Goal: Task Accomplishment & Management: Manage account settings

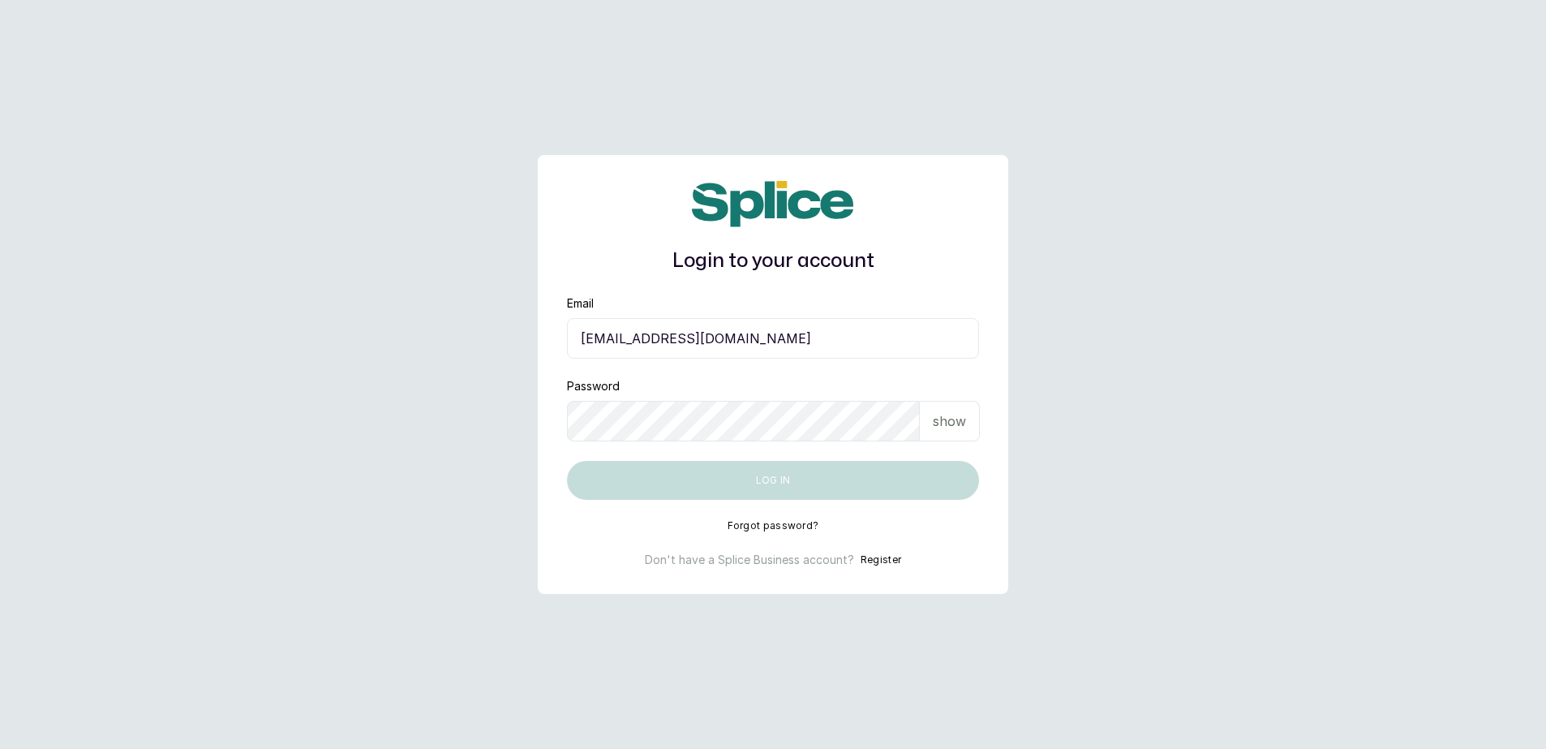
click at [720, 363] on form "Email [EMAIL_ADDRESS][DOMAIN_NAME] Password show Log in" at bounding box center [773, 397] width 412 height 204
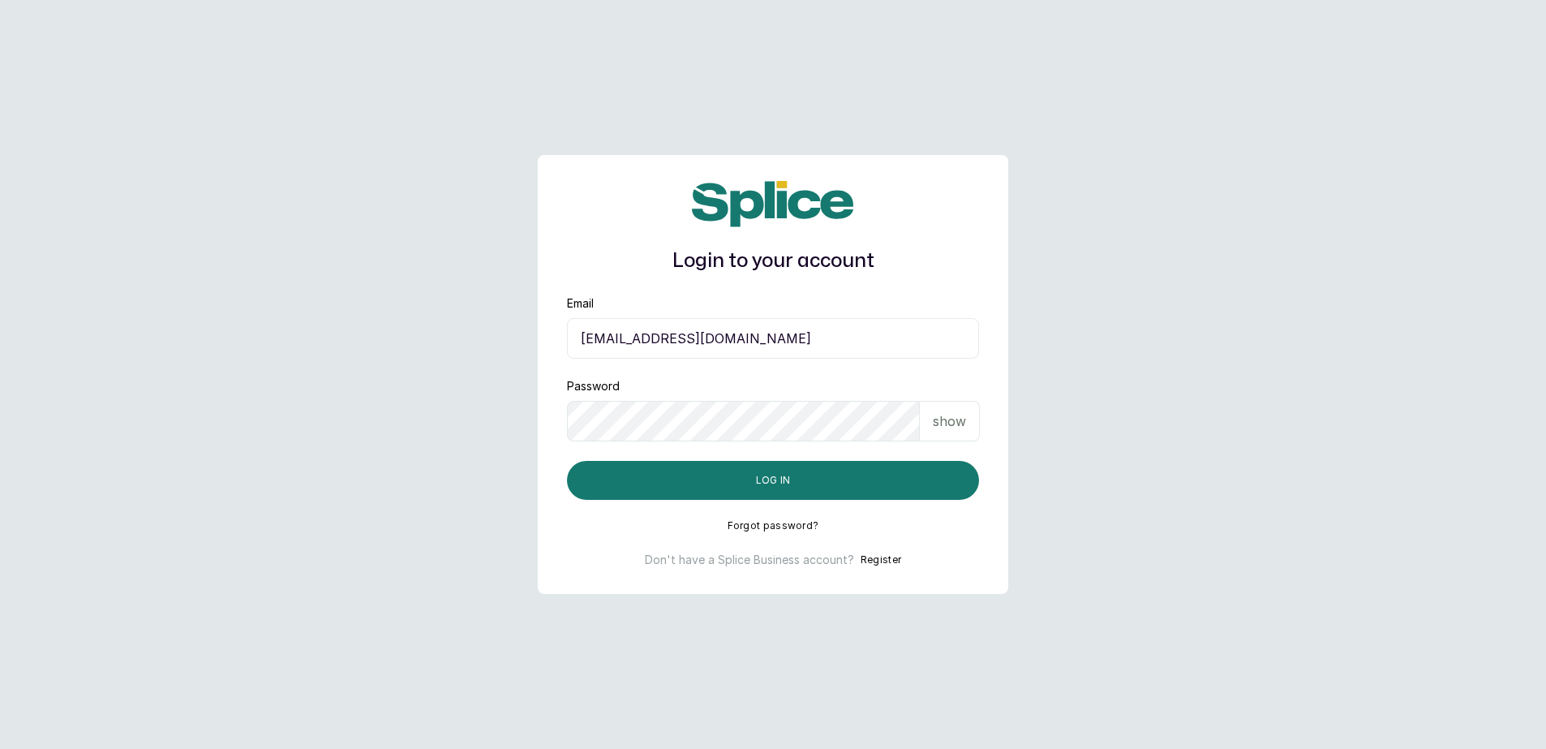
click at [730, 347] on input "[EMAIL_ADDRESS][DOMAIN_NAME]" at bounding box center [773, 338] width 412 height 41
type input "[EMAIL_ADDRESS][DOMAIN_NAME]"
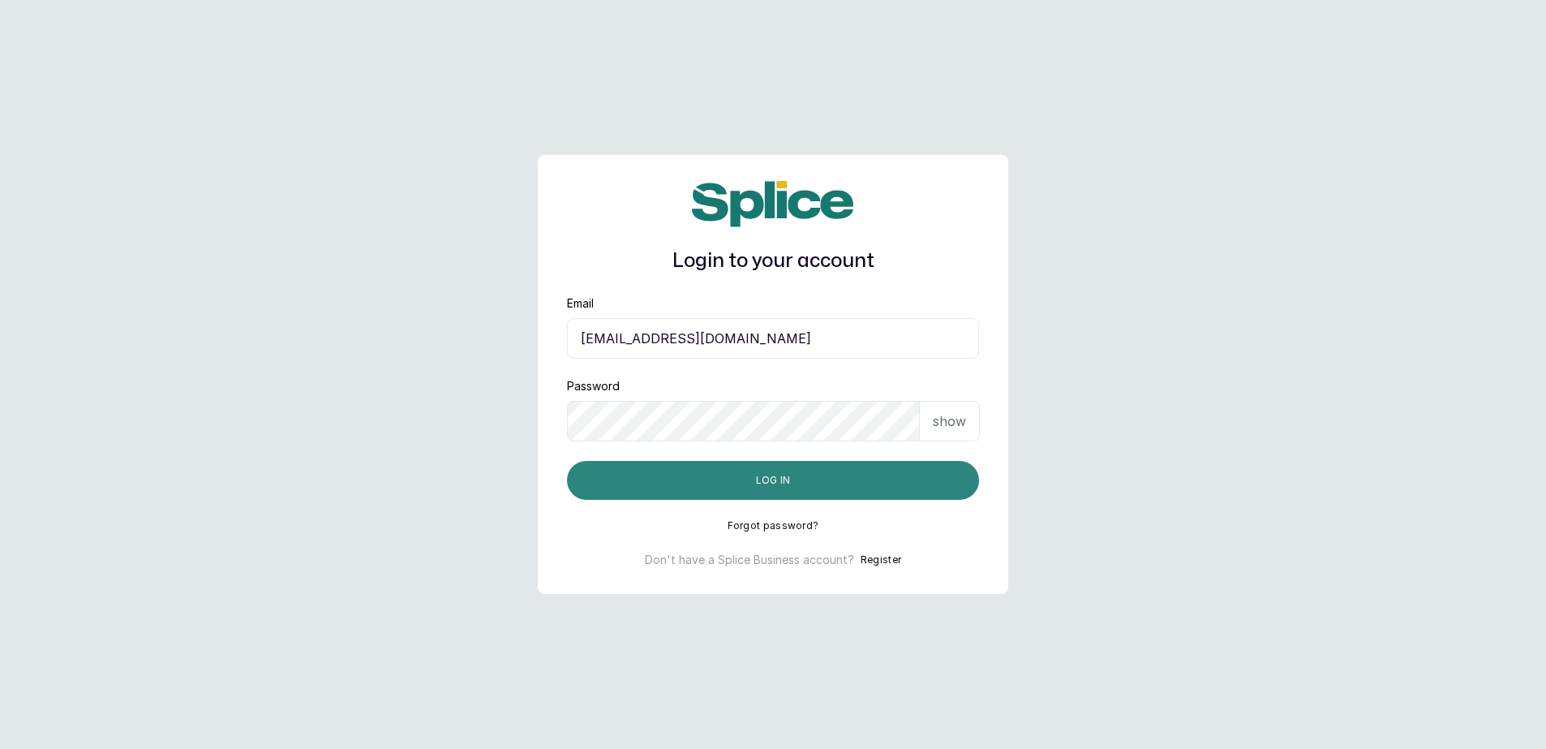
click at [759, 484] on button "Log in" at bounding box center [773, 480] width 412 height 39
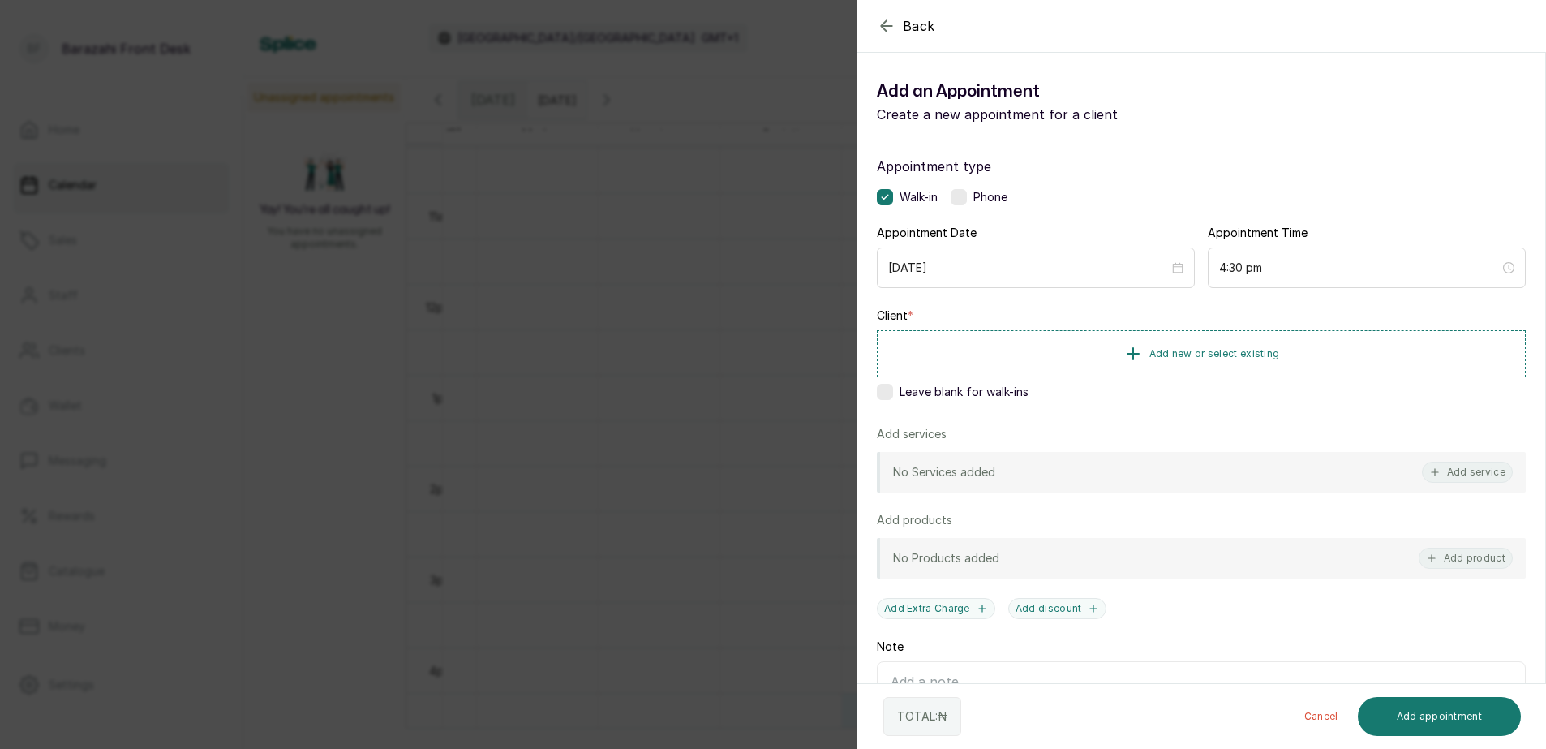
click at [895, 26] on icon "button" at bounding box center [886, 25] width 19 height 19
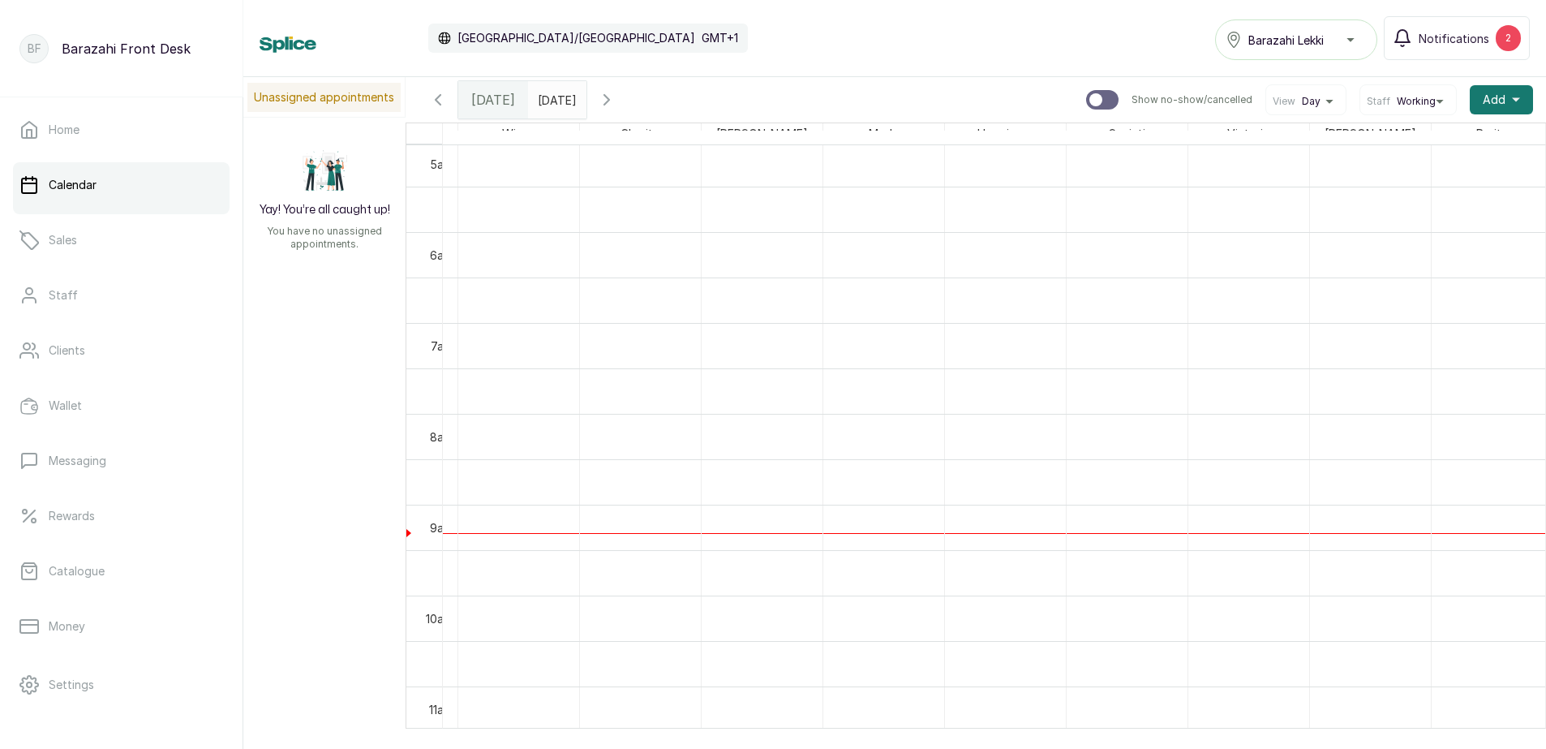
scroll to position [392, 0]
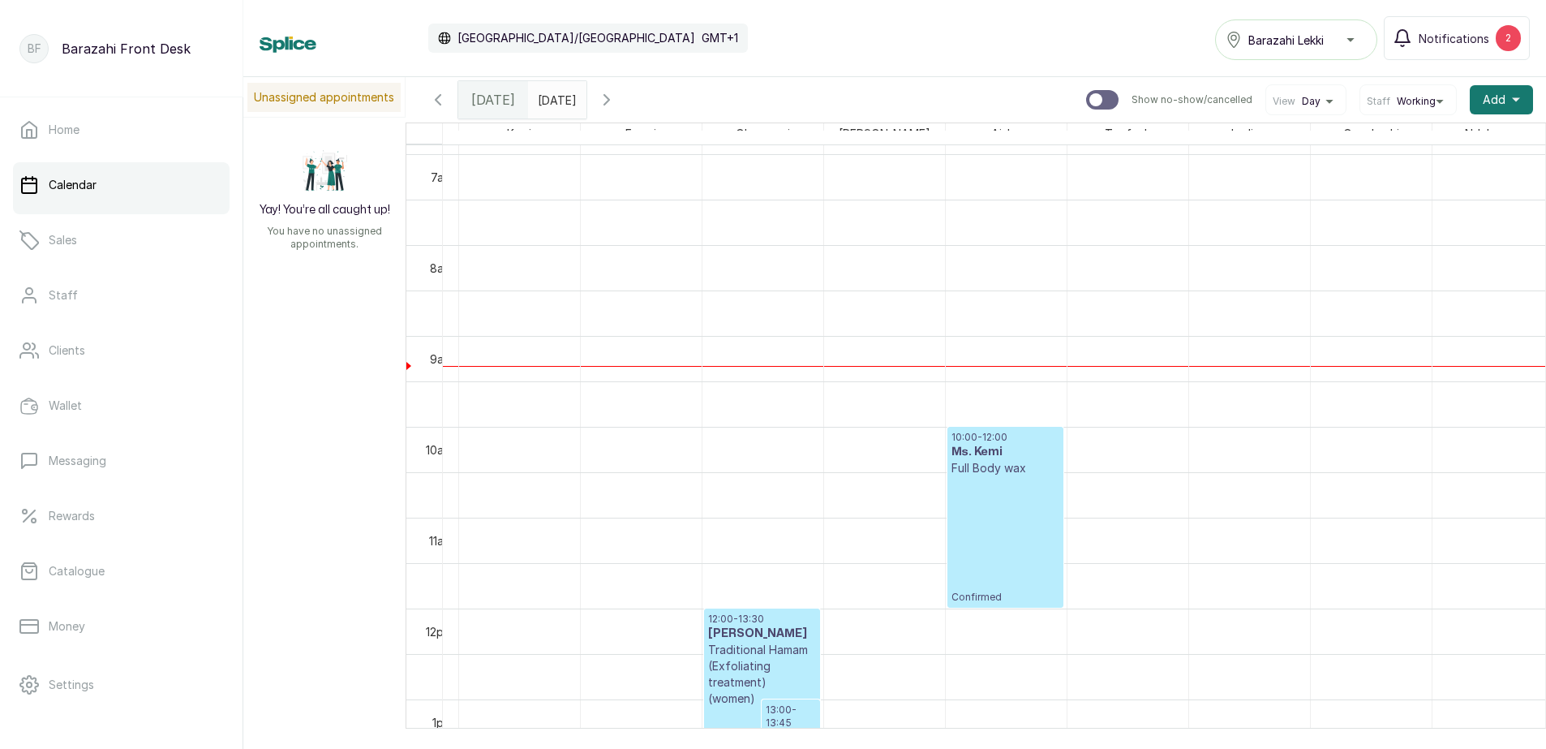
click at [496, 99] on span "Today" at bounding box center [493, 99] width 44 height 19
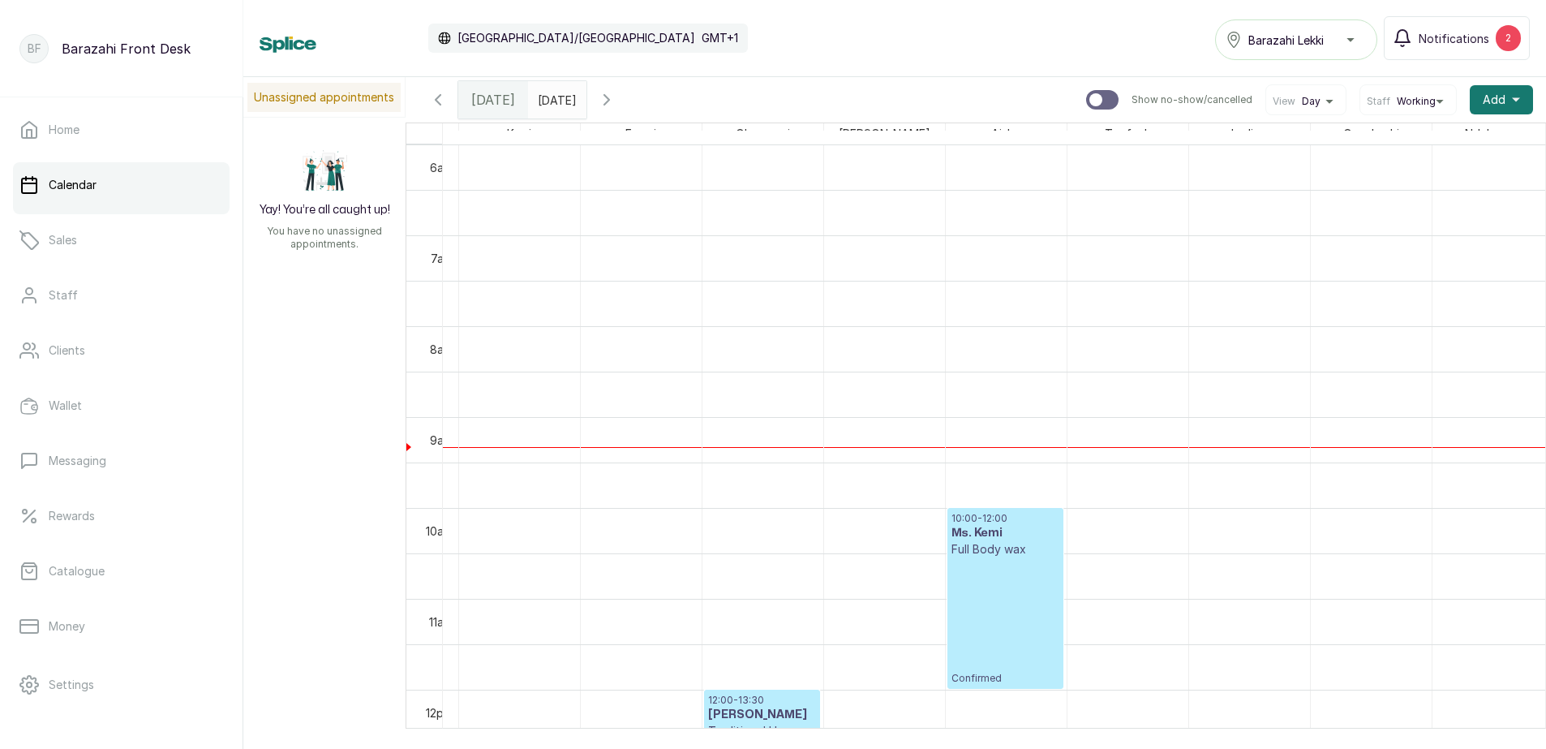
type input "dd/MM/yyyy"
click at [555, 99] on input "dd/MM/yyyy" at bounding box center [542, 96] width 26 height 28
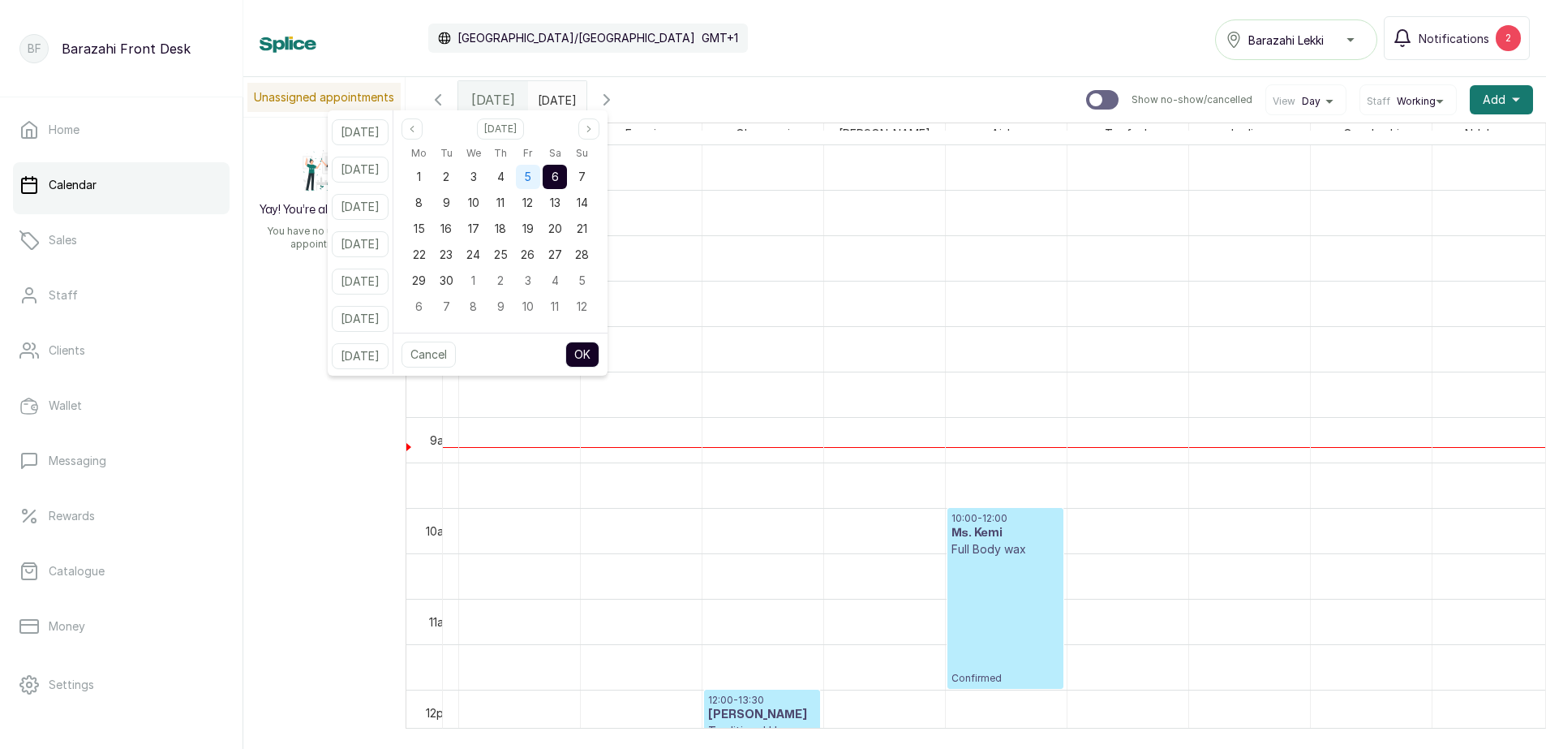
click at [531, 176] on span "5" at bounding box center [527, 177] width 7 height 14
click at [596, 351] on button "OK" at bounding box center [583, 355] width 34 height 26
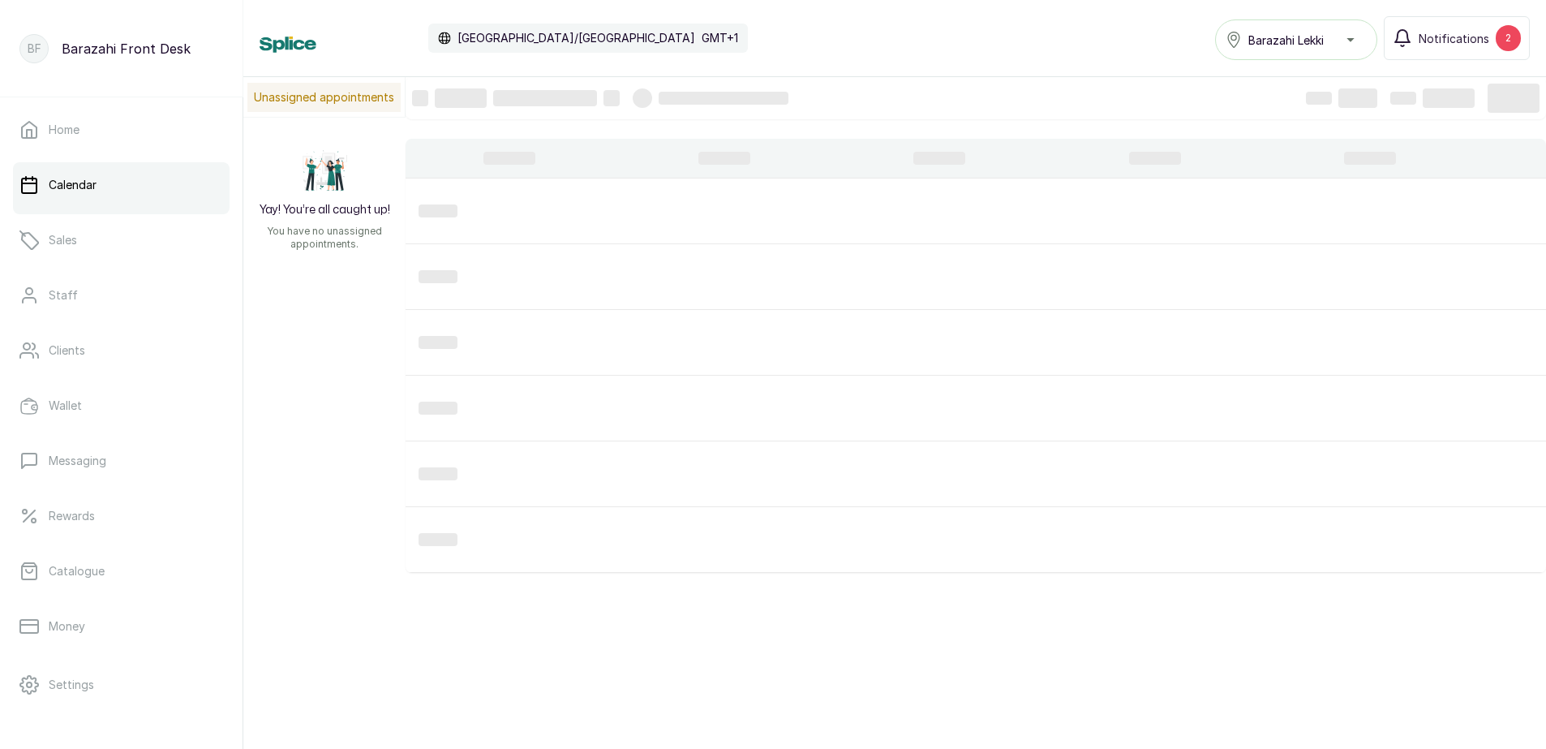
type input "05/09/2025"
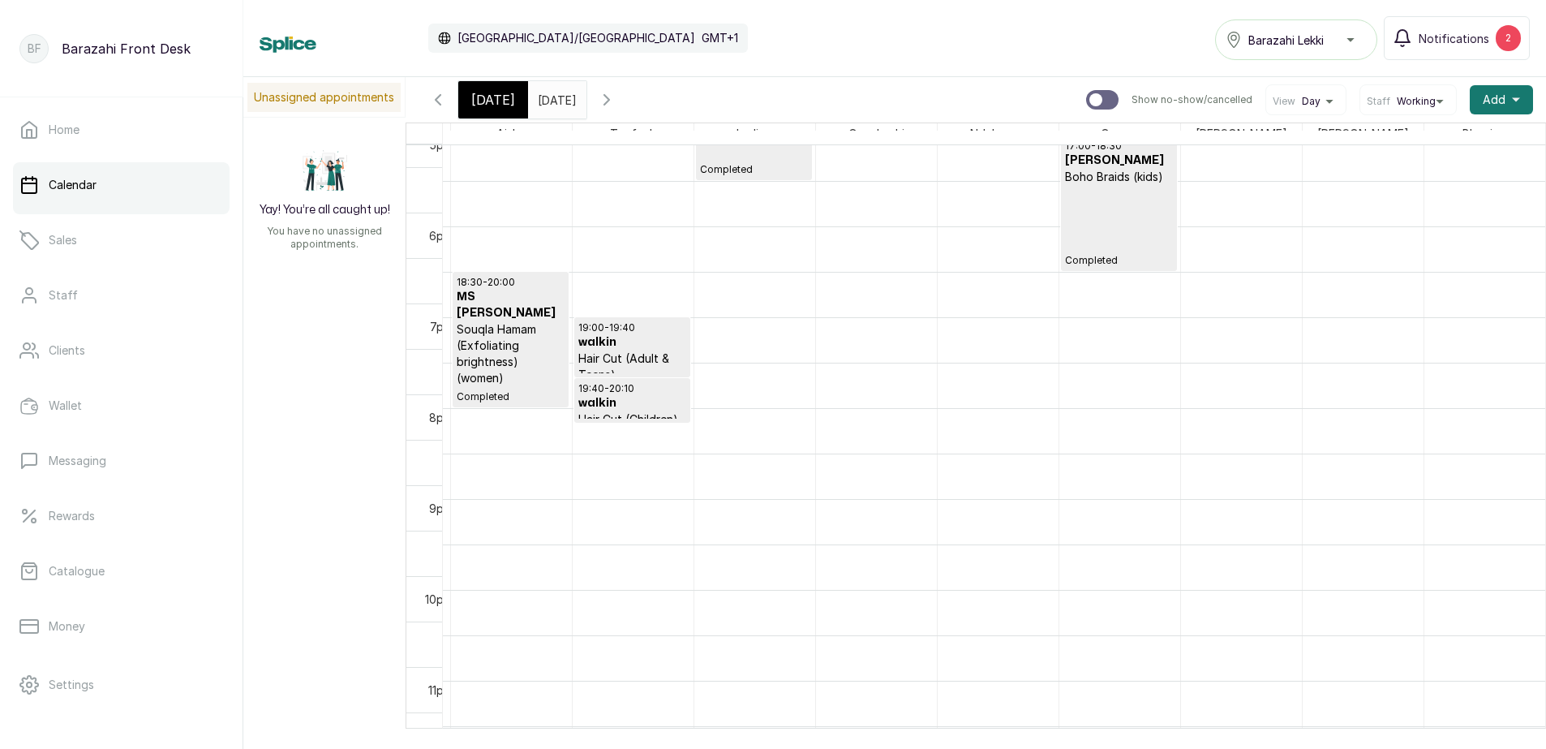
click at [483, 93] on span "Today" at bounding box center [493, 99] width 44 height 19
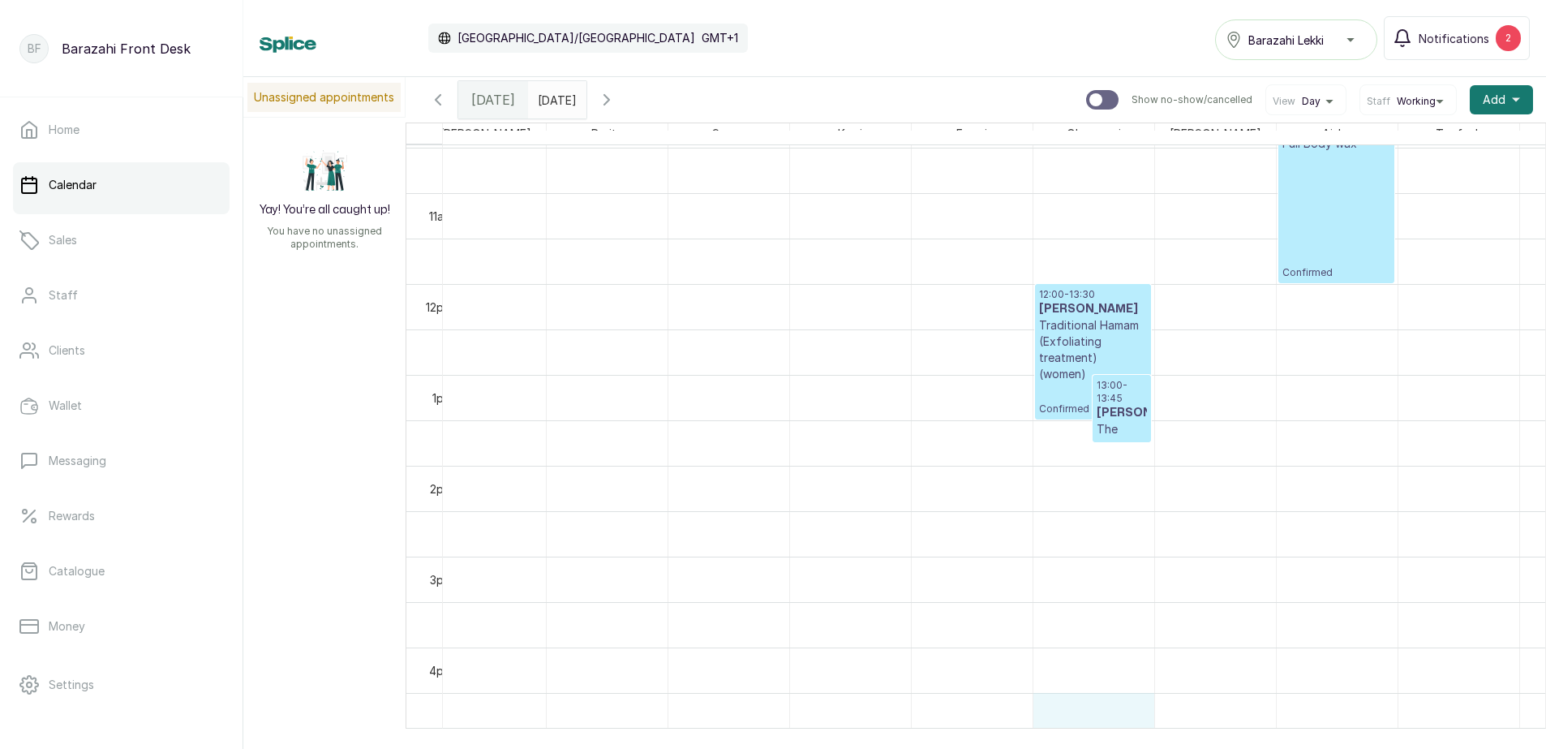
drag, startPoint x: 1103, startPoint y: 712, endPoint x: 954, endPoint y: 669, distance: 154.6
click at [954, 669] on tbody at bounding box center [789, 284] width 3164 height 2181
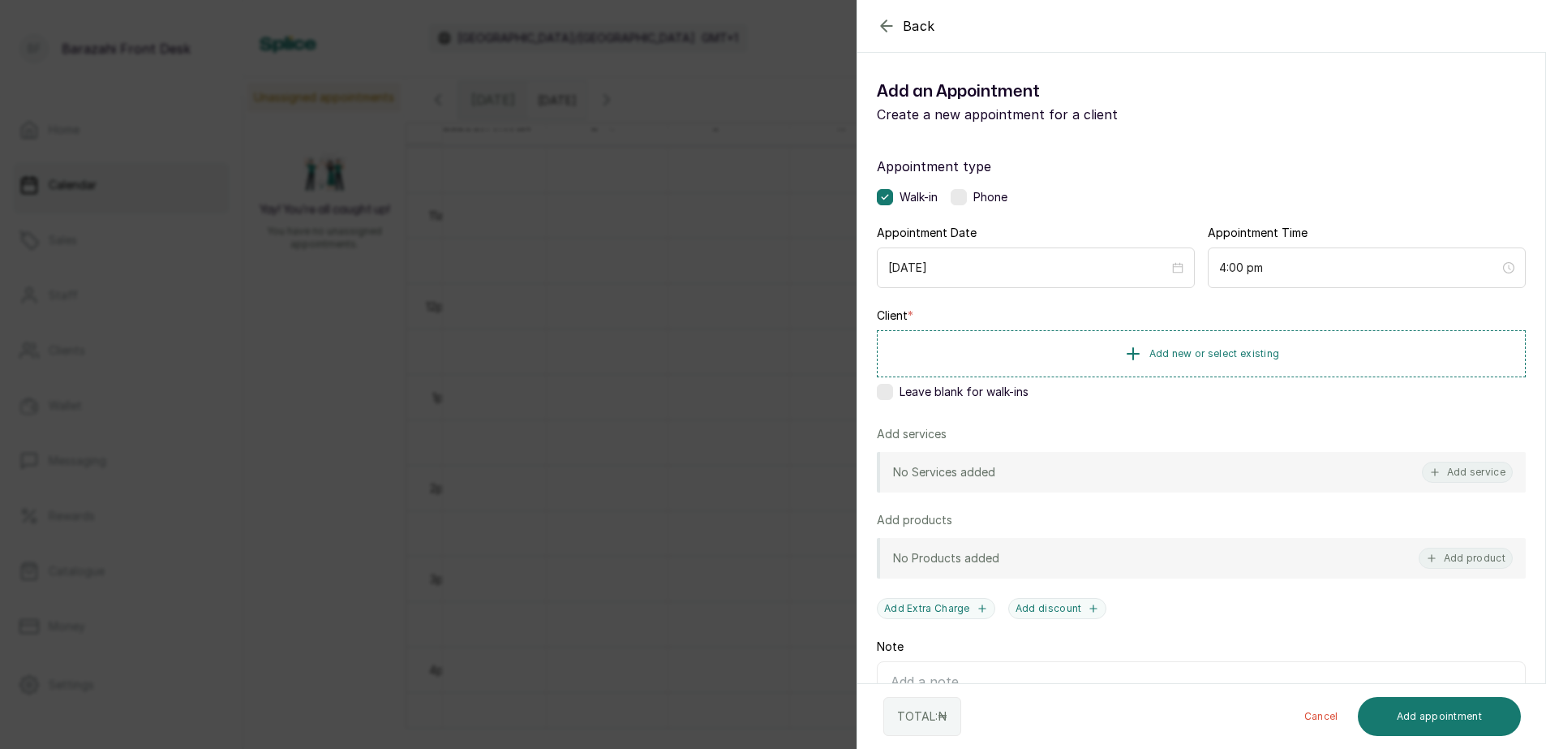
drag, startPoint x: 923, startPoint y: 25, endPoint x: 875, endPoint y: 19, distance: 47.4
click at [921, 25] on span "Back" at bounding box center [919, 25] width 32 height 19
click at [1211, 350] on span "Add new or select existing" at bounding box center [1215, 352] width 131 height 13
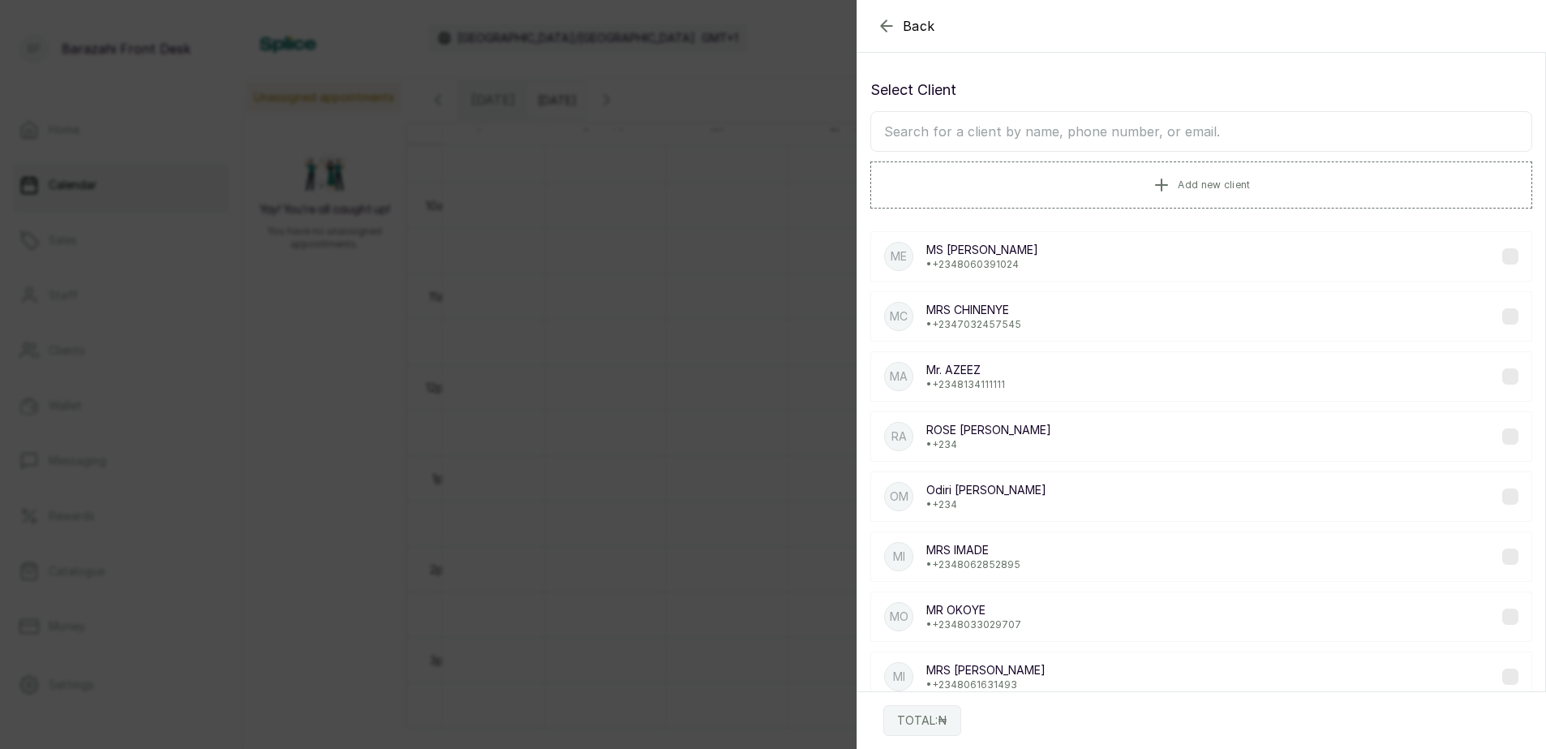
click at [1061, 138] on input "text" at bounding box center [1202, 131] width 662 height 41
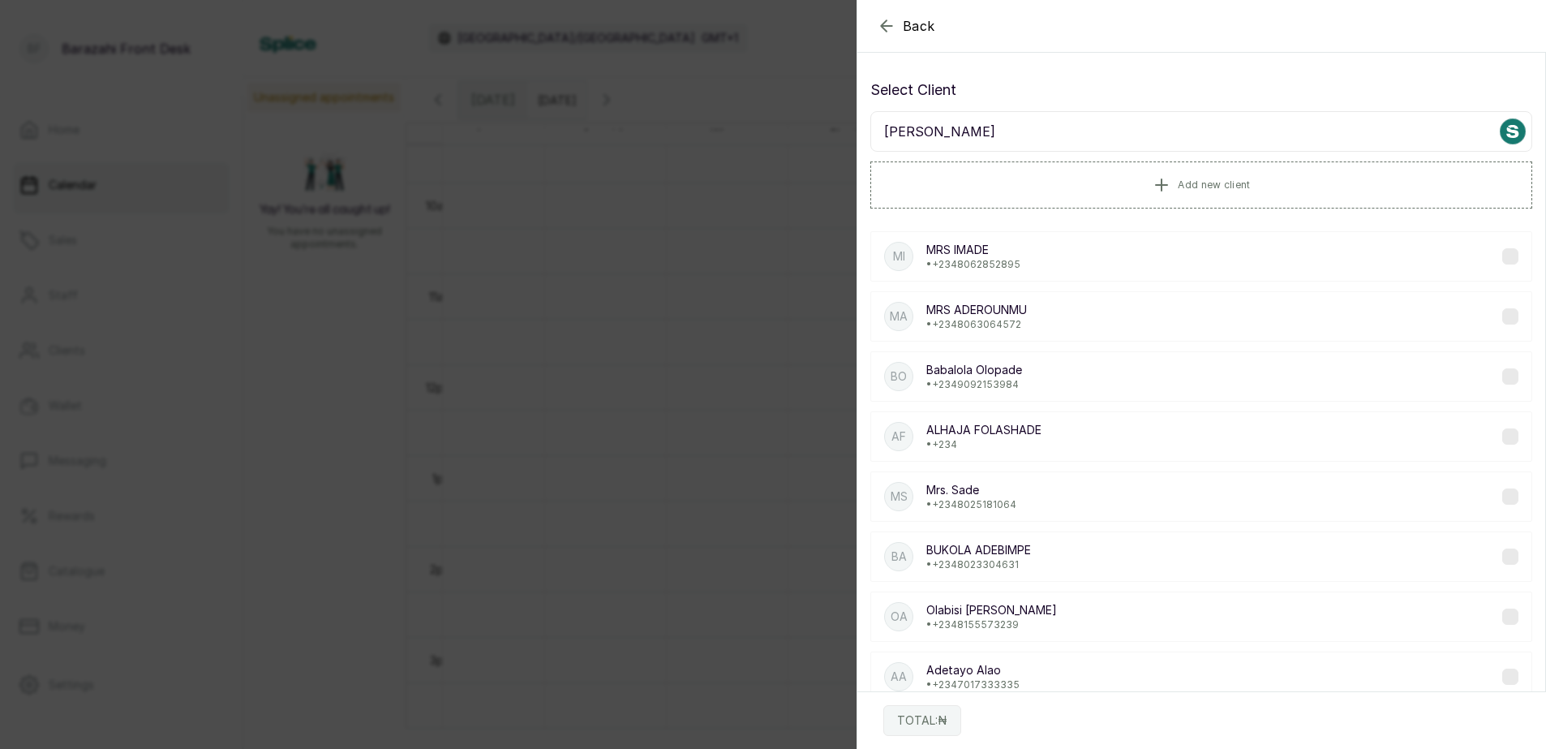
type input "adero"
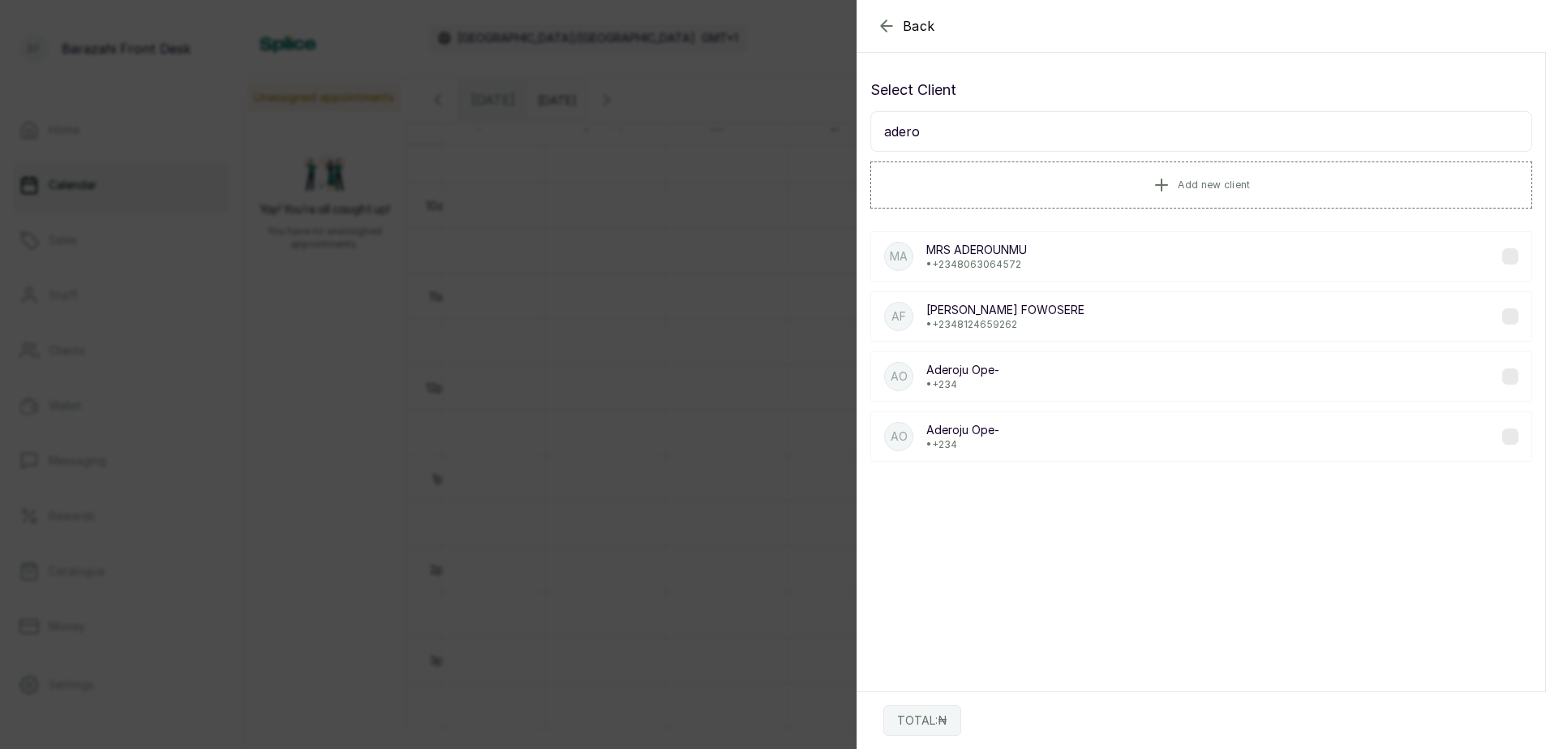
click at [1013, 258] on p "• +234 8063064572" at bounding box center [977, 264] width 101 height 13
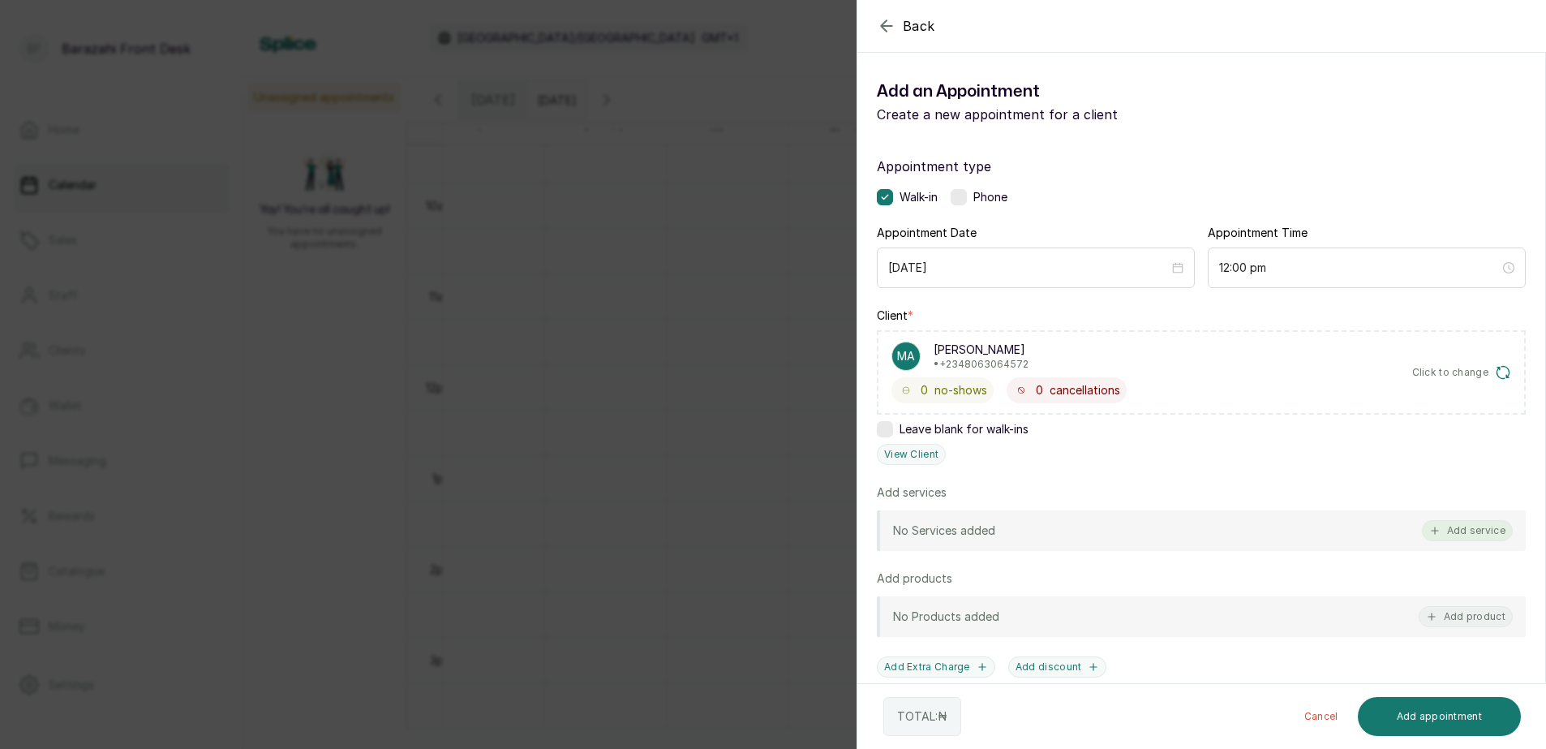
click at [1452, 530] on button "Add service" at bounding box center [1467, 530] width 91 height 21
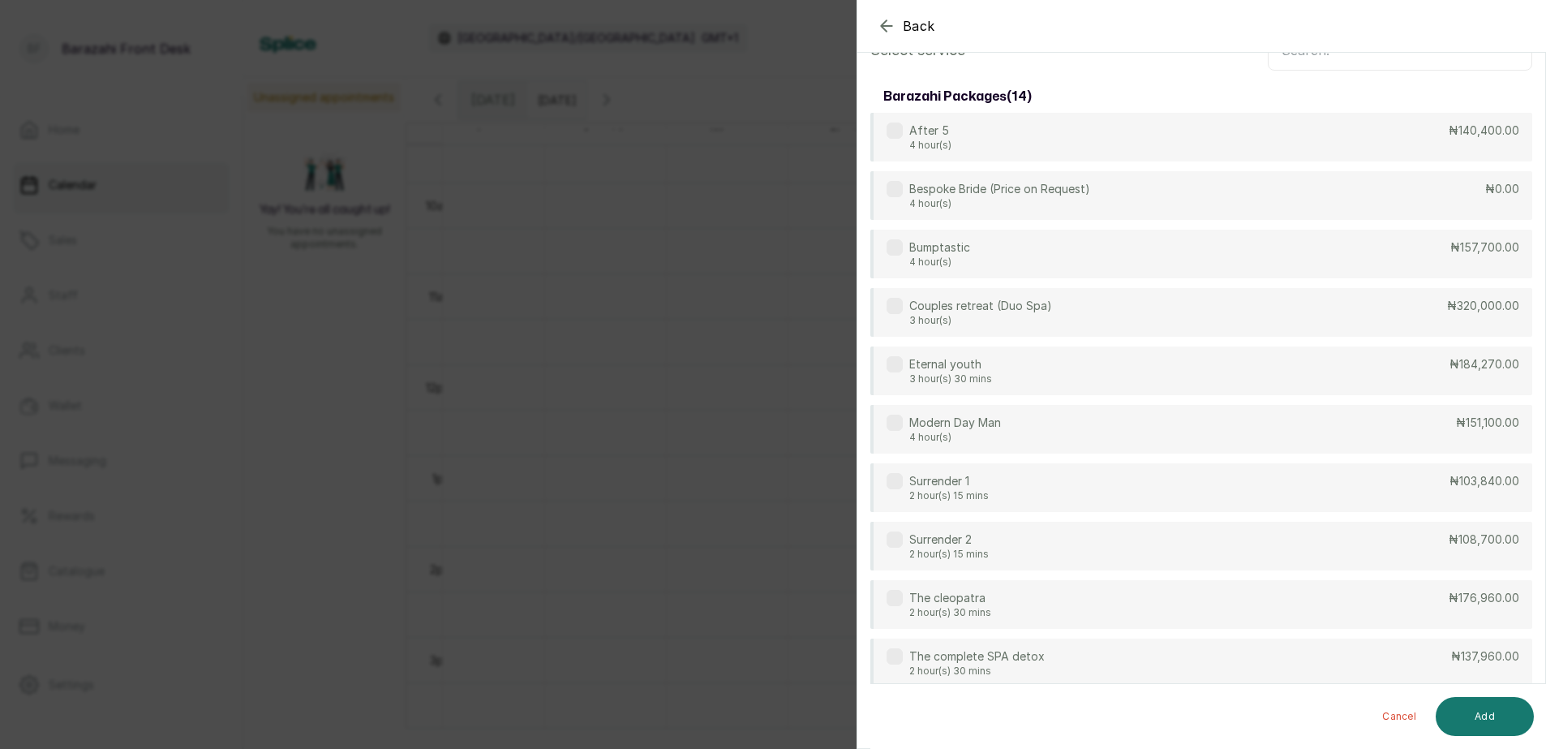
scroll to position [0, 0]
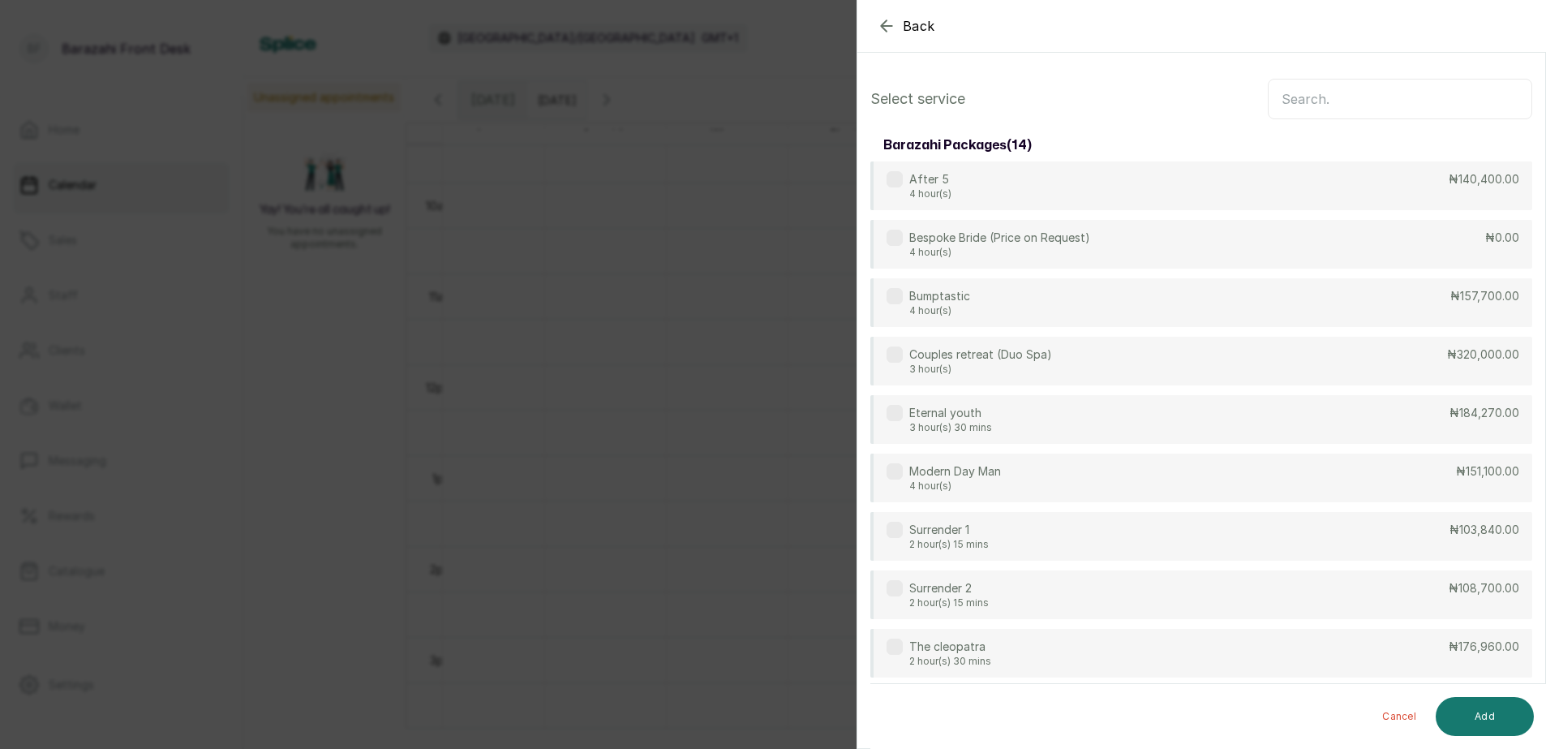
click at [1353, 89] on input "text" at bounding box center [1400, 99] width 265 height 41
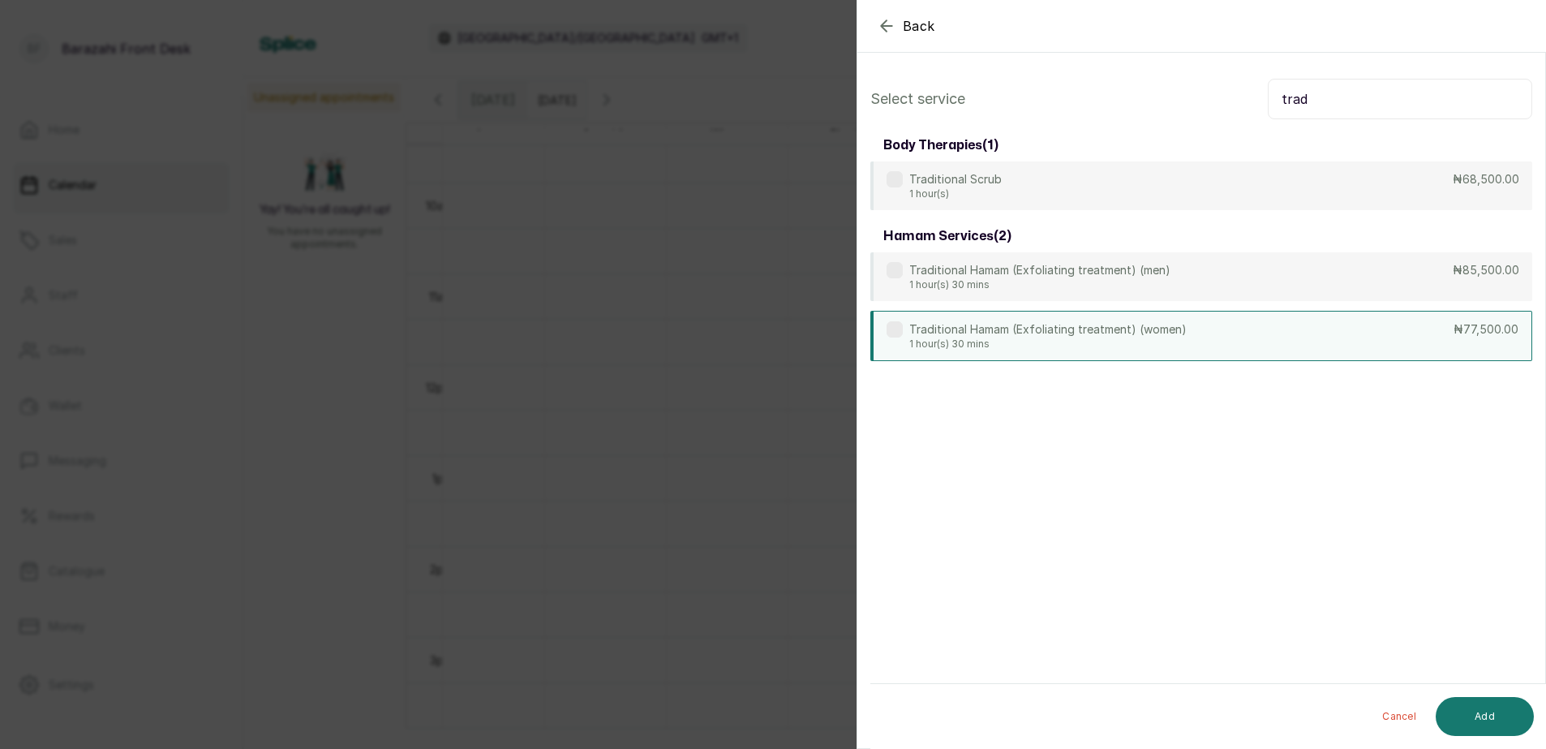
type input "trad"
click at [1063, 329] on p "Traditional Hamam (Exfoliating treatment) (women)" at bounding box center [1048, 329] width 277 height 16
click at [1483, 710] on button "Add" at bounding box center [1485, 716] width 98 height 39
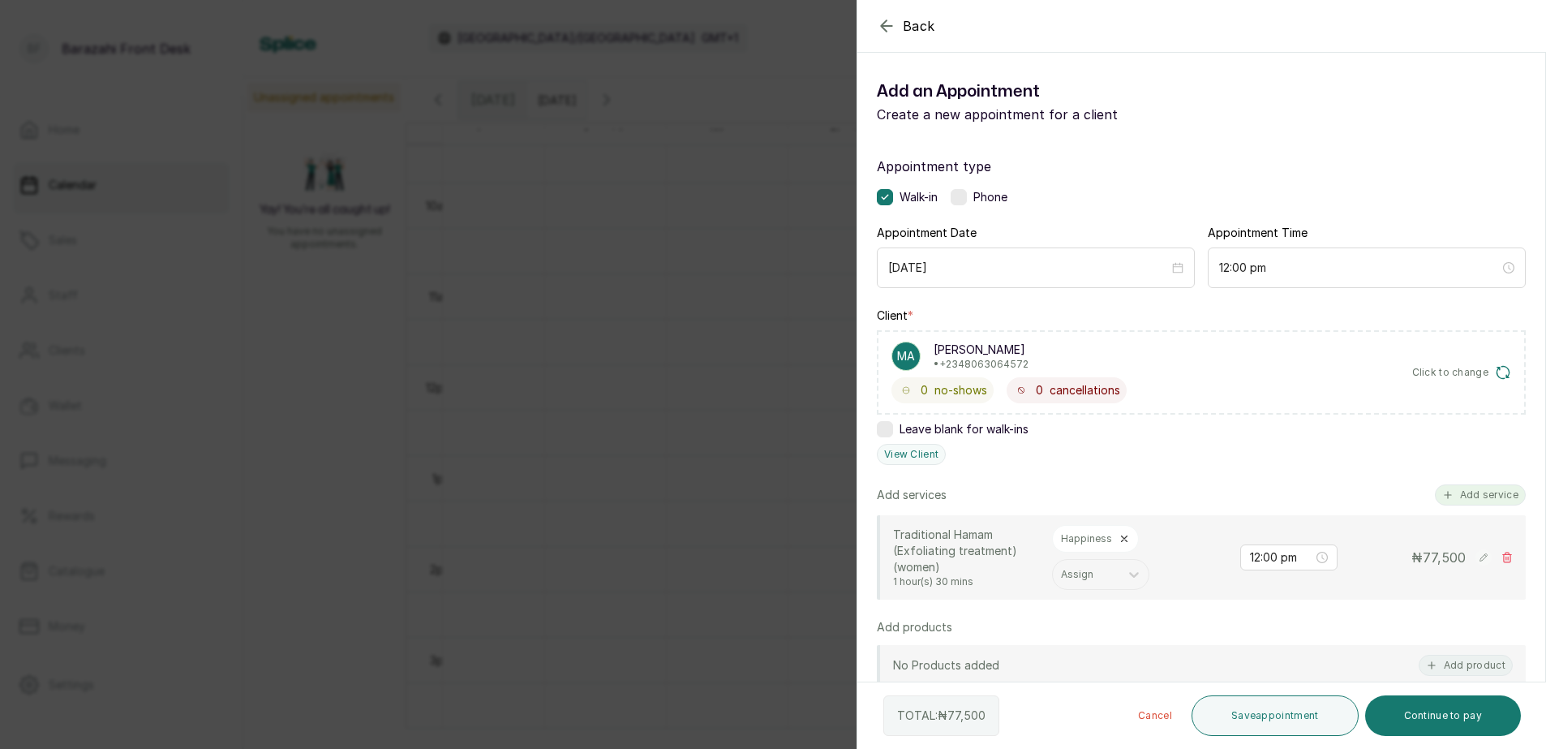
click at [1472, 495] on button "Add service" at bounding box center [1480, 494] width 91 height 21
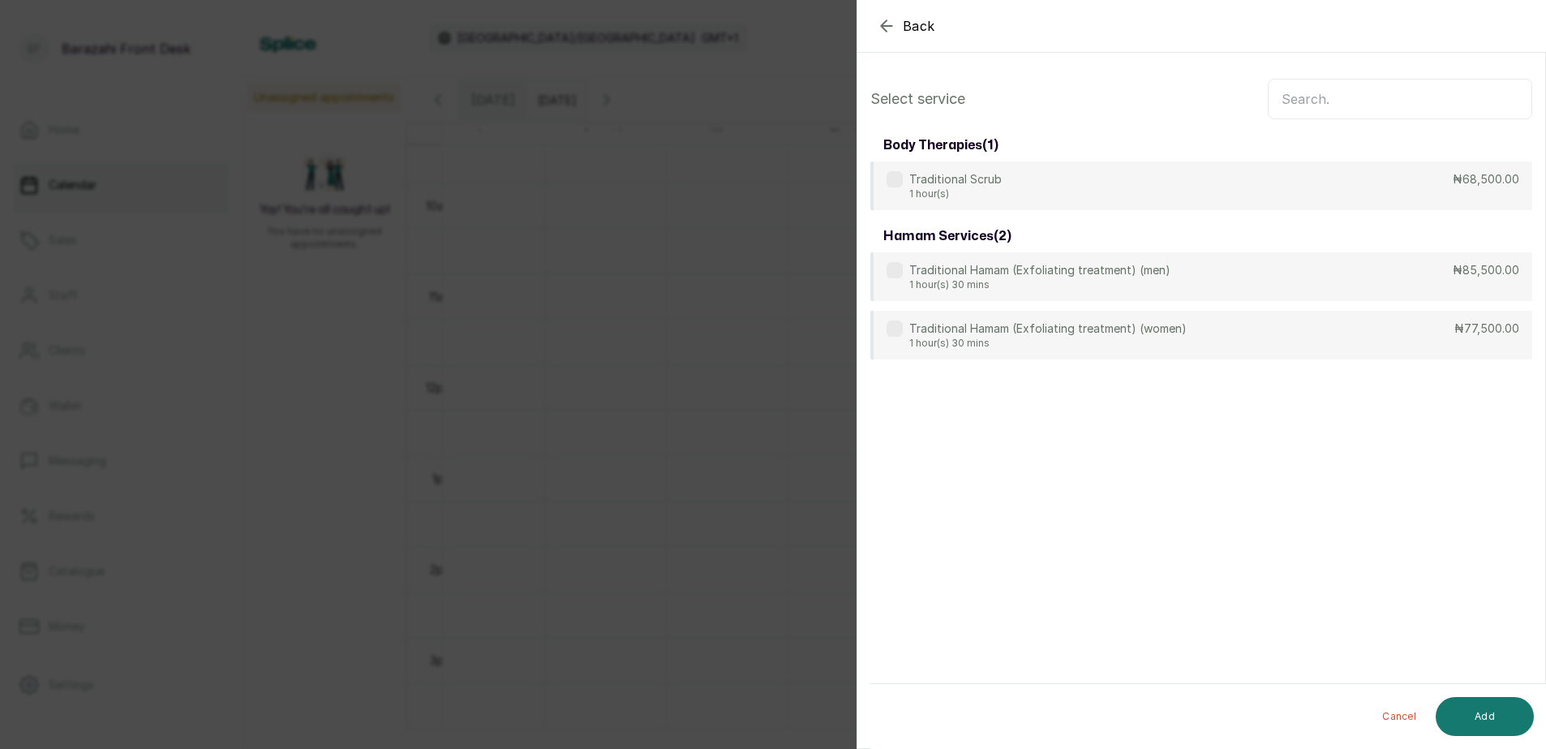
click at [1324, 99] on input "text" at bounding box center [1400, 99] width 265 height 41
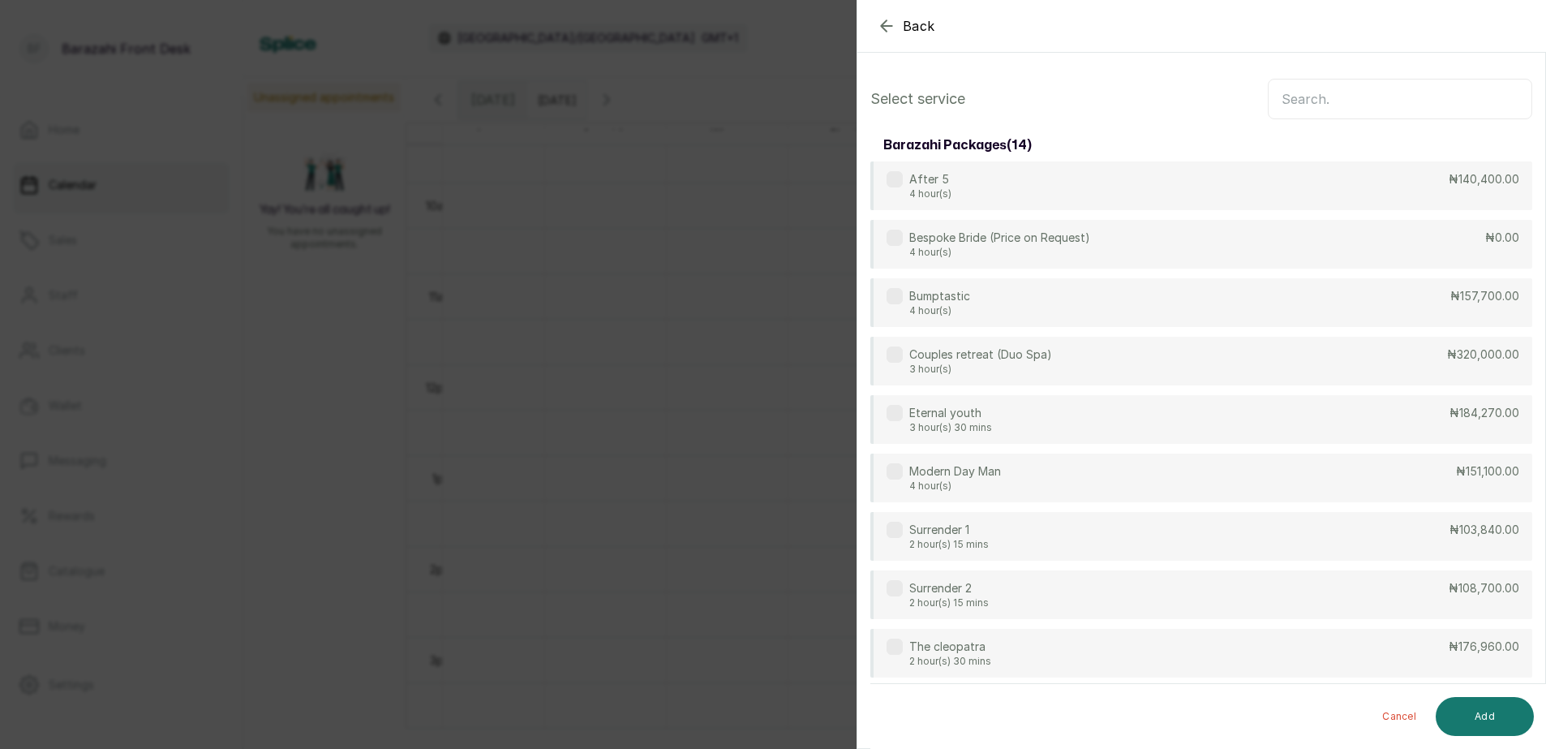
click at [1281, 97] on input "text" at bounding box center [1400, 99] width 265 height 41
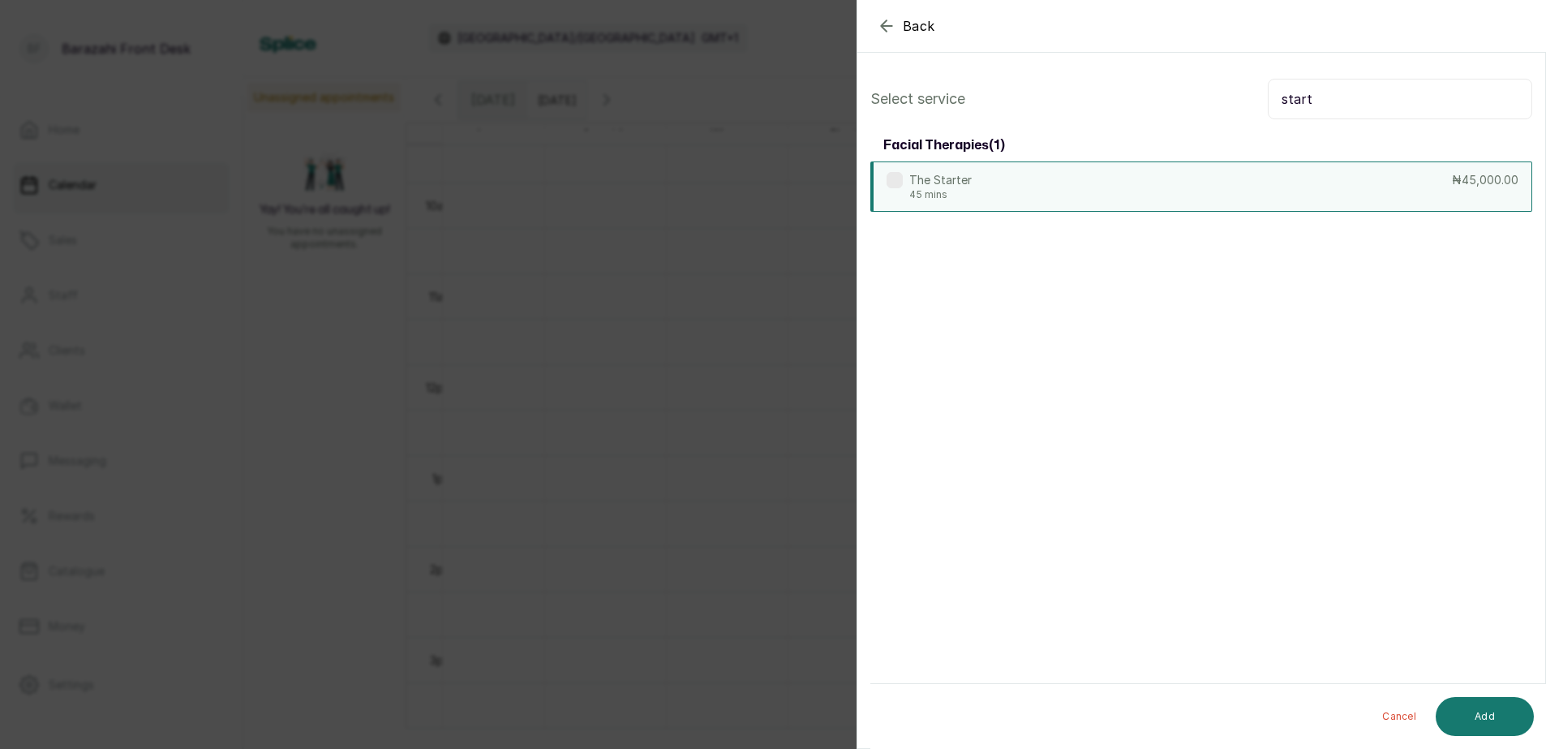
type input "start"
click at [1288, 194] on div "The Starter 45 mins ₦45,000.00" at bounding box center [1202, 186] width 662 height 50
click at [1478, 719] on button "Add" at bounding box center [1485, 716] width 98 height 39
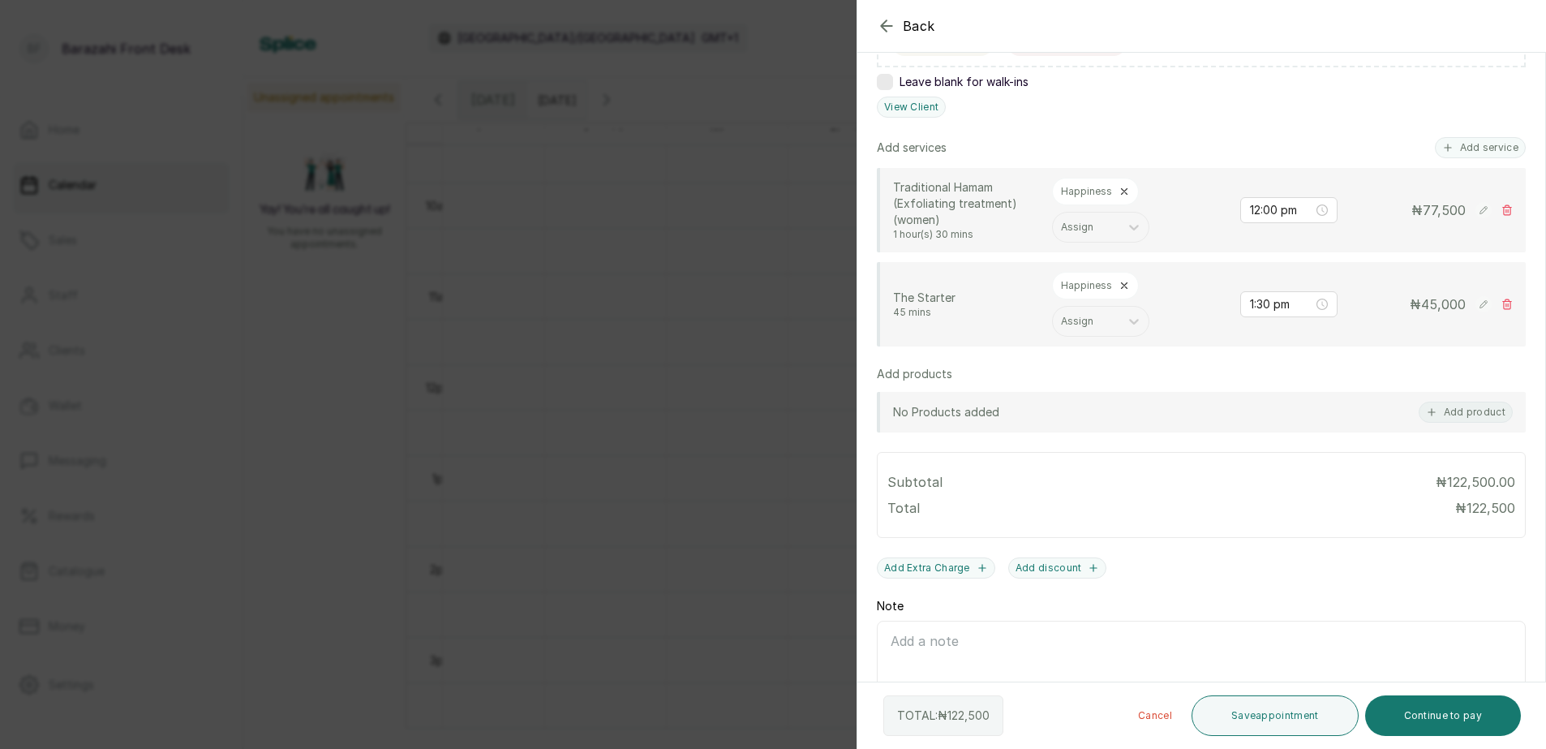
scroll to position [243, 0]
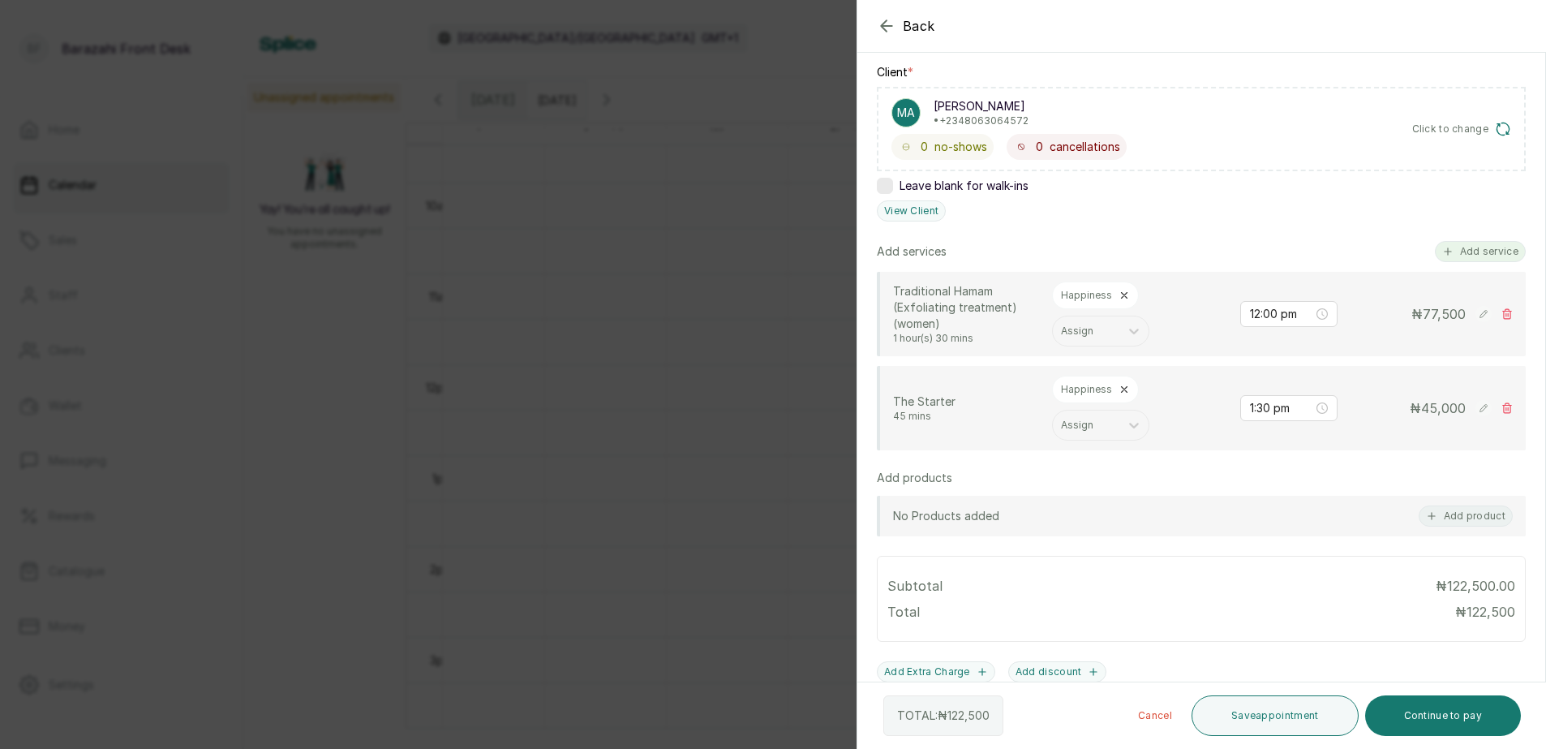
click at [1478, 243] on button "Add service" at bounding box center [1480, 251] width 91 height 21
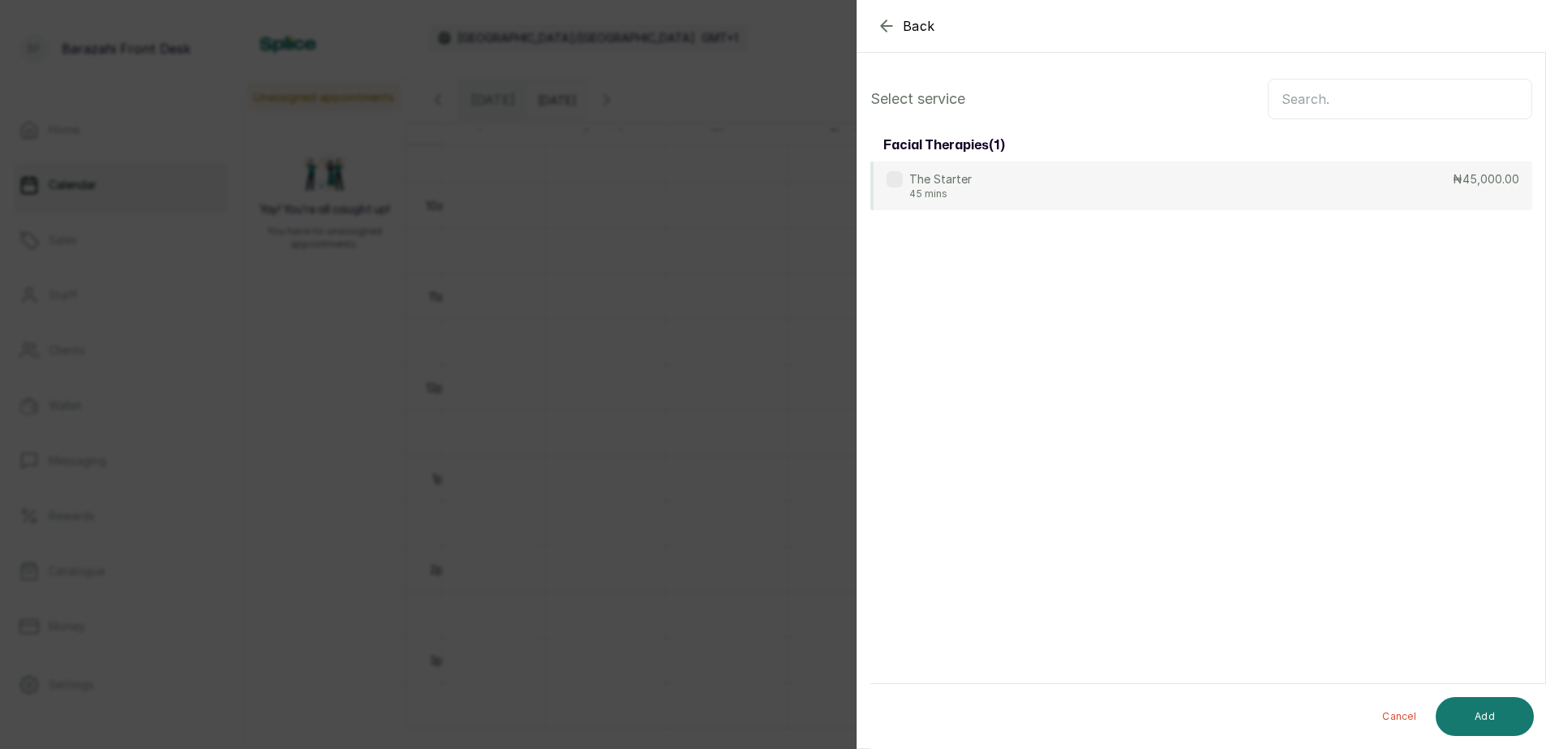
click at [1342, 98] on input "text" at bounding box center [1400, 99] width 265 height 41
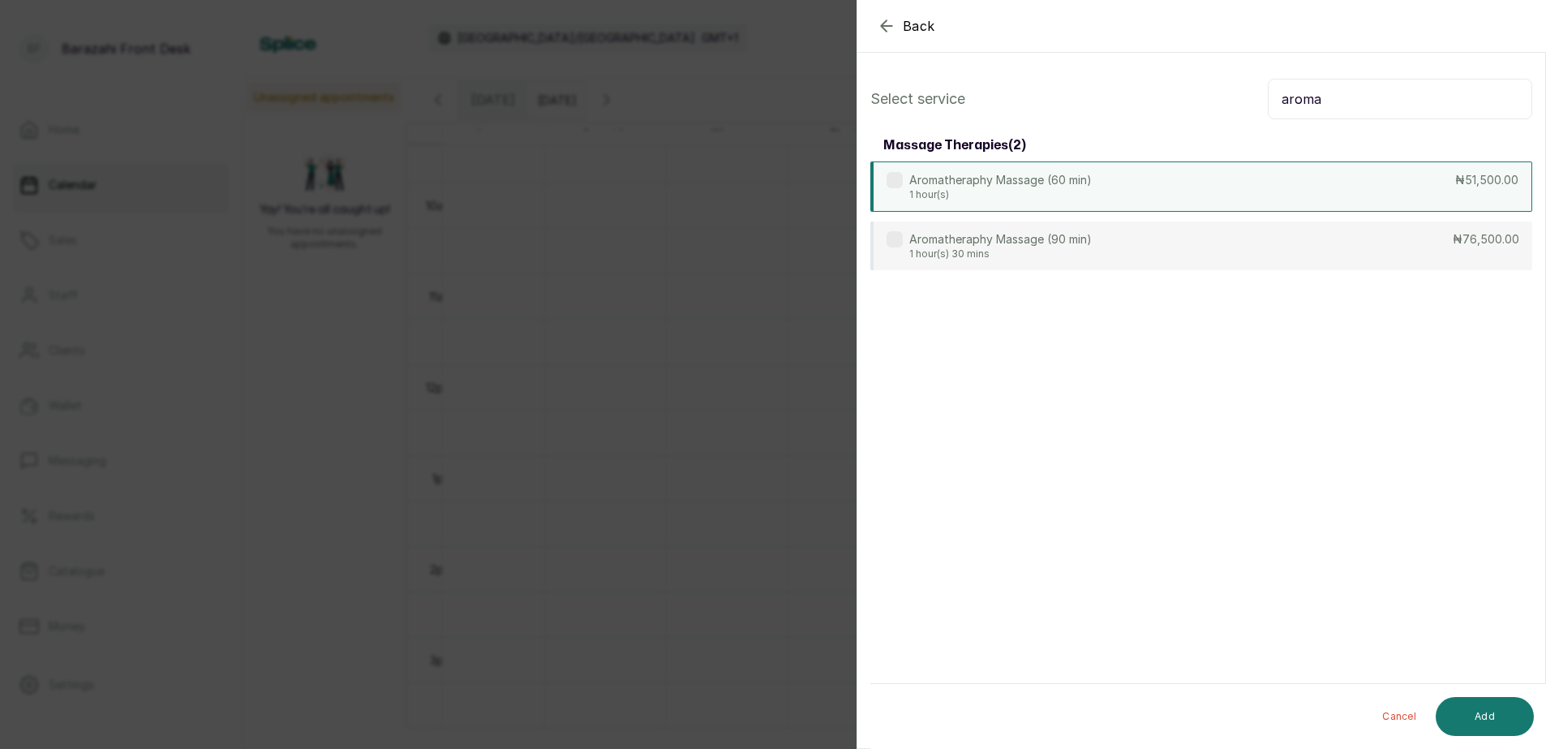
type input "aroma"
click at [1129, 191] on div "Aromatheraphy Massage (60 min) 1 hour(s) ₦51,500.00" at bounding box center [1202, 186] width 662 height 50
click at [1457, 707] on button "Add" at bounding box center [1485, 716] width 98 height 39
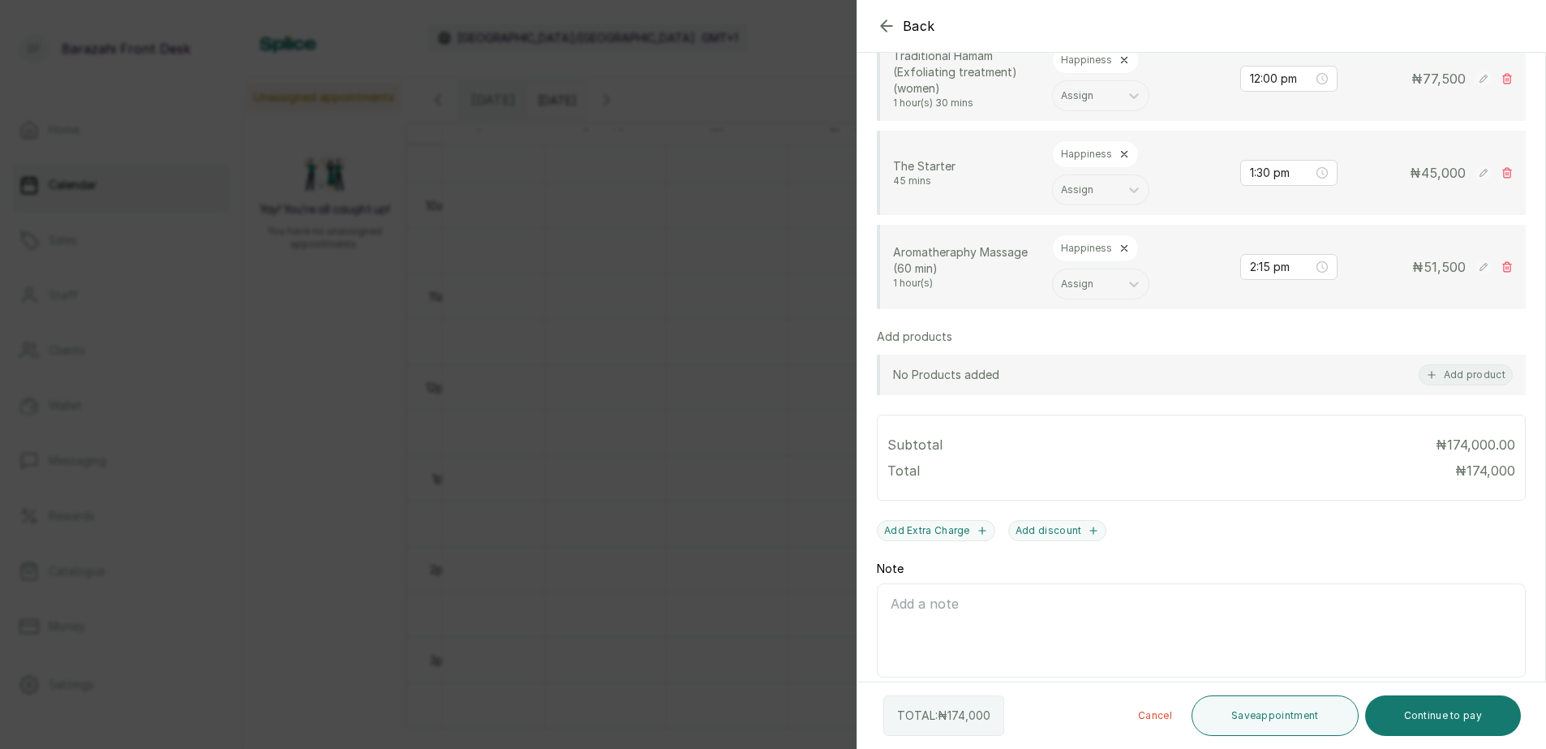
scroll to position [512, 0]
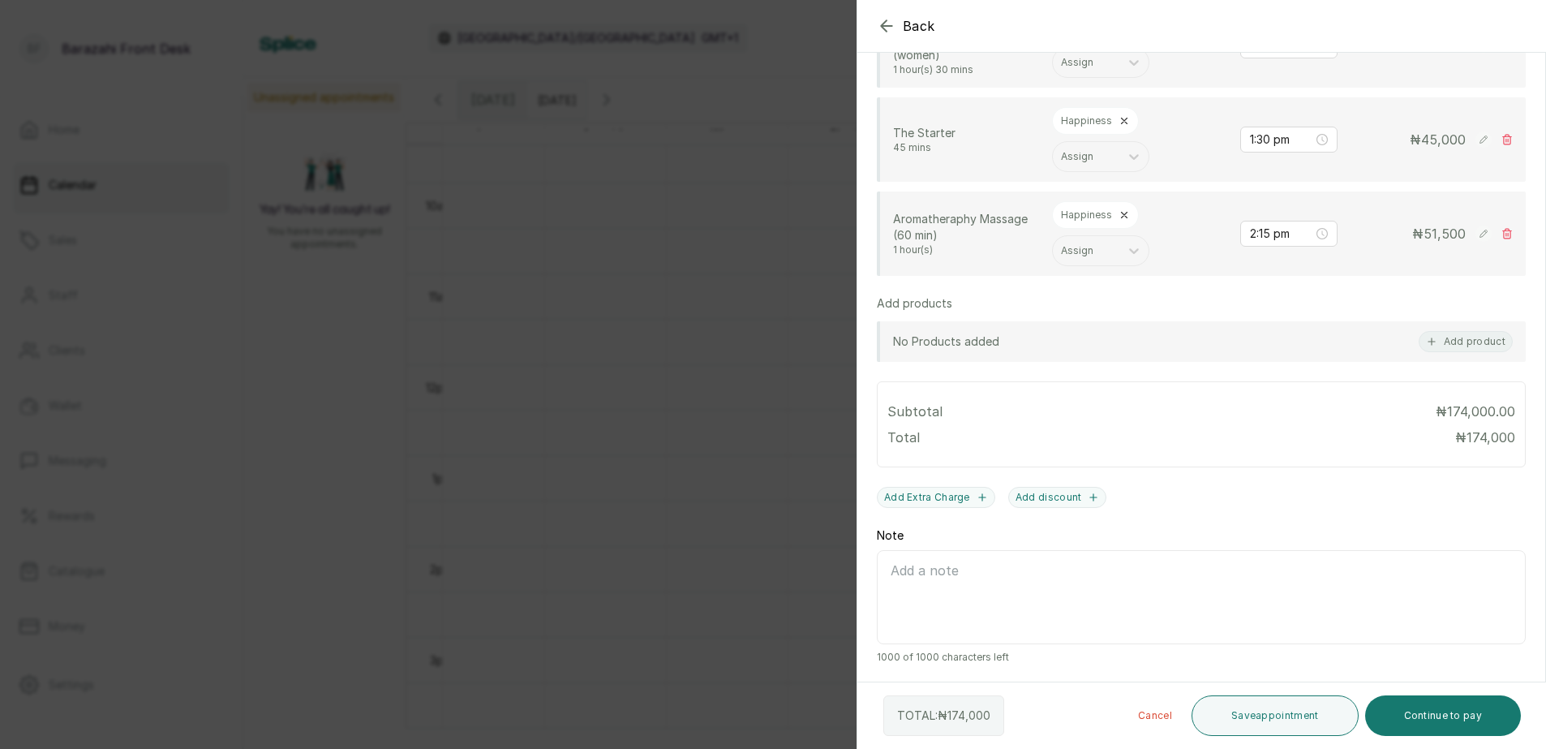
click at [1123, 214] on icon at bounding box center [1125, 216] width 6 height 6
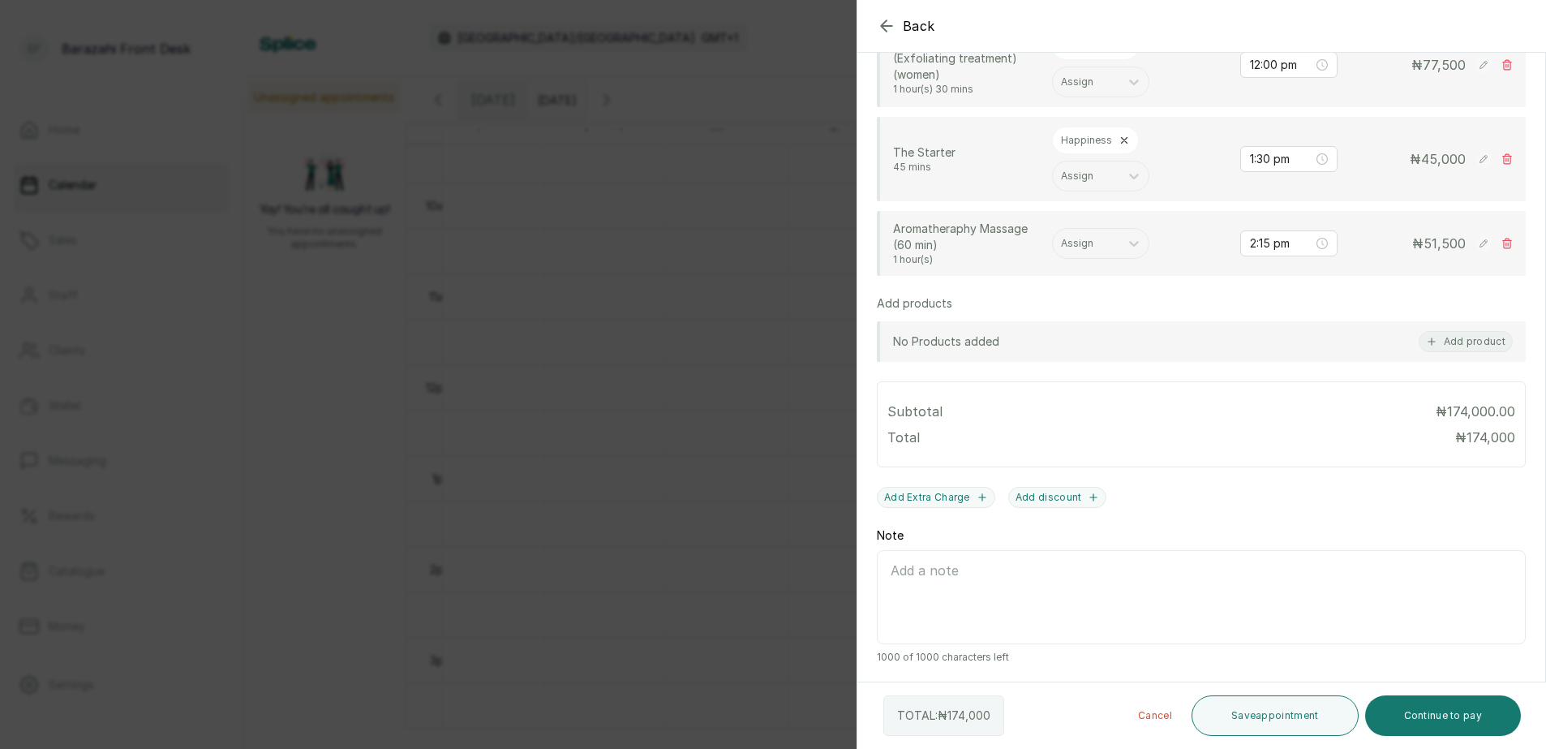
scroll to position [493, 0]
click at [1135, 248] on icon at bounding box center [1134, 243] width 16 height 16
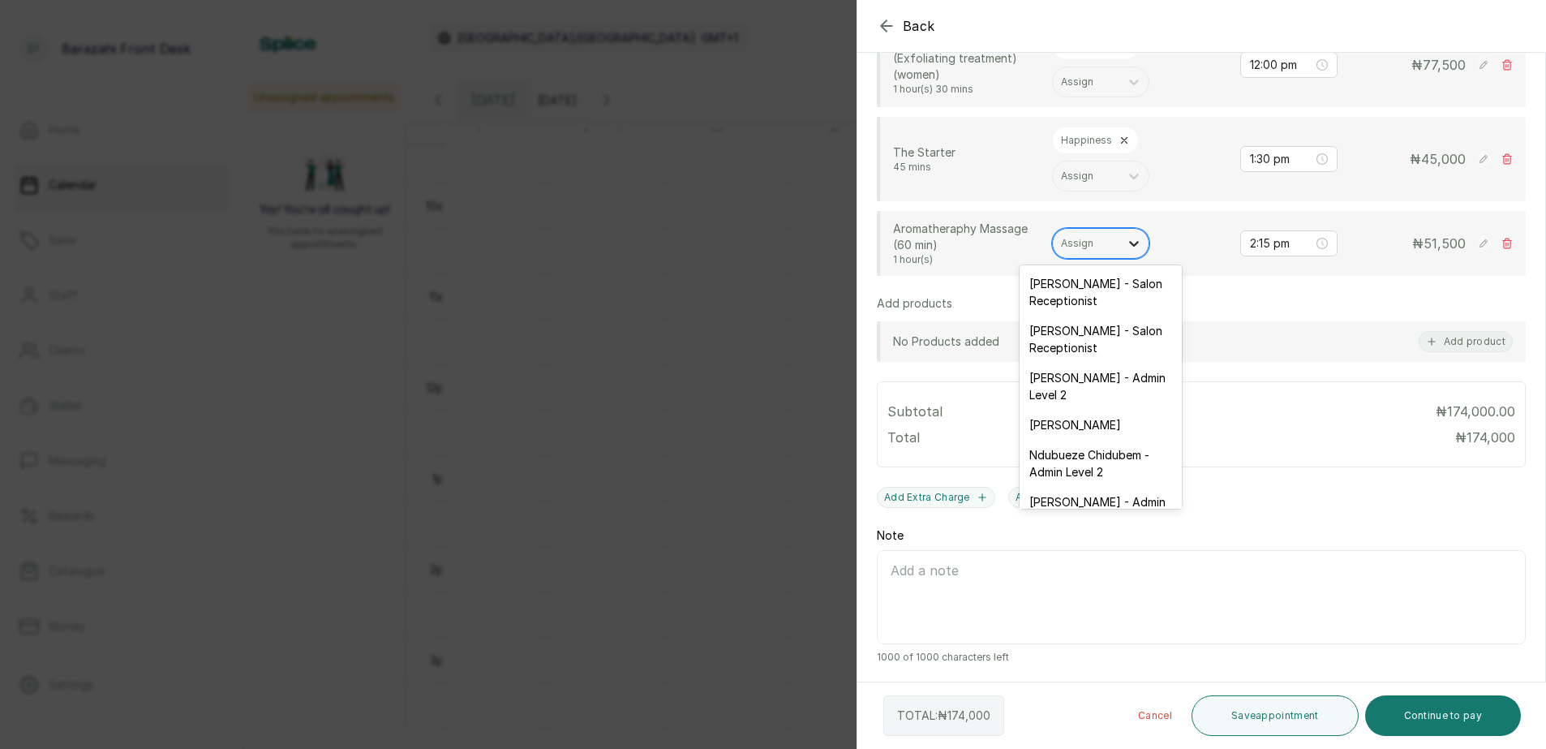
type input "v"
click at [1150, 480] on div "Victoria Nkanta - Spa Therapist" at bounding box center [1101, 480] width 162 height 47
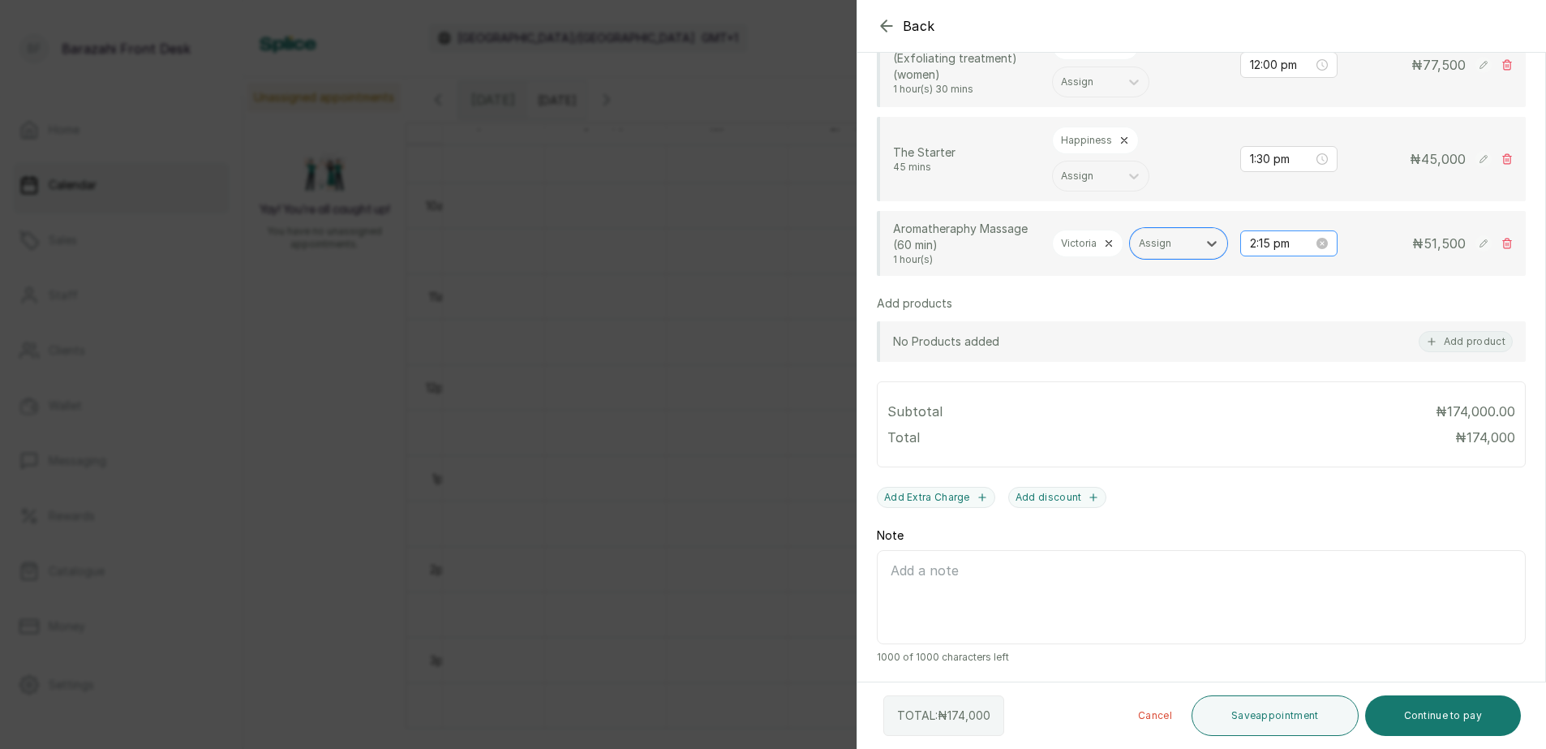
drag, startPoint x: 1236, startPoint y: 247, endPoint x: 1233, endPoint y: 256, distance: 9.3
click at [1241, 248] on div "2:15 pm" at bounding box center [1289, 243] width 97 height 26
click at [1241, 256] on div "2:15 pm" at bounding box center [1289, 243] width 97 height 24
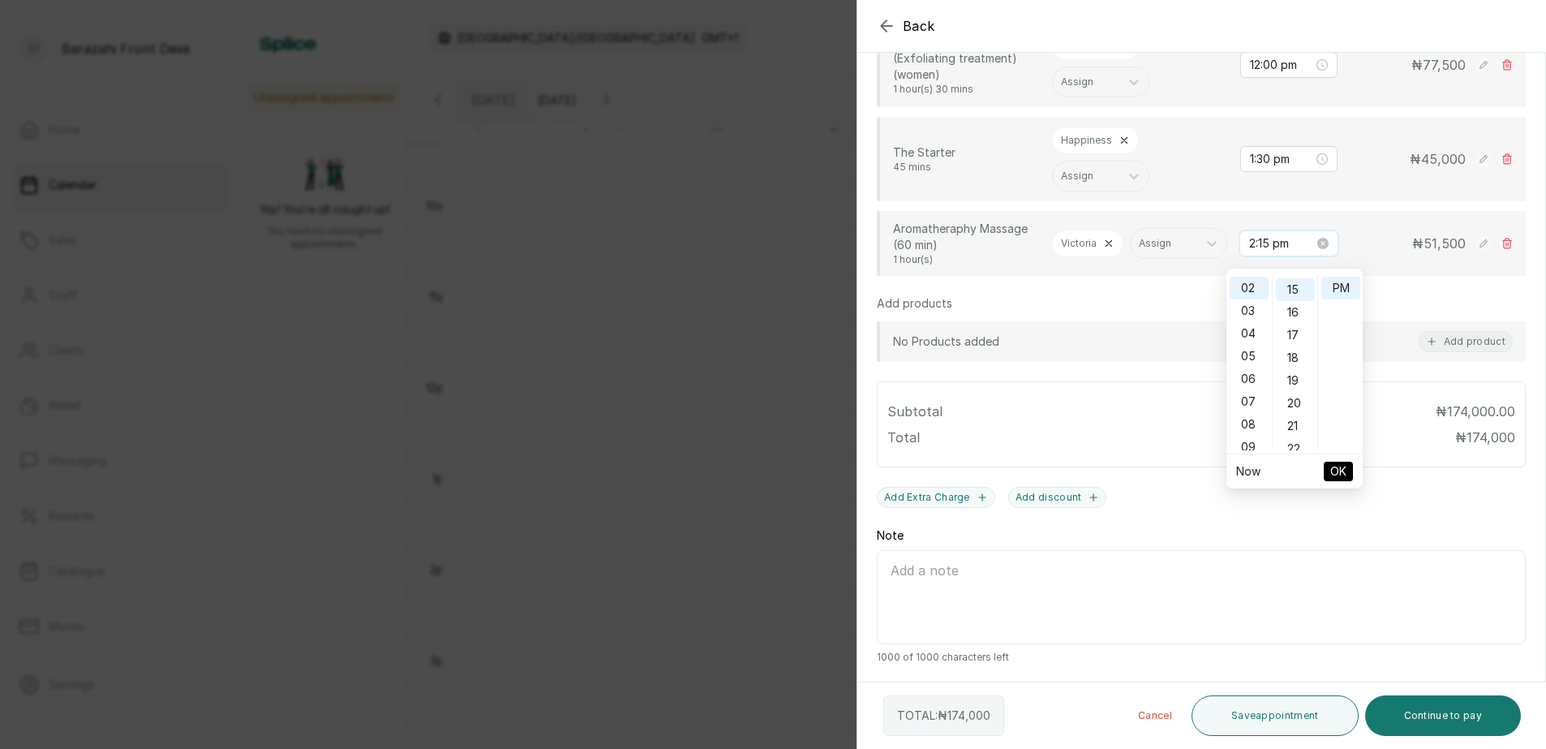
click at [1241, 256] on div "2:15 pm" at bounding box center [1289, 243] width 97 height 24
click at [1245, 282] on div "12" at bounding box center [1249, 286] width 39 height 23
click at [1258, 252] on input "12:15 pm" at bounding box center [1282, 243] width 65 height 18
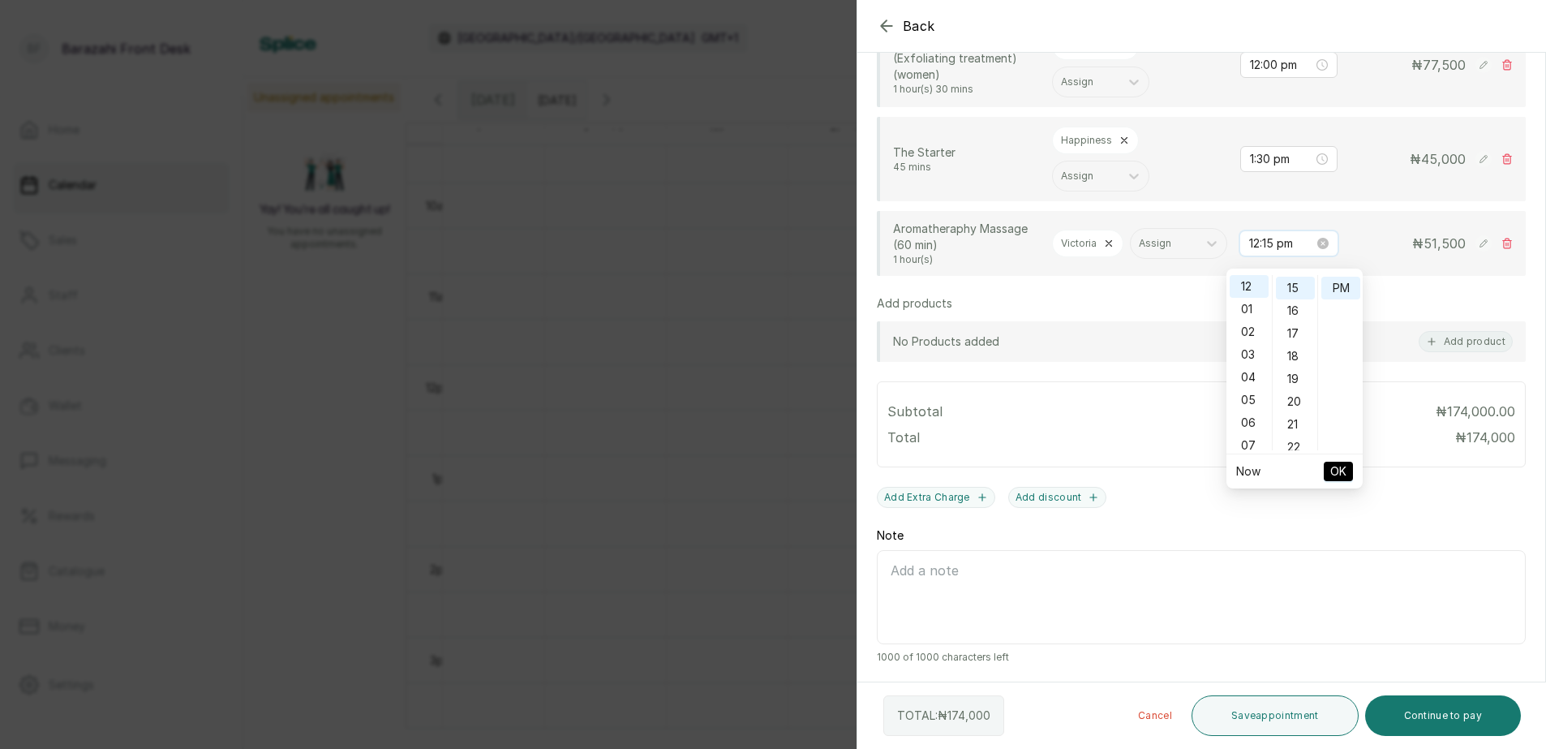
click at [1258, 252] on input "12:15 pm" at bounding box center [1282, 243] width 65 height 18
type input "12:00 pm"
click at [1292, 286] on div "00" at bounding box center [1295, 286] width 39 height 23
click at [1340, 286] on div "PM" at bounding box center [1341, 288] width 39 height 23
click at [1332, 469] on span "OK" at bounding box center [1339, 471] width 16 height 31
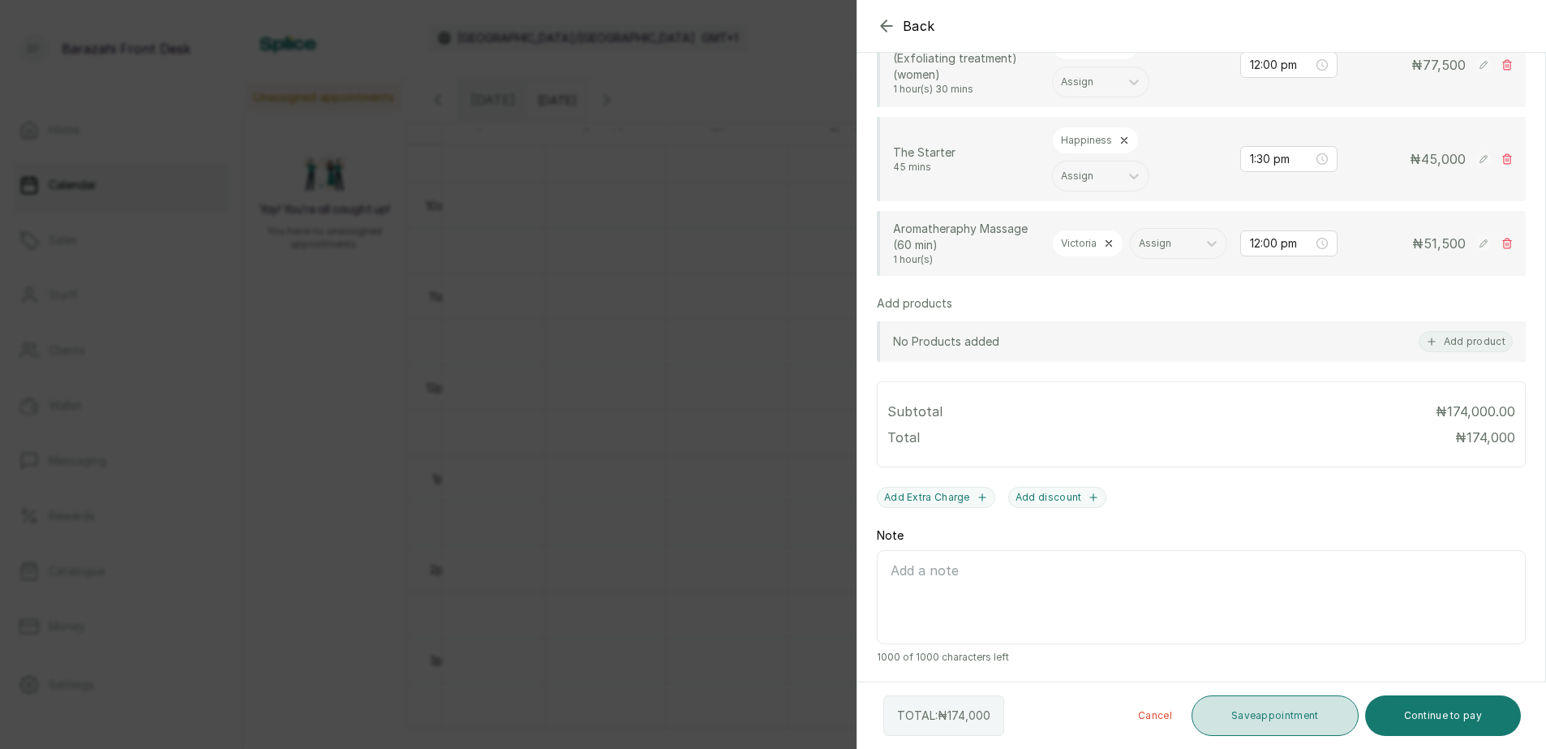
click at [1284, 705] on button "Save appointment" at bounding box center [1275, 715] width 167 height 41
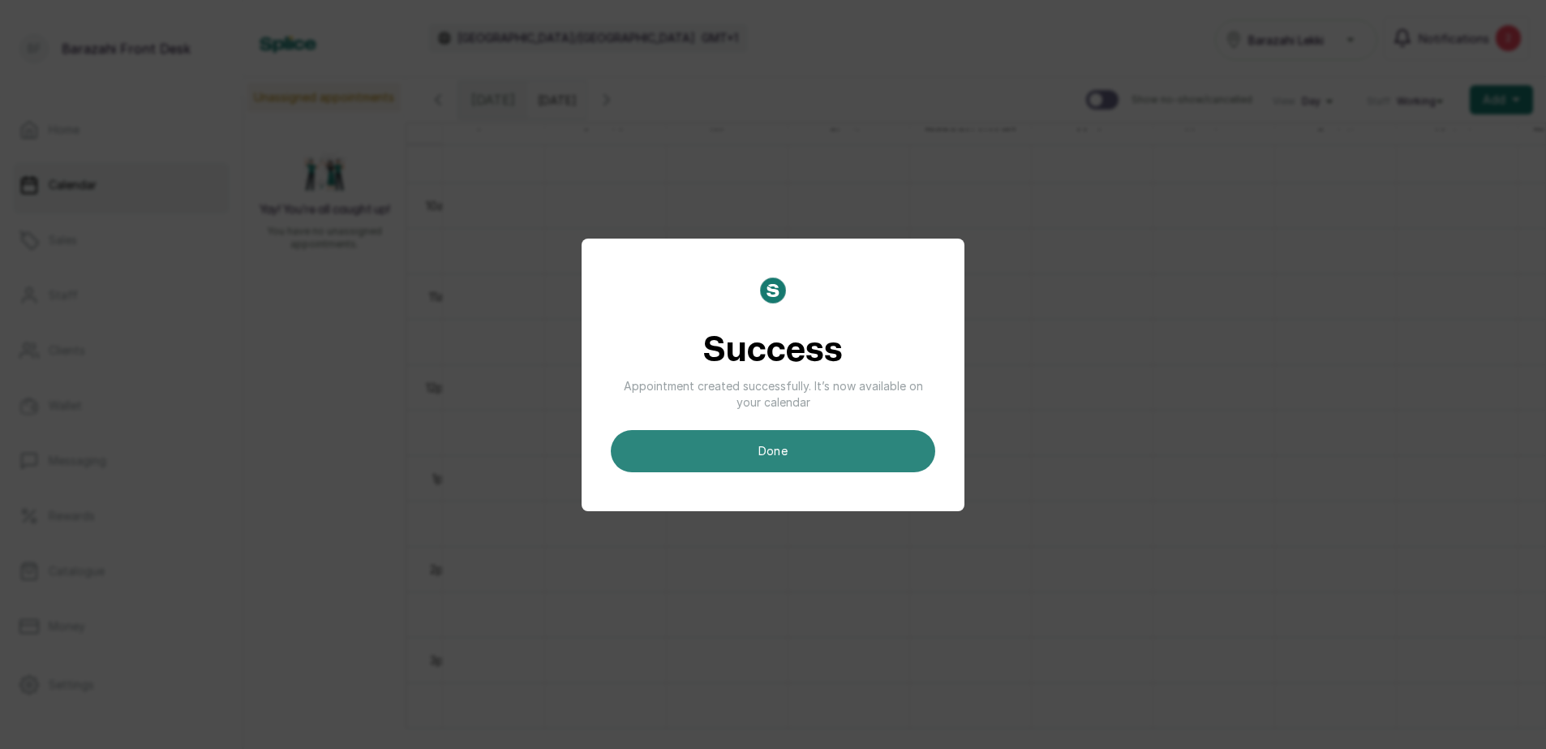
click at [886, 459] on button "done" at bounding box center [773, 451] width 325 height 42
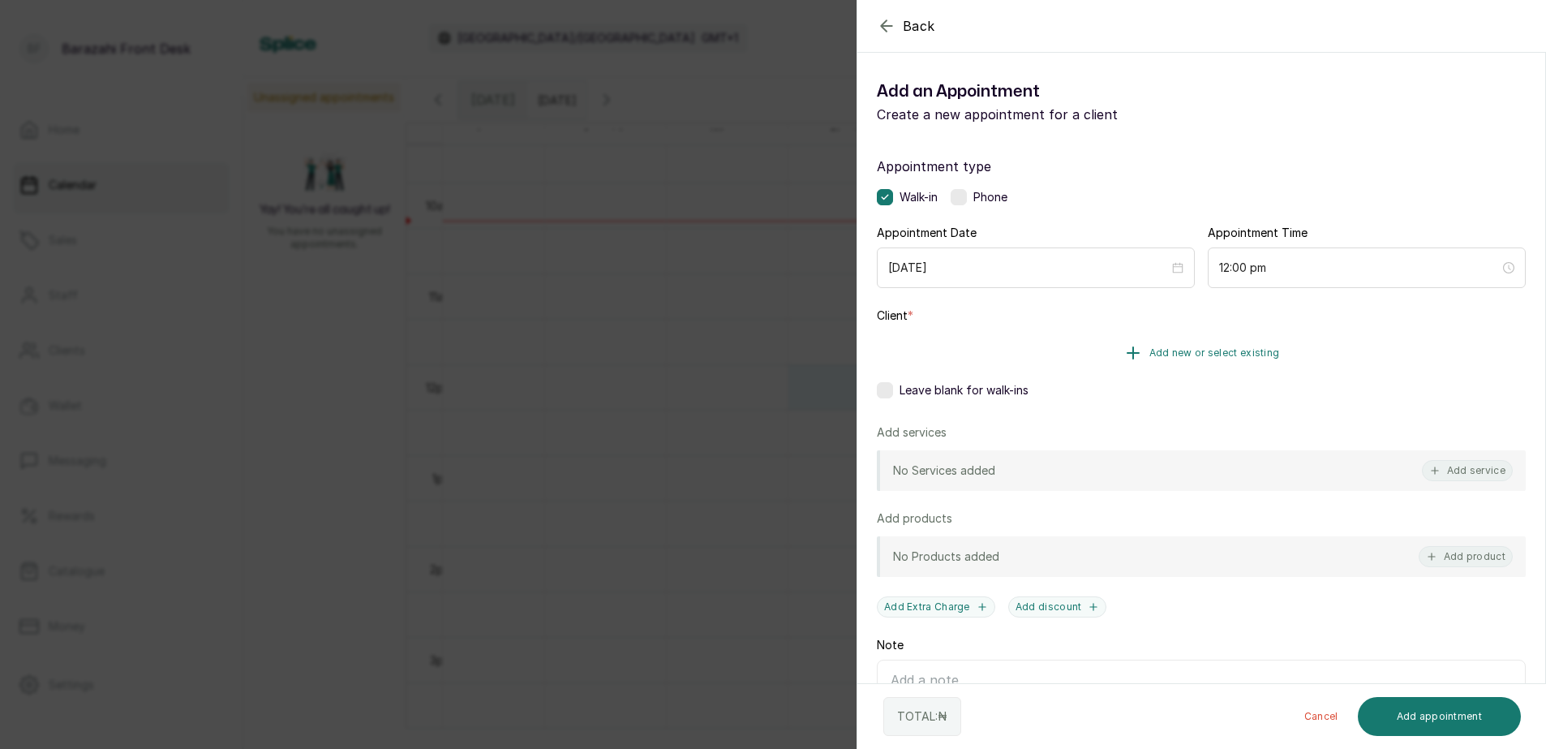
click at [1215, 355] on span "Add new or select existing" at bounding box center [1215, 352] width 131 height 13
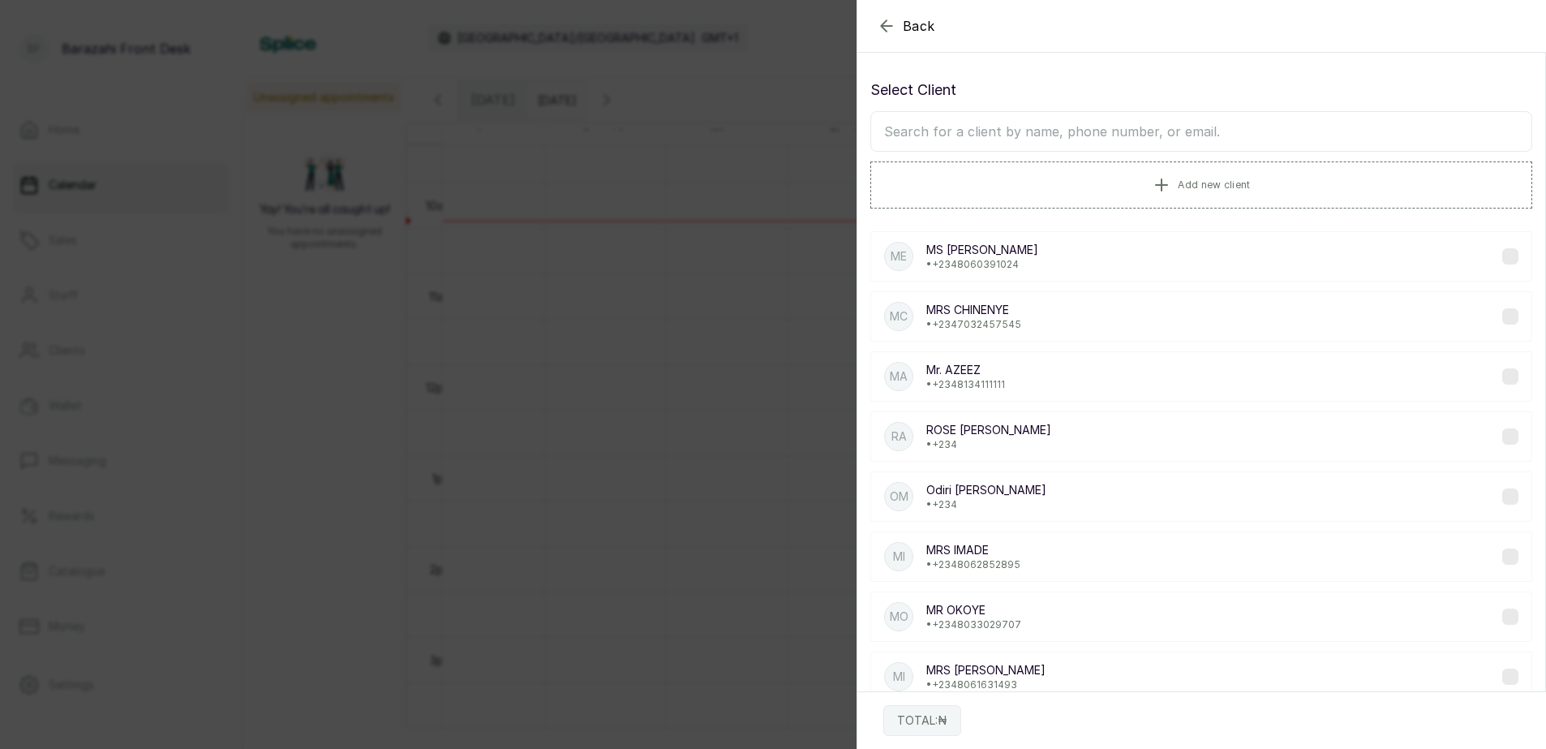
click at [1034, 125] on input "text" at bounding box center [1202, 131] width 662 height 41
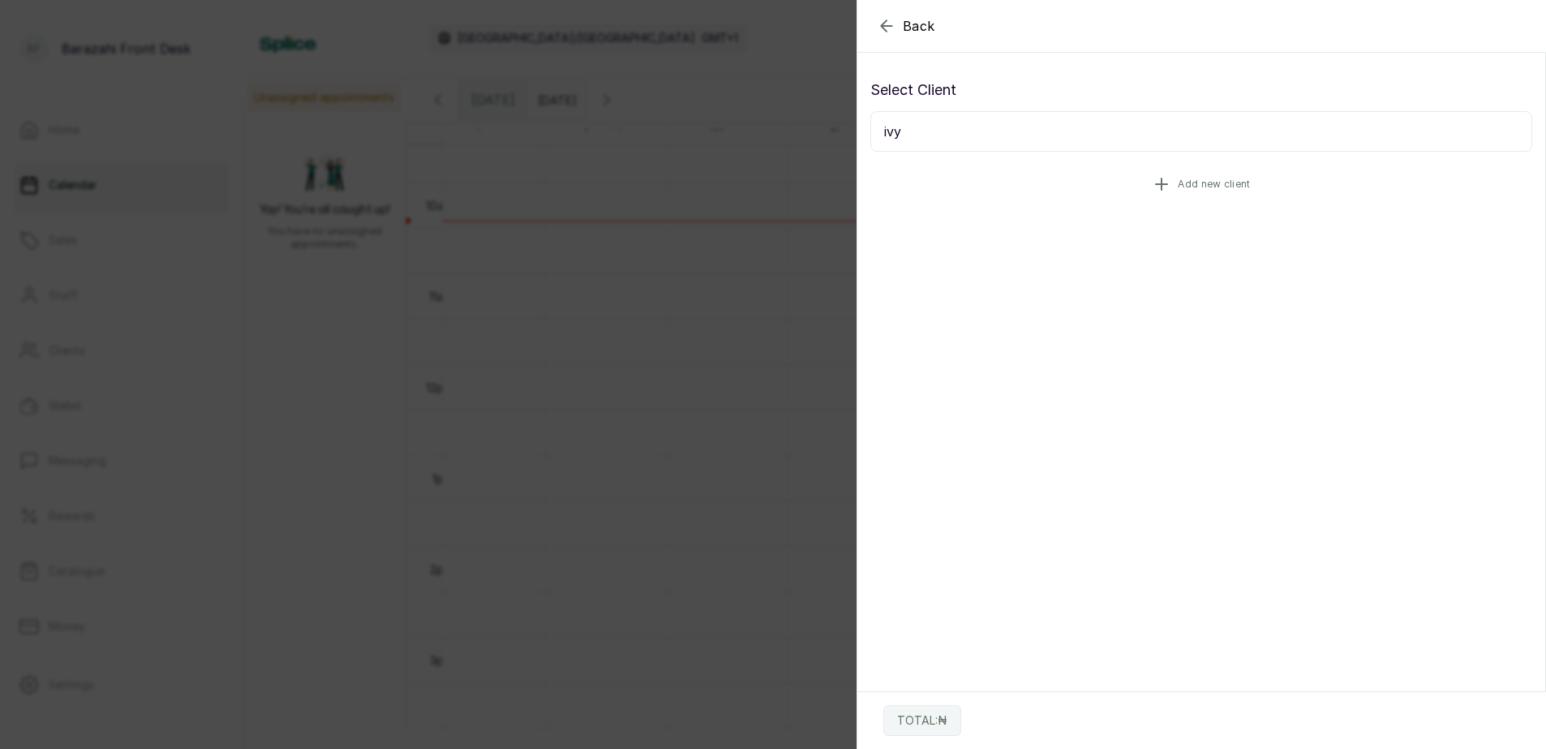
type input "ivy"
click at [1178, 187] on span "Add new client" at bounding box center [1214, 184] width 72 height 13
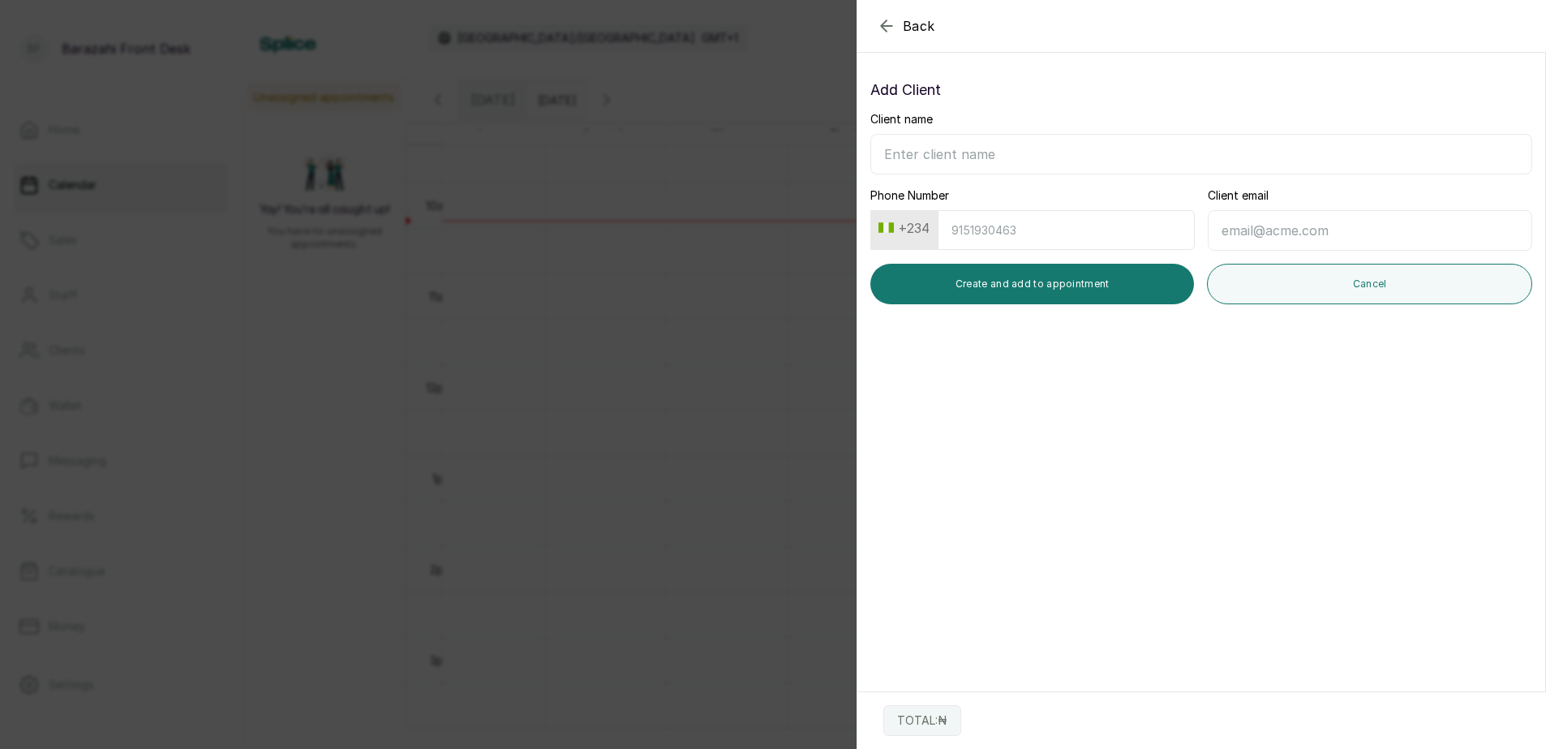
click at [974, 148] on input "Client name" at bounding box center [1202, 154] width 662 height 41
type input "m"
type input "MS IVY"
click at [993, 239] on input "Phone Number" at bounding box center [1066, 230] width 257 height 40
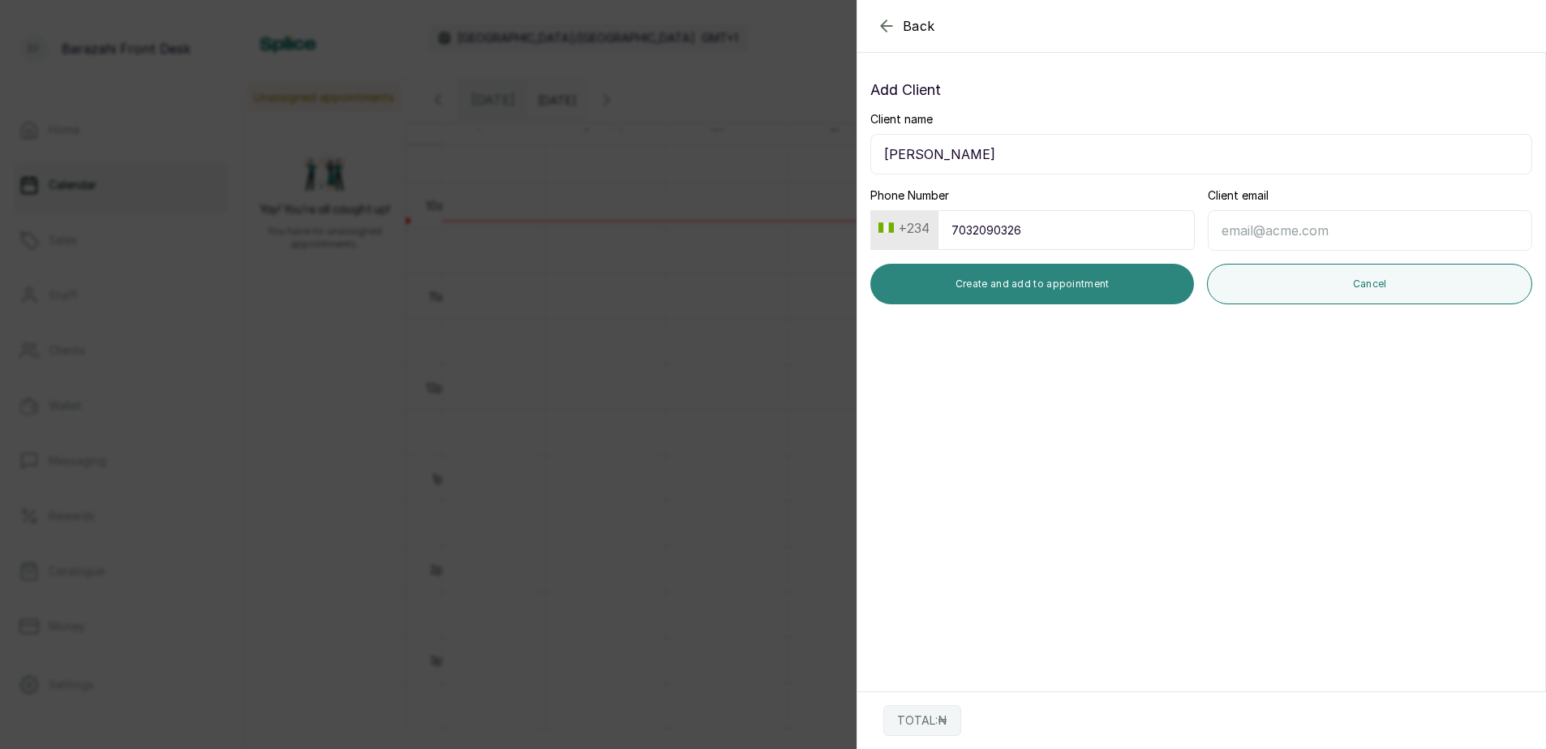
type input "7032090326"
click at [1051, 290] on button "Create and add to appointment" at bounding box center [1033, 284] width 324 height 41
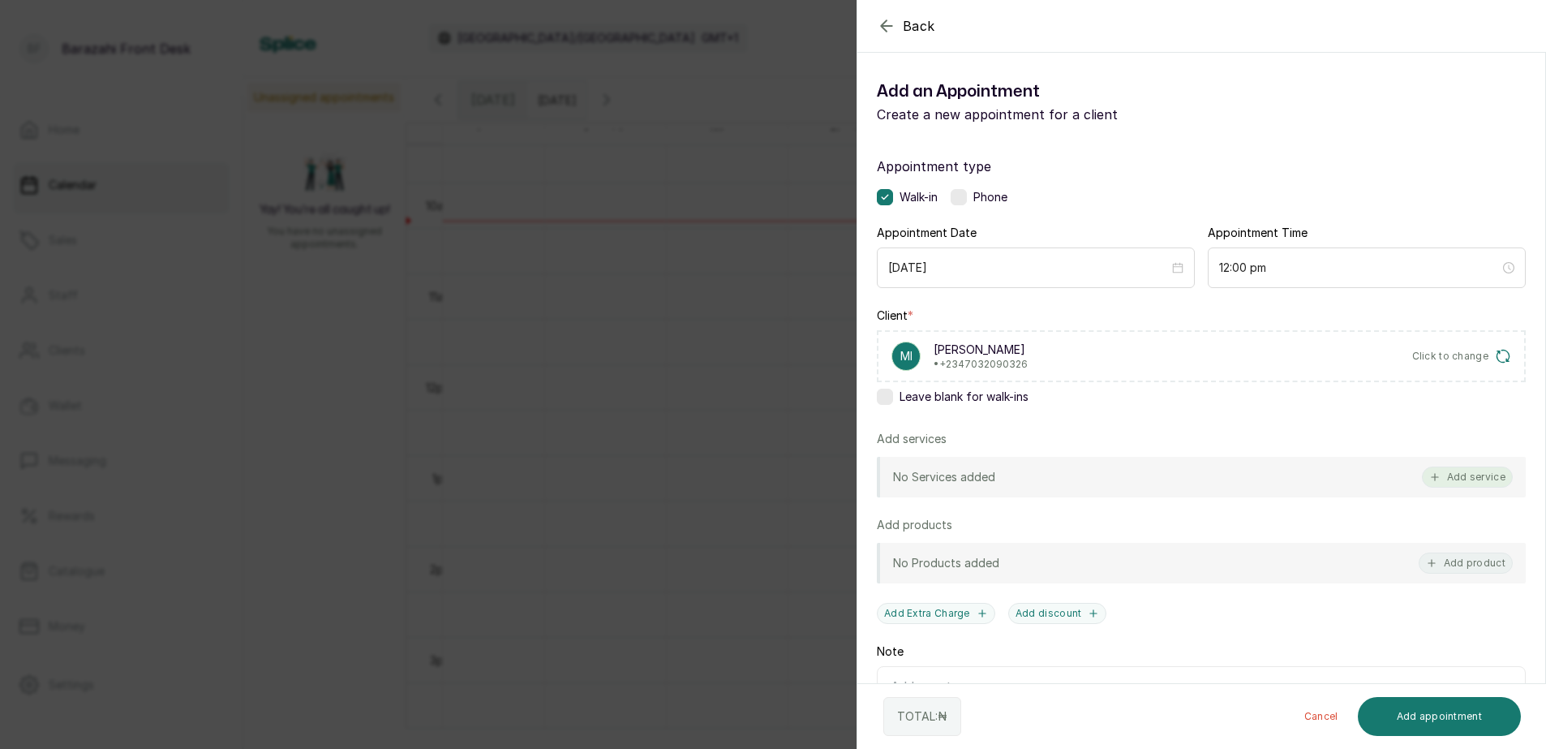
drag, startPoint x: 1452, startPoint y: 475, endPoint x: 1437, endPoint y: 403, distance: 73.8
click at [1452, 475] on button "Add service" at bounding box center [1467, 477] width 91 height 21
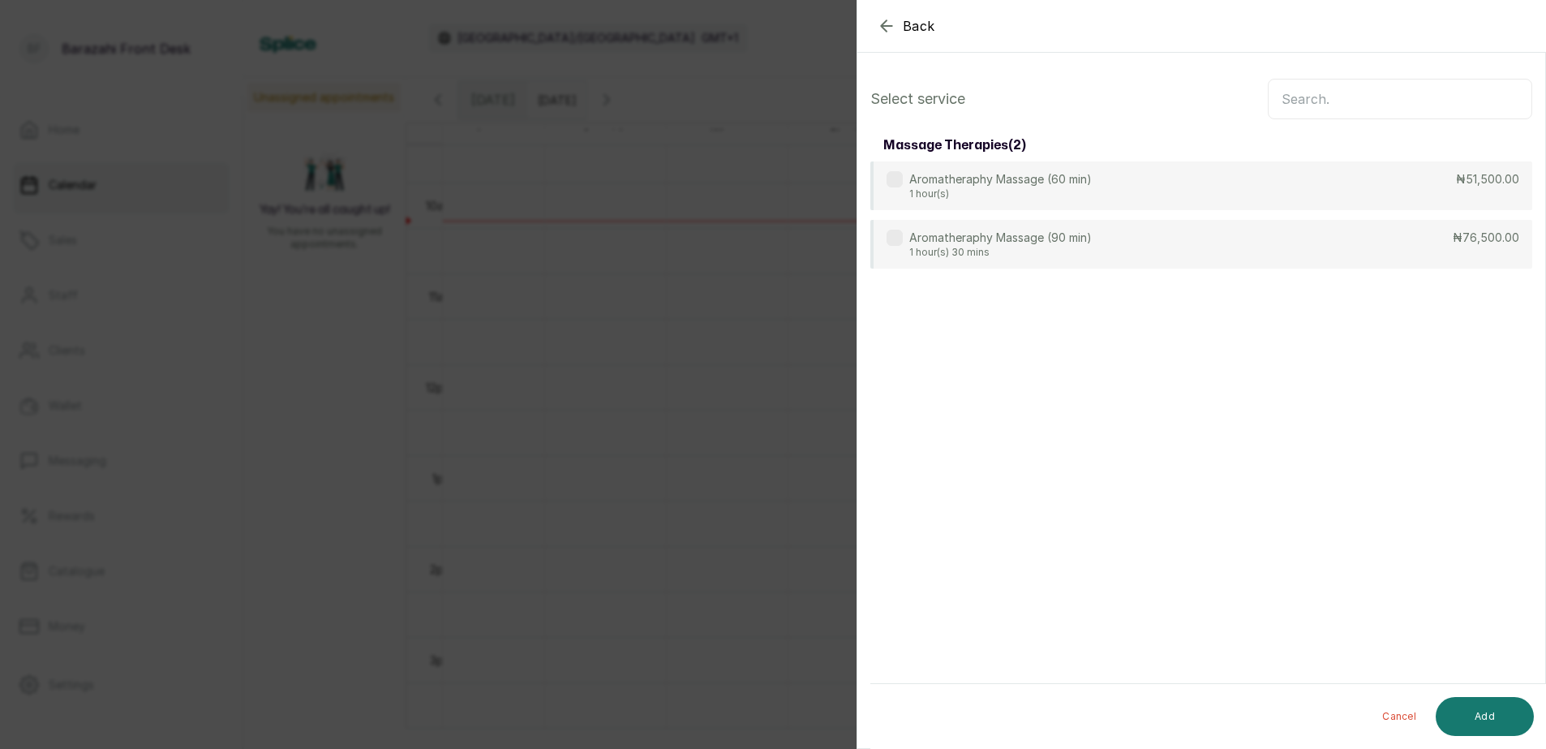
click at [1348, 102] on input "text" at bounding box center [1400, 99] width 265 height 41
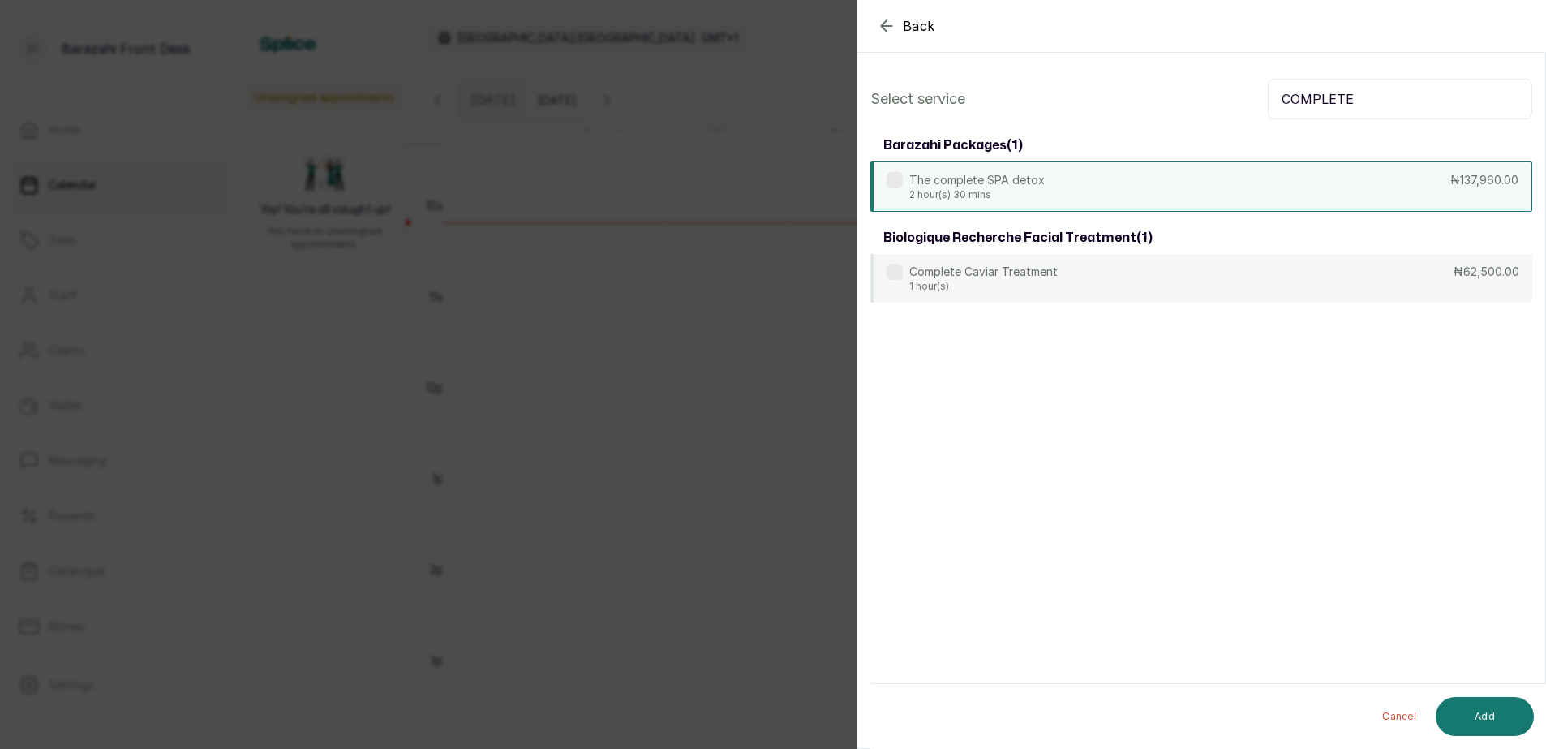
type input "COMPLETE"
click at [1301, 175] on div "The complete SPA detox 2 hour(s) 30 mins ₦137,960.00" at bounding box center [1202, 186] width 662 height 50
click at [1479, 711] on button "Add" at bounding box center [1485, 716] width 98 height 39
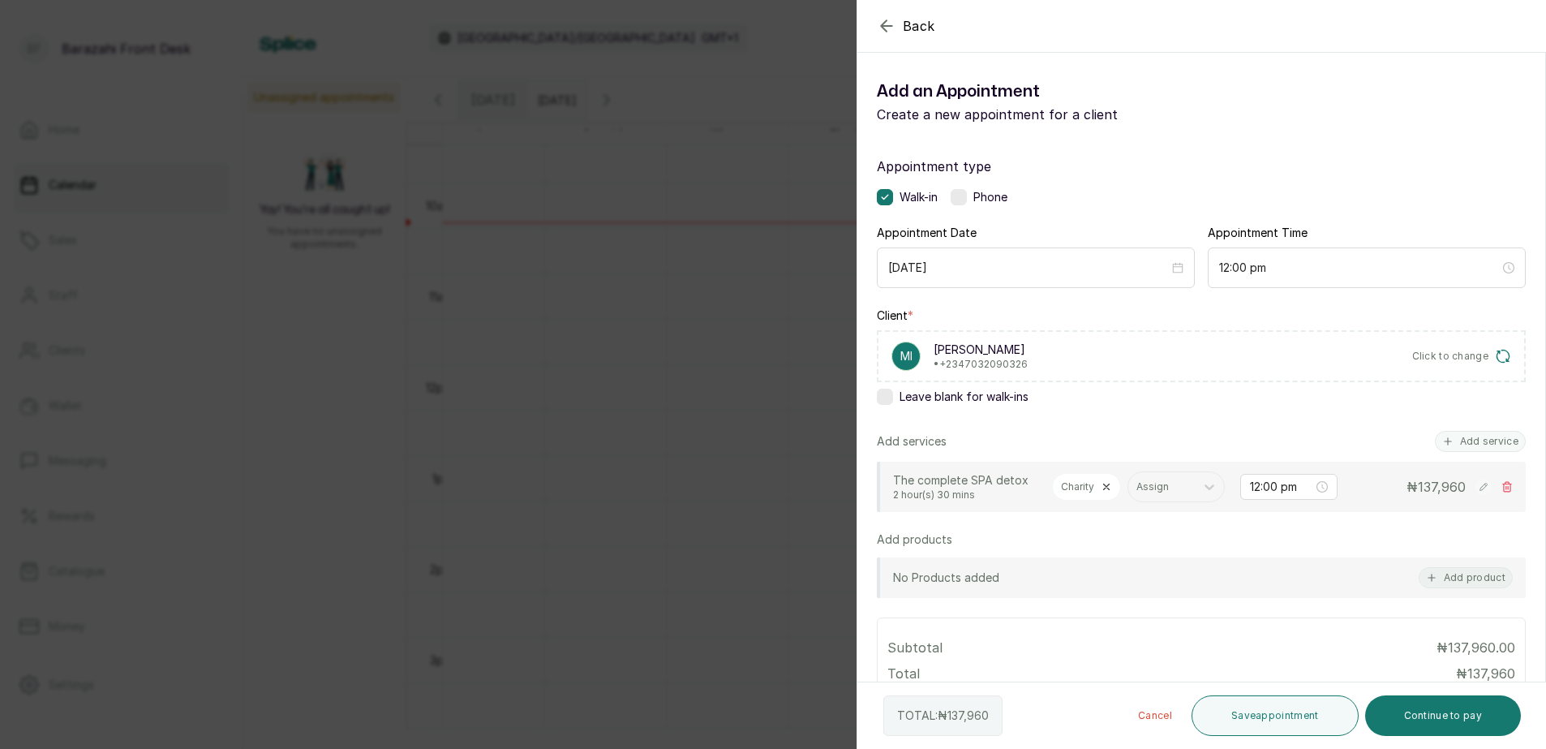
click at [1289, 720] on button "Save appointment" at bounding box center [1275, 715] width 167 height 41
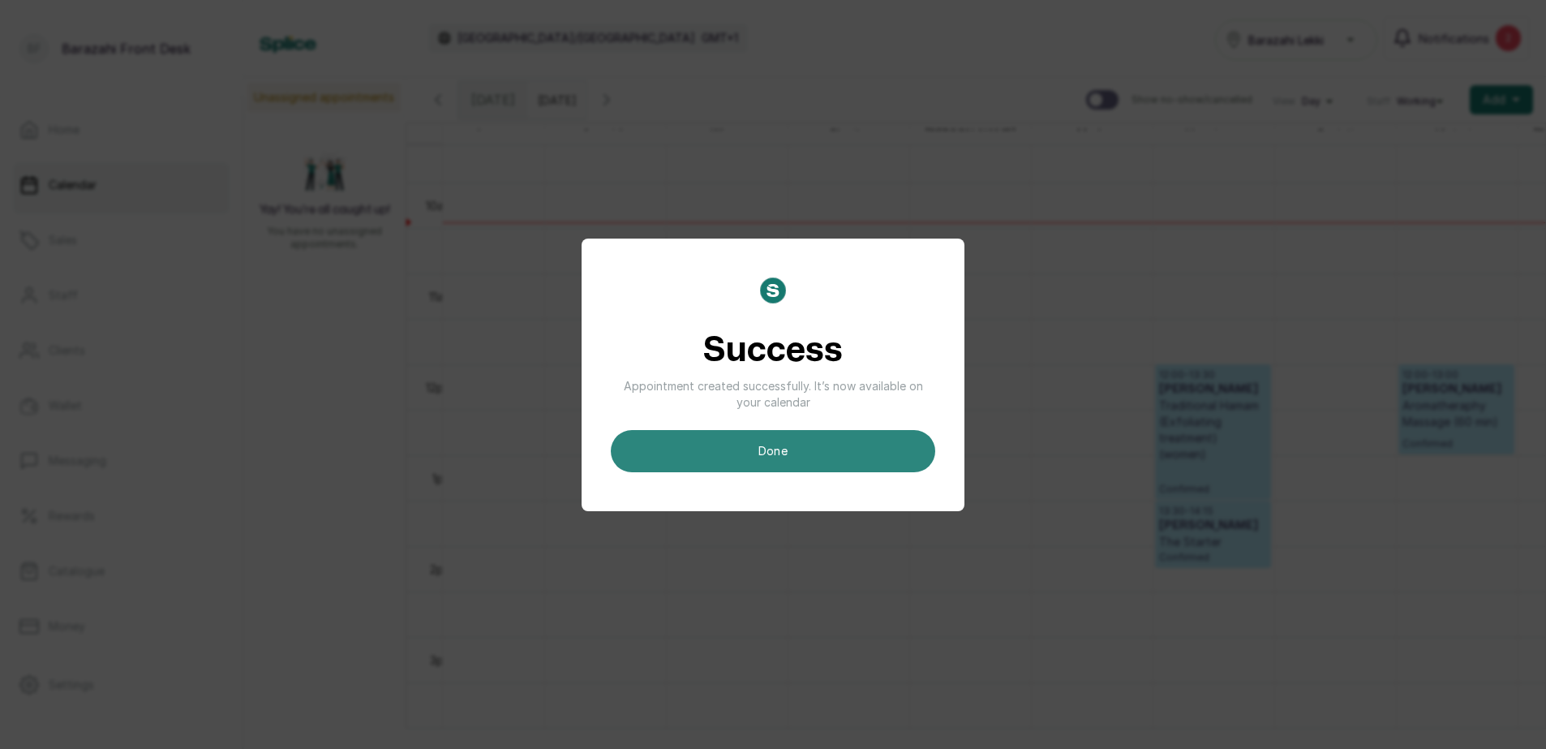
click at [859, 448] on button "done" at bounding box center [773, 451] width 325 height 42
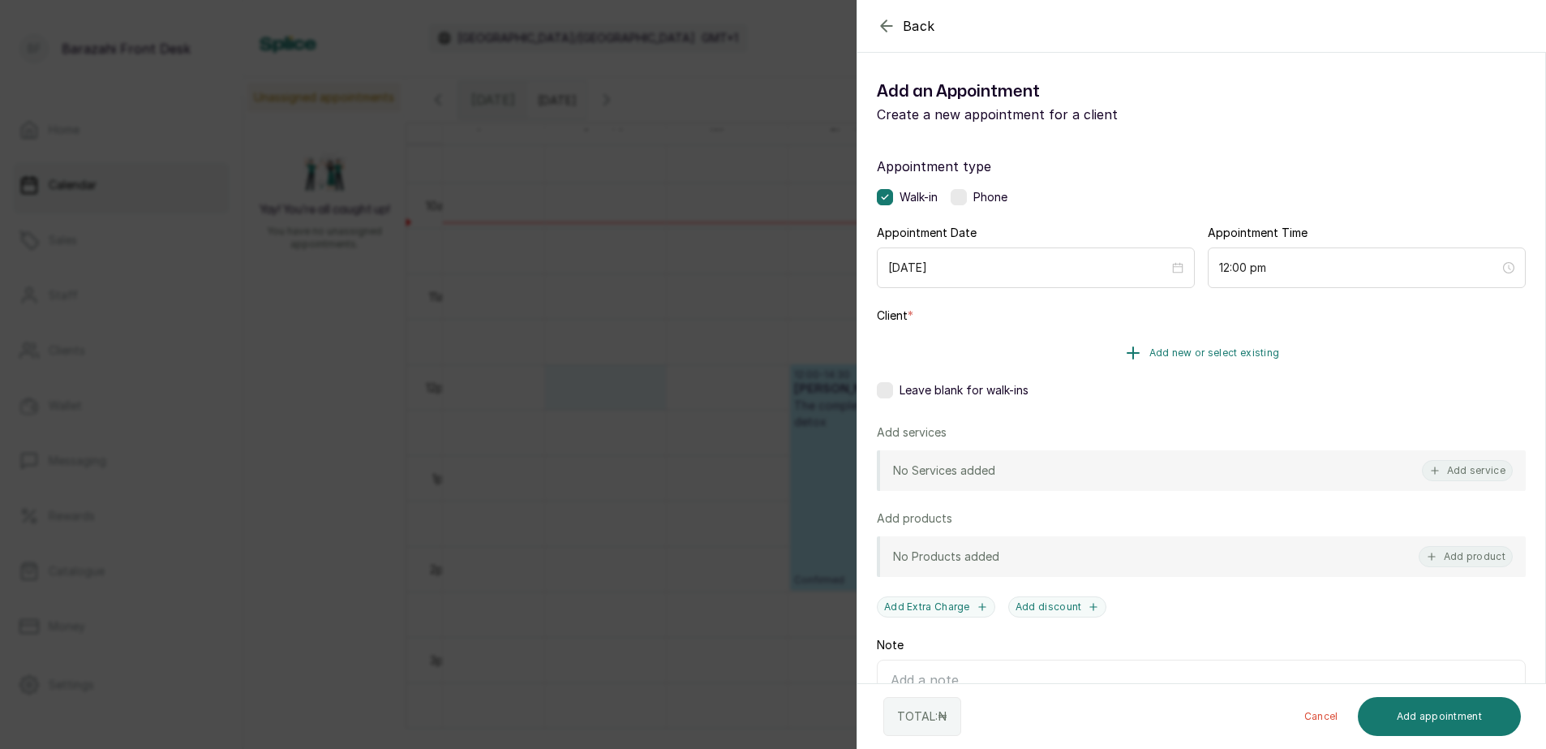
click at [1232, 352] on span "Add new or select existing" at bounding box center [1215, 352] width 131 height 13
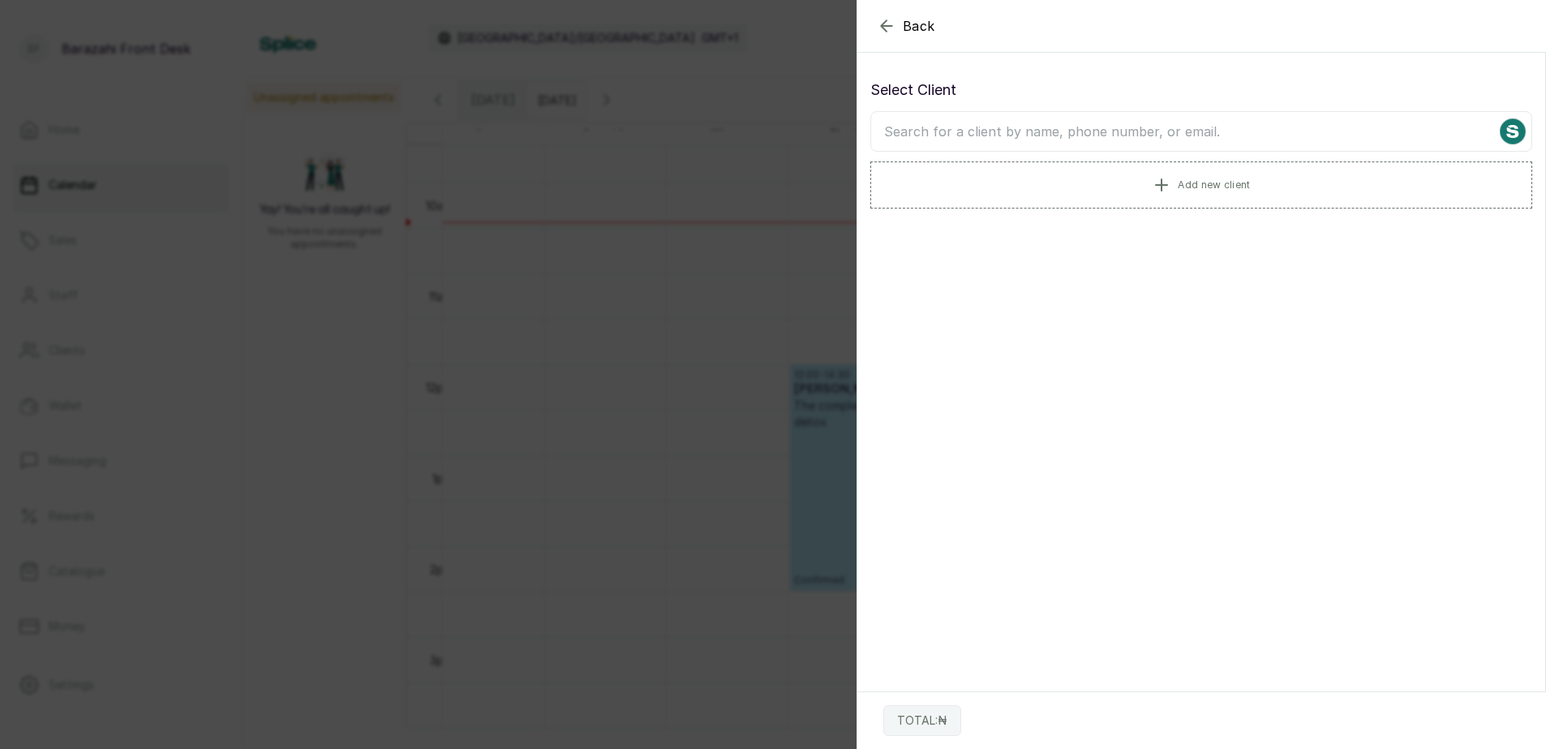
click at [1026, 131] on input "text" at bounding box center [1202, 131] width 662 height 41
click at [1170, 188] on button "Add new client" at bounding box center [1202, 183] width 662 height 45
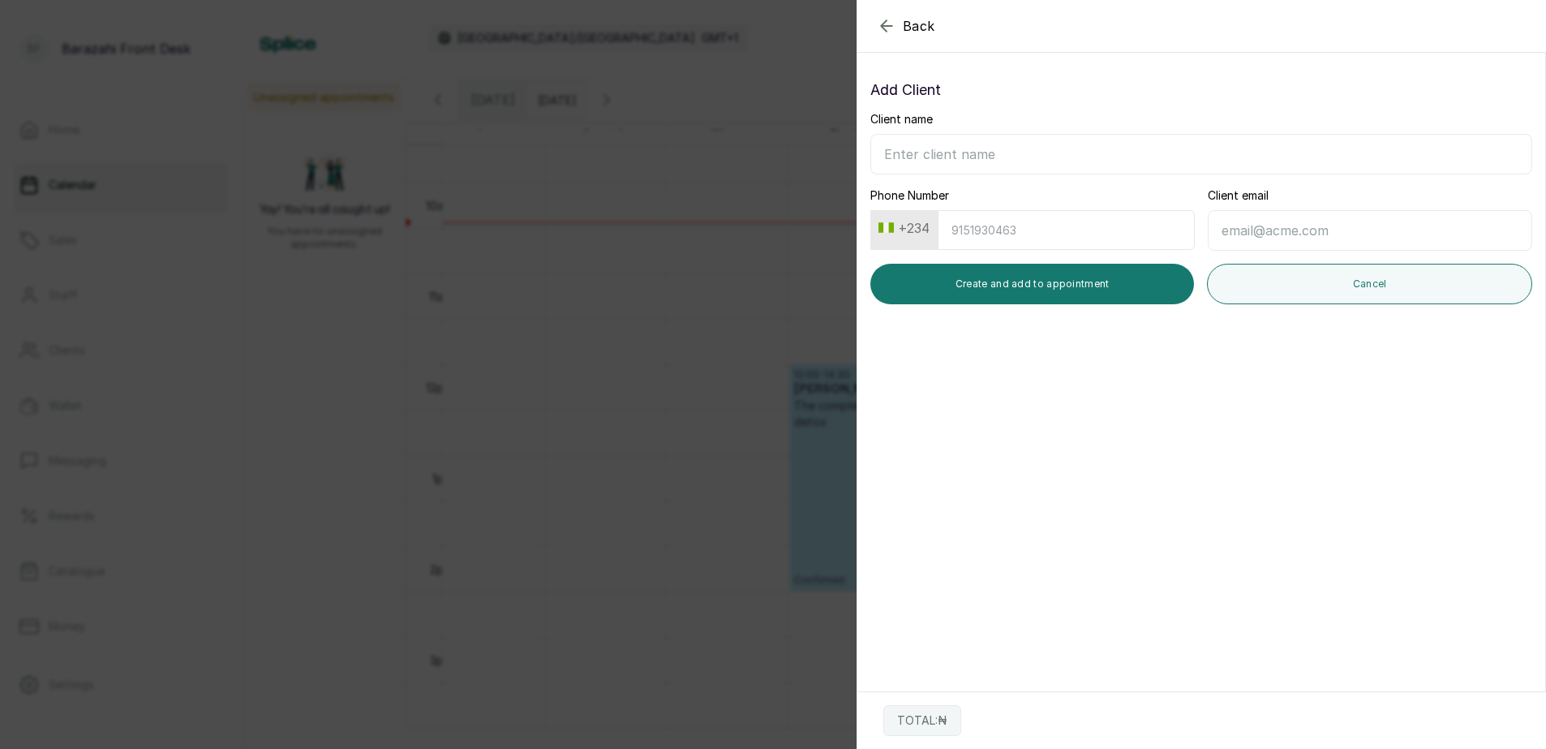
click at [1097, 156] on input "Client name" at bounding box center [1202, 154] width 662 height 41
type input "MRS FUNMI"
click at [1014, 228] on input "Phone Number" at bounding box center [1066, 230] width 257 height 40
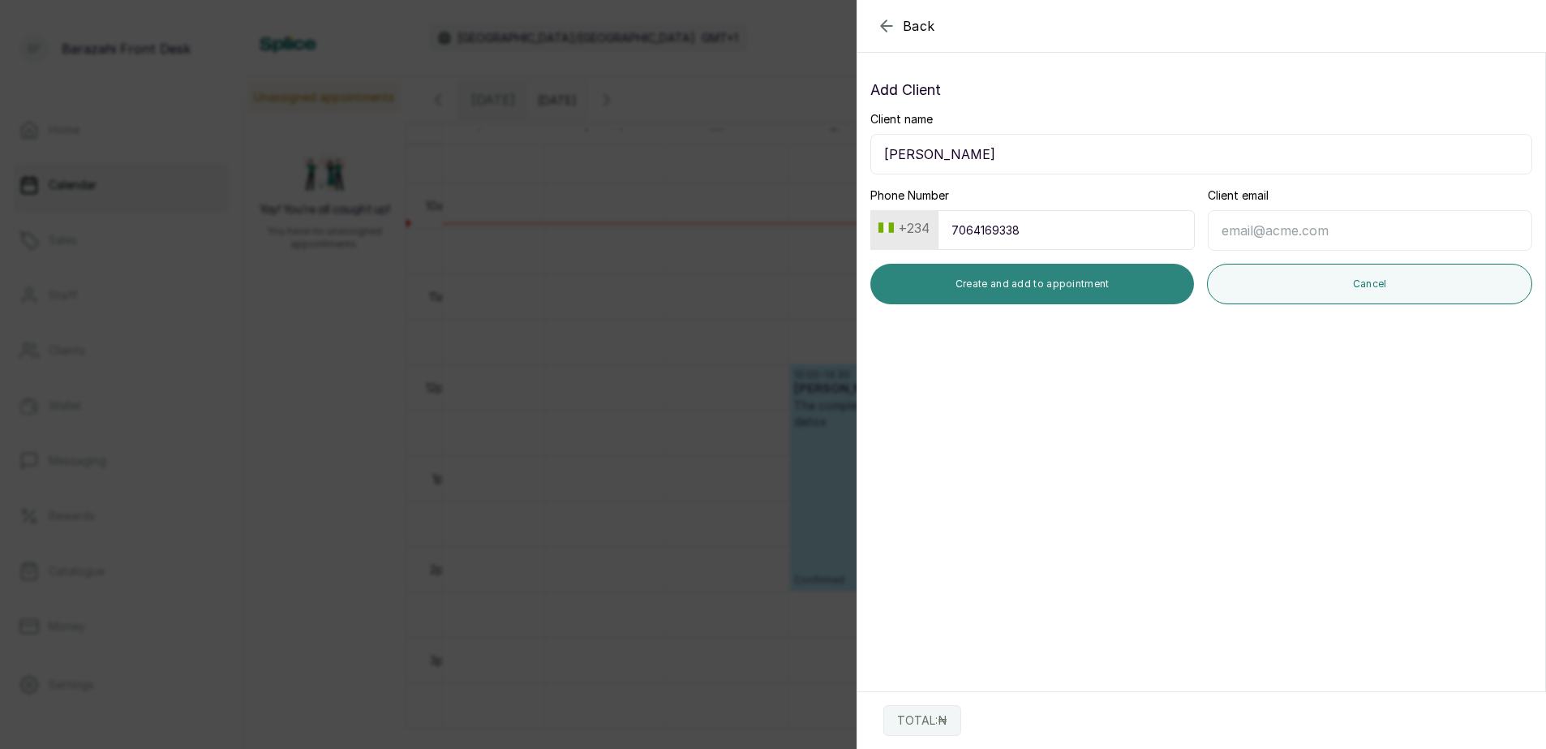
type input "7064169338"
click at [1023, 282] on button "Create and add to appointment" at bounding box center [1033, 284] width 324 height 41
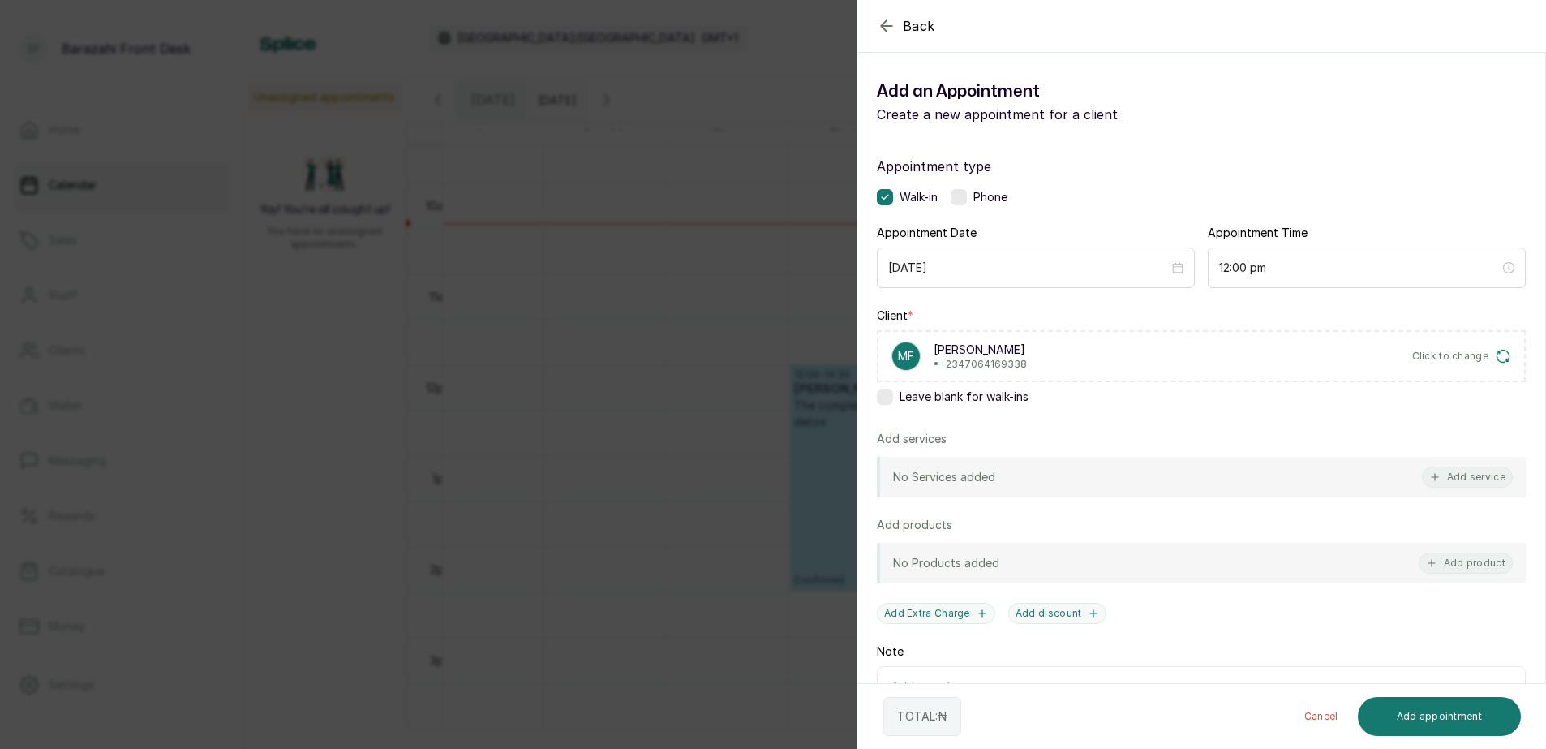
drag, startPoint x: 1452, startPoint y: 469, endPoint x: 1404, endPoint y: 405, distance: 80.0
click at [1452, 469] on button "Add service" at bounding box center [1467, 477] width 91 height 21
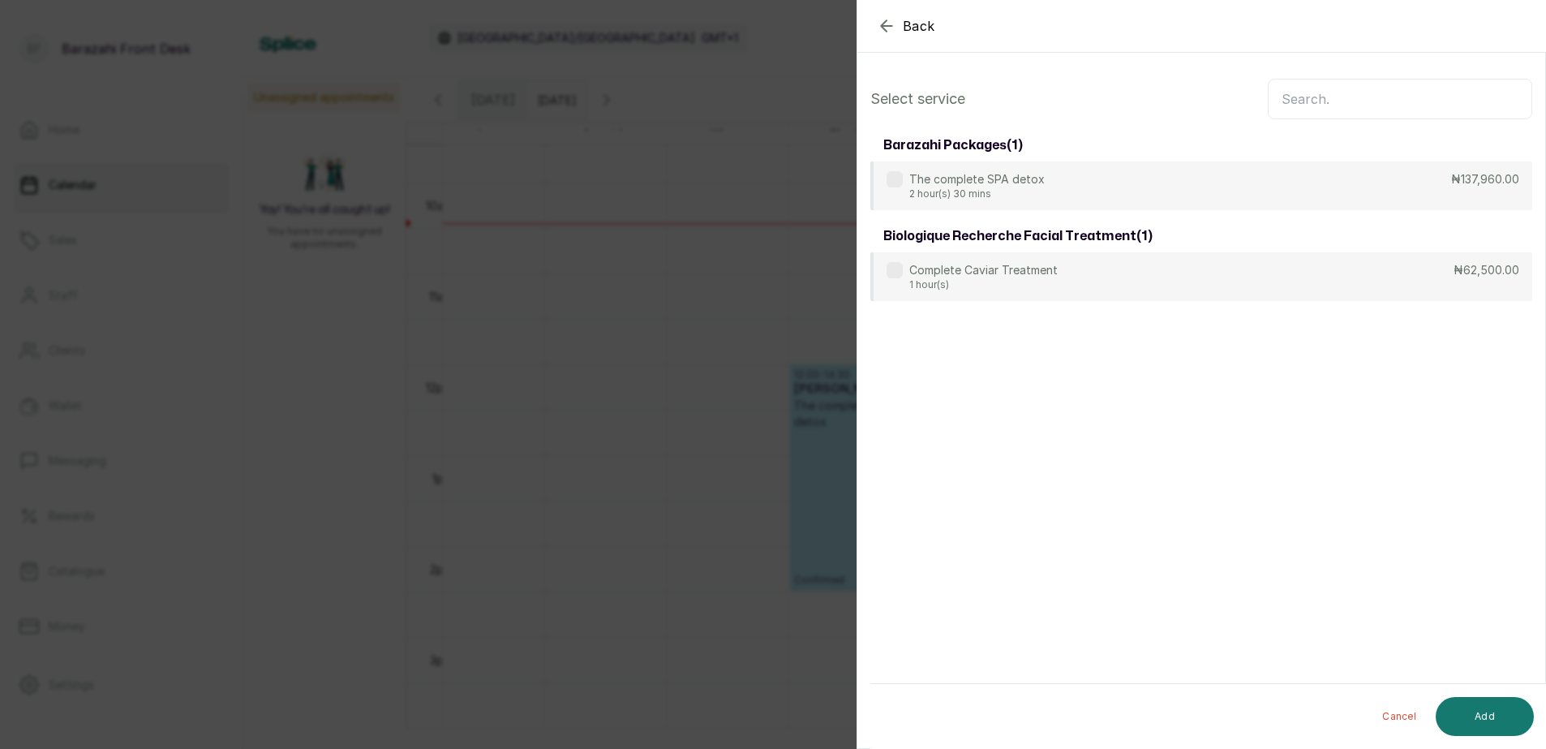
click at [1297, 97] on input "text" at bounding box center [1400, 99] width 265 height 41
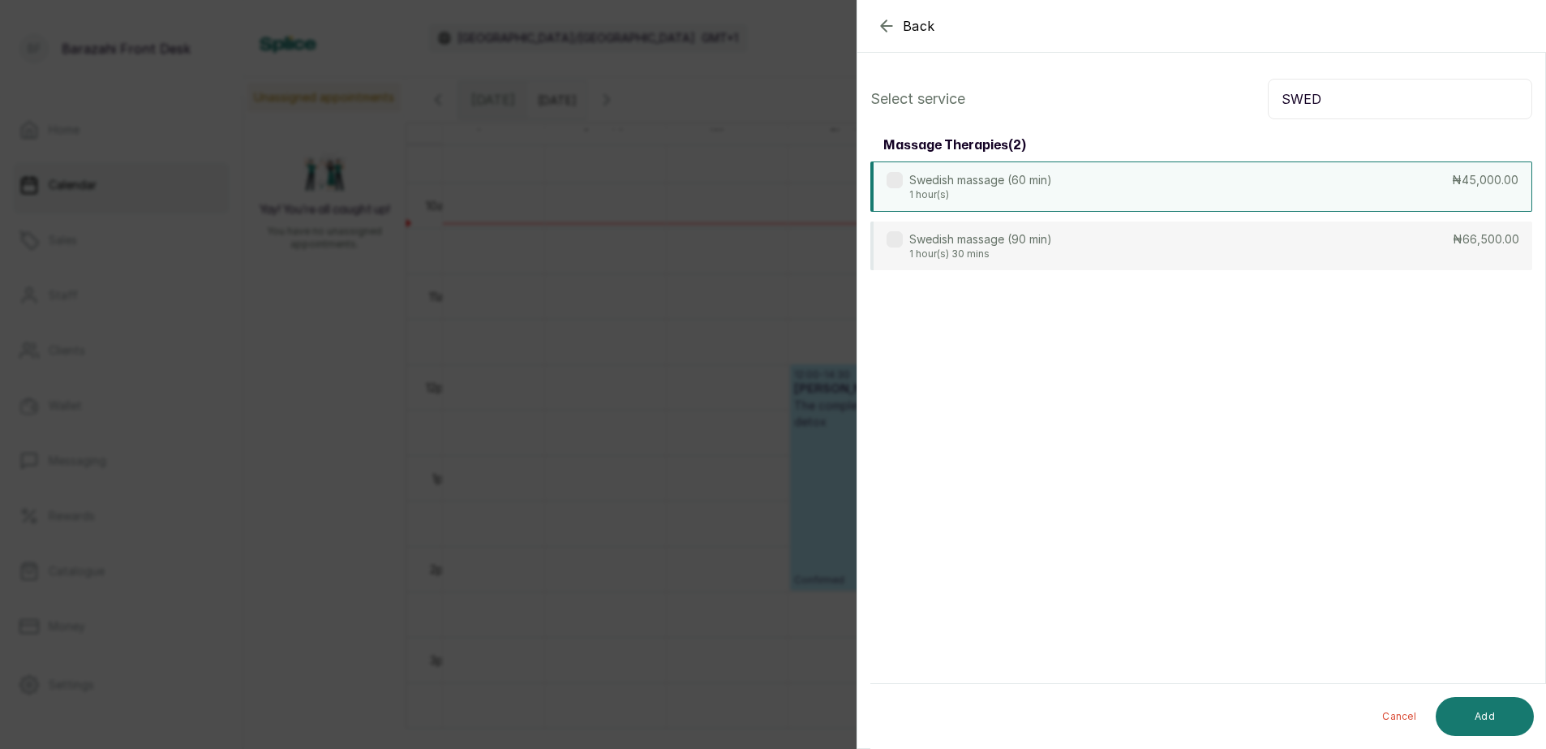
type input "SWED"
click at [1248, 173] on div "Swedish massage (60 min) 1 hour(s) ₦45,000.00" at bounding box center [1202, 186] width 662 height 50
click at [1483, 712] on button "Add" at bounding box center [1485, 716] width 98 height 39
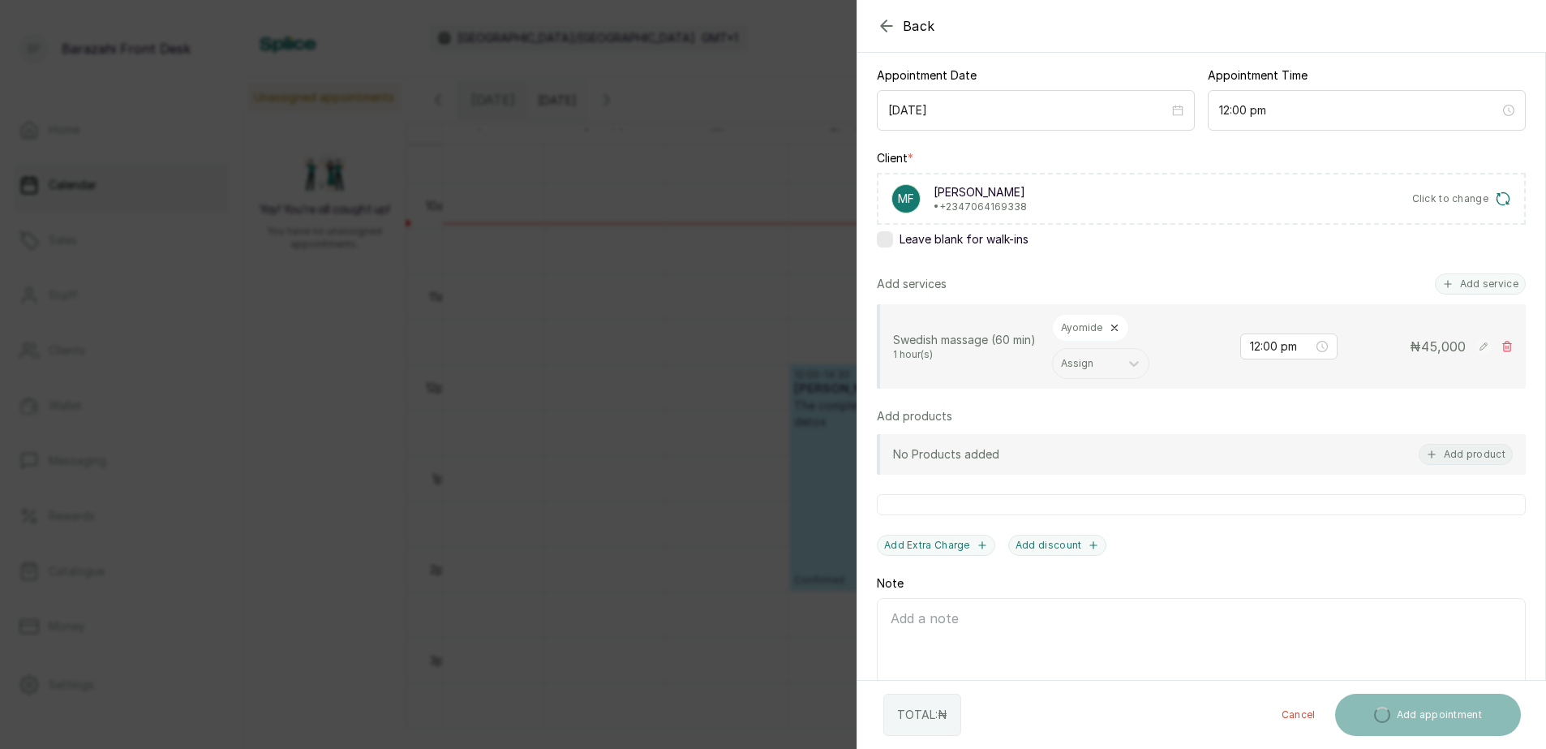
scroll to position [205, 0]
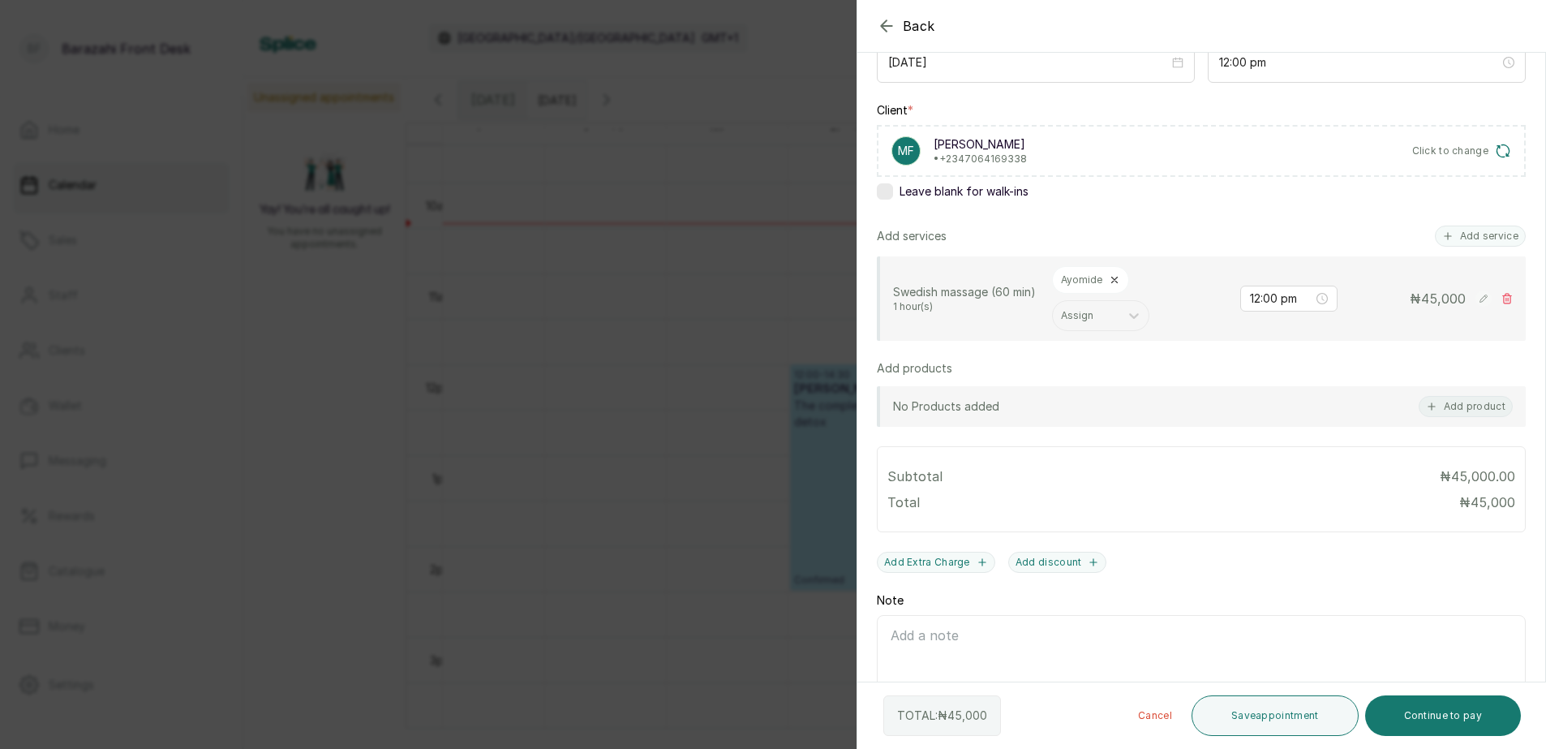
click at [1120, 279] on div "Ayomide" at bounding box center [1090, 280] width 77 height 28
click at [1116, 281] on icon at bounding box center [1114, 279] width 11 height 11
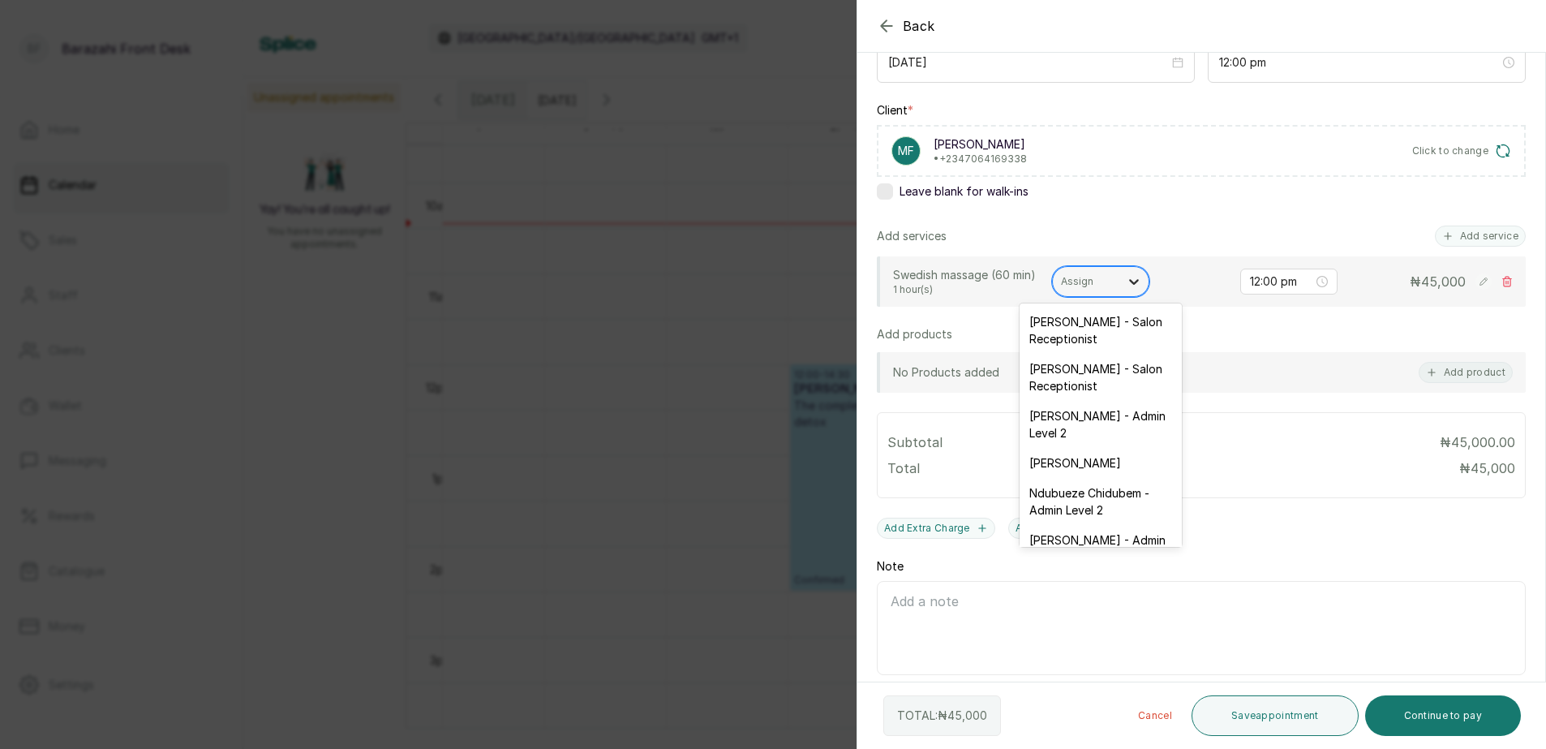
click at [1122, 282] on div at bounding box center [1134, 281] width 29 height 29
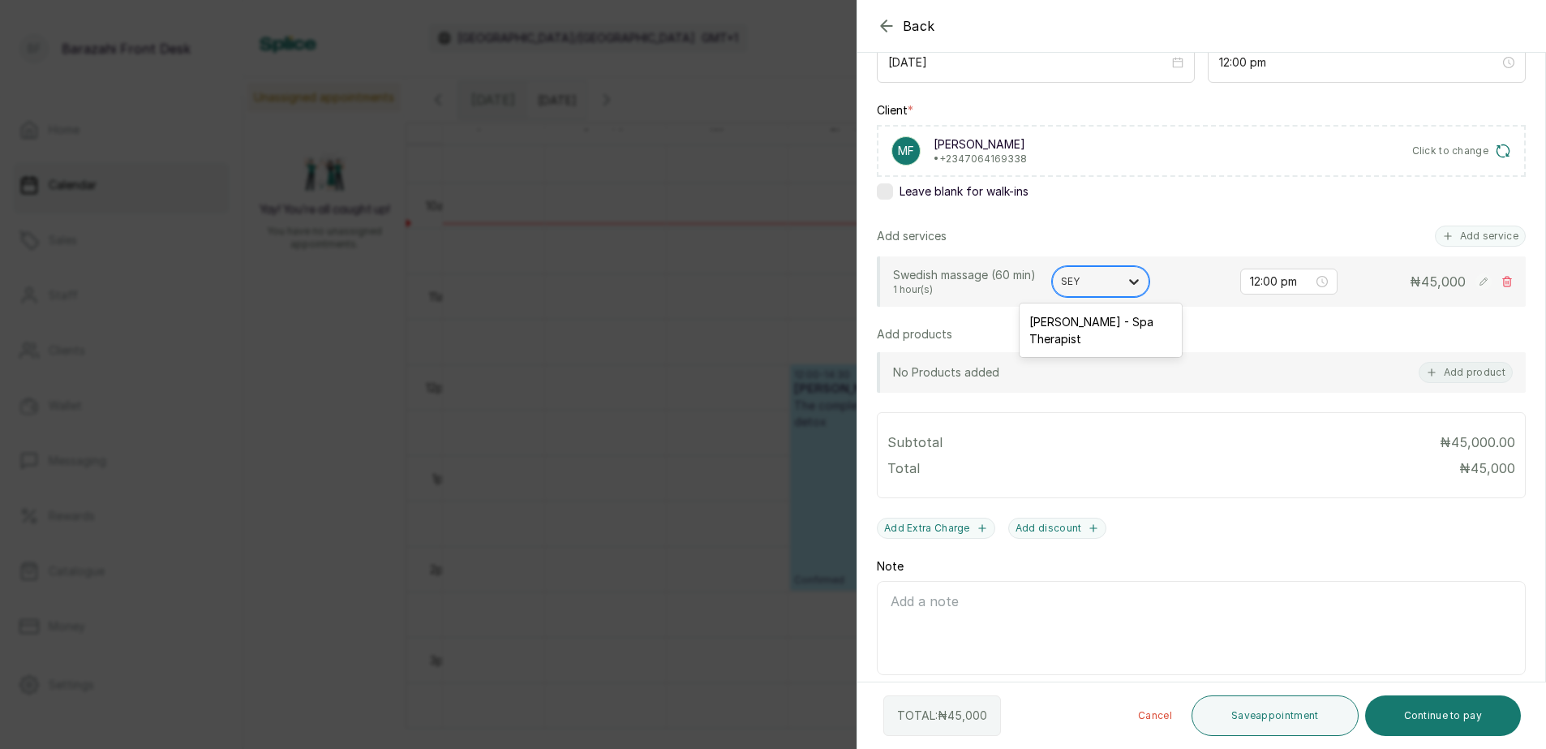
type input "SEYI"
click at [1107, 338] on div "Oluwaseyi Uzor - Spa Therapist" at bounding box center [1101, 330] width 162 height 47
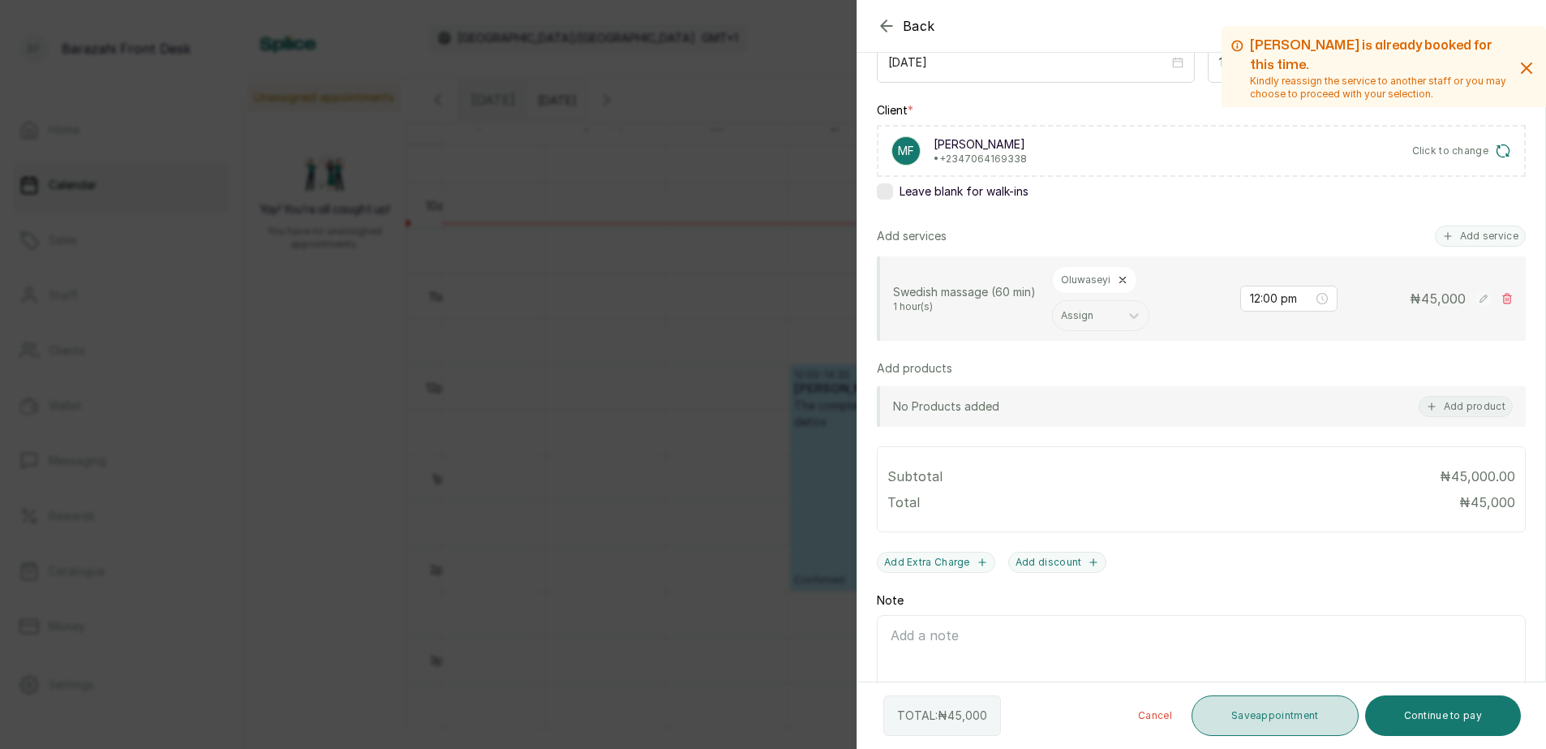
click at [1233, 704] on button "Save appointment" at bounding box center [1275, 715] width 167 height 41
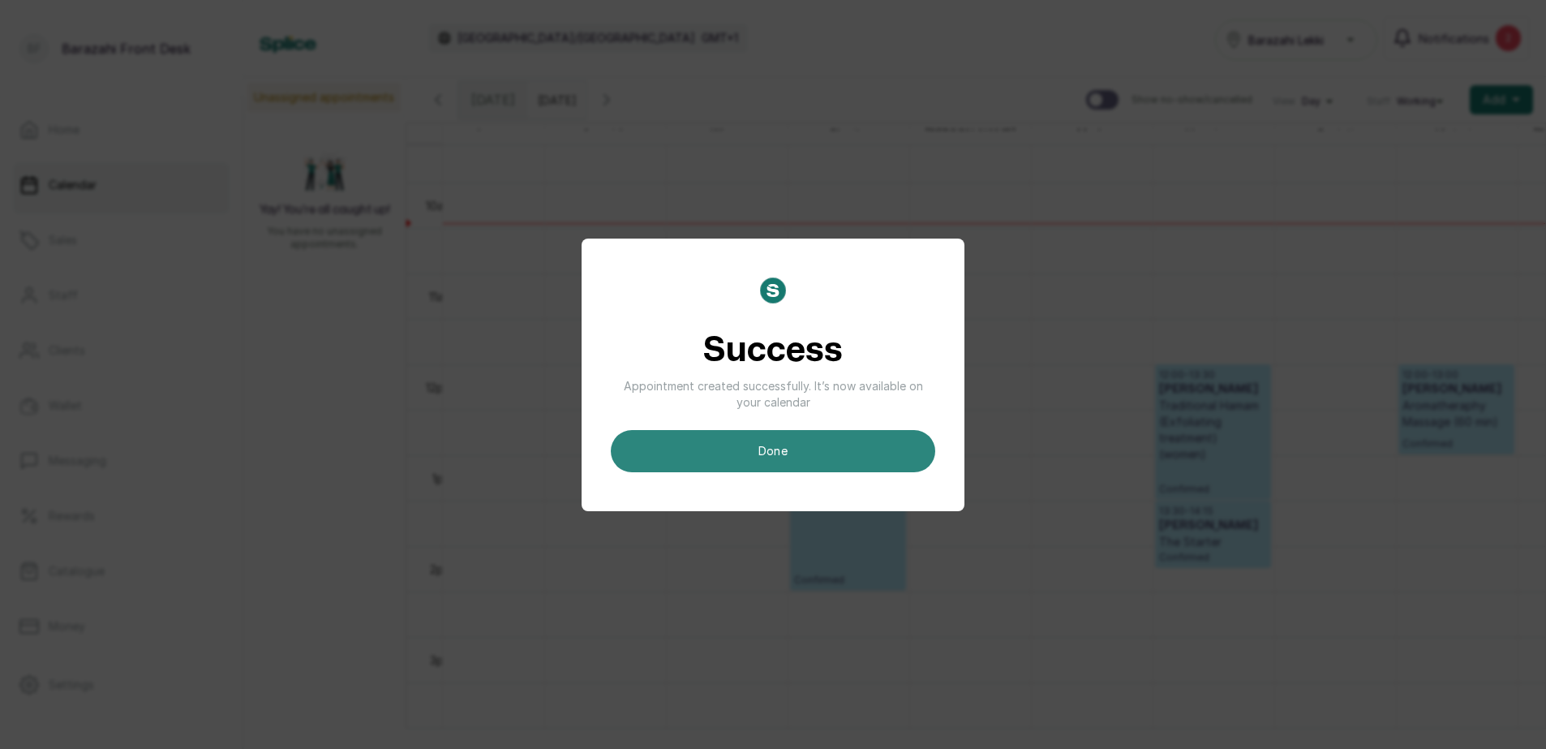
click at [695, 458] on button "done" at bounding box center [773, 451] width 325 height 42
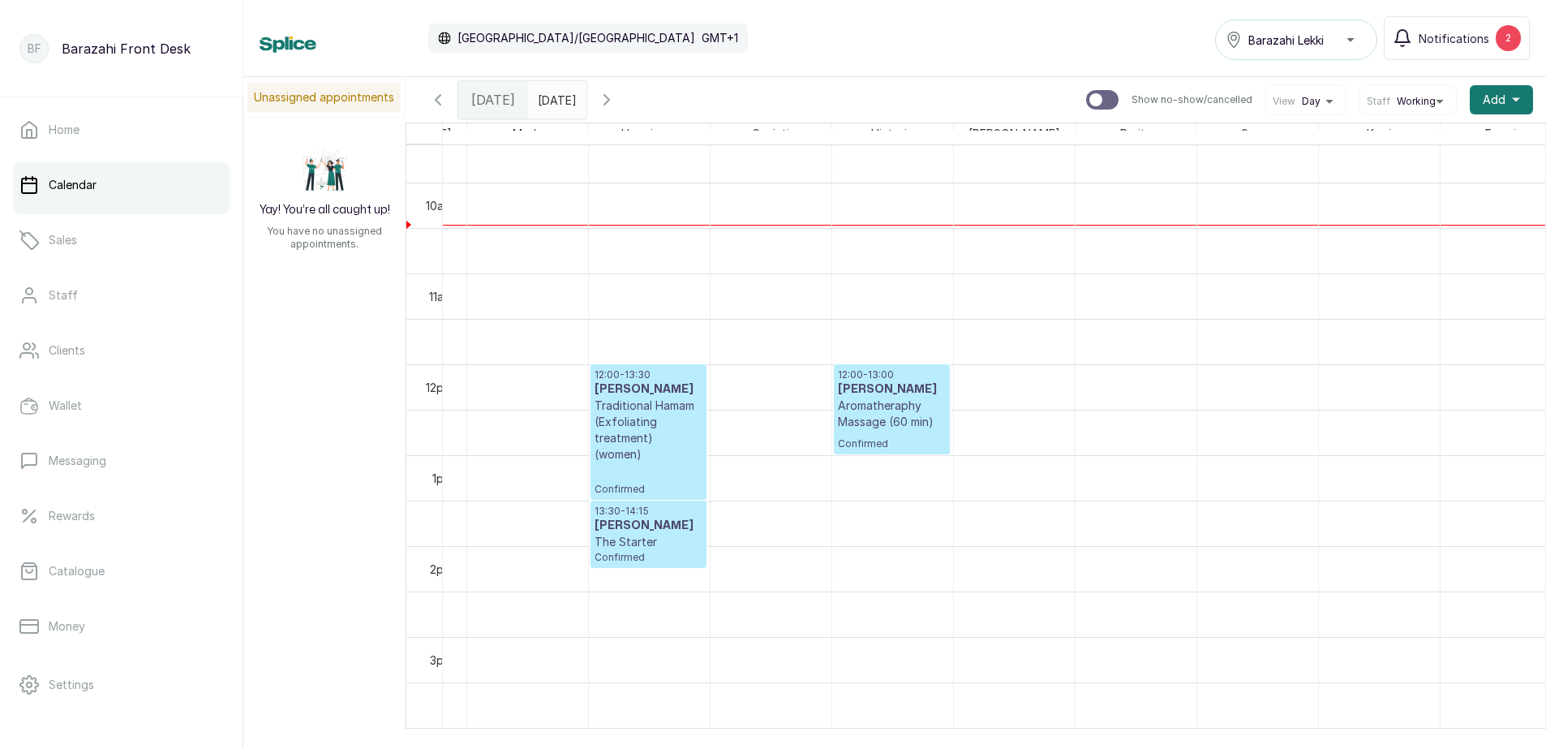
scroll to position [0, 811]
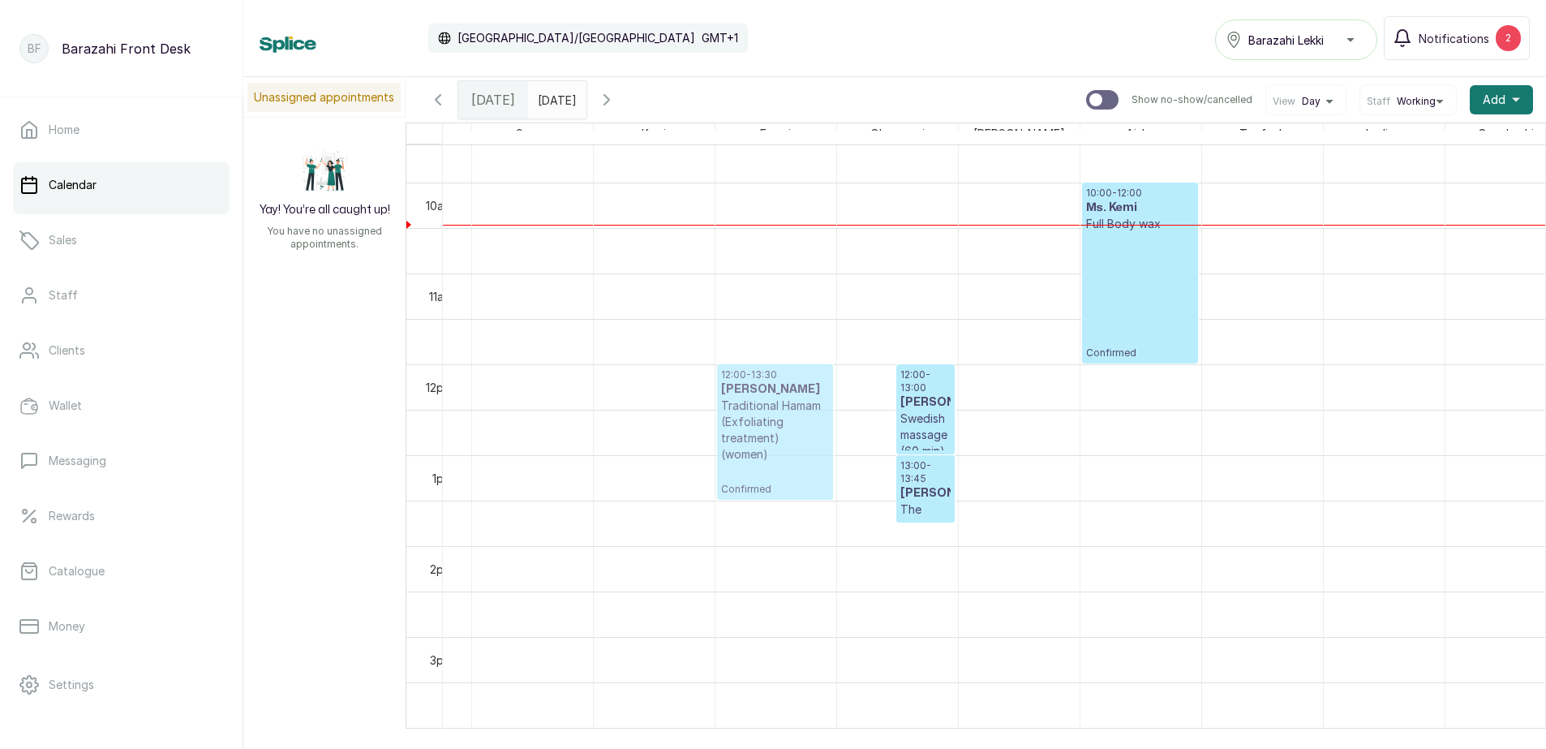
drag, startPoint x: 853, startPoint y: 458, endPoint x: 680, endPoint y: 435, distance: 174.4
click at [680, 435] on div "12:00 - 14:30 MS IVY The complete SPA detox Confirmed 16:00 - 17:00 MS AMINA Sw…" at bounding box center [593, 364] width 3164 height 2181
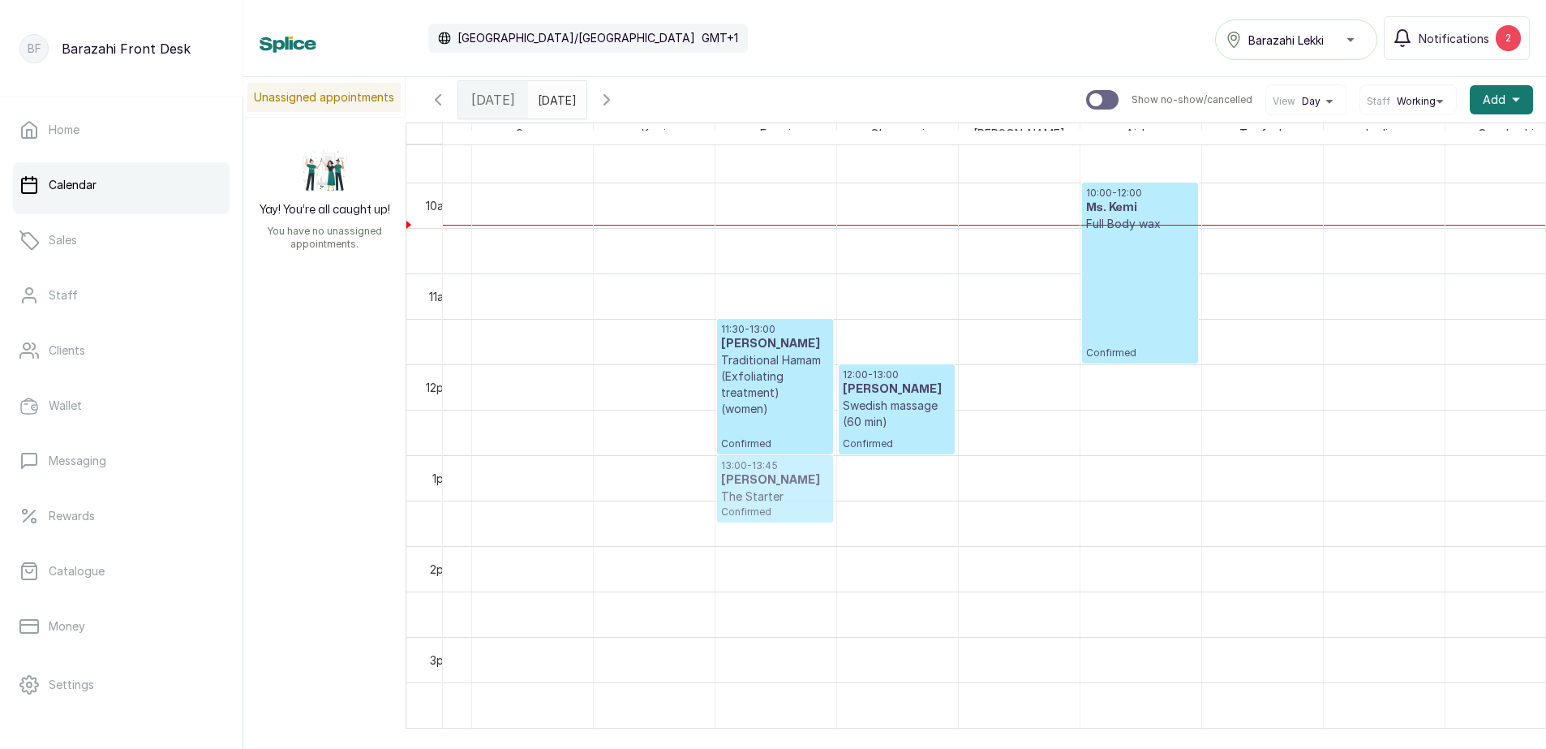
drag, startPoint x: 901, startPoint y: 506, endPoint x: 793, endPoint y: 497, distance: 109.1
click at [794, 498] on tr "12:00 - 14:30 MS IVY The complete SPA detox Confirmed 16:00 - 17:00 MS AMINA Sw…" at bounding box center [593, 364] width 3164 height 2181
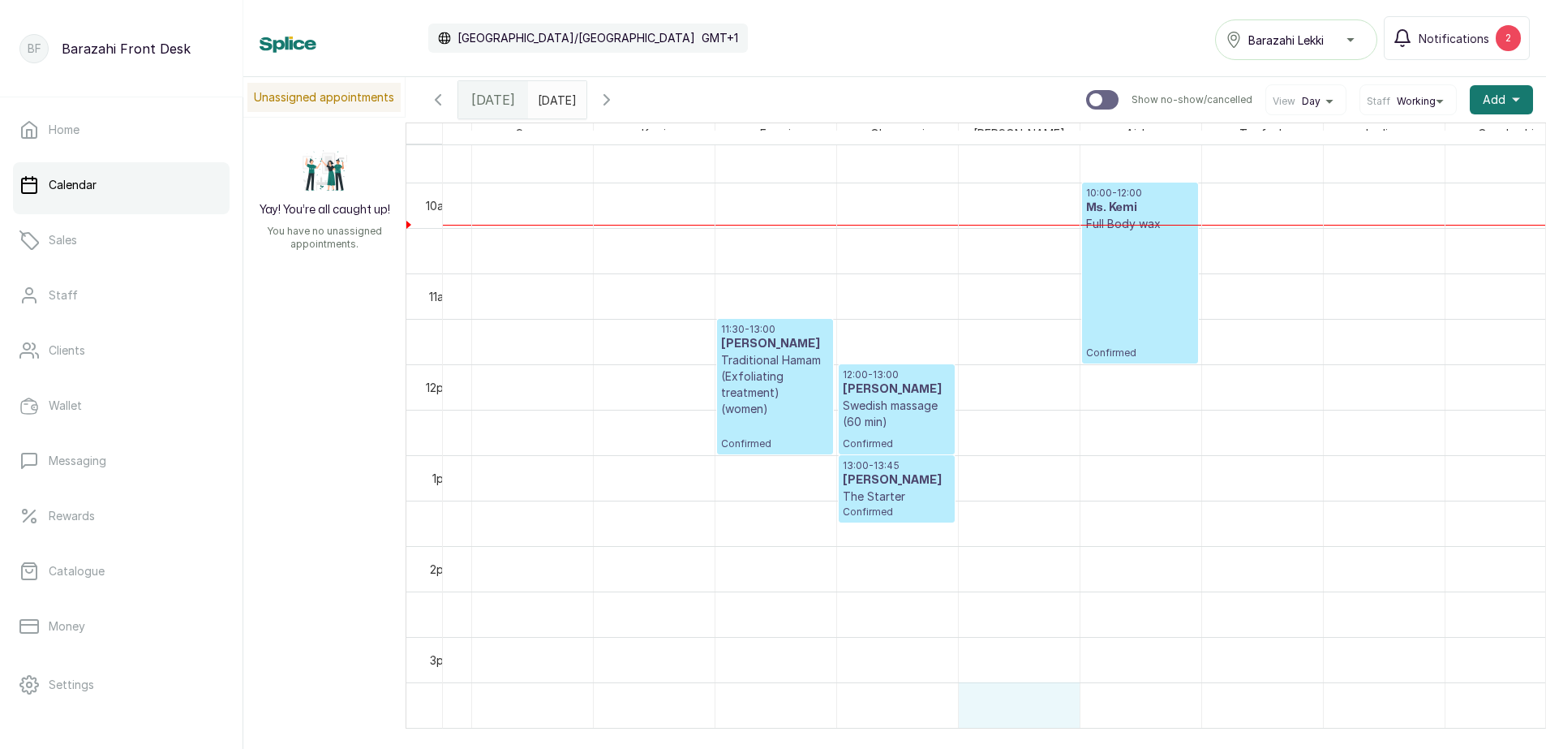
drag, startPoint x: 1047, startPoint y: 712, endPoint x: 885, endPoint y: 665, distance: 169.0
click at [885, 665] on tbody at bounding box center [593, 364] width 3164 height 2181
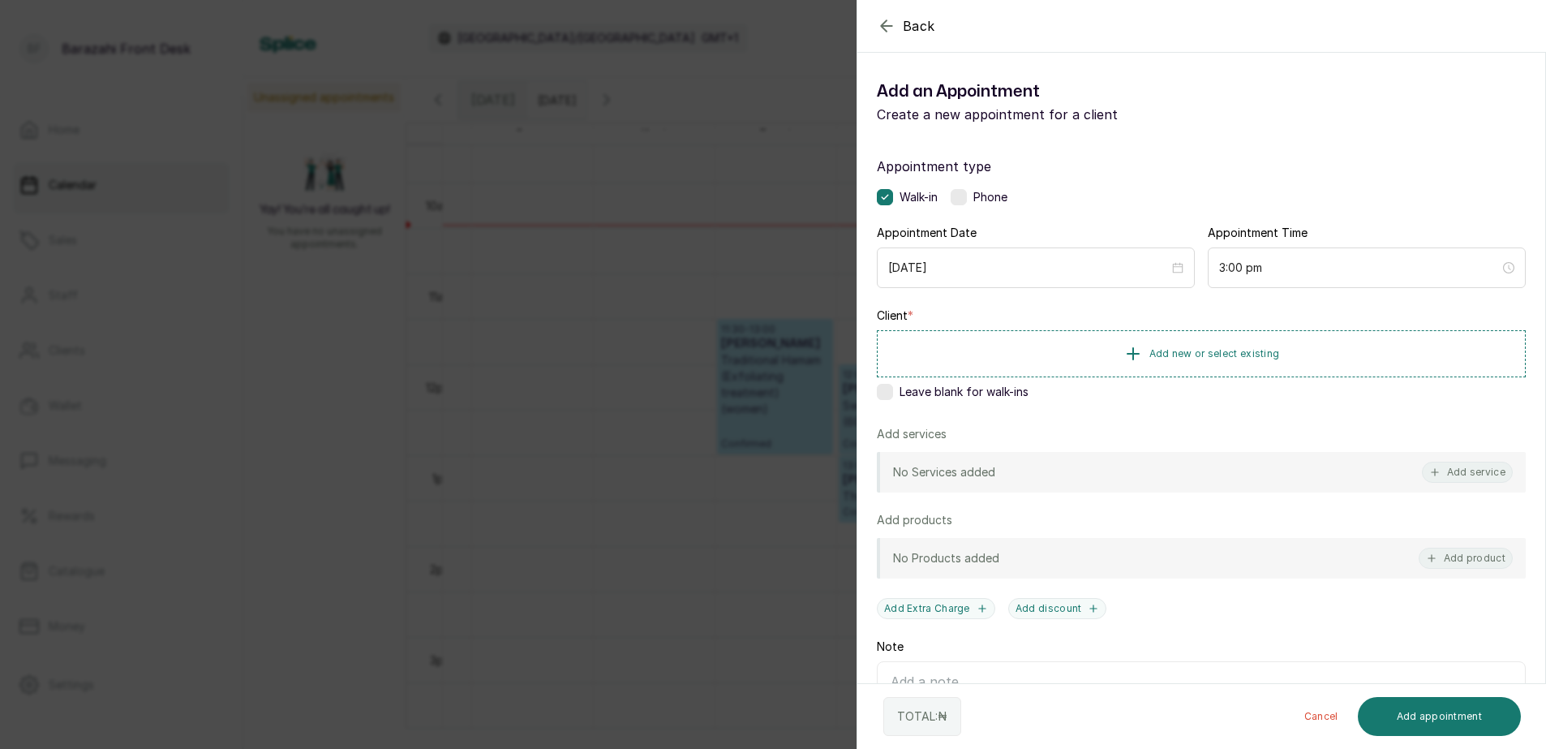
click at [880, 21] on icon "button" at bounding box center [886, 25] width 19 height 19
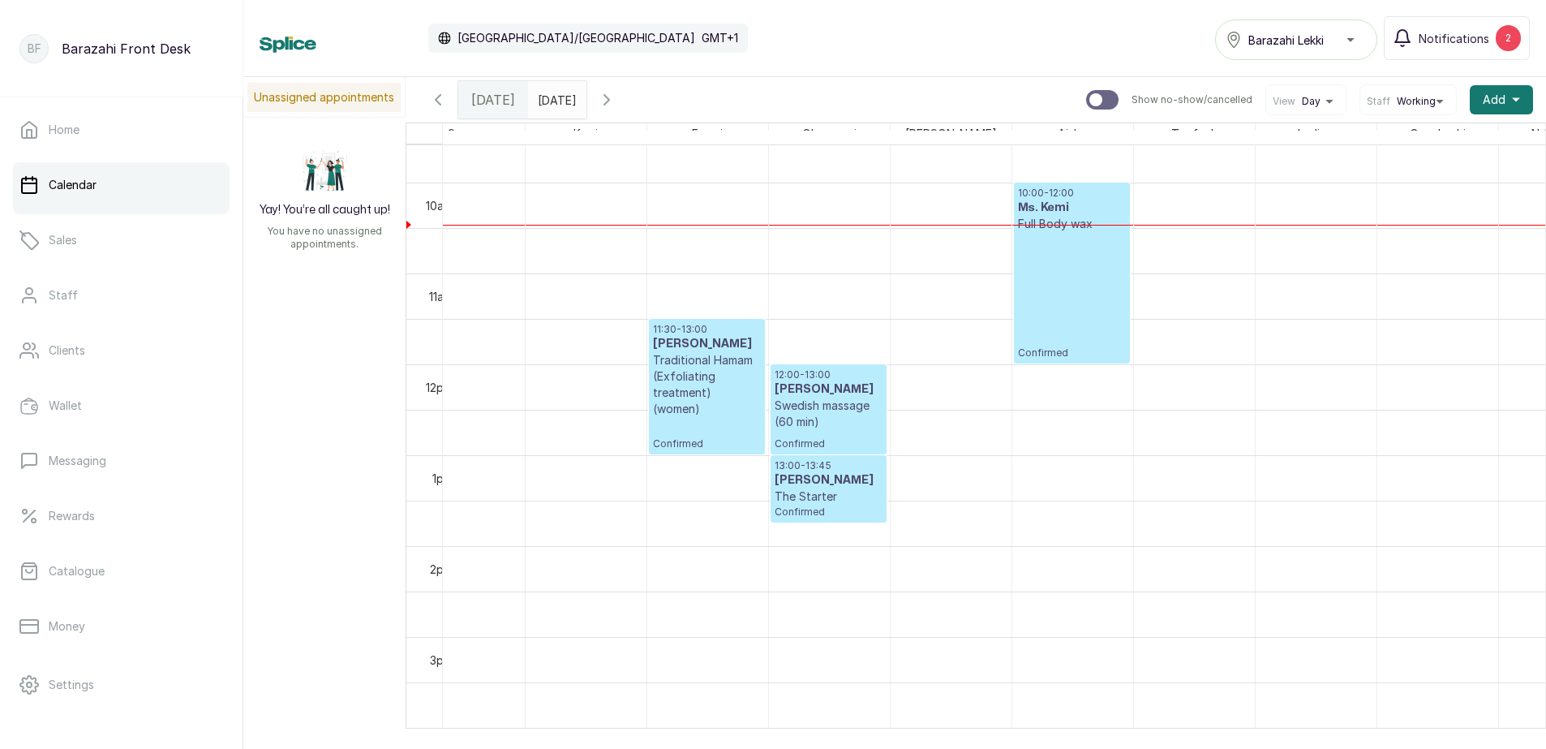
click at [694, 420] on div "11:30 - 13:00 MRS ADEROUNMU Traditional Hamam (Exfoliating treatment) (women) C…" at bounding box center [707, 386] width 108 height 127
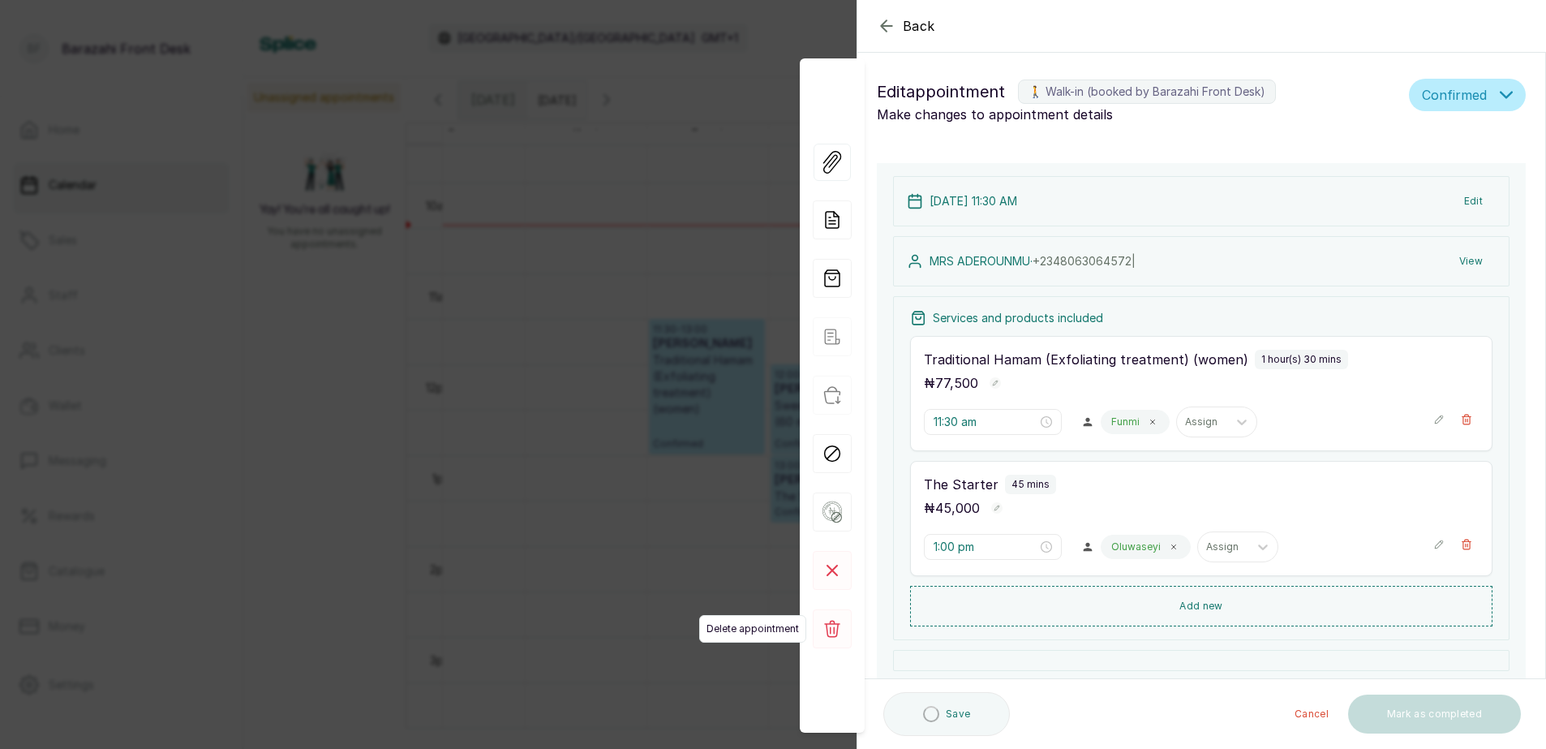
click at [832, 622] on rect at bounding box center [832, 628] width 39 height 39
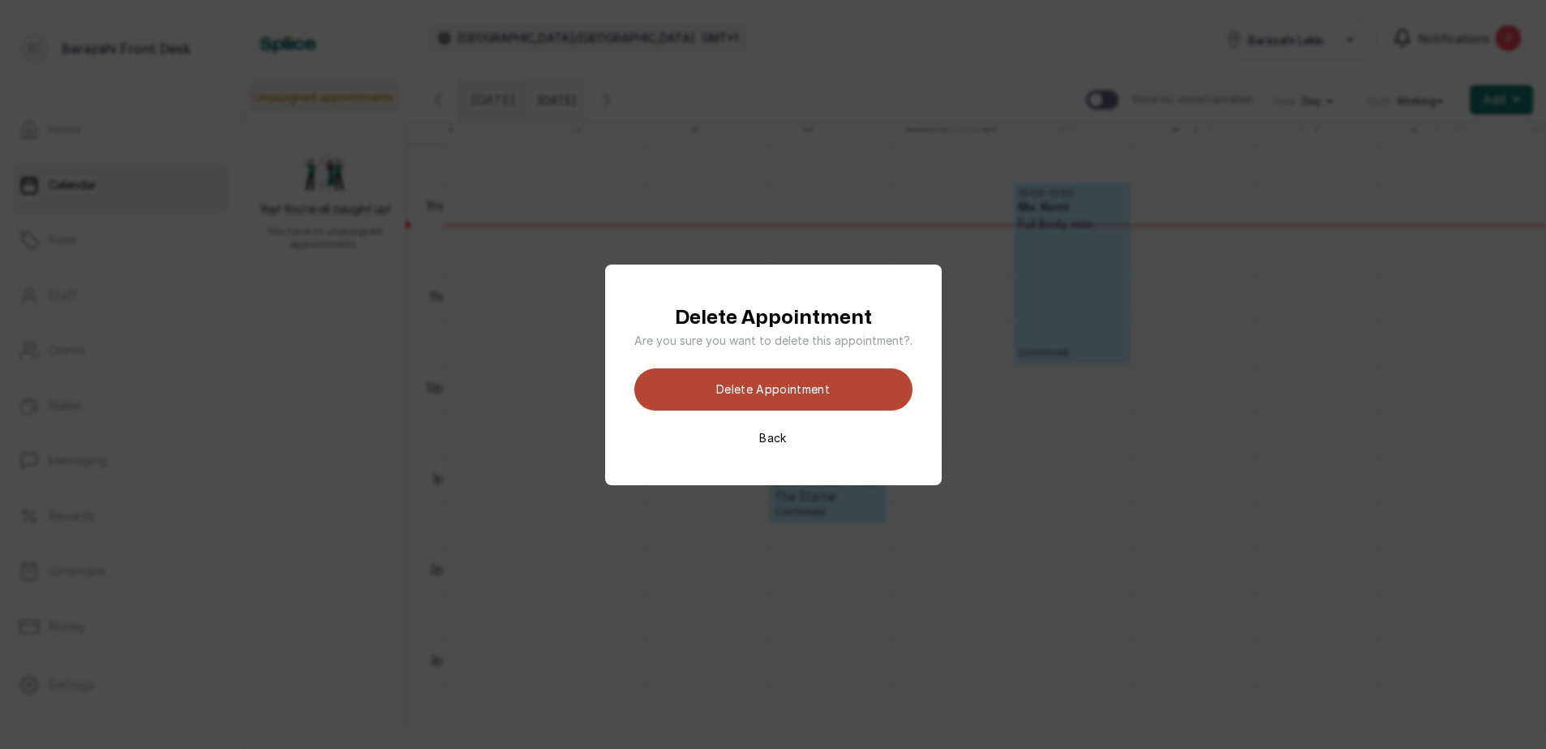
click at [819, 386] on button "Delete appointment" at bounding box center [773, 389] width 278 height 42
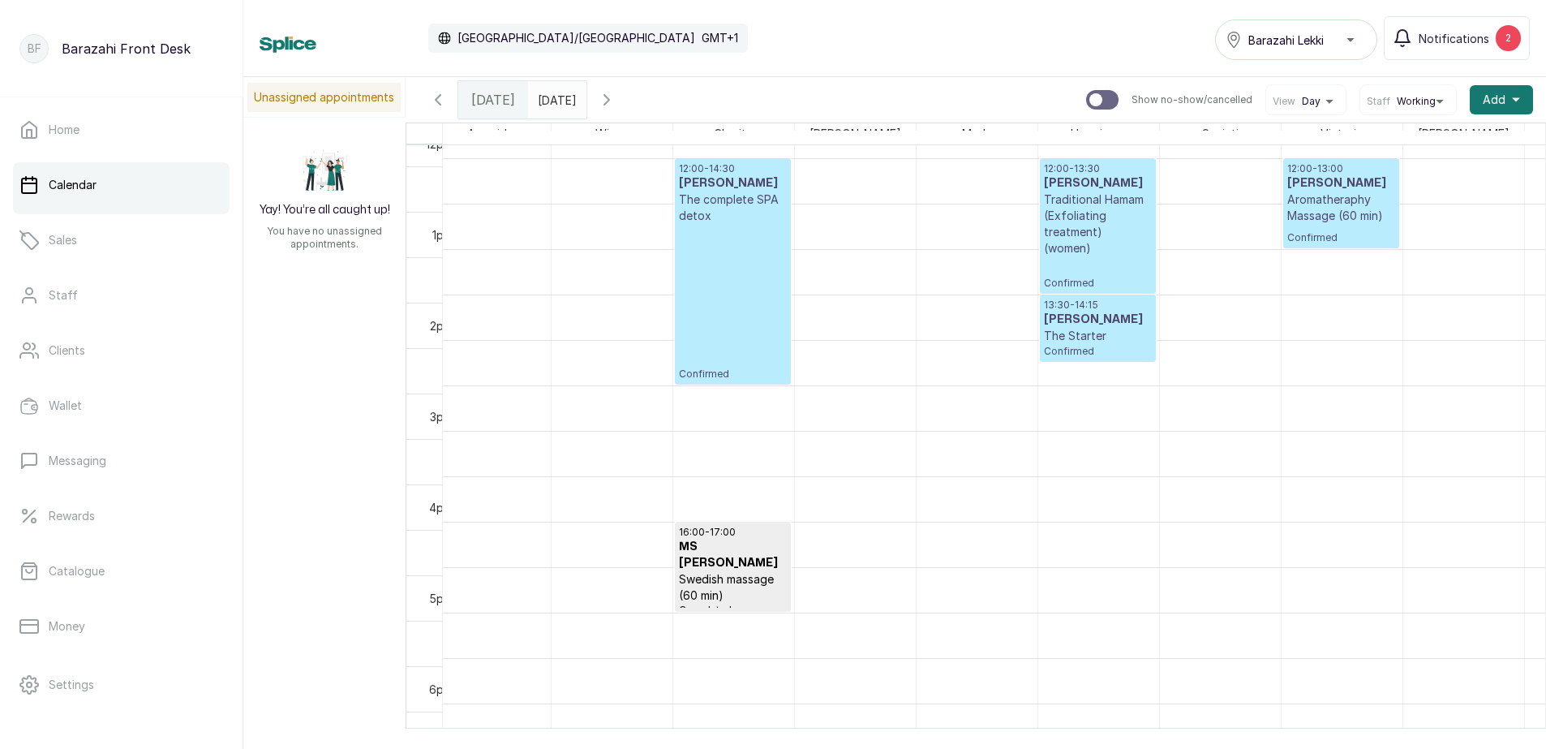
scroll to position [1115, 257]
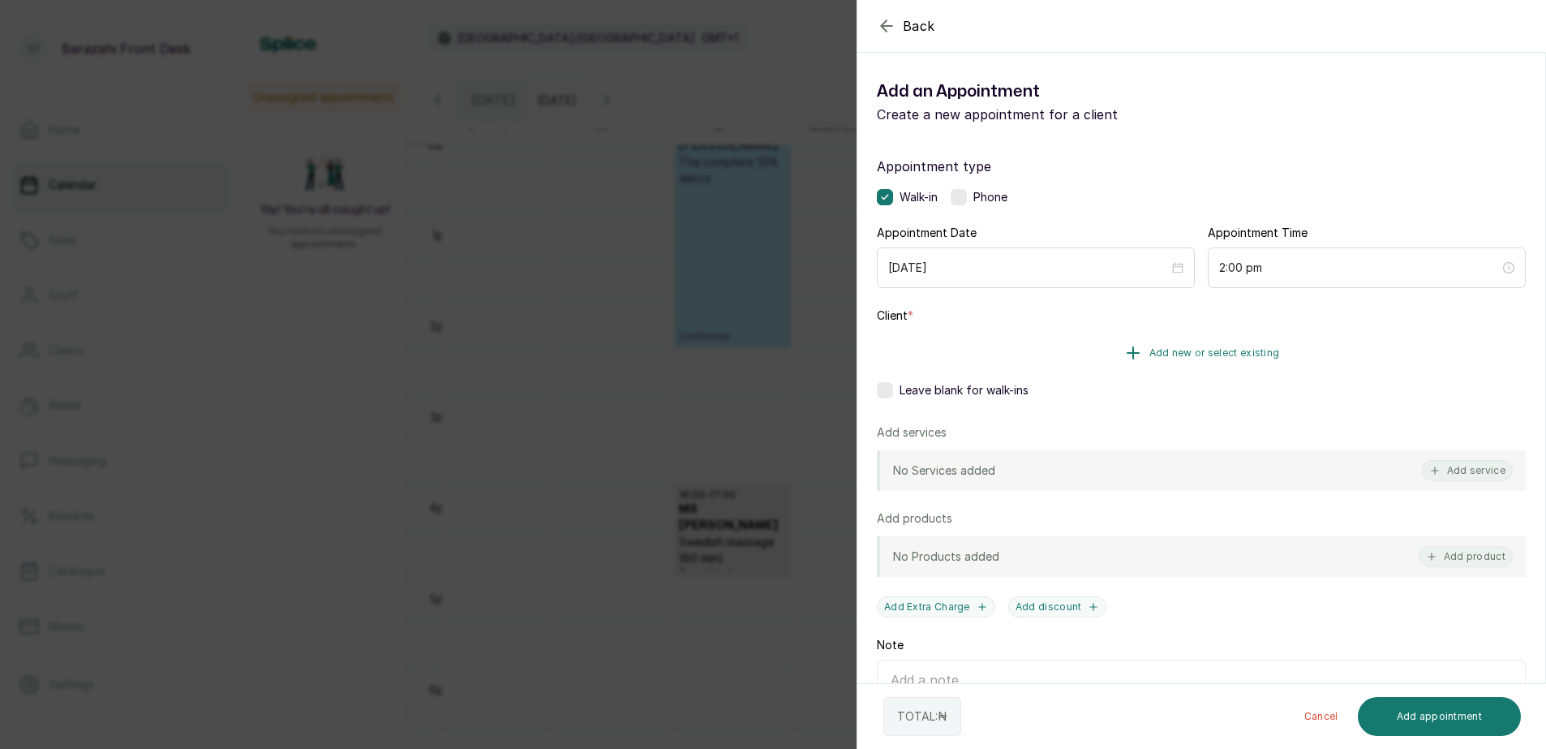
click at [1206, 346] on span "Add new or select existing" at bounding box center [1215, 352] width 131 height 13
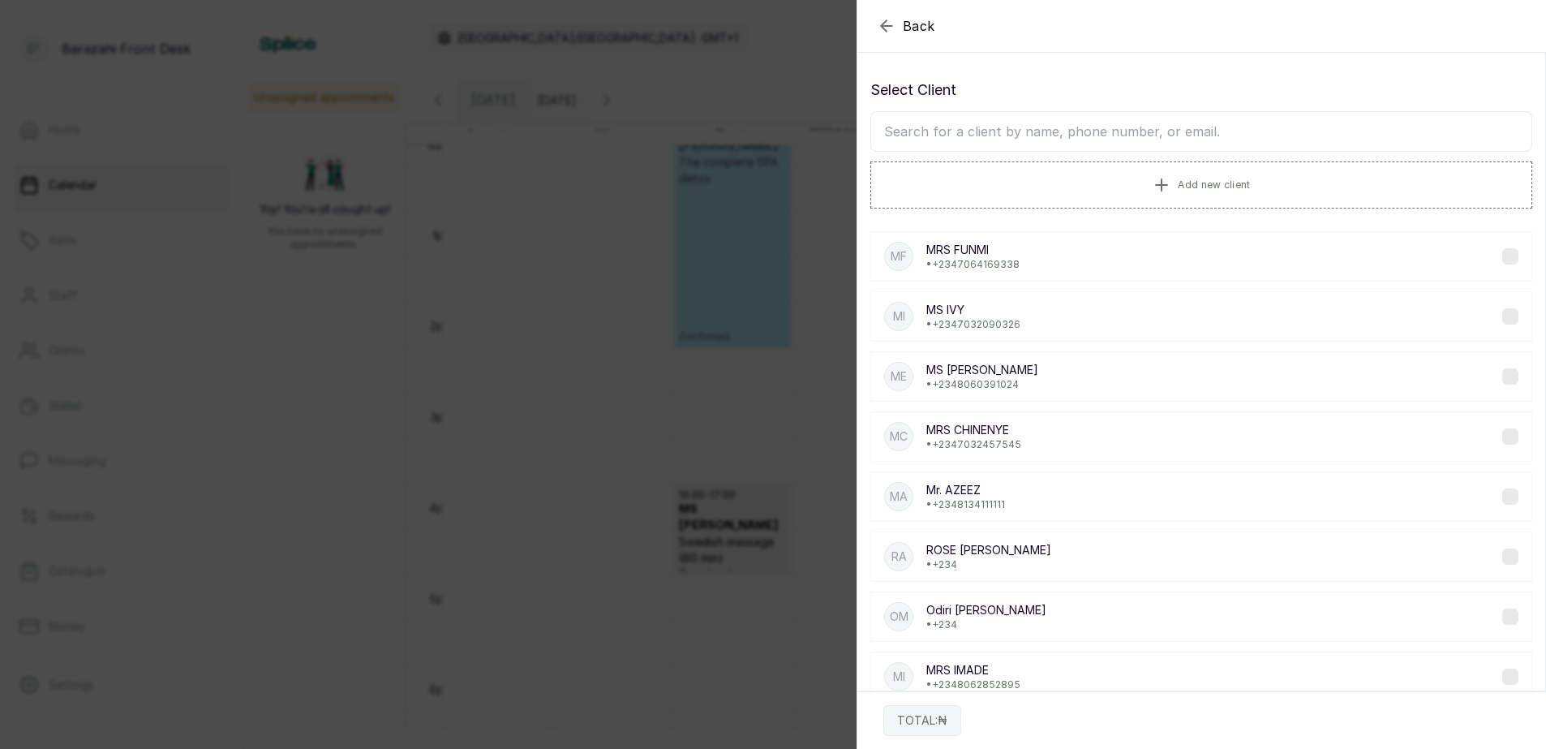
click at [1063, 129] on input "text" at bounding box center [1202, 131] width 662 height 41
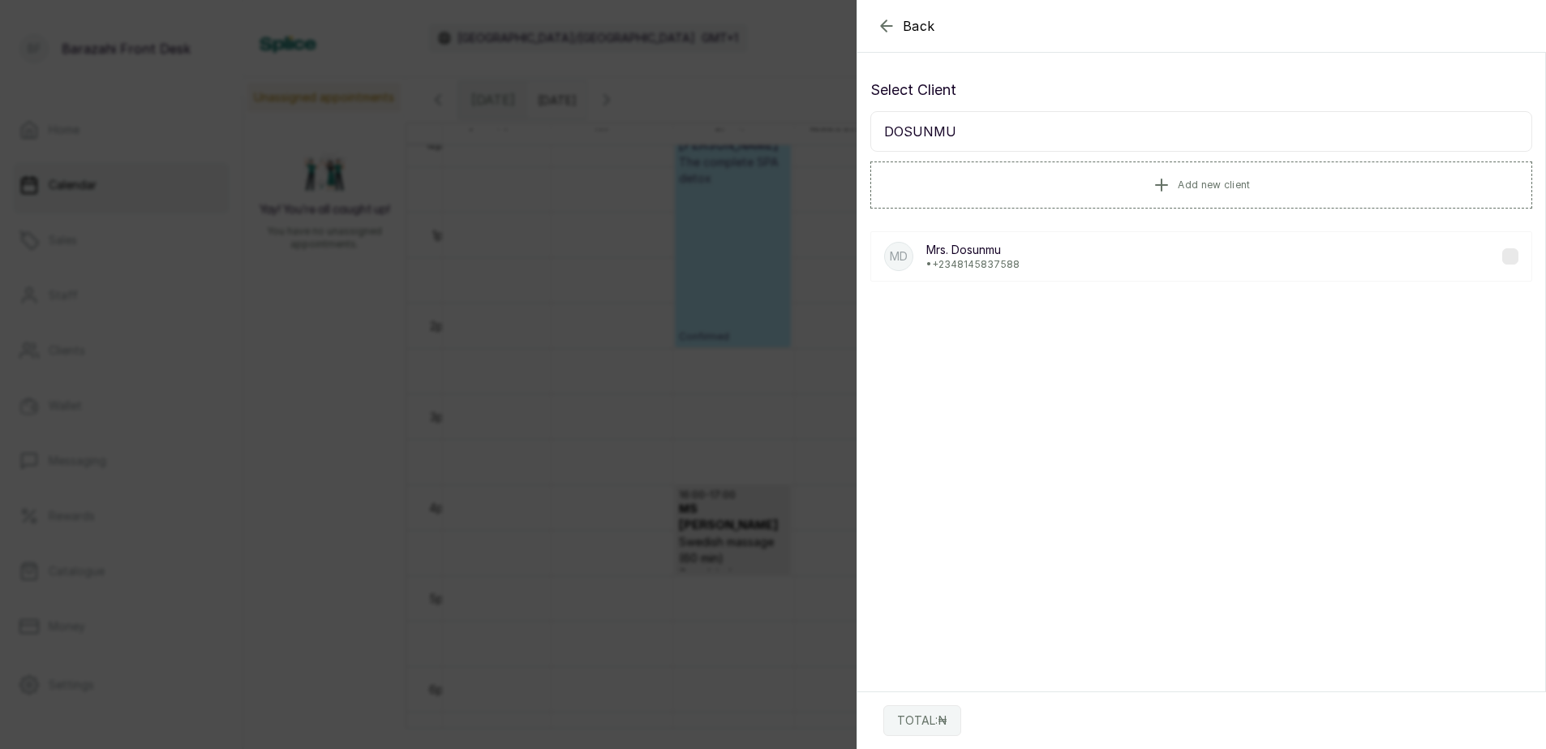
type input "DOSUNMU"
click at [1017, 255] on p "Mrs. Dosunmu" at bounding box center [973, 250] width 93 height 16
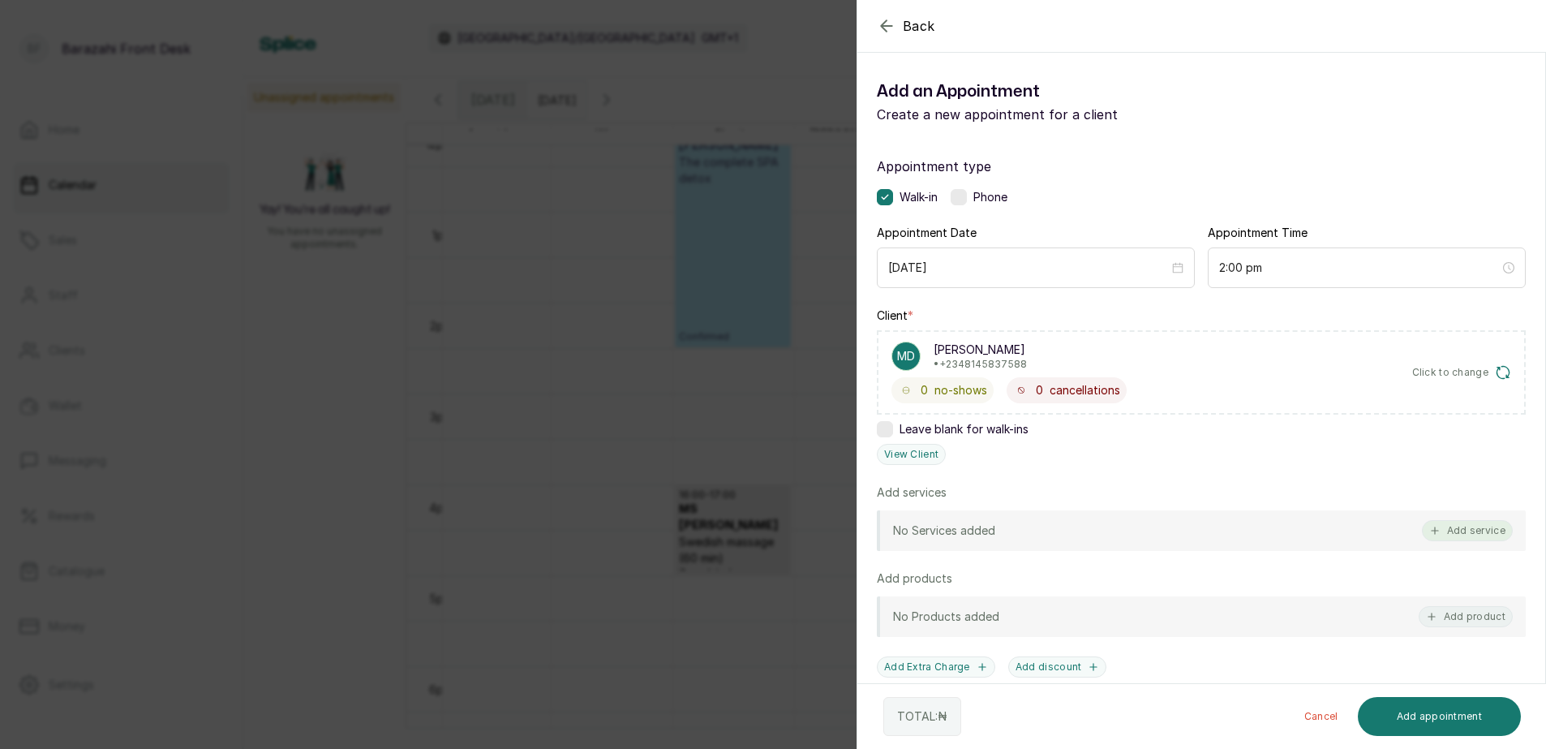
click at [1447, 532] on button "Add service" at bounding box center [1467, 530] width 91 height 21
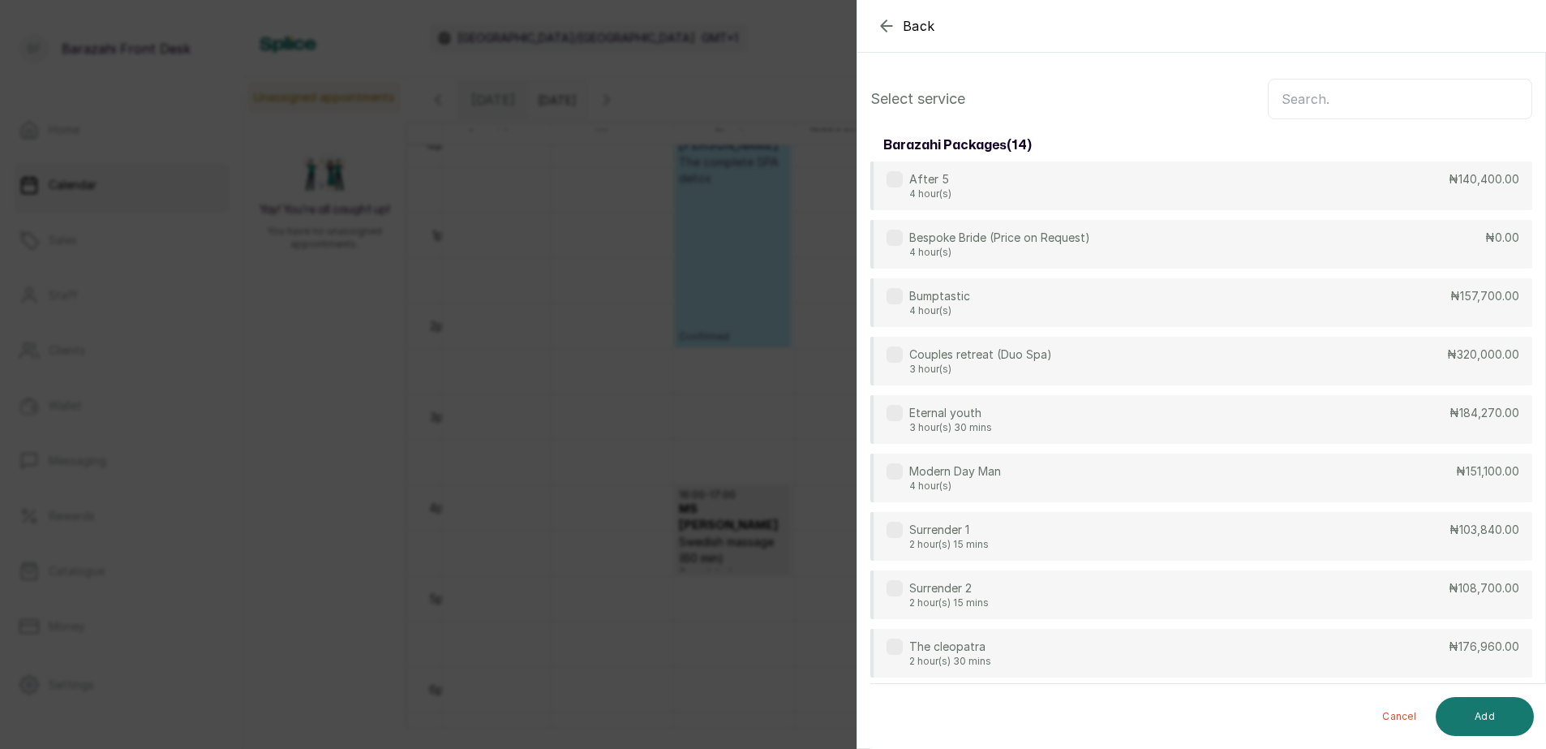
click at [1302, 94] on input "text" at bounding box center [1400, 99] width 265 height 41
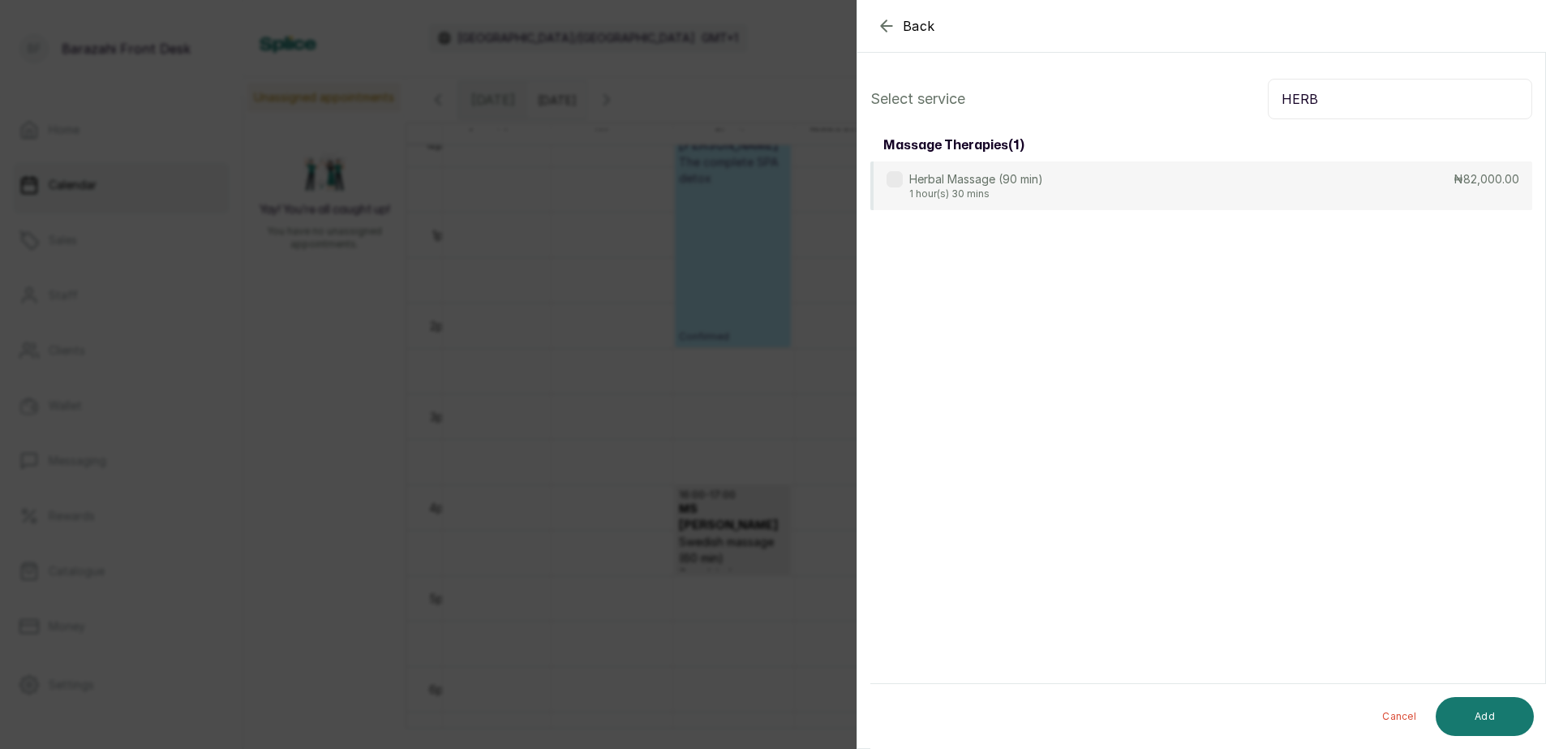
type input "HERB"
click at [1225, 171] on div "Herbal Massage (90 min) 1 hour(s) 30 mins ₦82,000.00" at bounding box center [1202, 185] width 662 height 49
click at [1469, 710] on button "Add" at bounding box center [1485, 716] width 98 height 39
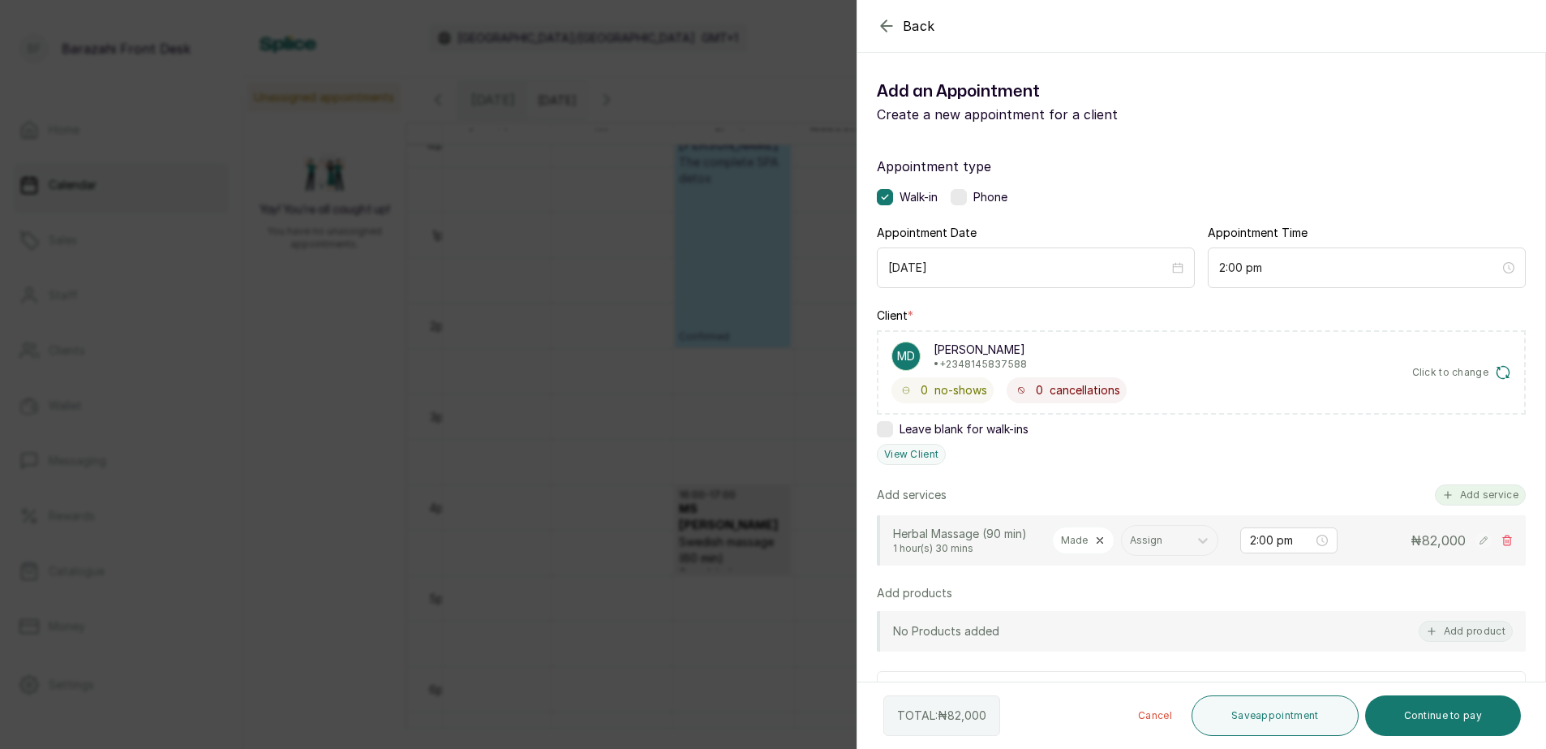
click at [1465, 493] on button "Add service" at bounding box center [1480, 494] width 91 height 21
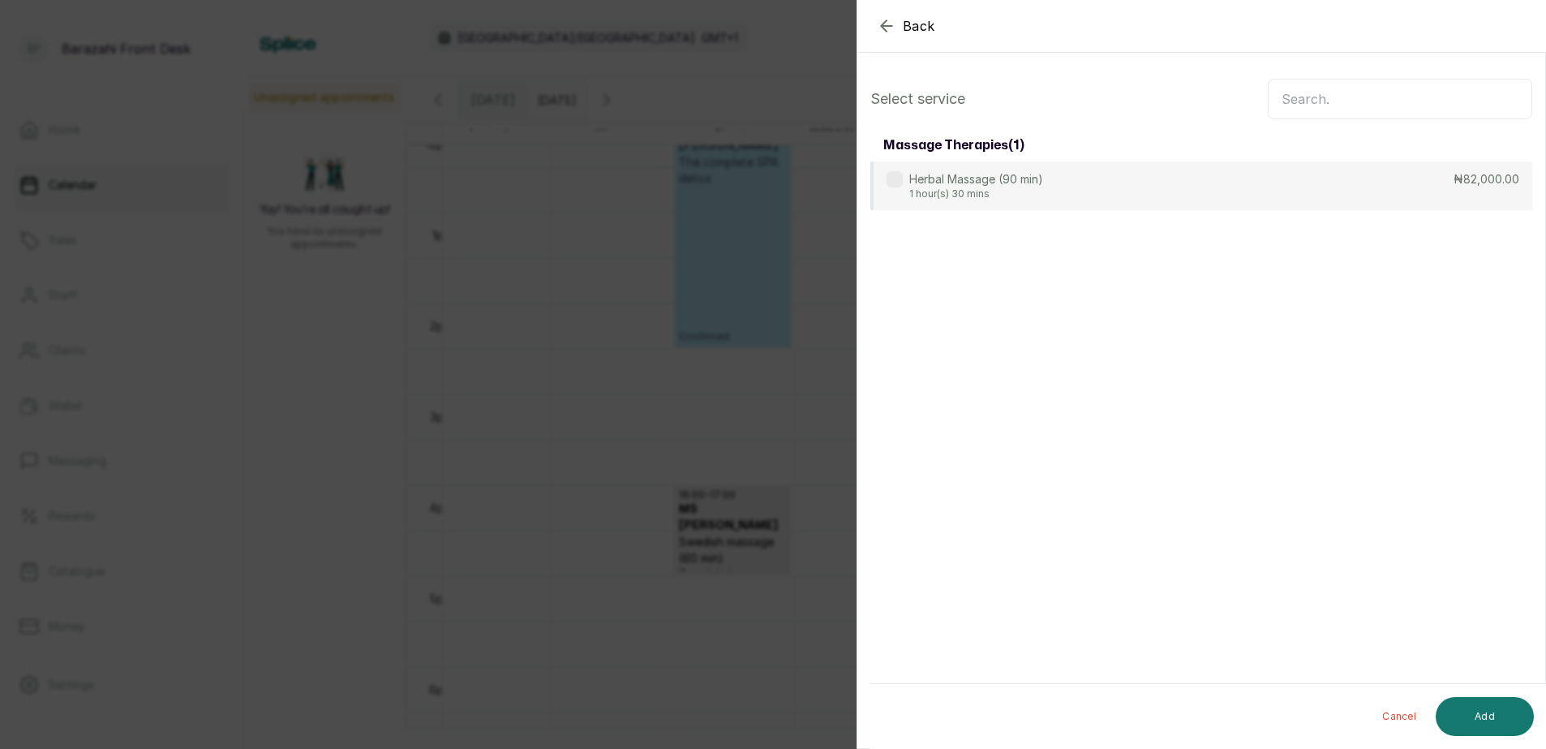
click at [1308, 97] on input "text" at bounding box center [1400, 99] width 265 height 41
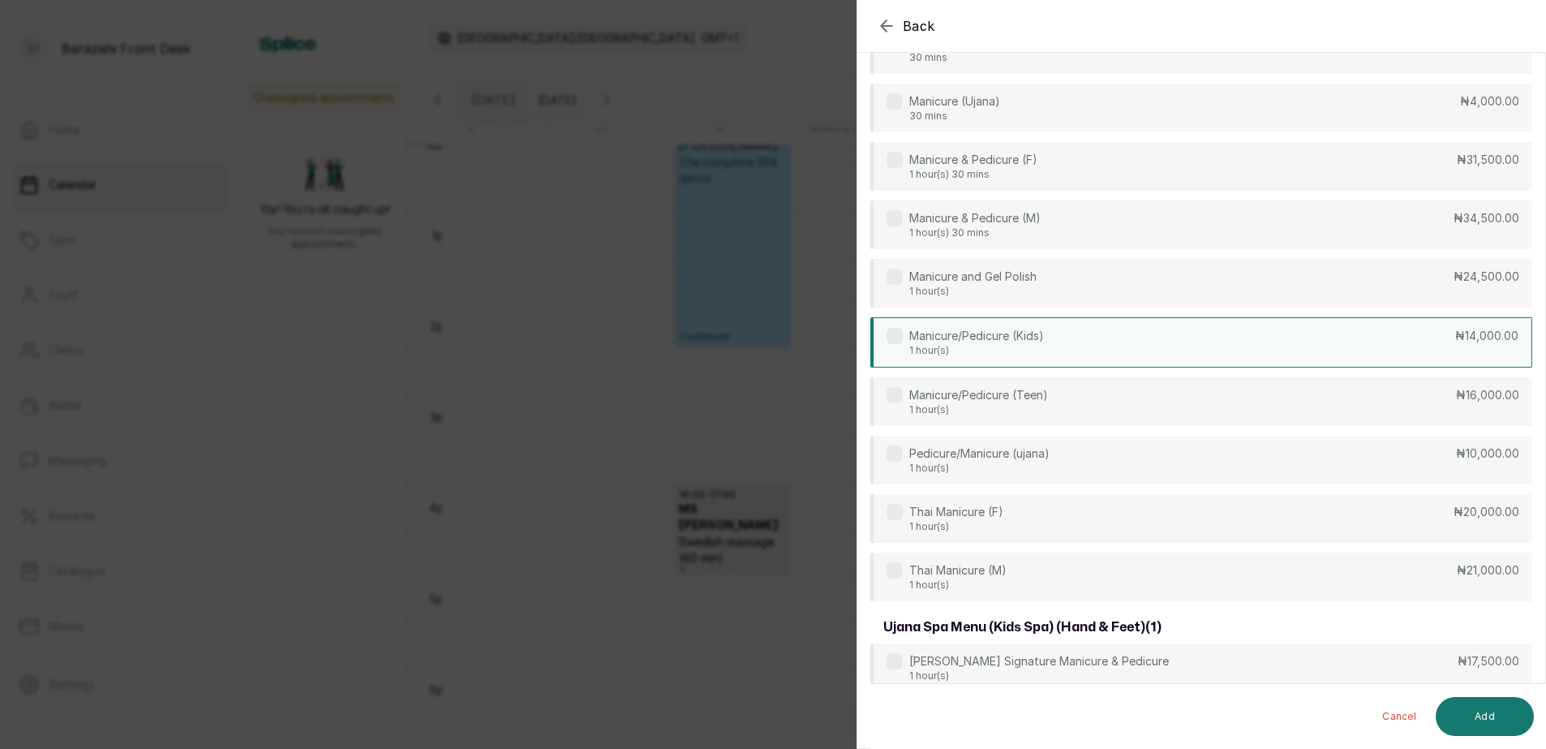
scroll to position [485, 0]
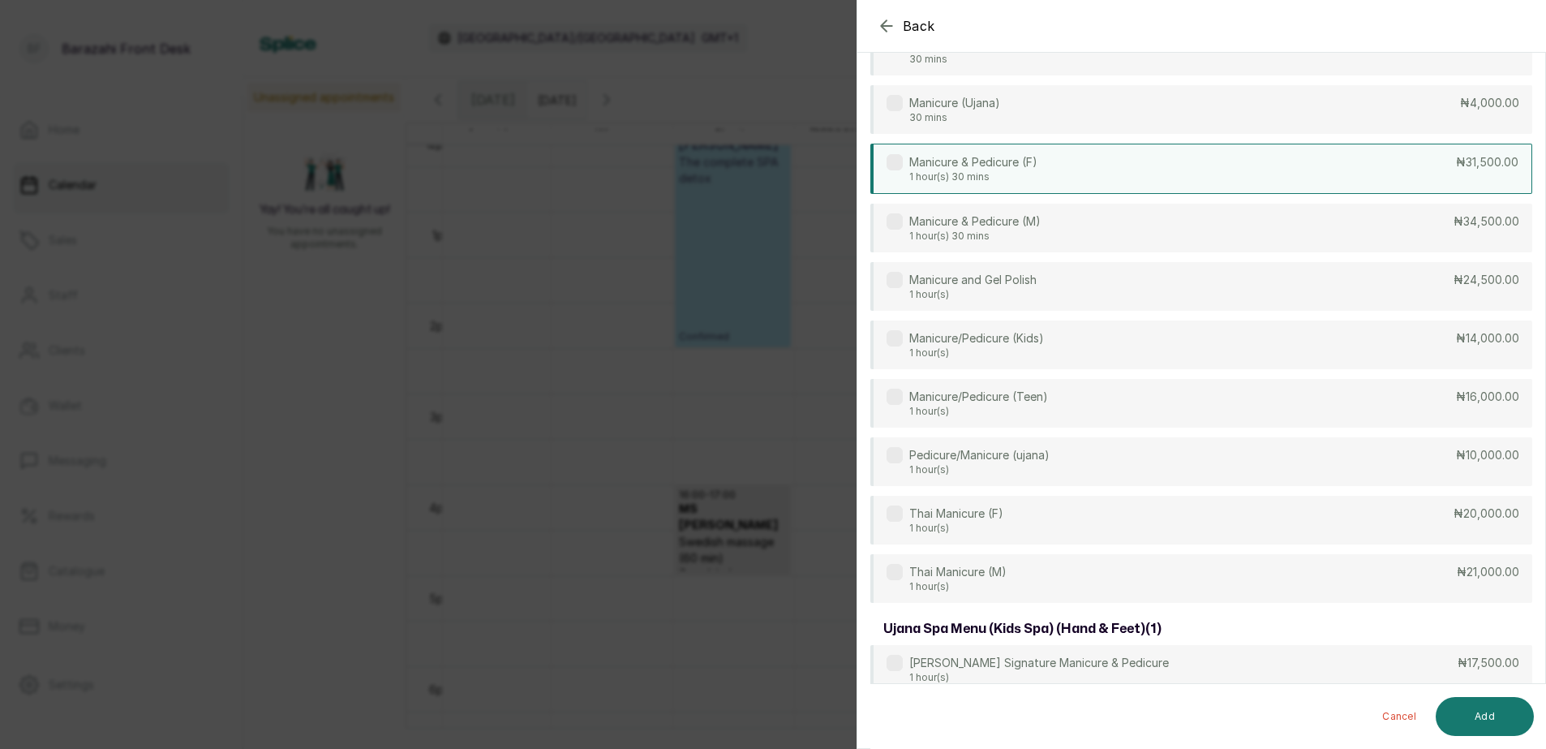
type input "MANI"
click at [1095, 170] on div "Manicure & Pedicure (F) 1 hour(s) 30 mins ₦31,500.00" at bounding box center [1202, 169] width 662 height 50
click at [1450, 718] on button "Add" at bounding box center [1485, 716] width 98 height 39
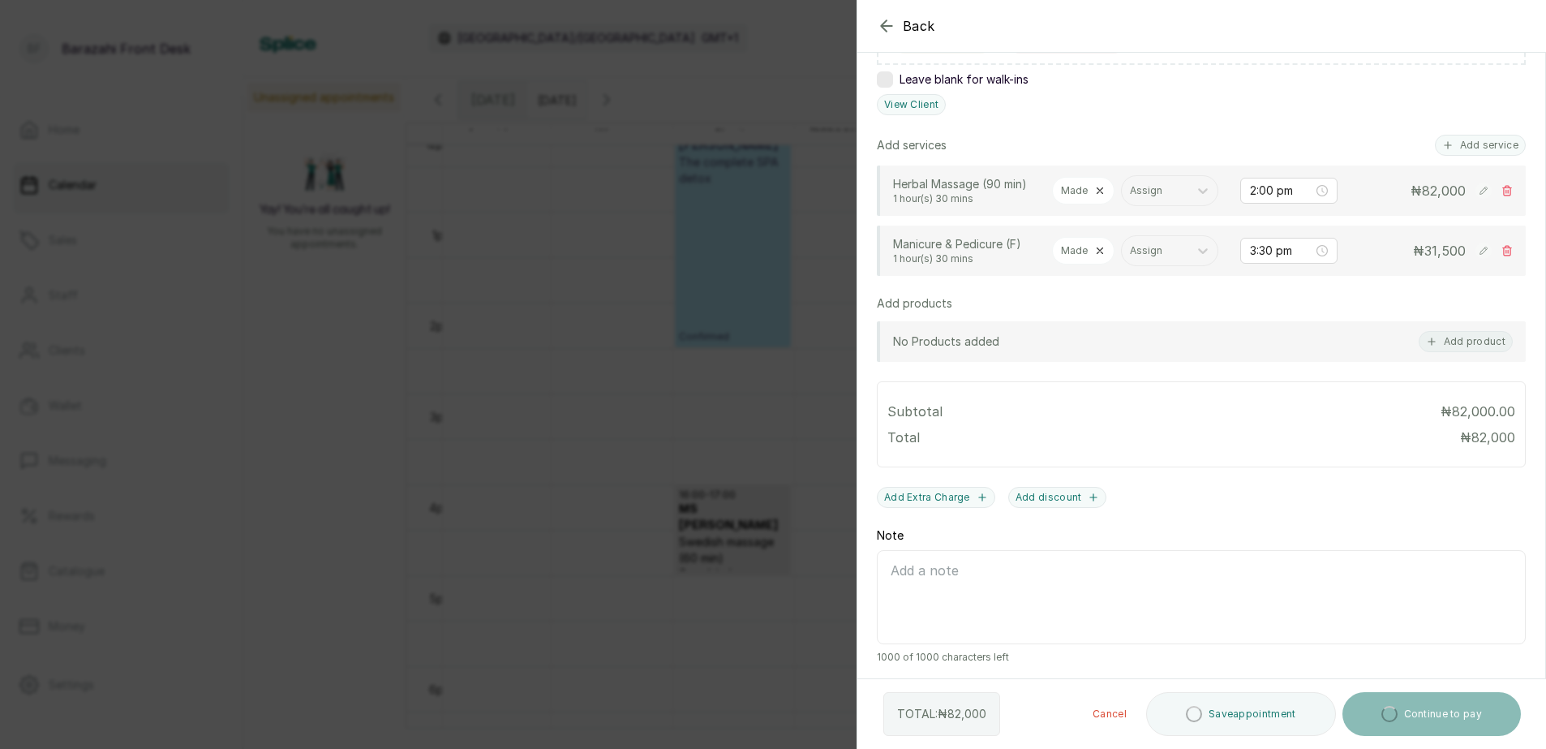
scroll to position [418, 0]
click at [1099, 245] on icon at bounding box center [1100, 250] width 11 height 11
click at [1120, 247] on div at bounding box center [1134, 250] width 29 height 29
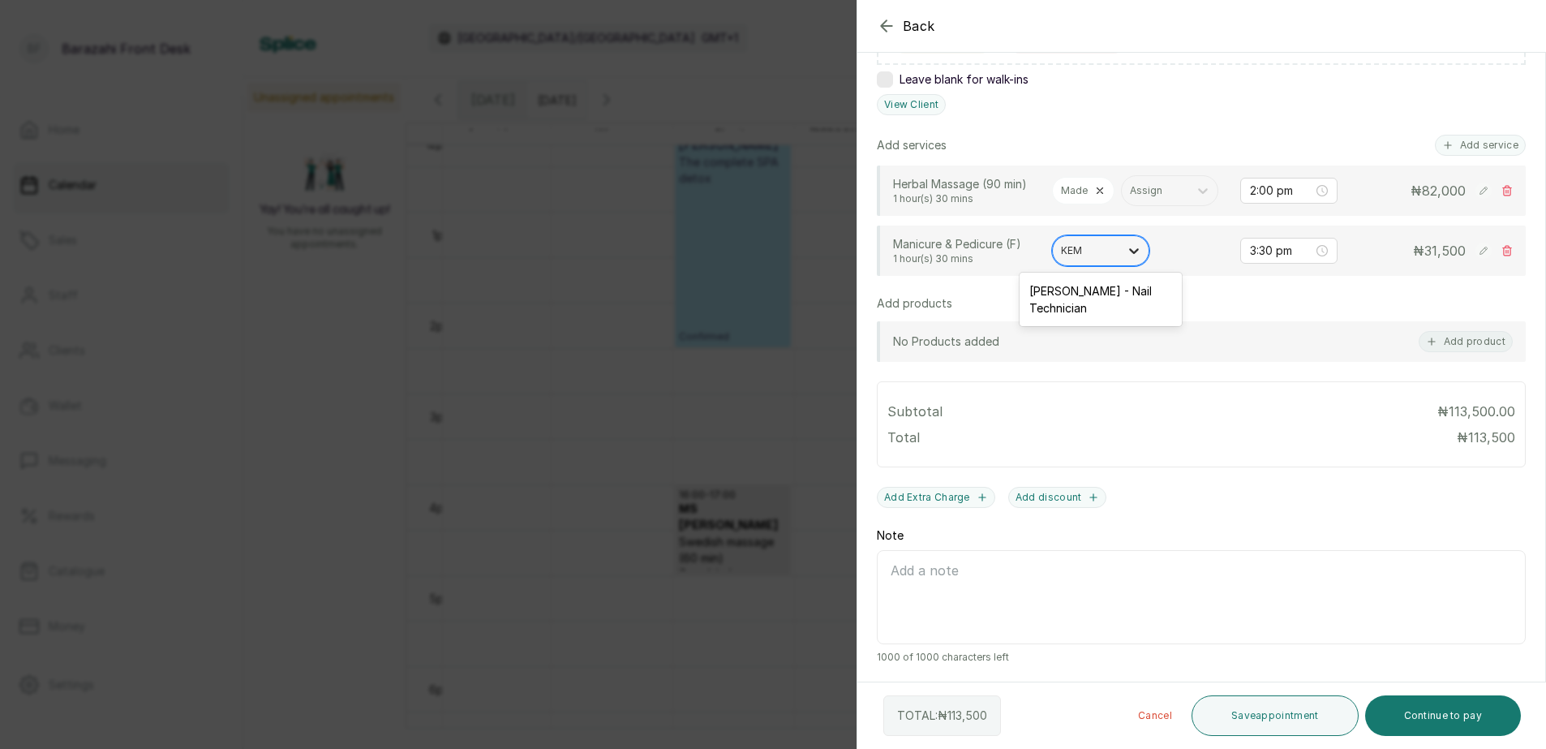
type input "KEMI"
click at [1115, 287] on div "Kemi Agoro - Nail Technician" at bounding box center [1101, 299] width 162 height 47
click at [1258, 717] on button "Save appointment" at bounding box center [1275, 715] width 167 height 41
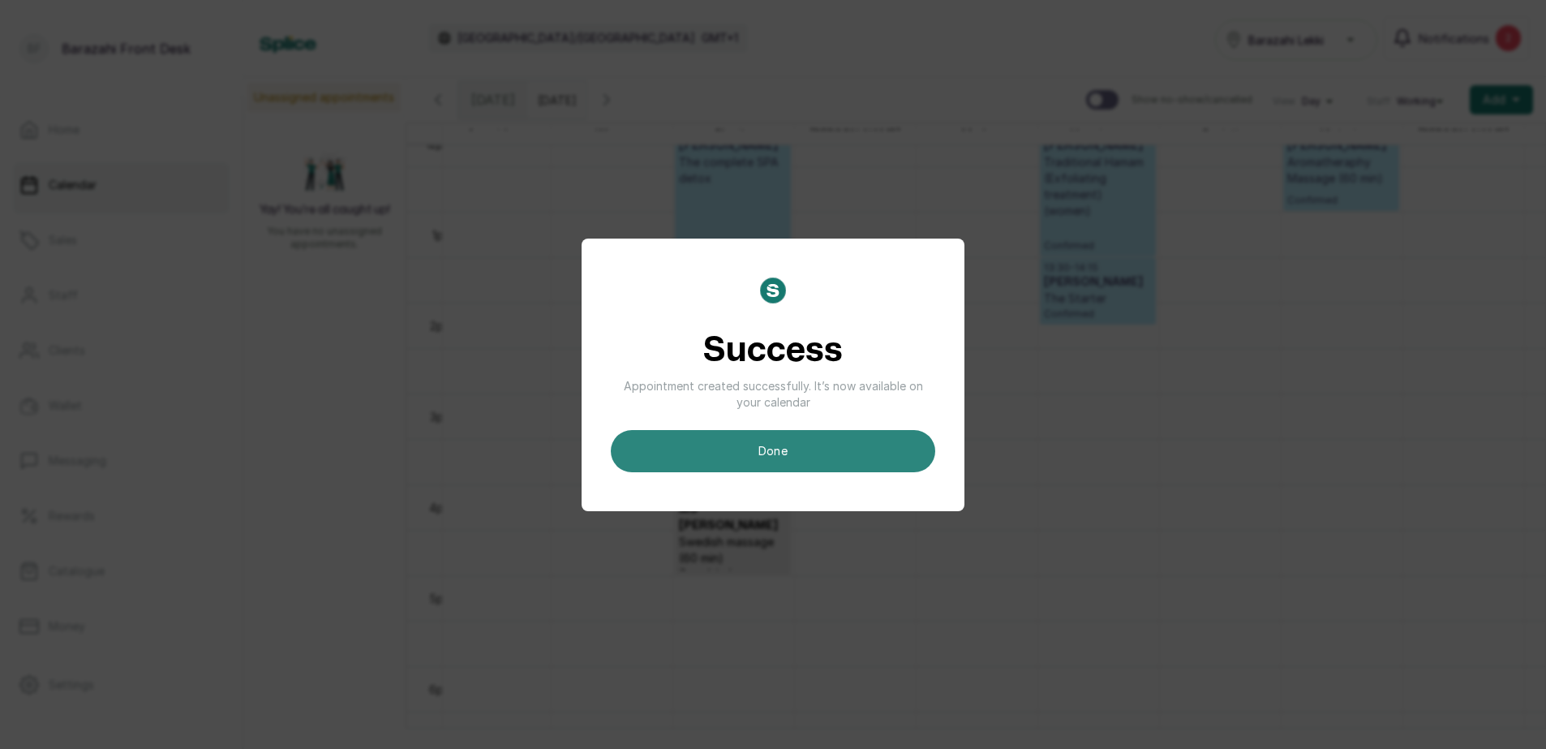
click at [785, 459] on button "done" at bounding box center [773, 451] width 325 height 42
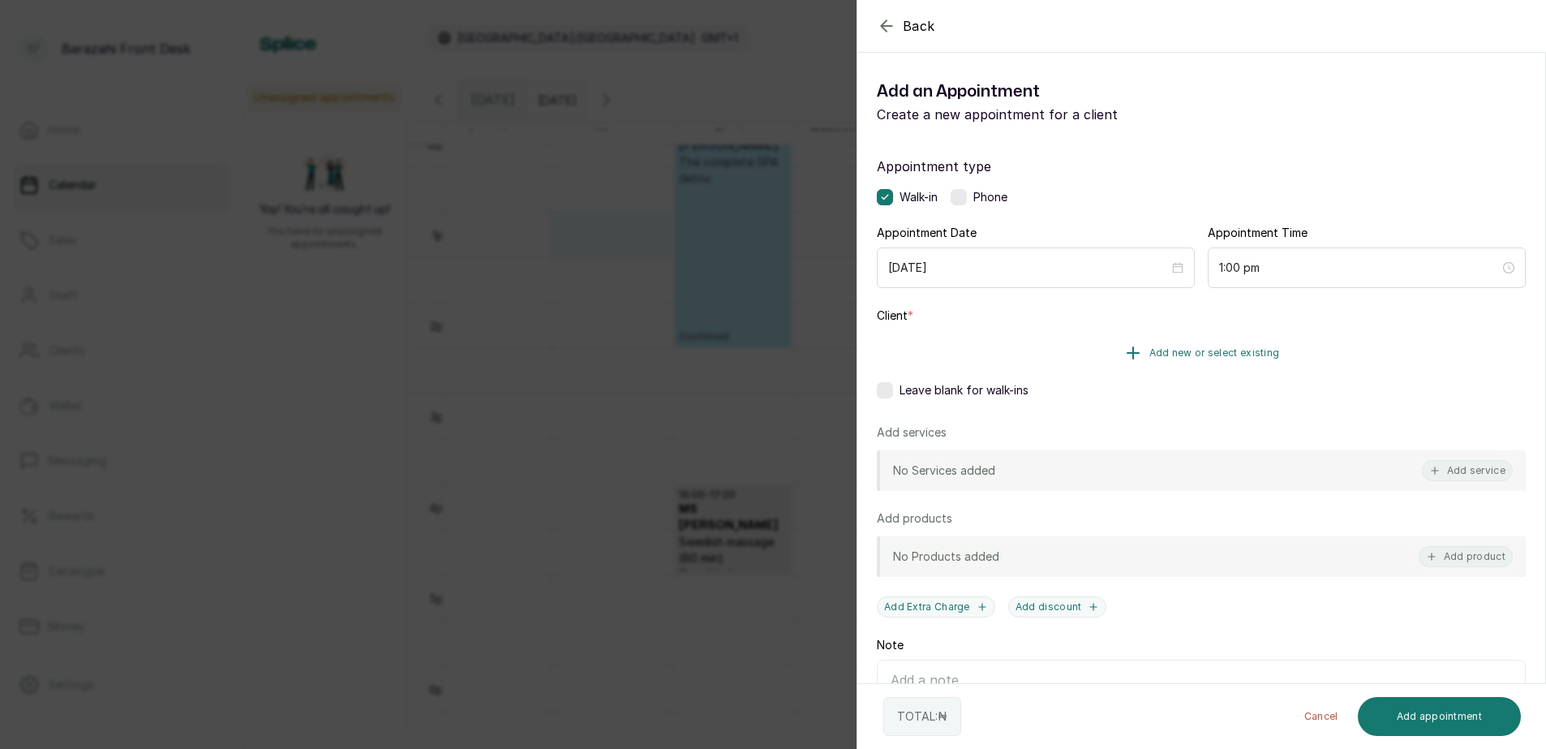
click at [1229, 349] on span "Add new or select existing" at bounding box center [1215, 352] width 131 height 13
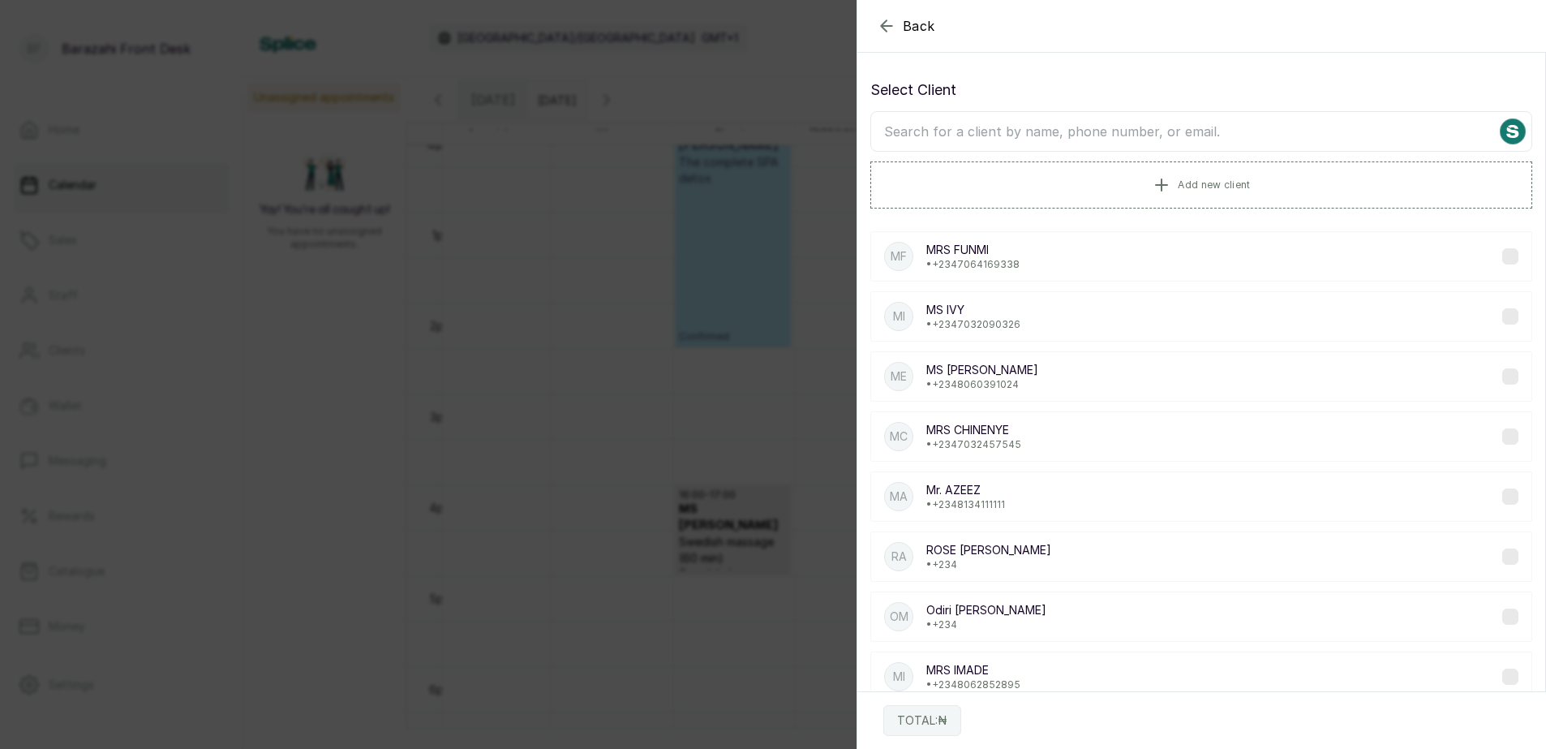
click at [1172, 123] on input "text" at bounding box center [1202, 131] width 662 height 41
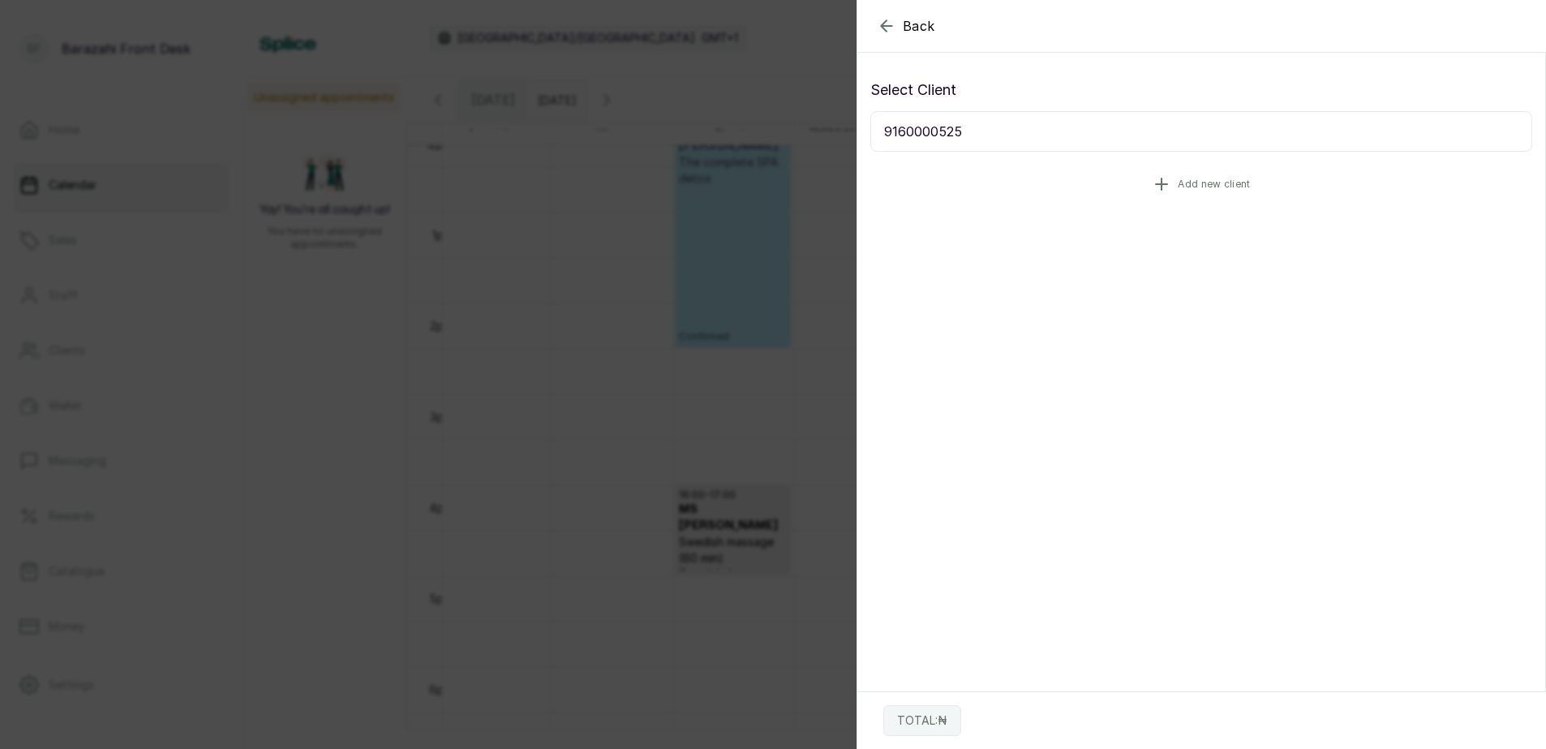
type input "9160000525"
click at [1214, 183] on span "Add new client" at bounding box center [1214, 184] width 72 height 13
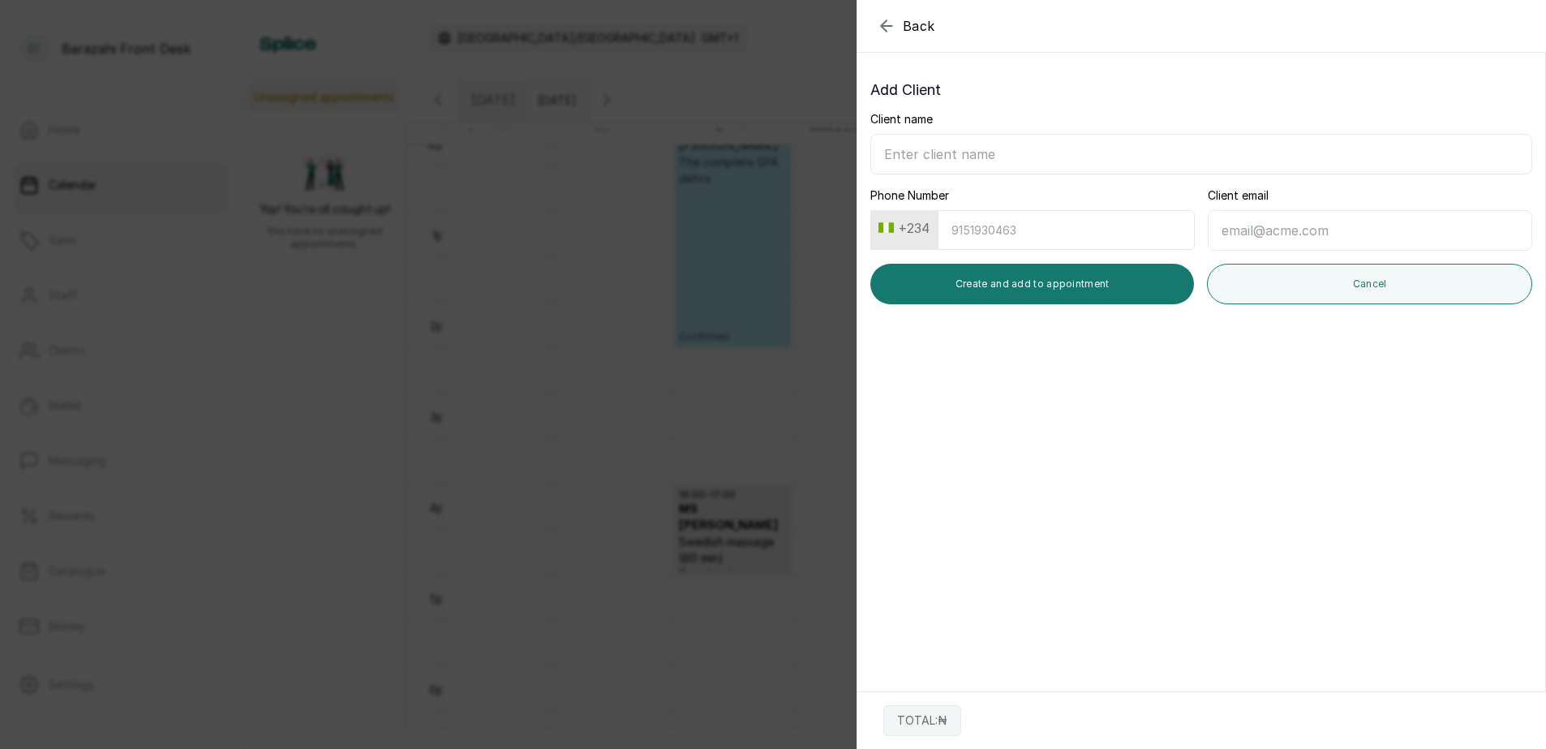
click at [1011, 138] on input "Client name" at bounding box center [1202, 154] width 662 height 41
type input "MRS MOYIN"
click at [976, 230] on input "Phone Number" at bounding box center [1066, 230] width 257 height 40
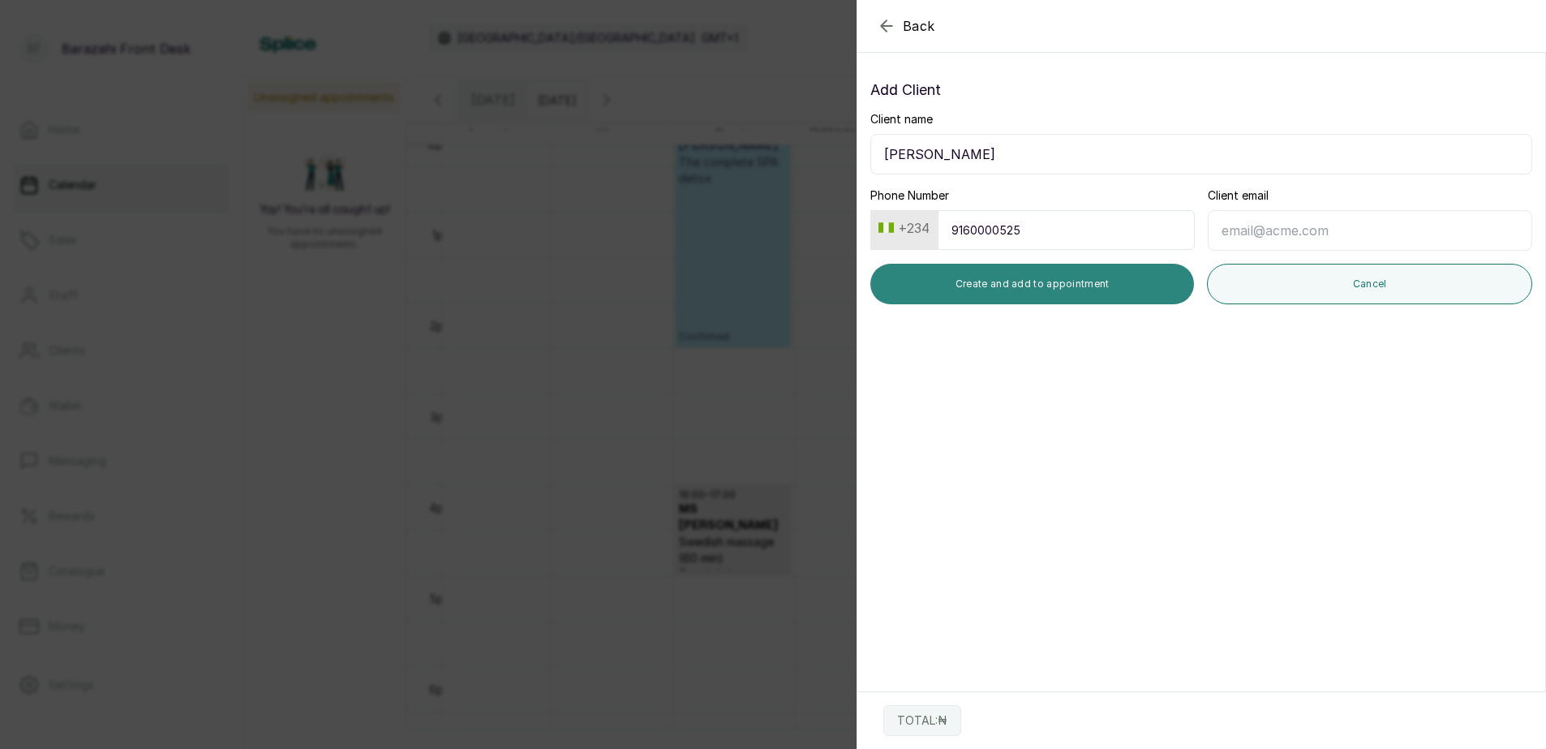
type input "9160000525"
click at [1022, 290] on button "Create and add to appointment" at bounding box center [1033, 284] width 324 height 41
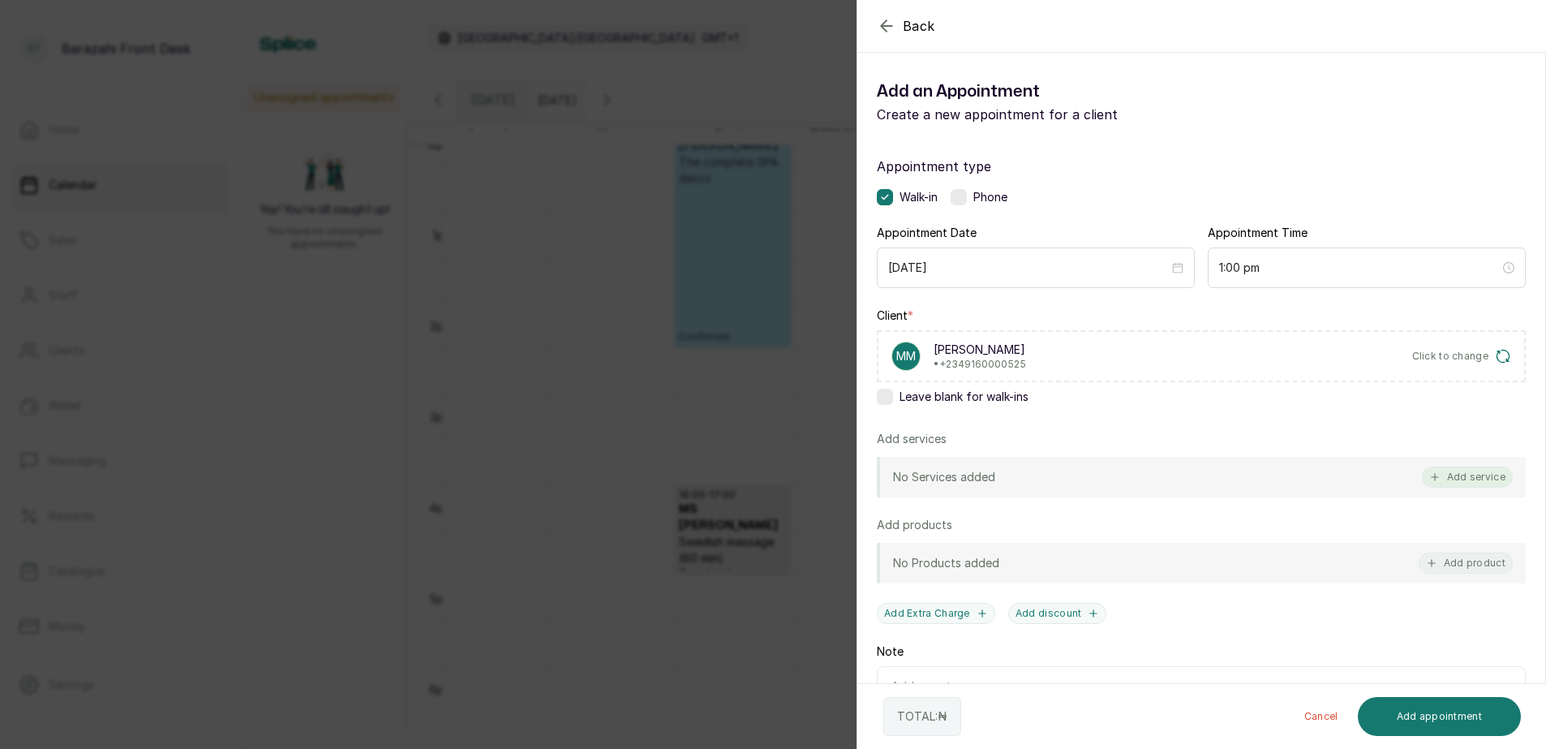
click at [1456, 476] on button "Add service" at bounding box center [1467, 477] width 91 height 21
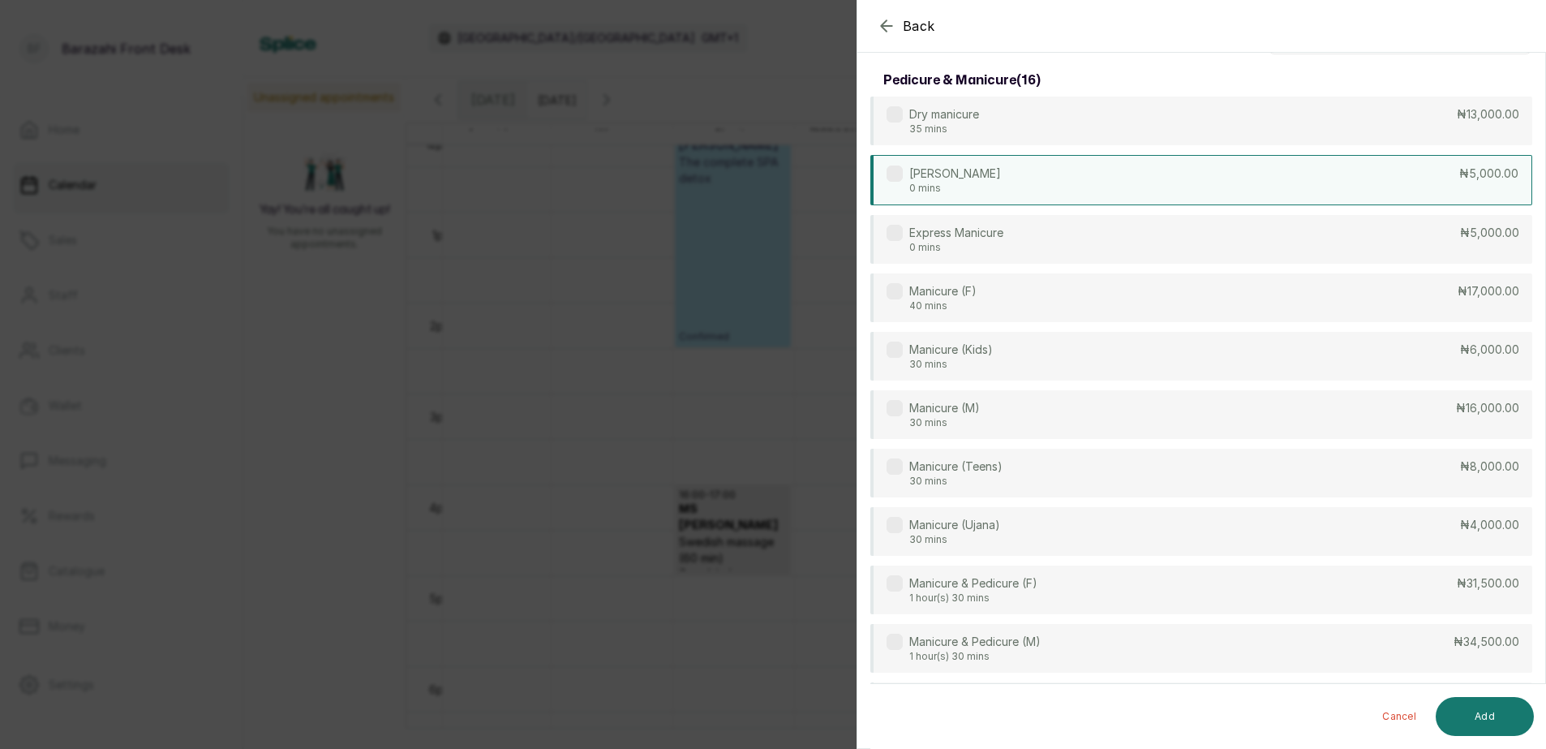
scroll to position [0, 0]
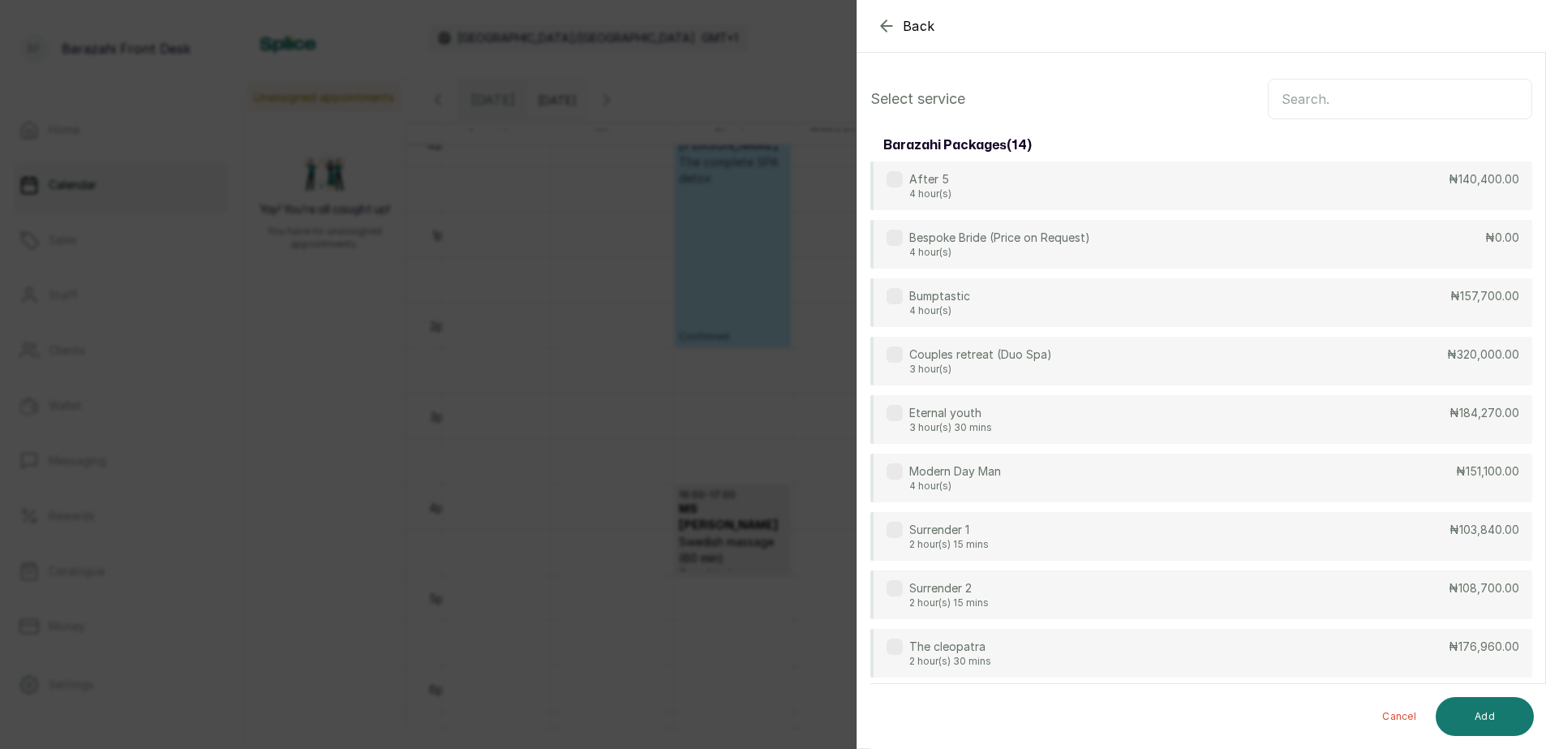
click at [1376, 105] on input "text" at bounding box center [1400, 99] width 265 height 41
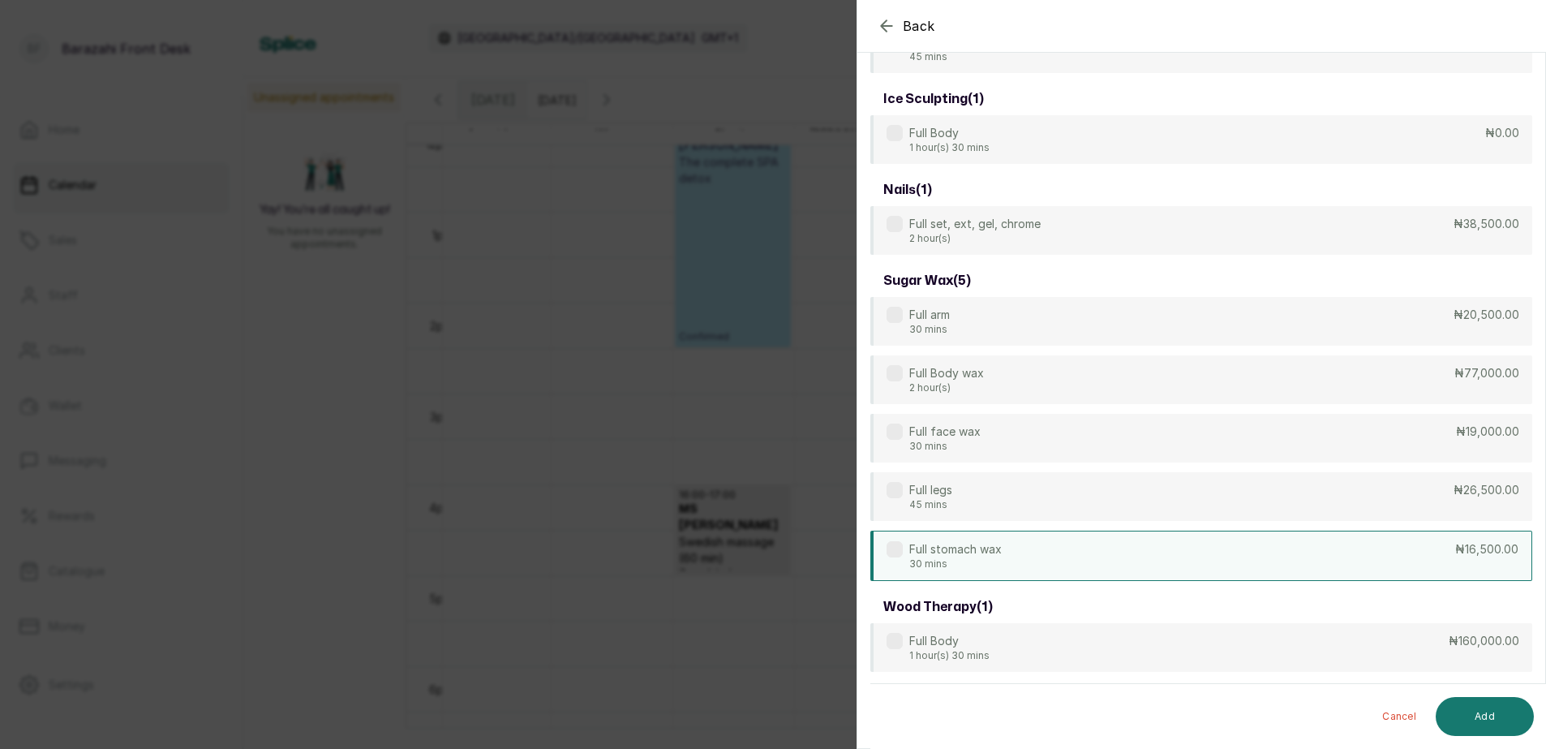
scroll to position [788, 0]
type input "FULL"
click at [1228, 505] on div "Full legs 45 mins ₦26,500.00" at bounding box center [1202, 496] width 662 height 50
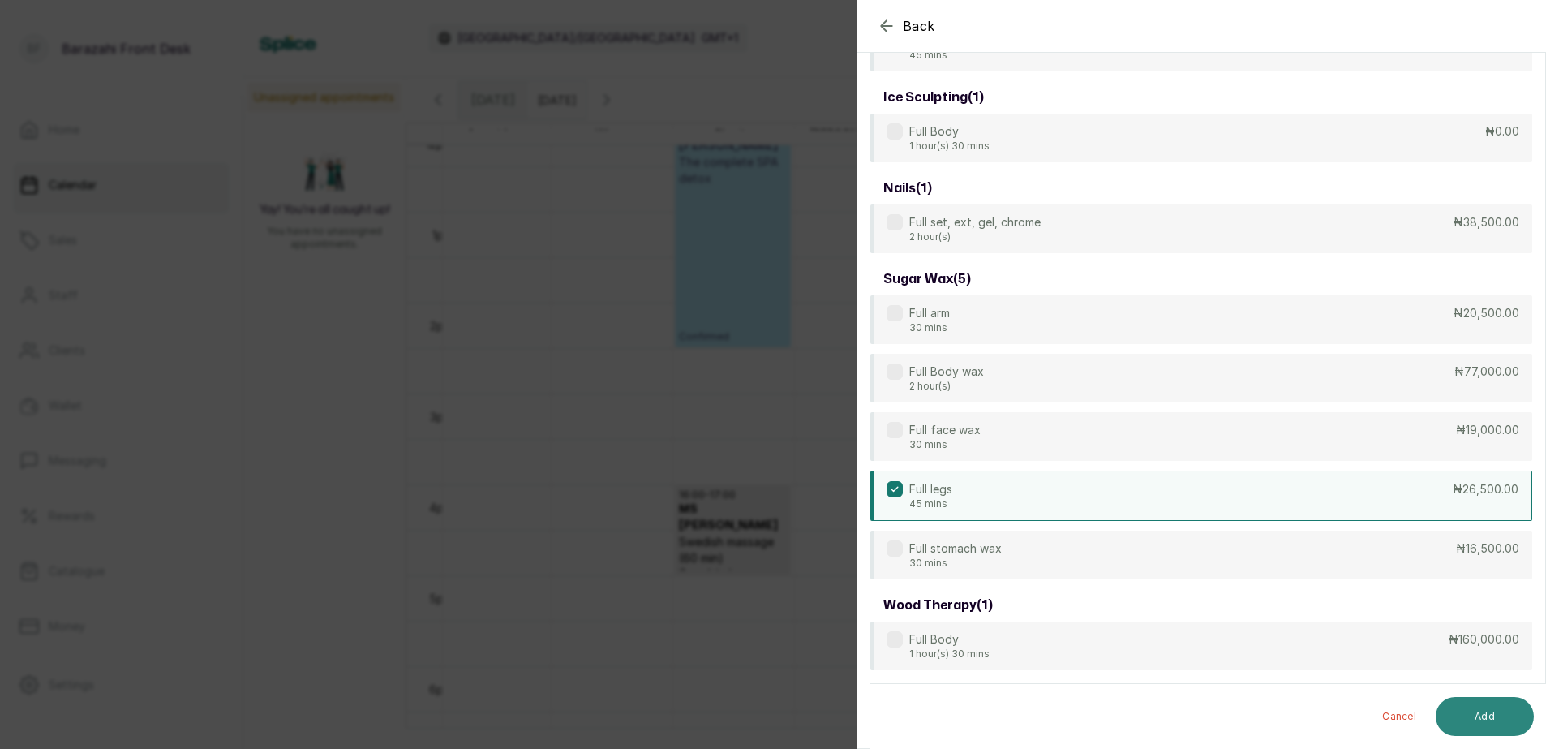
click at [1484, 714] on button "Add" at bounding box center [1485, 716] width 98 height 39
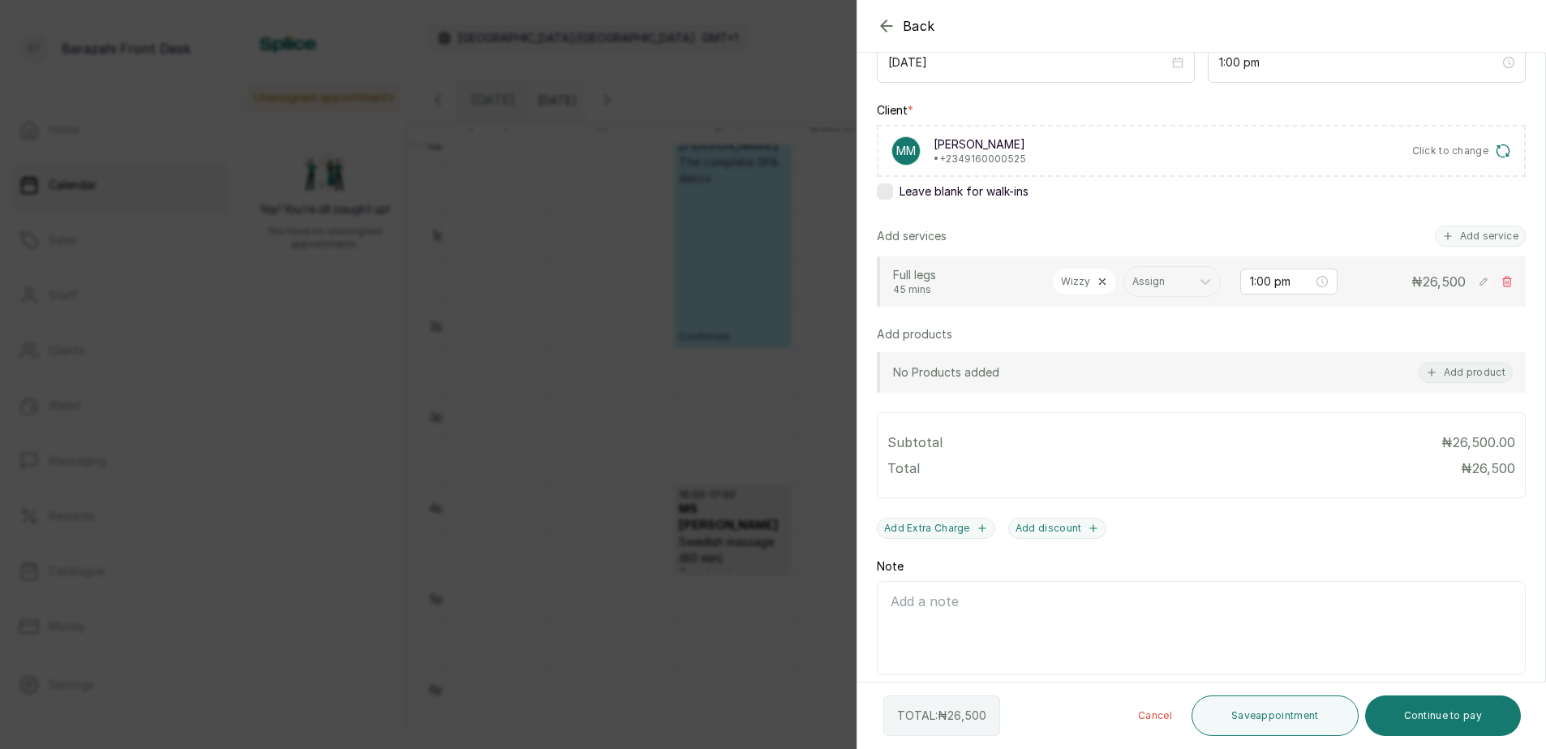
scroll to position [270, 0]
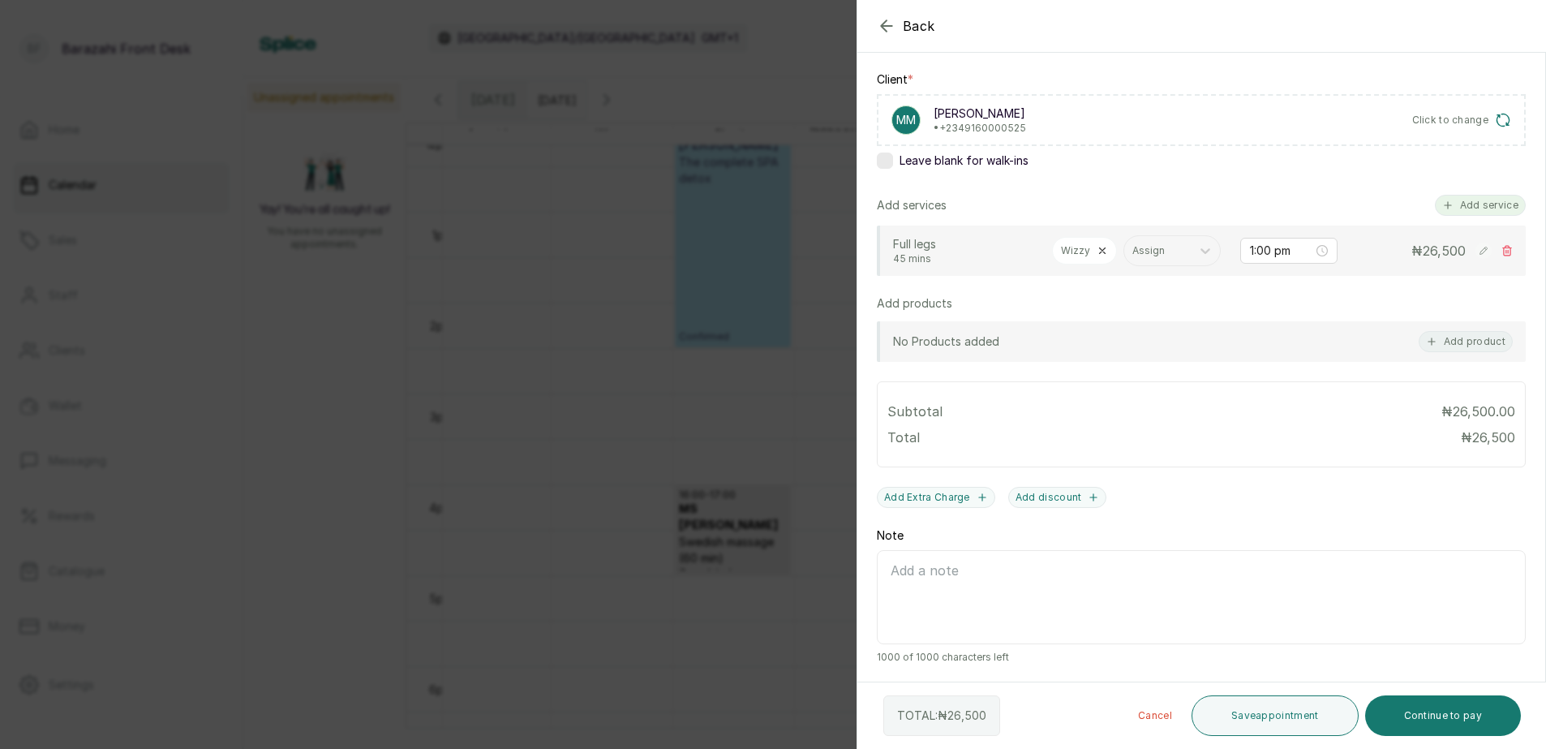
click at [1467, 195] on button "Add service" at bounding box center [1480, 205] width 91 height 21
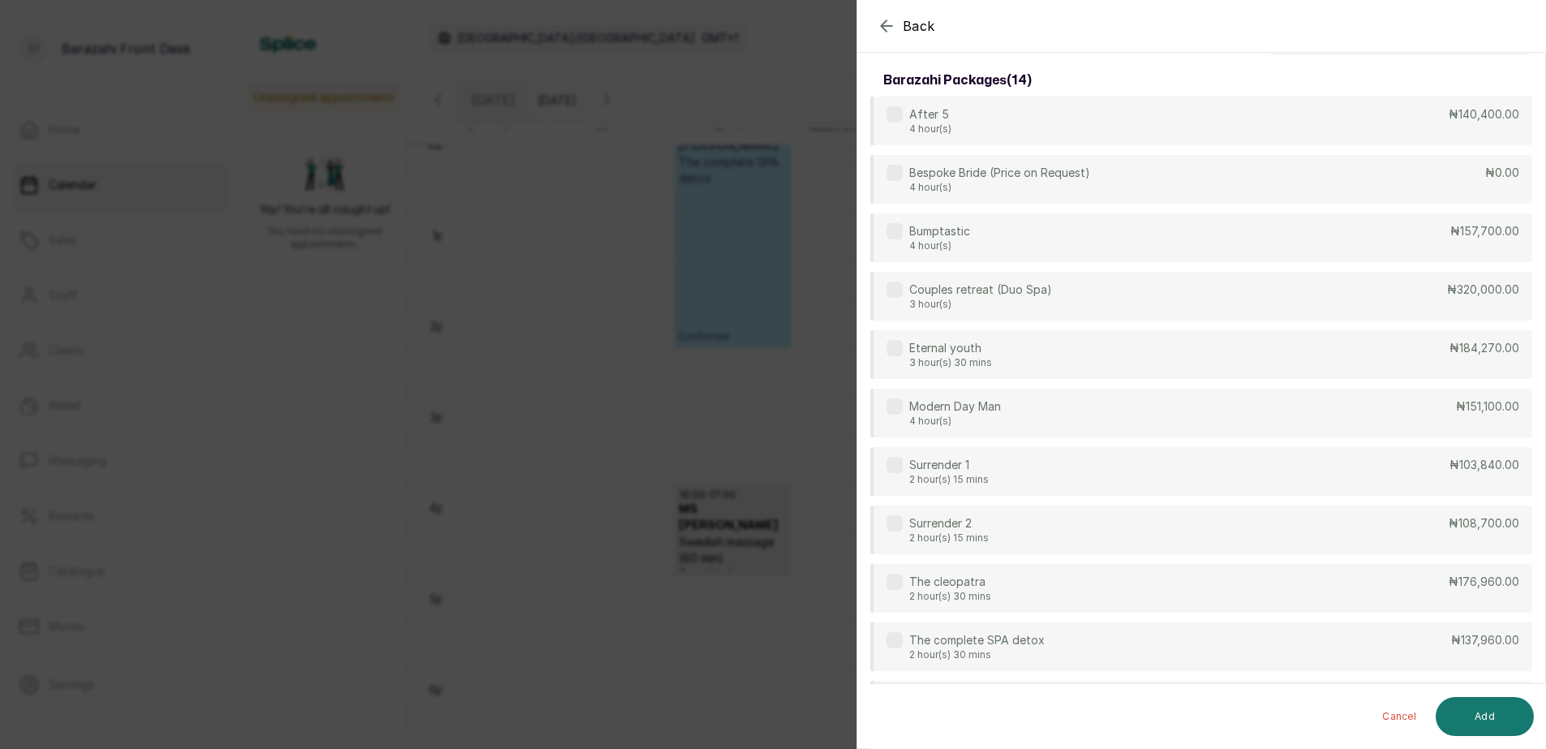
scroll to position [0, 0]
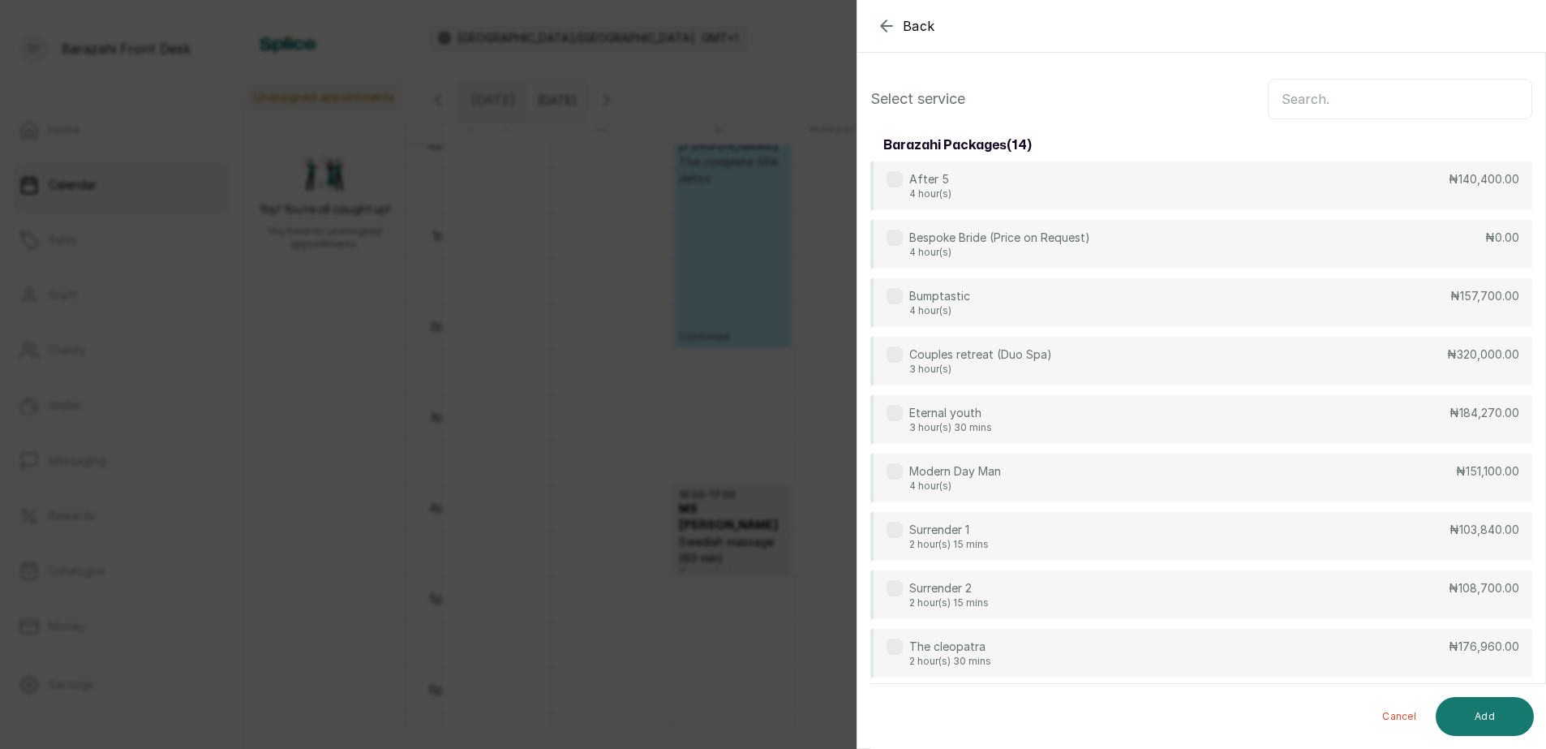
click at [1452, 105] on input "text" at bounding box center [1400, 99] width 265 height 41
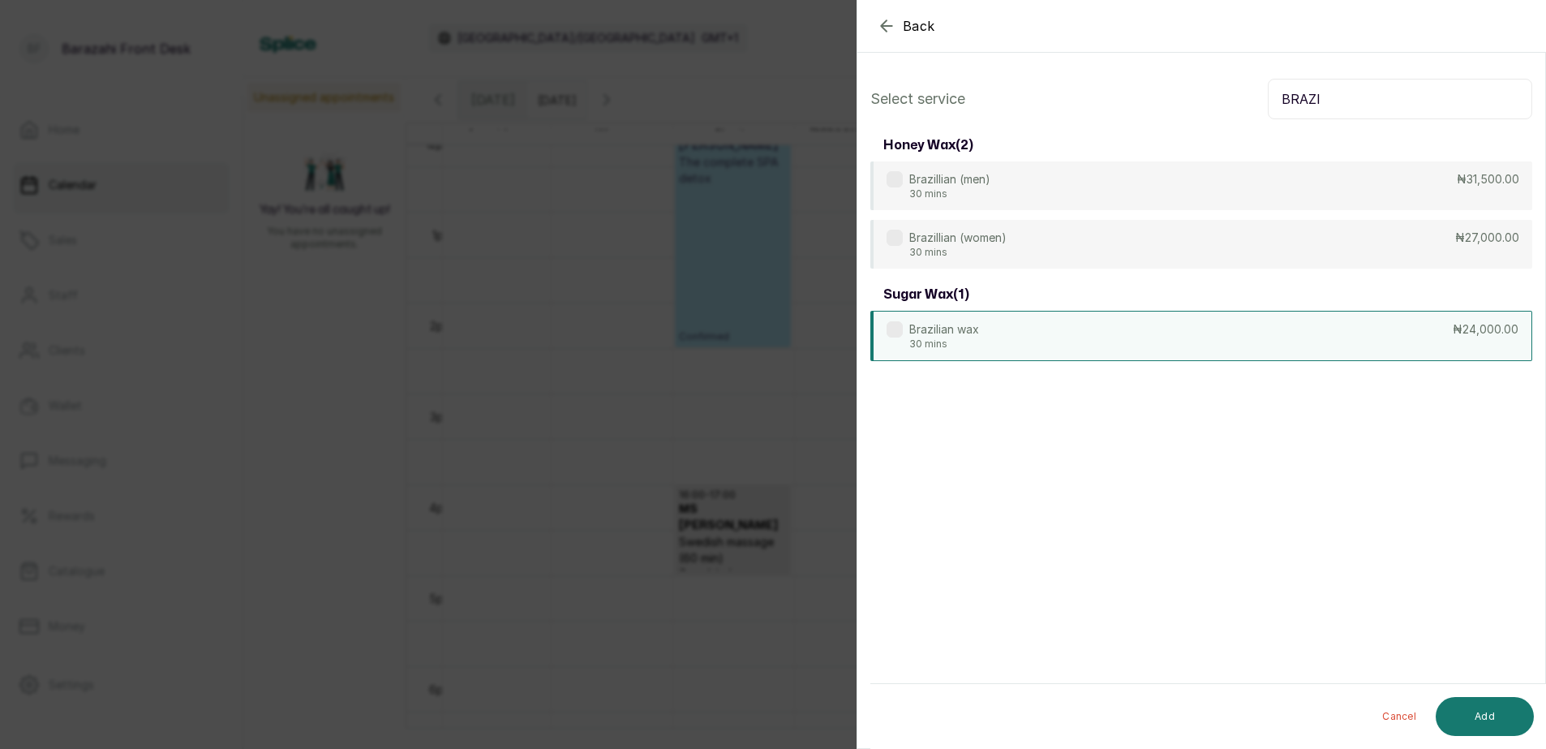
type input "BRAZI"
click at [1323, 341] on div "Brazilian wax 30 mins ₦24,000.00" at bounding box center [1202, 336] width 662 height 50
click at [1478, 719] on button "Add" at bounding box center [1485, 716] width 98 height 39
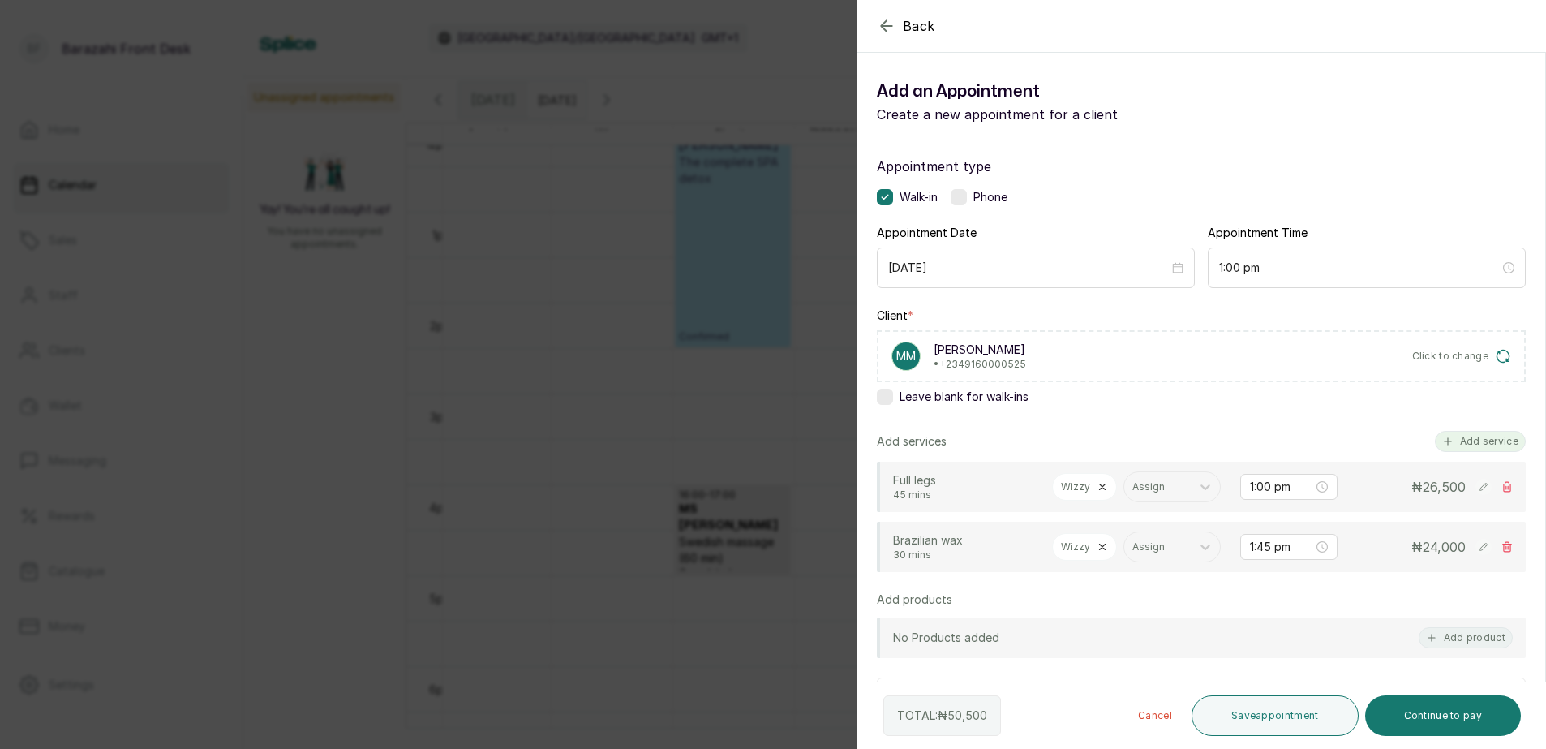
click at [1449, 444] on button "Add service" at bounding box center [1480, 441] width 91 height 21
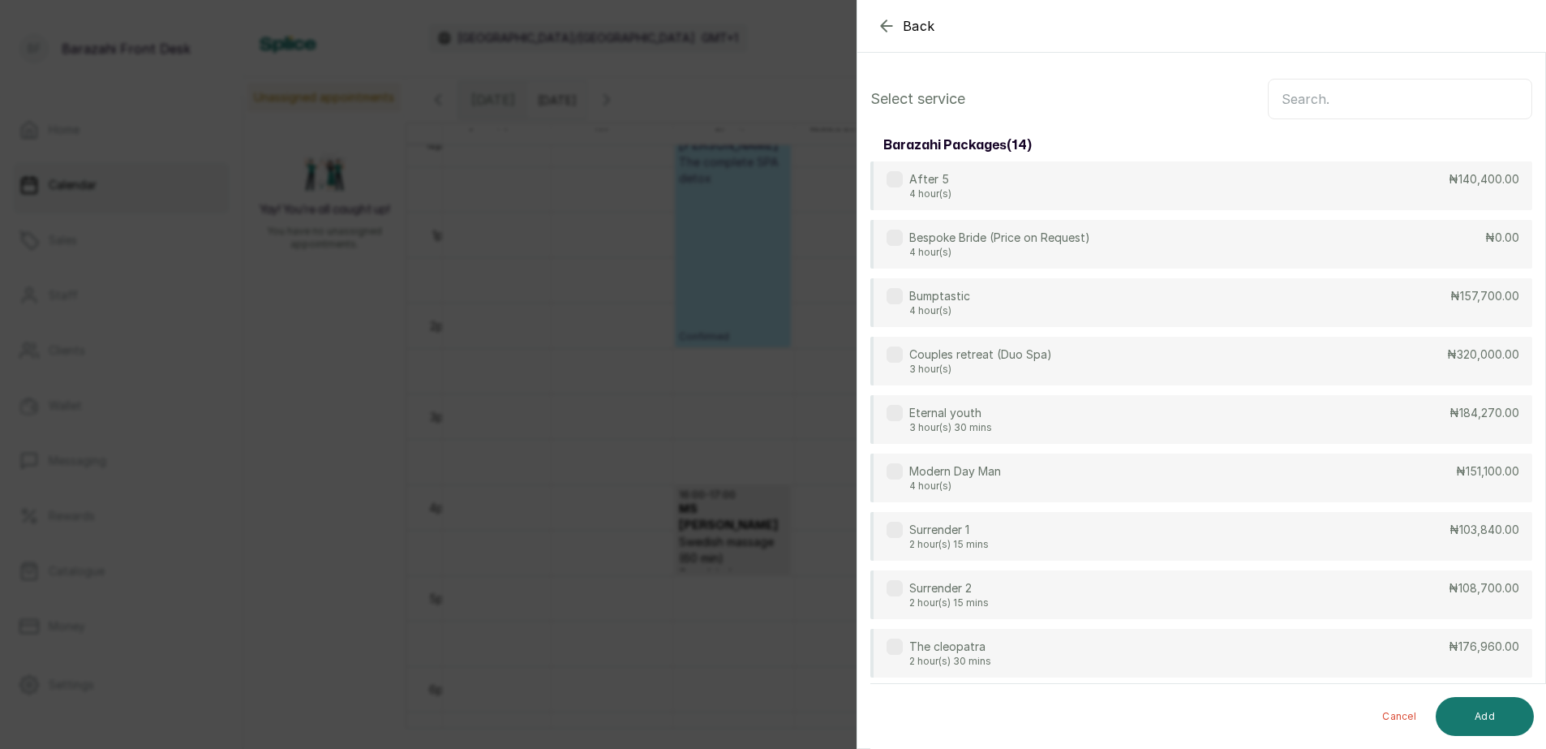
click at [1391, 97] on input "text" at bounding box center [1400, 99] width 265 height 41
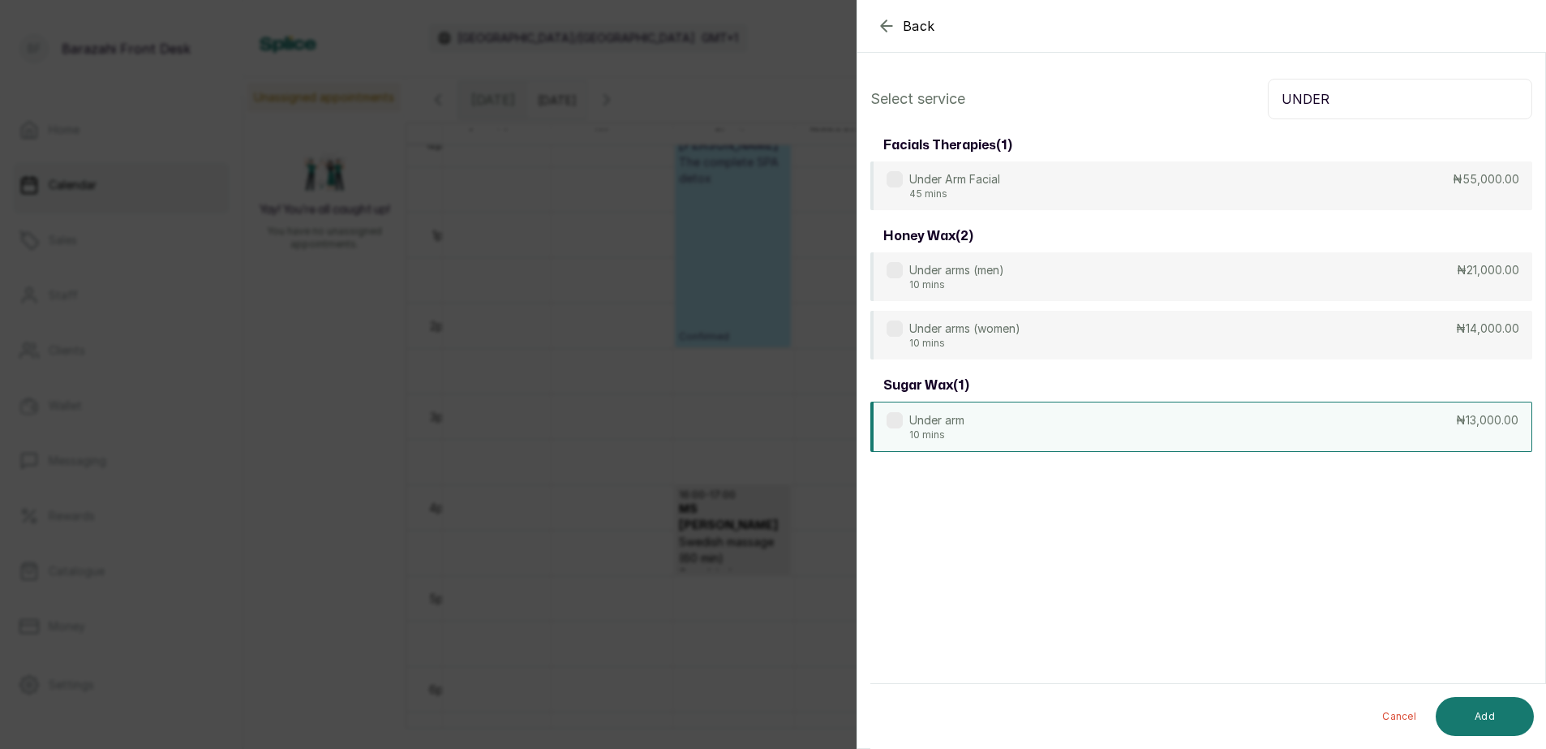
type input "UNDER"
click at [1184, 424] on div "Under arm 10 mins ₦13,000.00" at bounding box center [1202, 427] width 662 height 50
click at [1470, 716] on button "Add" at bounding box center [1485, 716] width 98 height 39
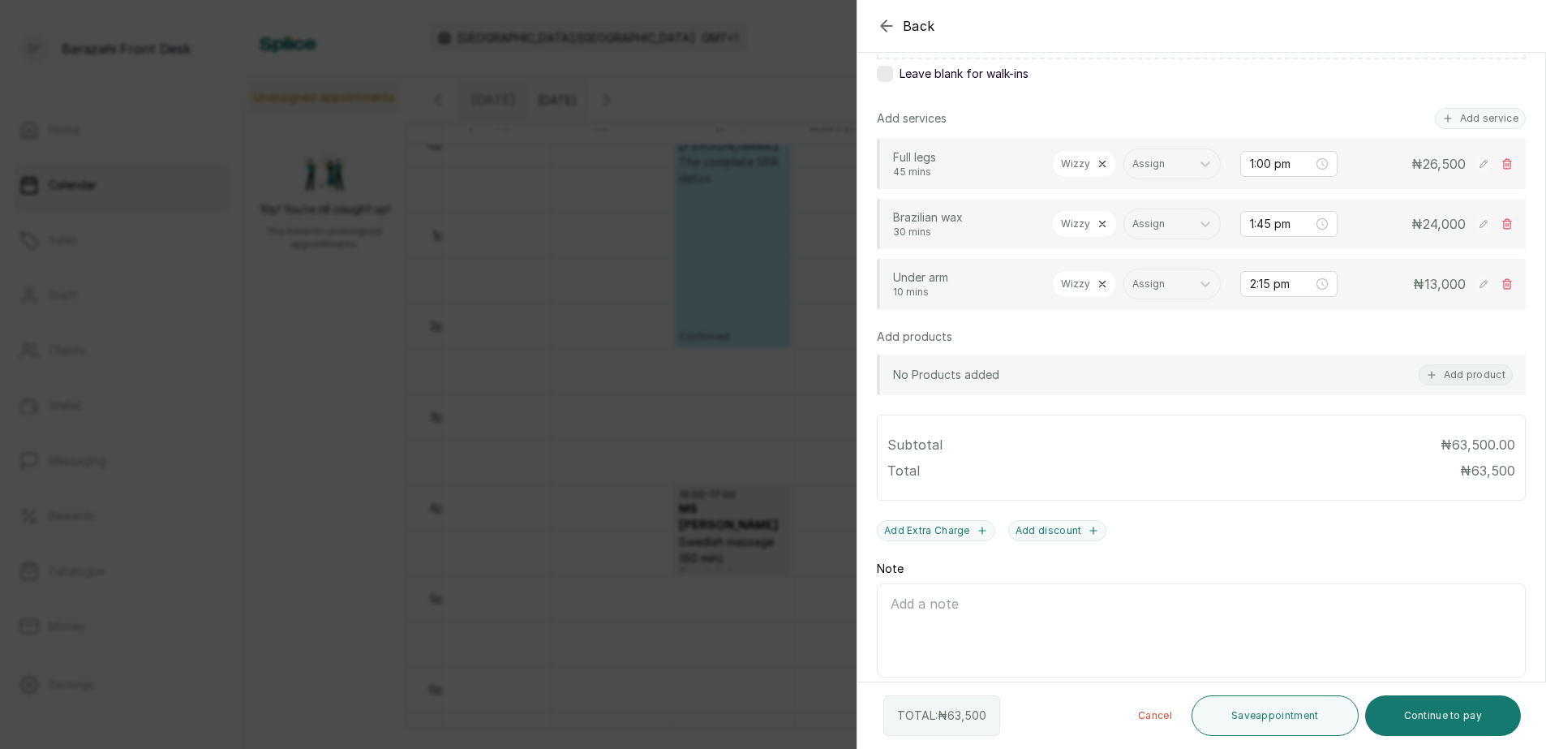
scroll to position [325, 0]
click at [1305, 713] on button "Save appointment" at bounding box center [1275, 715] width 167 height 41
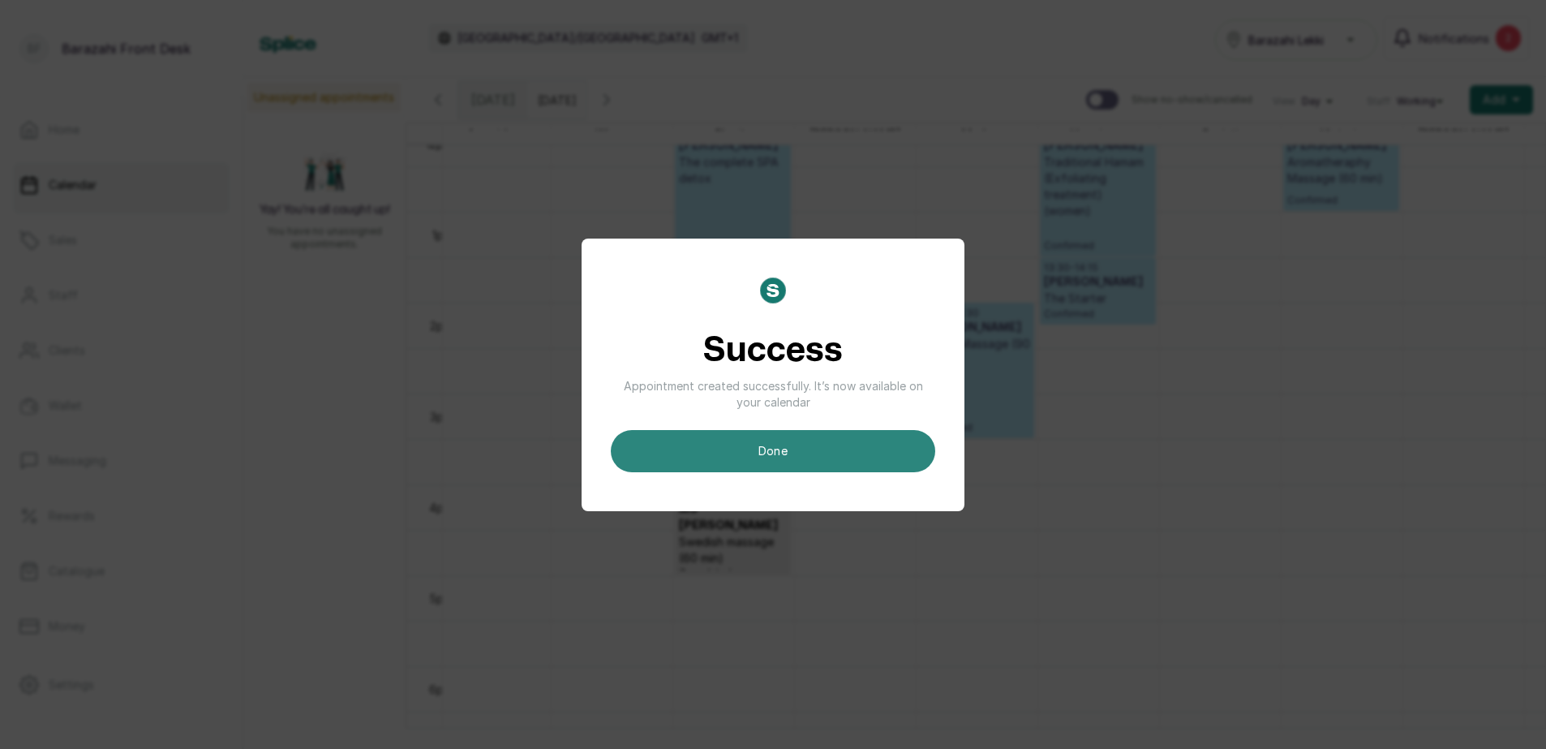
click at [789, 454] on button "done" at bounding box center [773, 451] width 325 height 42
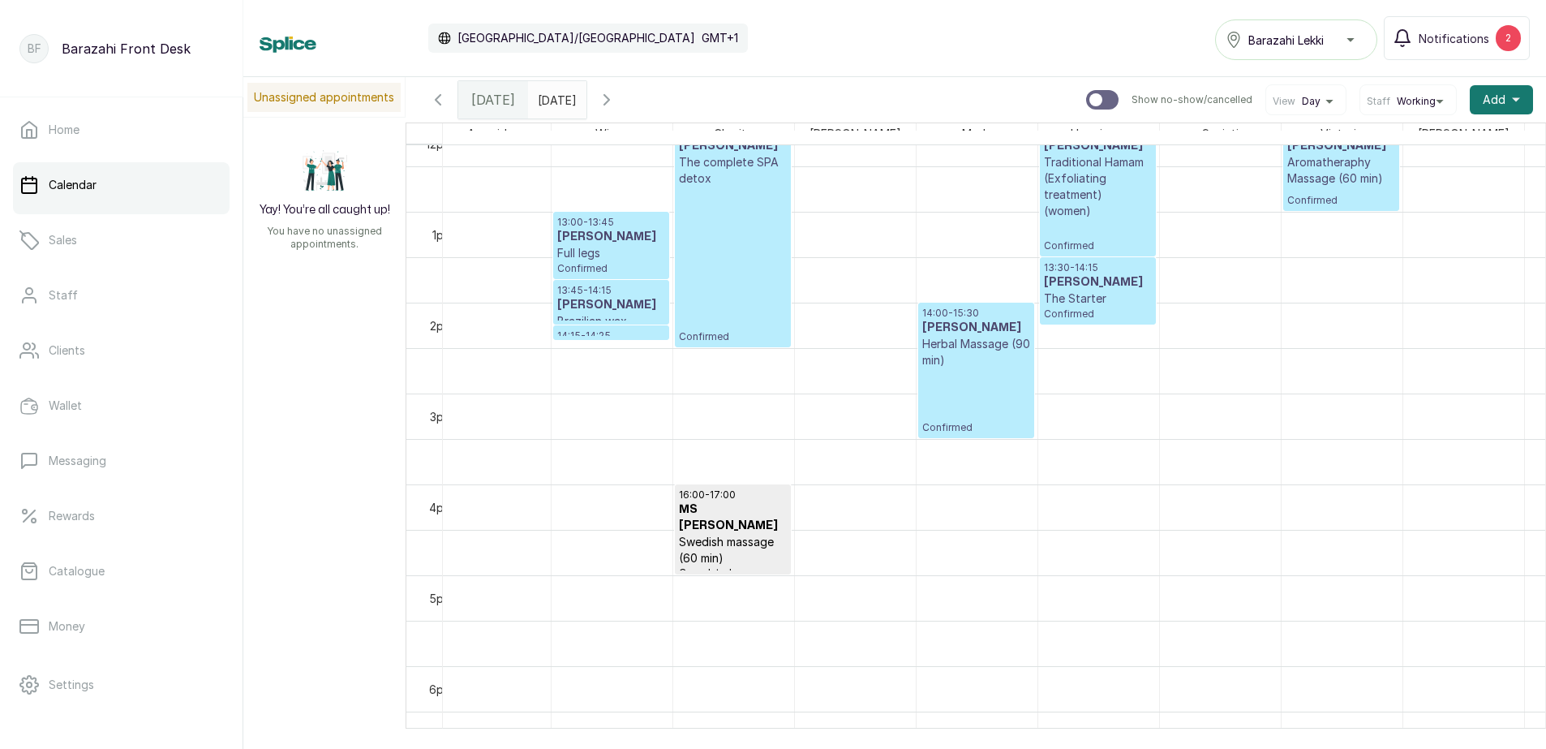
click at [598, 239] on h3 "MRS MOYIN" at bounding box center [611, 237] width 108 height 16
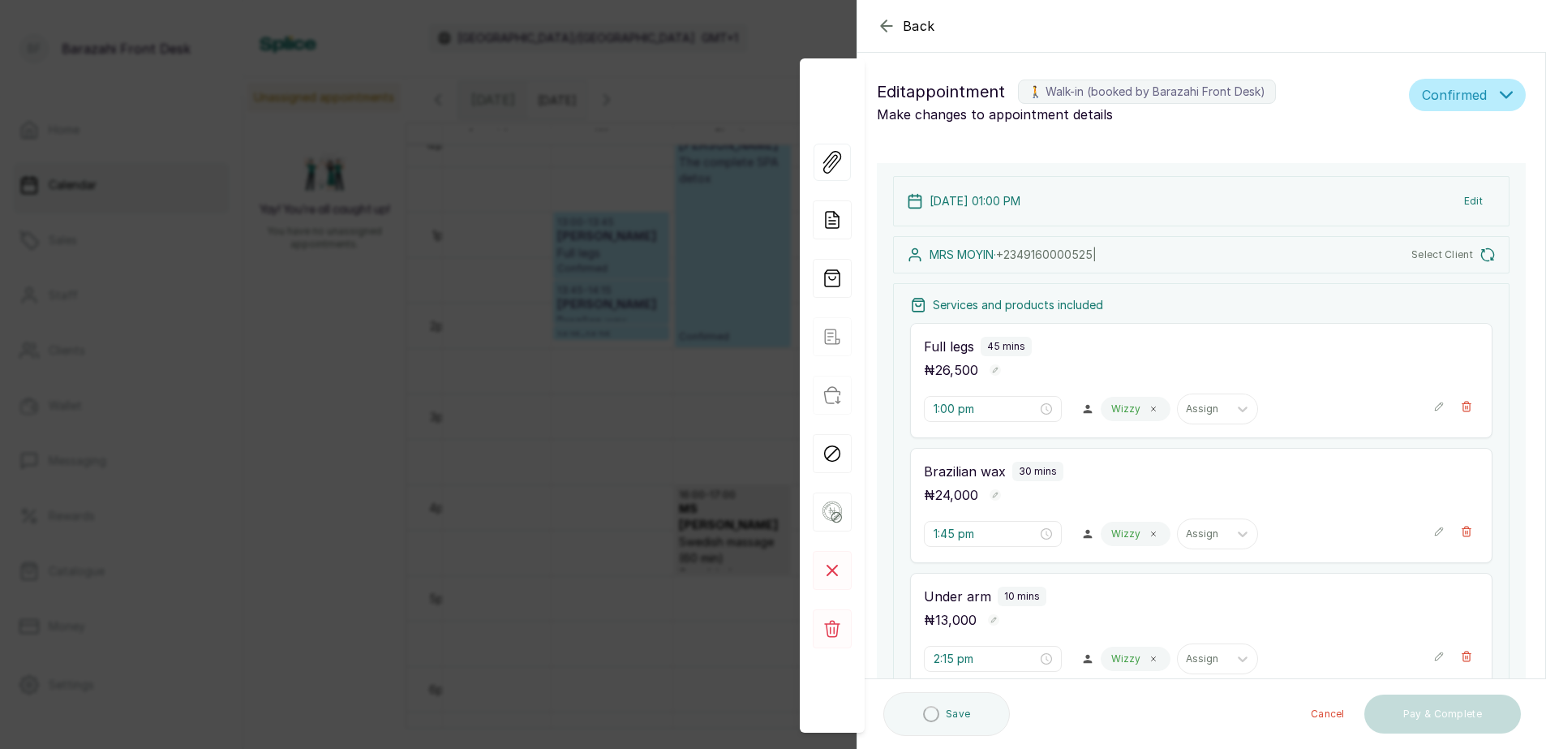
type input "1:00 pm"
type input "1:45 pm"
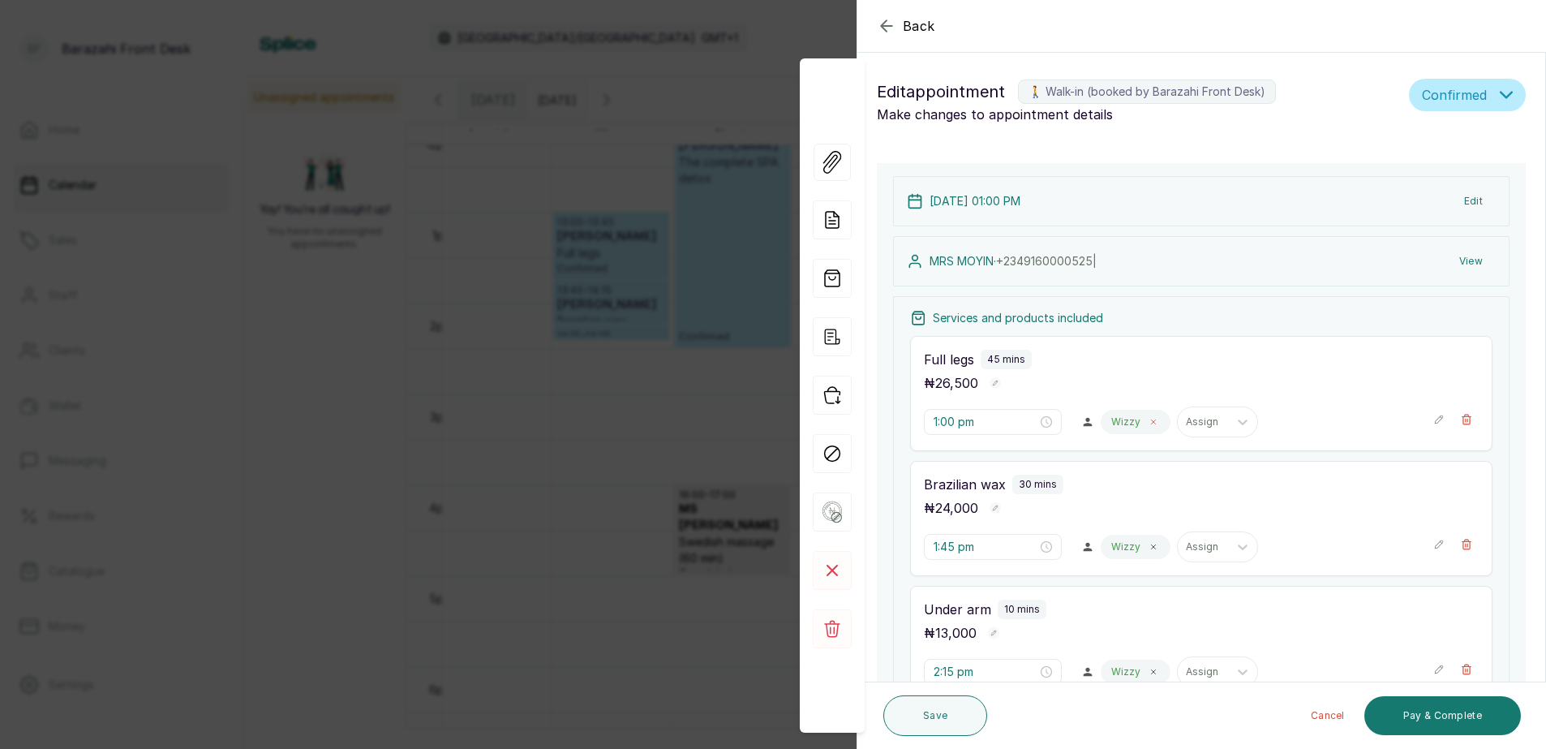
click at [1150, 423] on icon at bounding box center [1154, 422] width 8 height 8
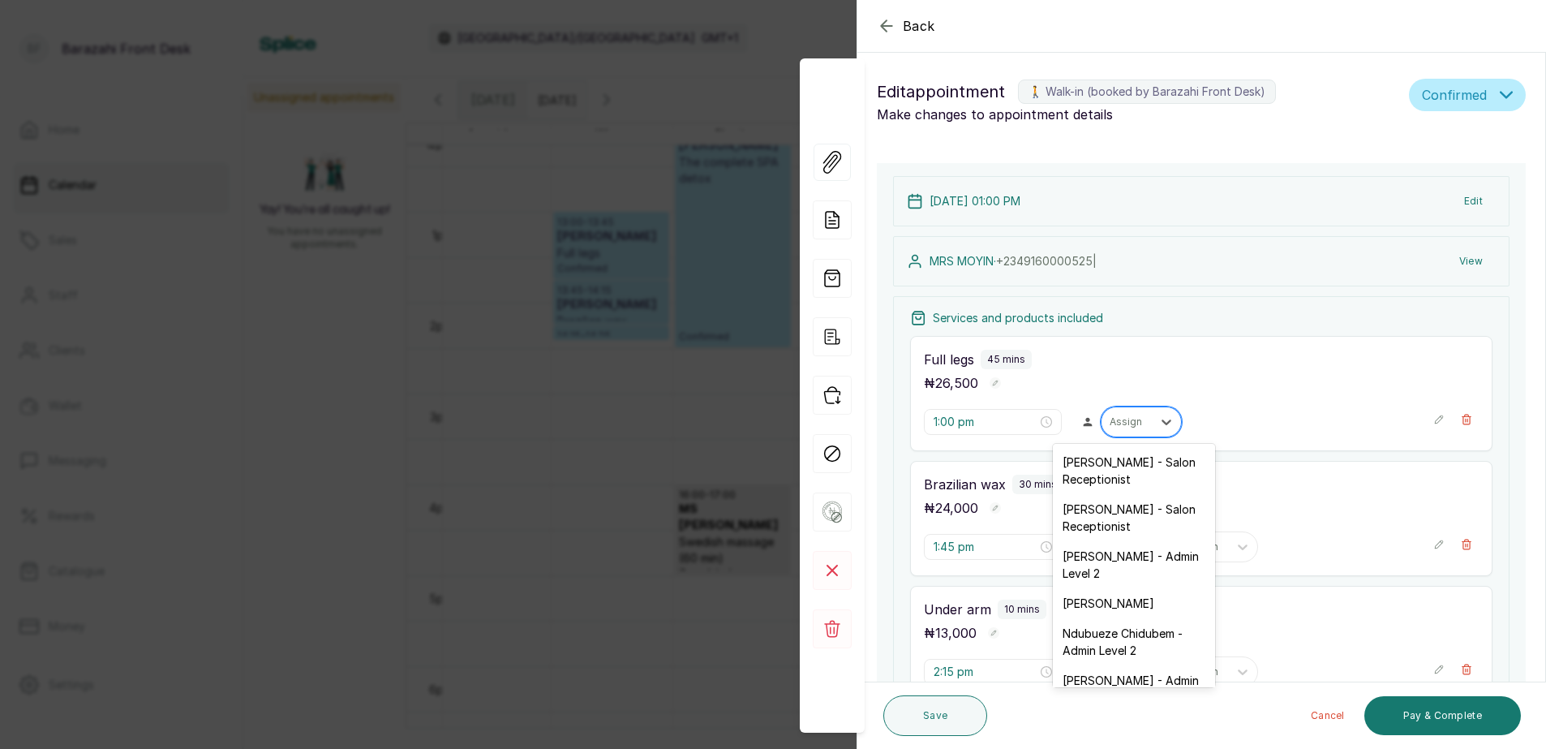
click at [1139, 419] on div "Assign" at bounding box center [1127, 421] width 50 height 21
type input "AI"
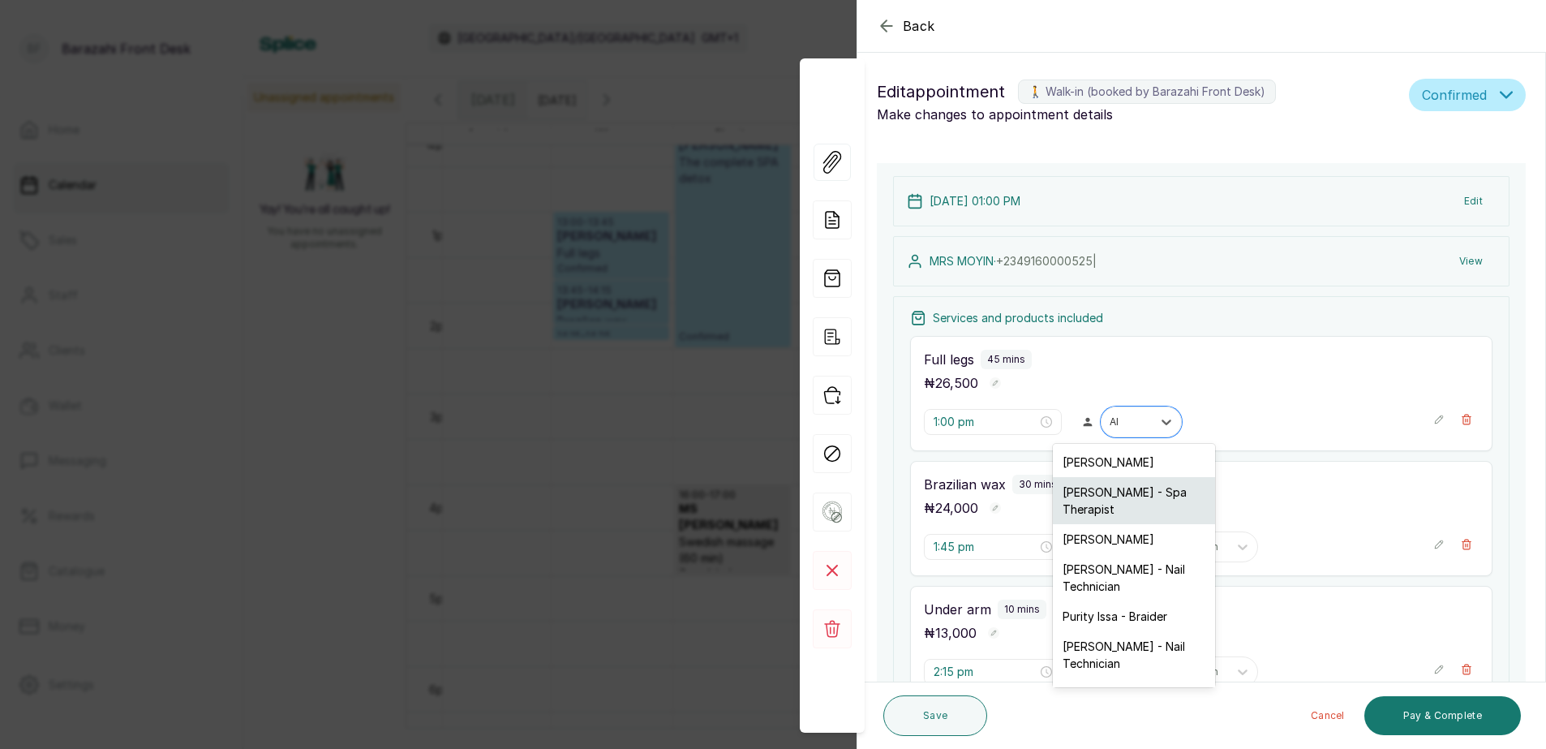
click at [1130, 490] on div "Aisha Usman - Spa Therapist" at bounding box center [1134, 500] width 162 height 47
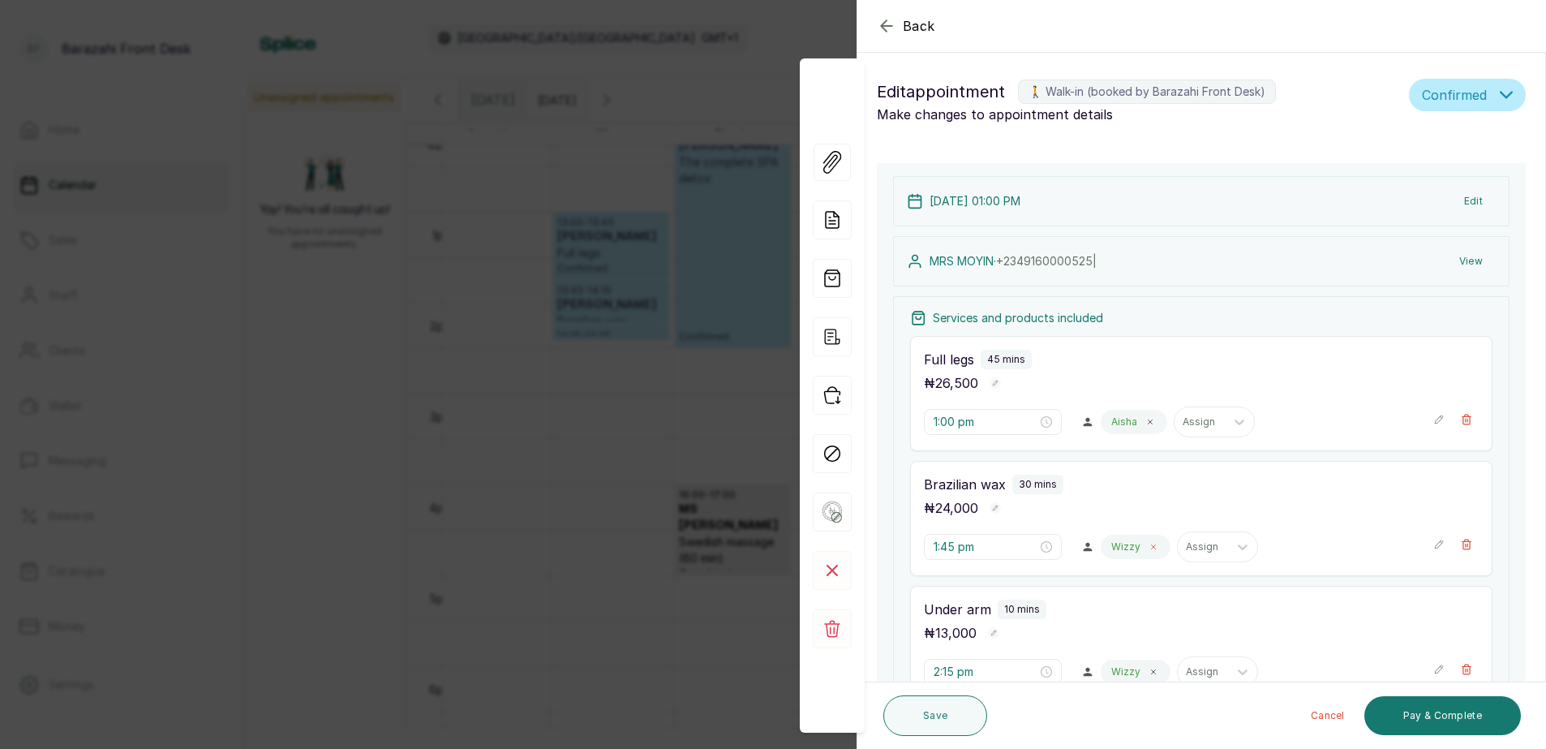
click at [1152, 548] on icon at bounding box center [1154, 547] width 4 height 4
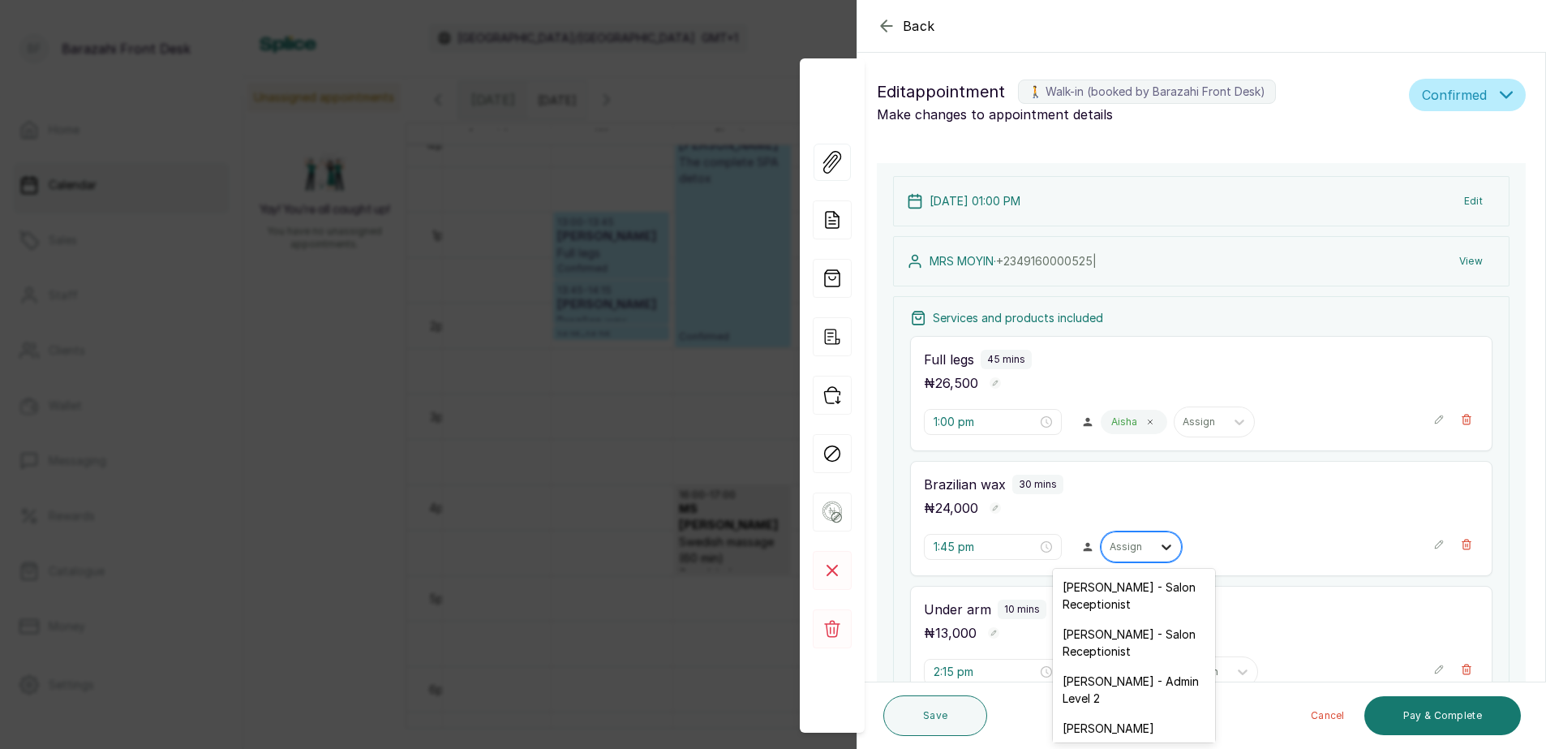
click at [1164, 544] on icon at bounding box center [1167, 547] width 16 height 16
type input "AIS"
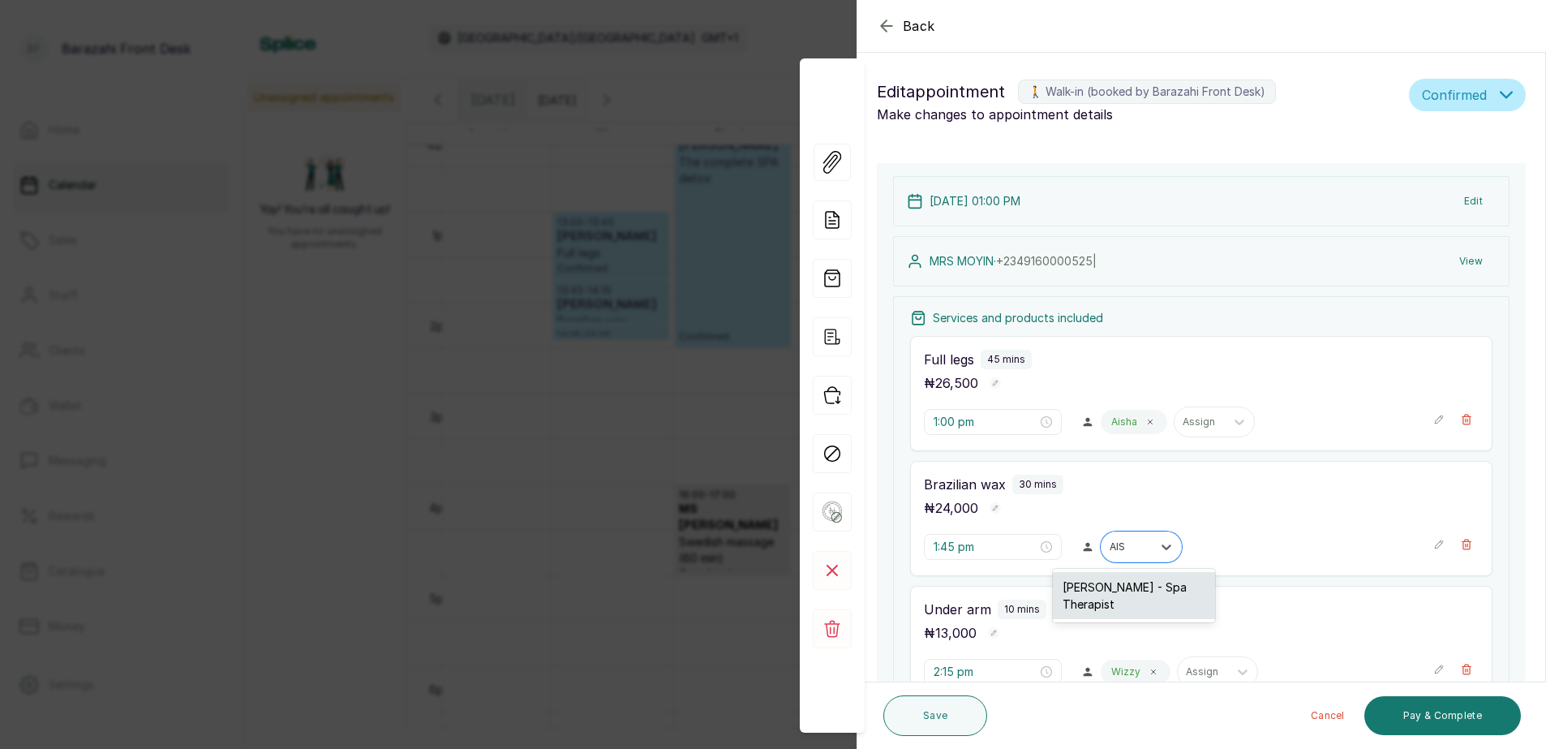
click at [1169, 588] on div "Aisha Usman - Spa Therapist" at bounding box center [1134, 595] width 162 height 47
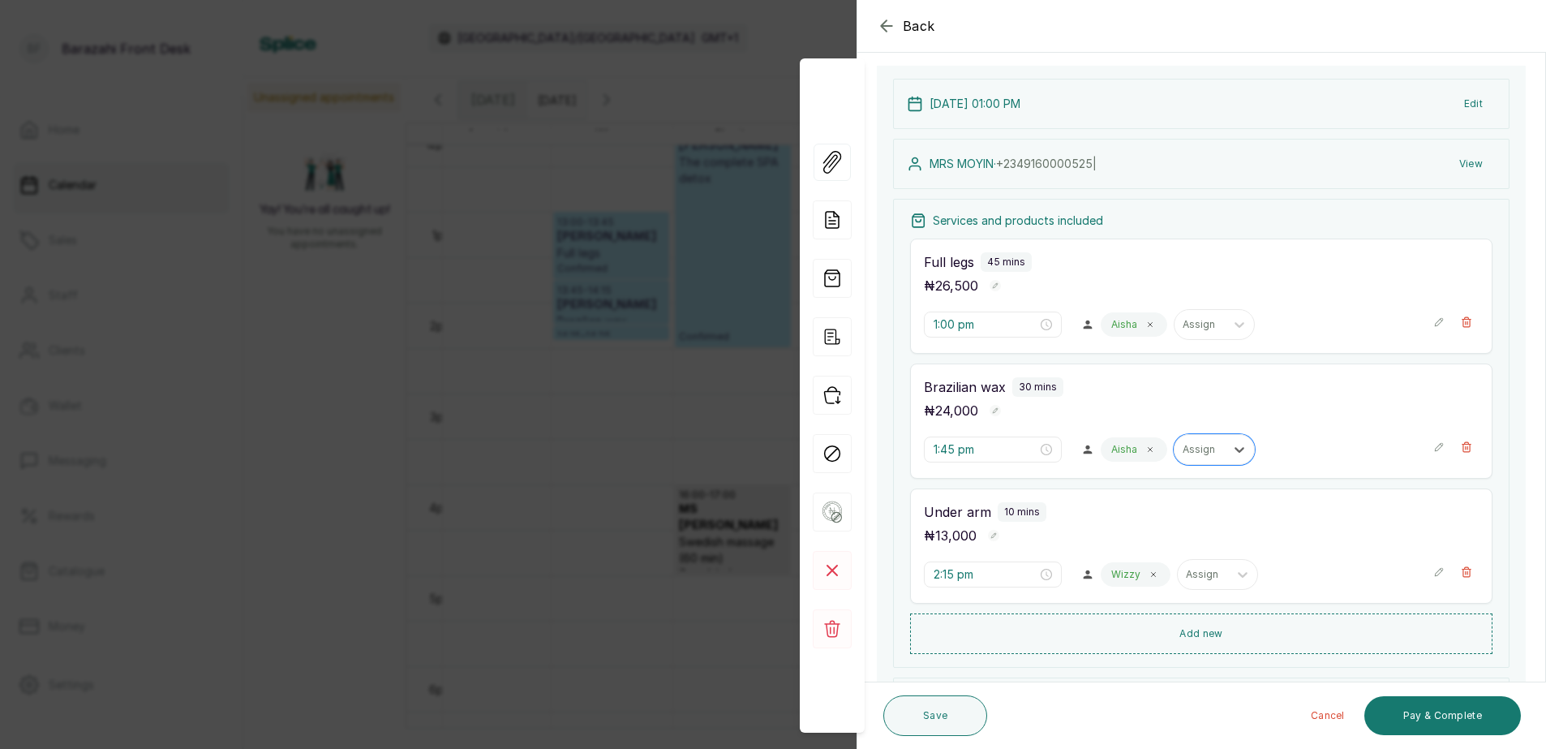
scroll to position [243, 0]
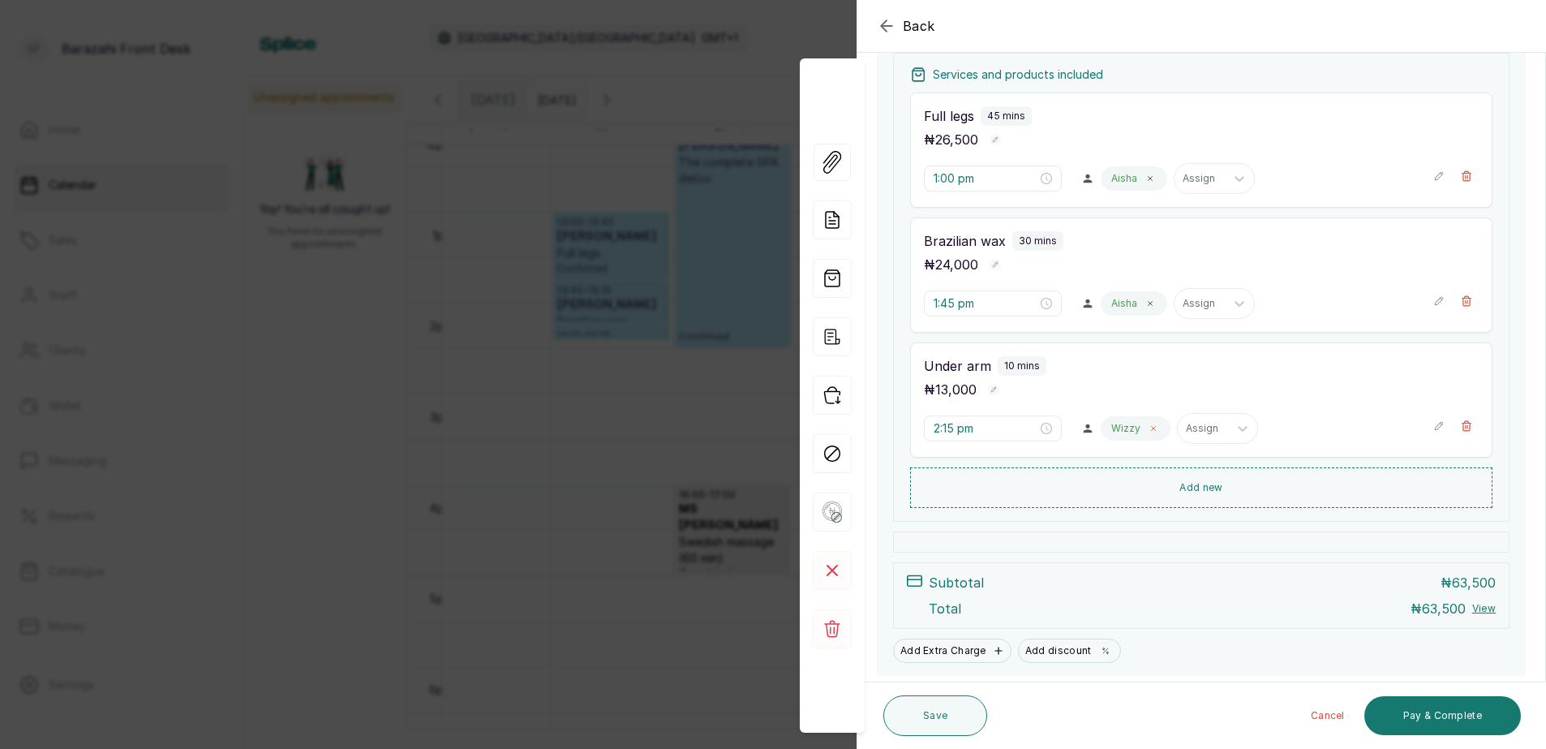
click at [1149, 432] on span at bounding box center [1153, 428] width 13 height 13
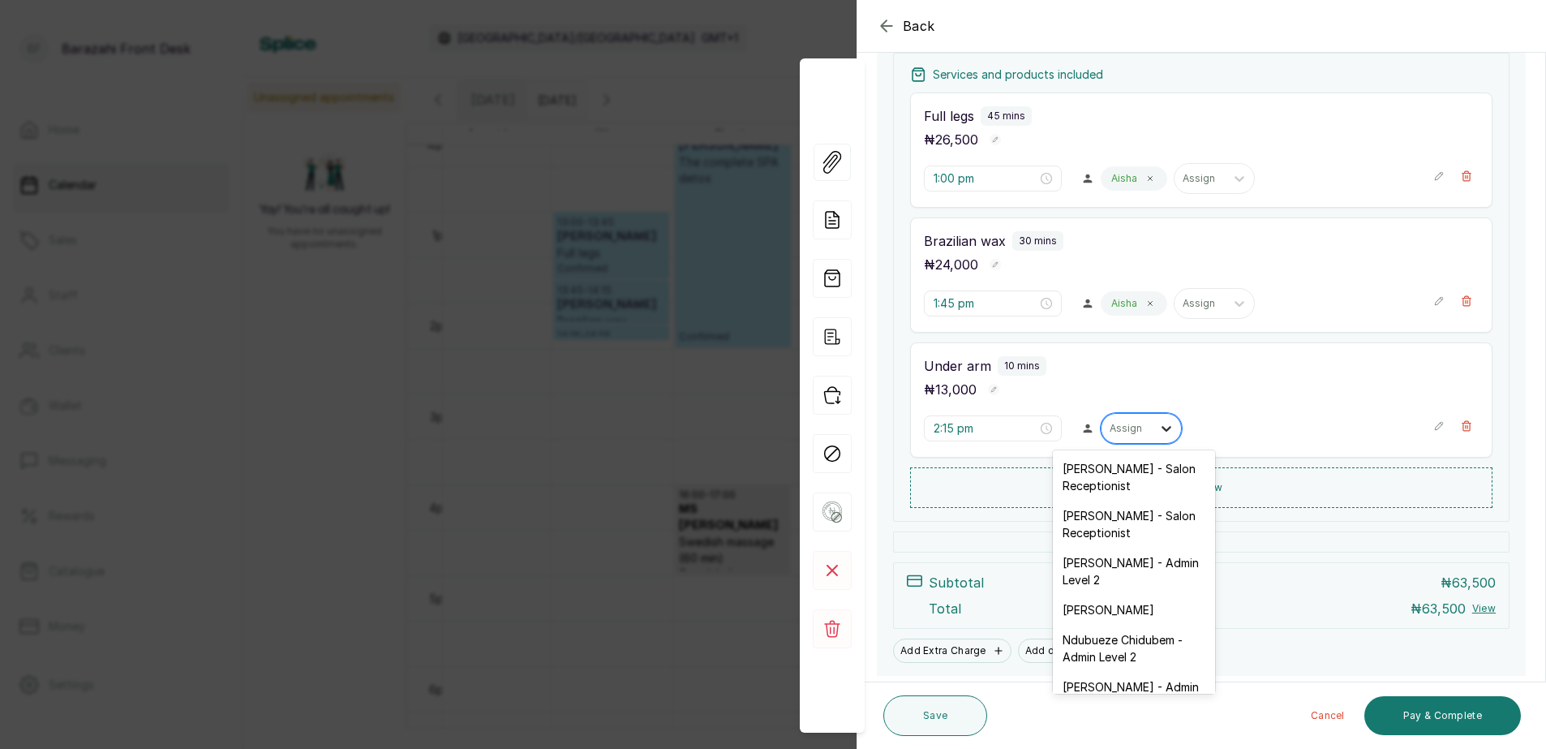
click at [1164, 427] on icon at bounding box center [1167, 429] width 10 height 6
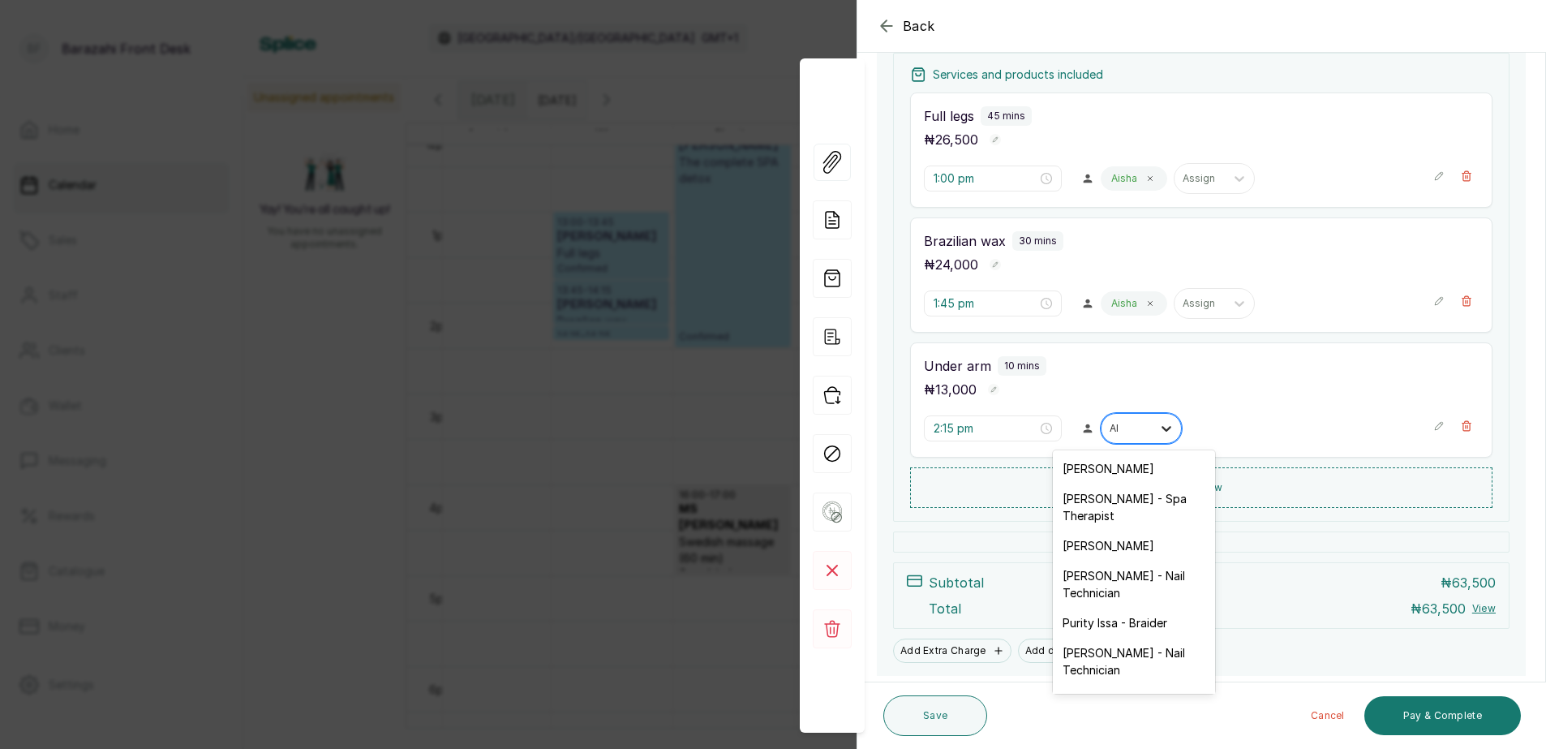
type input "AIS"
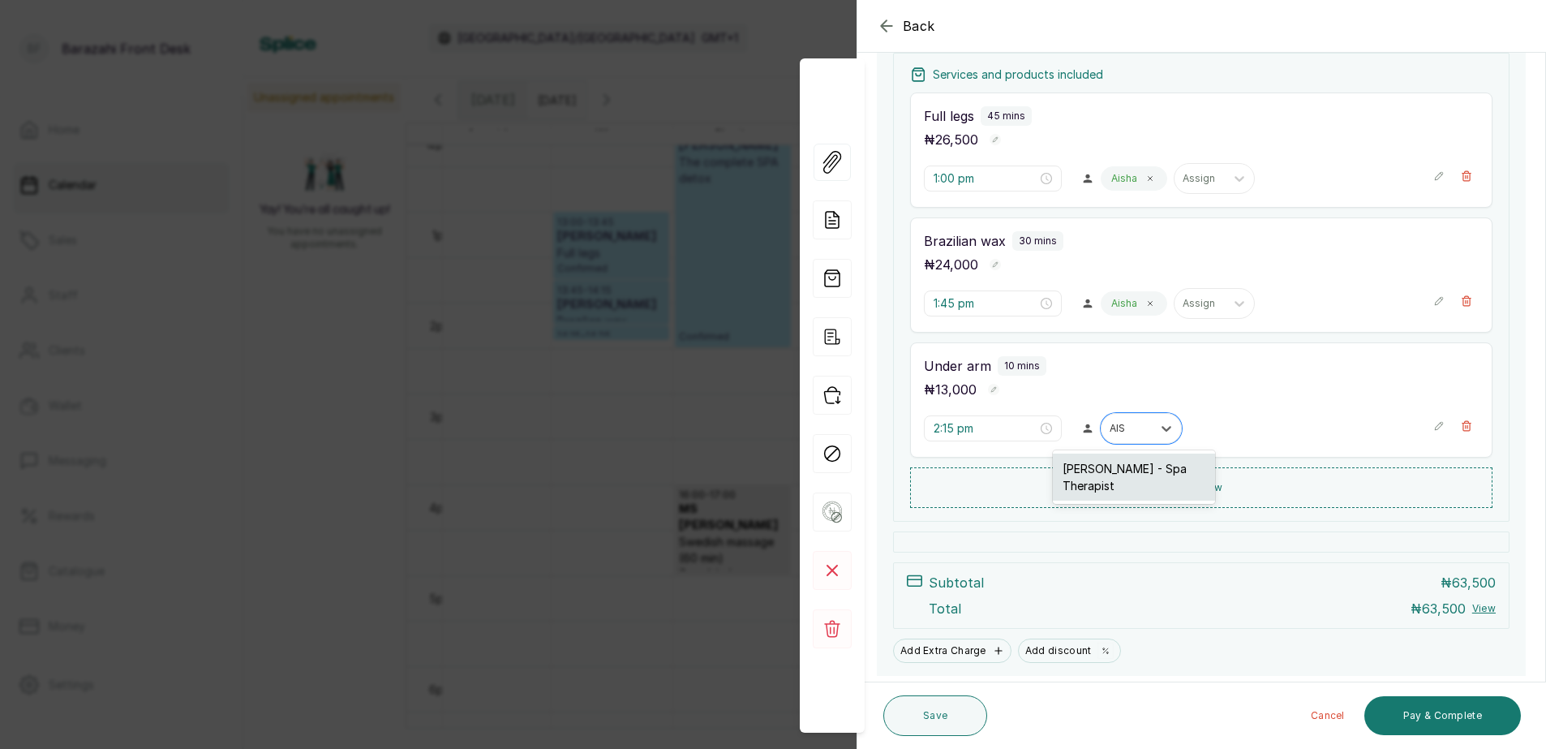
click at [1147, 473] on div "Aisha Usman - Spa Therapist" at bounding box center [1134, 477] width 162 height 47
click at [932, 716] on button "Save" at bounding box center [936, 715] width 104 height 41
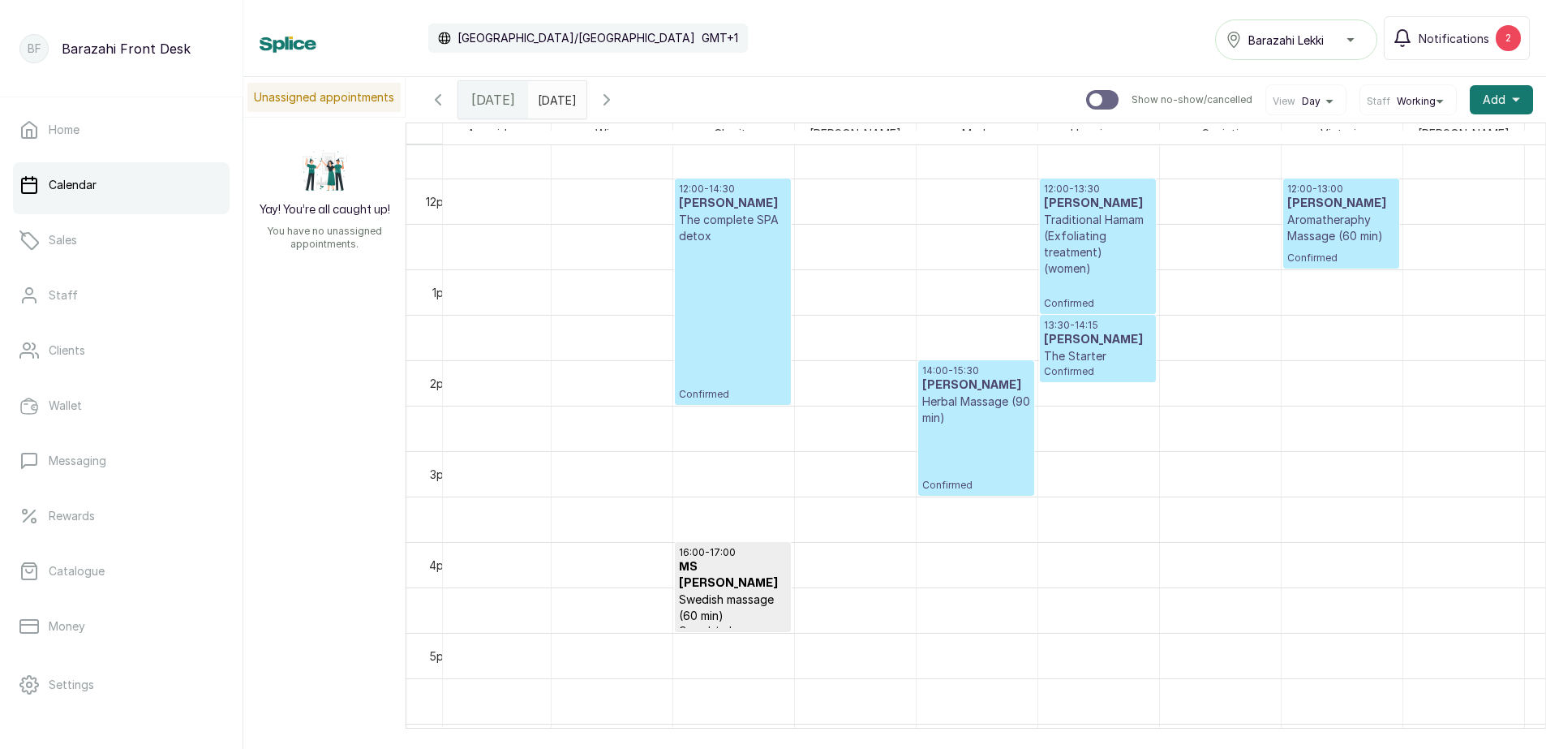
scroll to position [1014, 257]
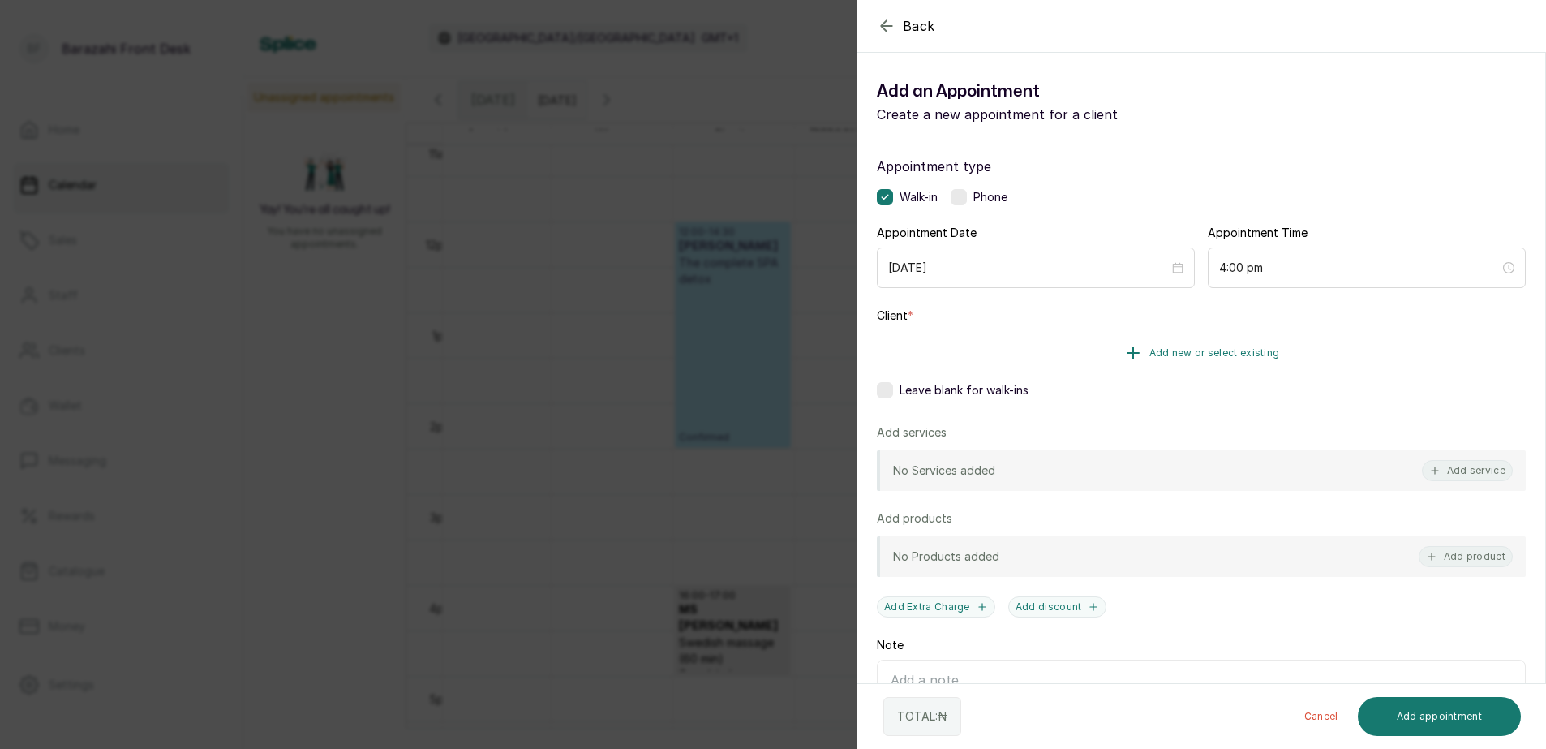
click at [1219, 349] on span "Add new or select existing" at bounding box center [1215, 352] width 131 height 13
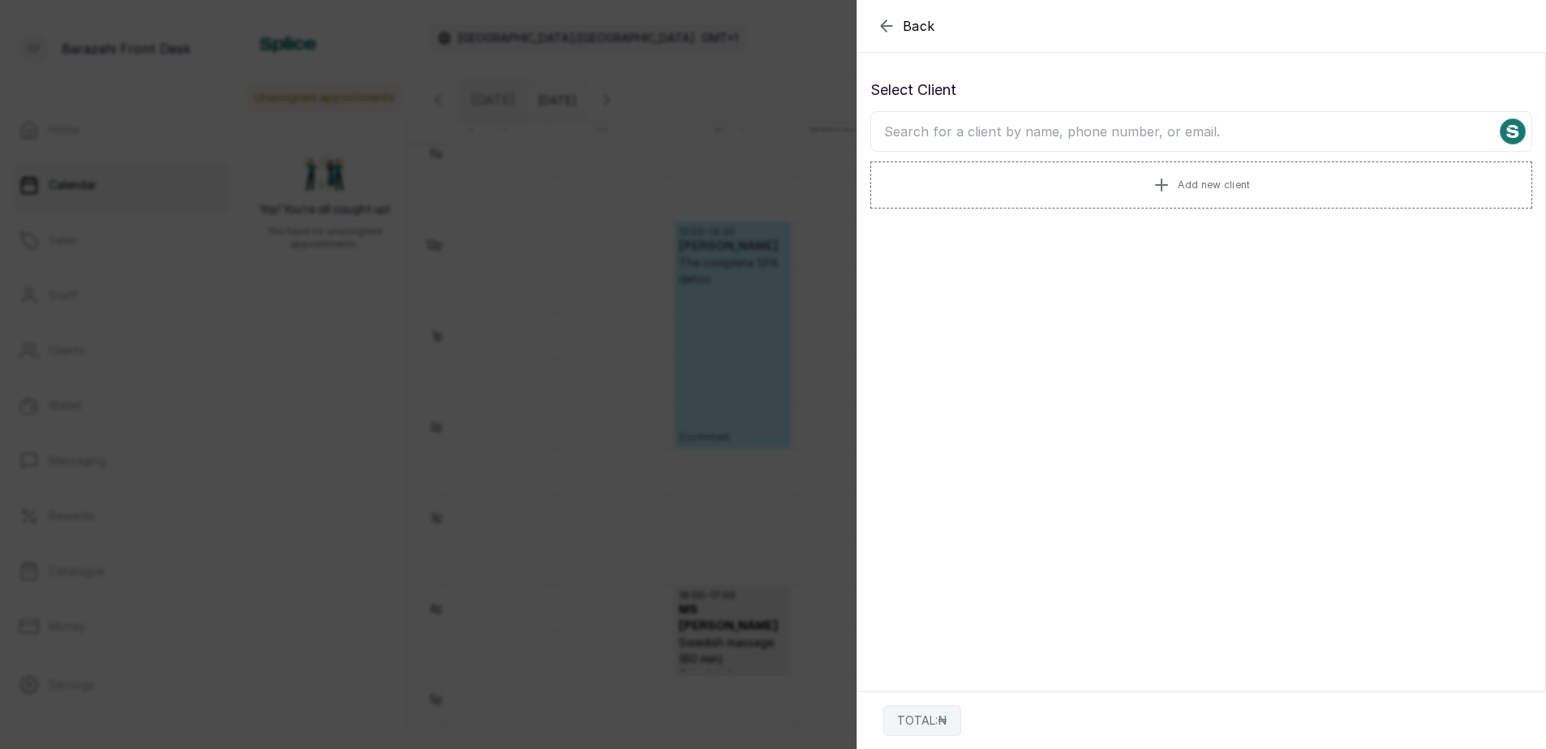
click at [1046, 134] on input "text" at bounding box center [1202, 131] width 662 height 41
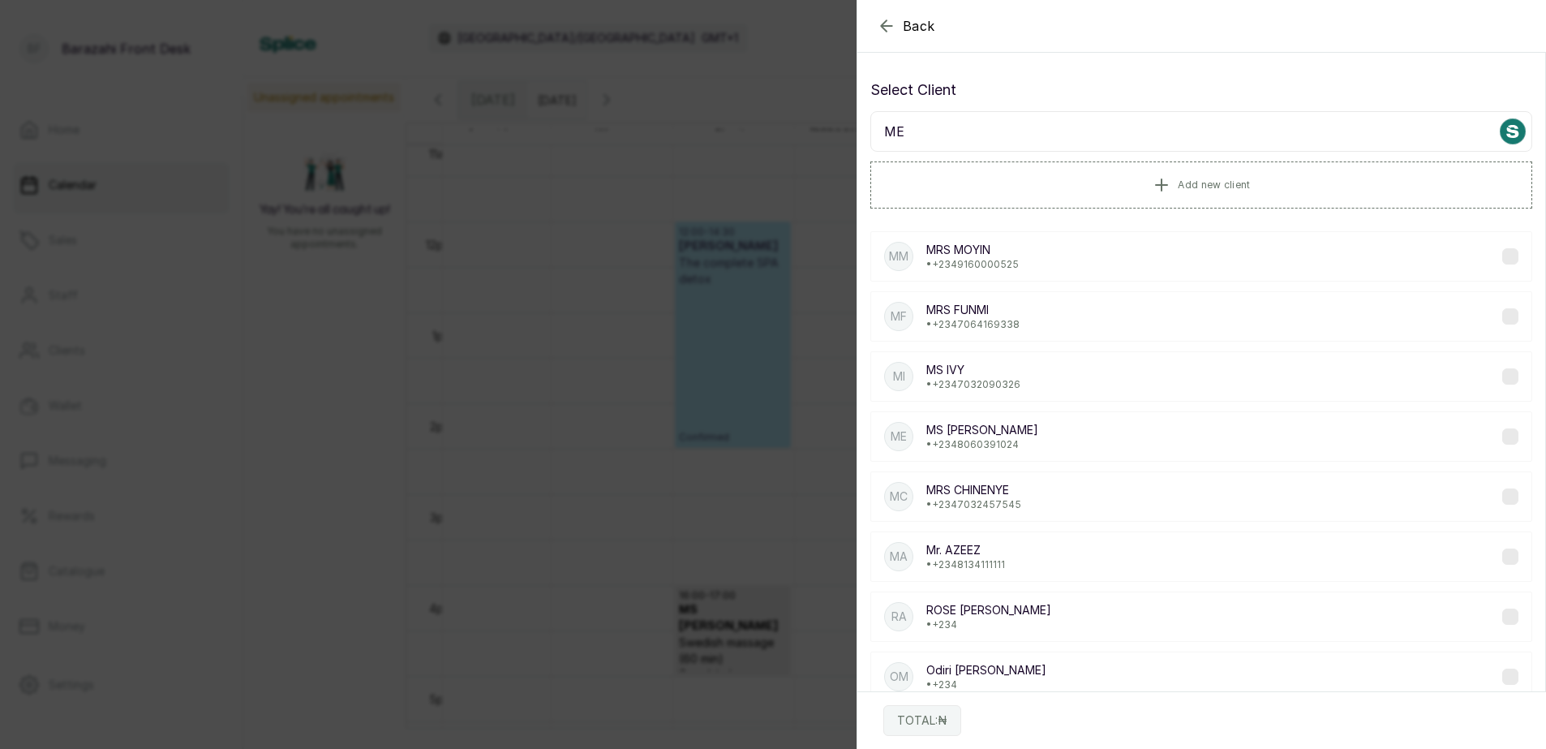
type input "M"
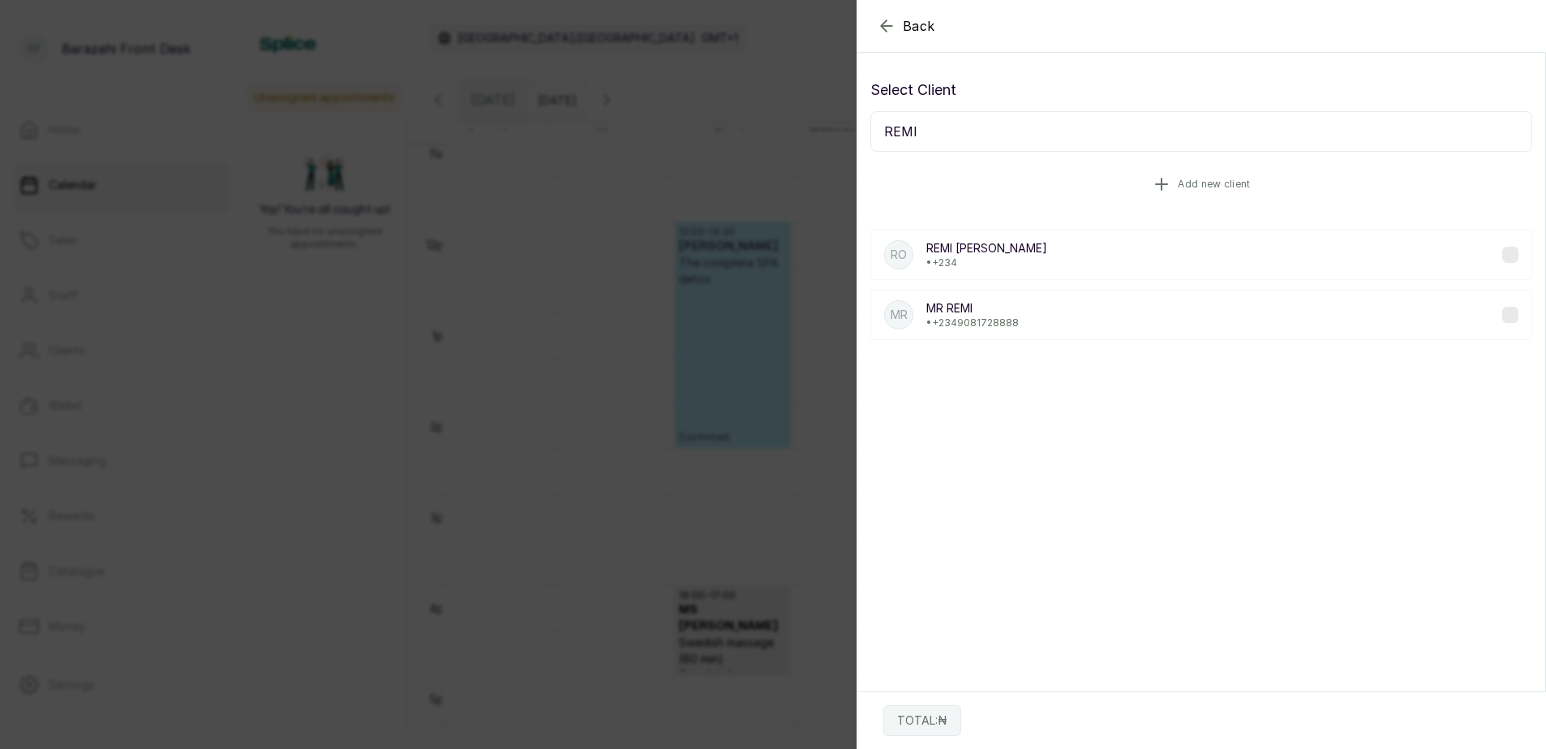
type input "REMI"
click at [1190, 187] on span "Add new client" at bounding box center [1214, 184] width 72 height 13
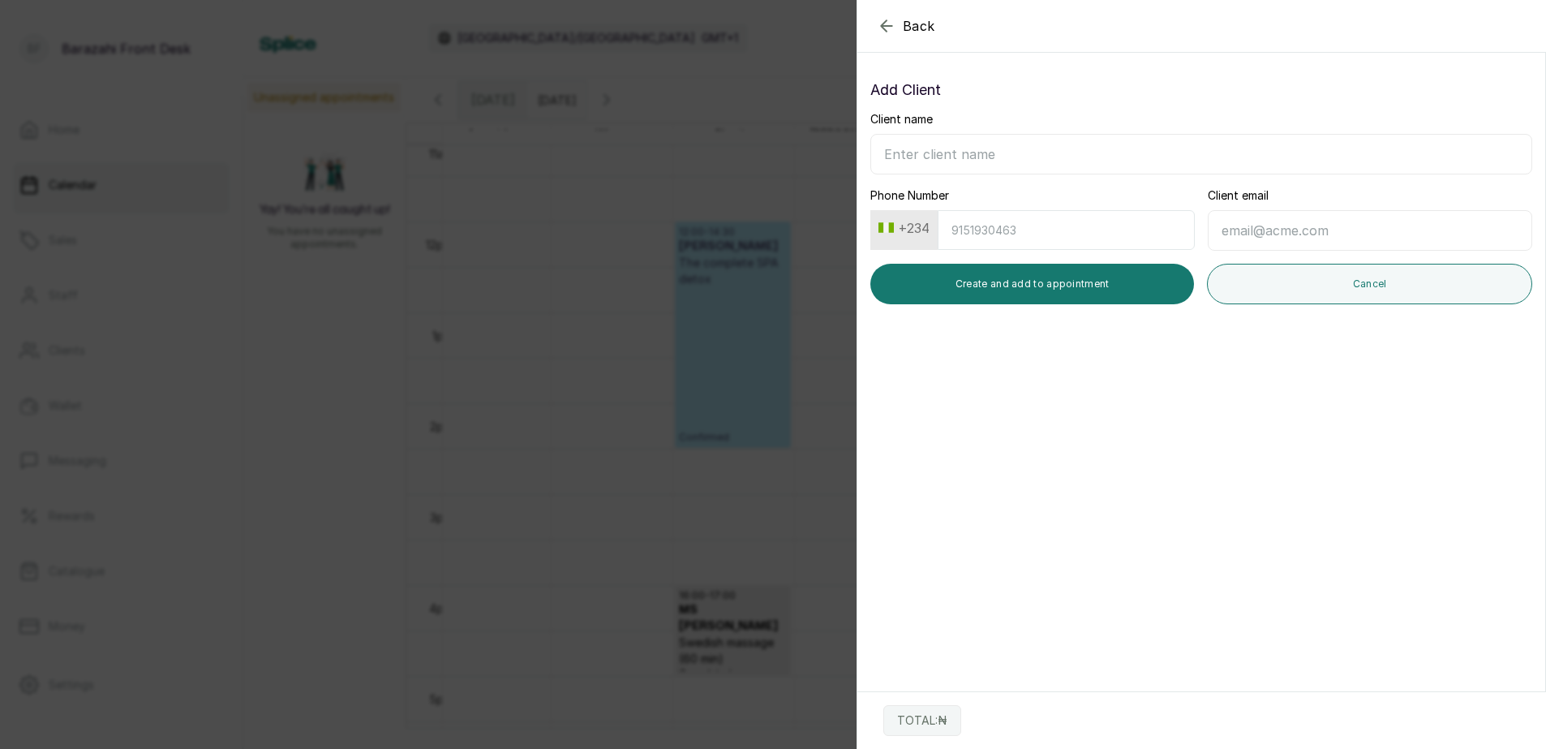
click at [1007, 159] on input "Client name" at bounding box center [1202, 154] width 662 height 41
type input "MR REMI"
click at [1028, 238] on input "Phone Number" at bounding box center [1066, 230] width 257 height 40
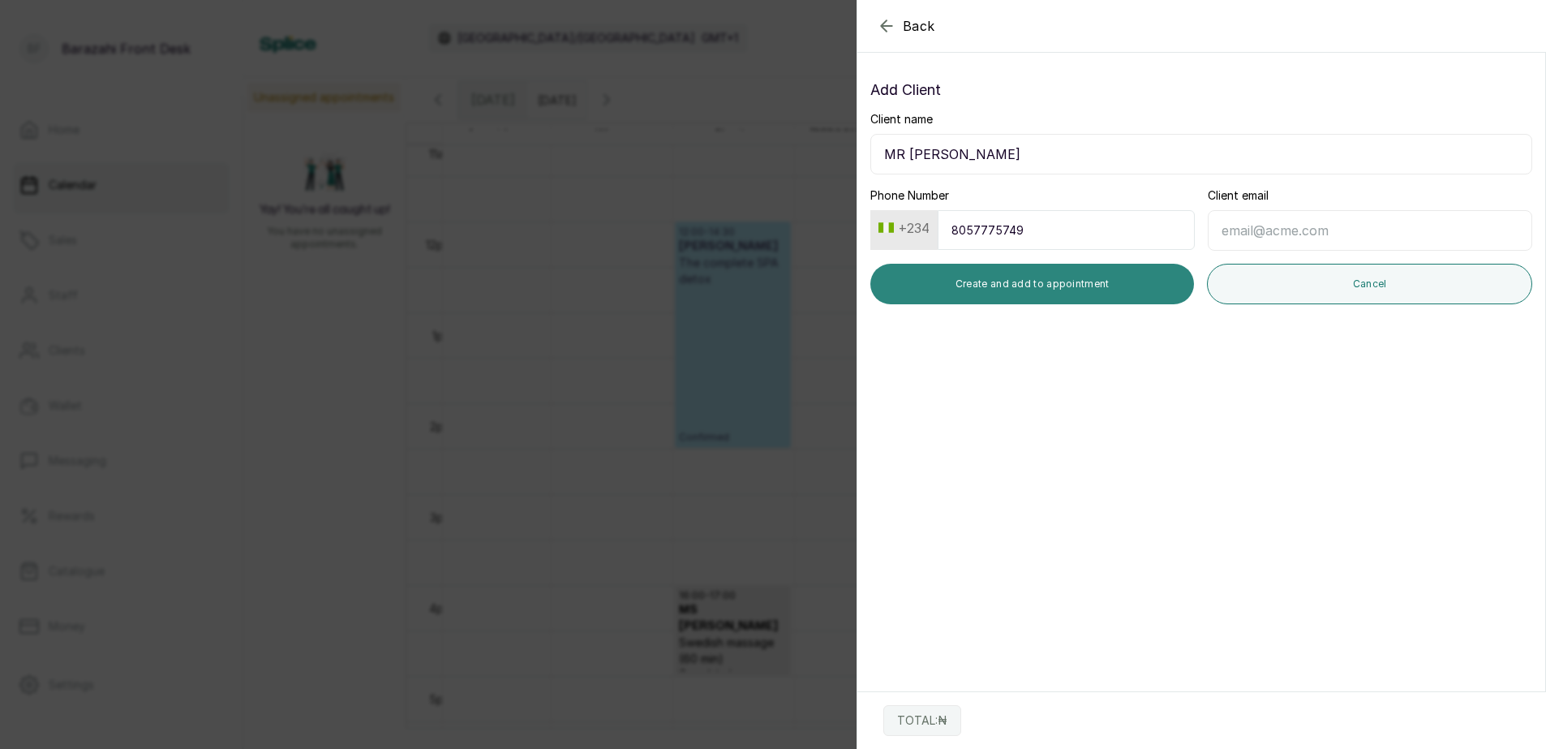
type input "8057775749"
click at [1037, 286] on button "Create and add to appointment" at bounding box center [1033, 284] width 324 height 41
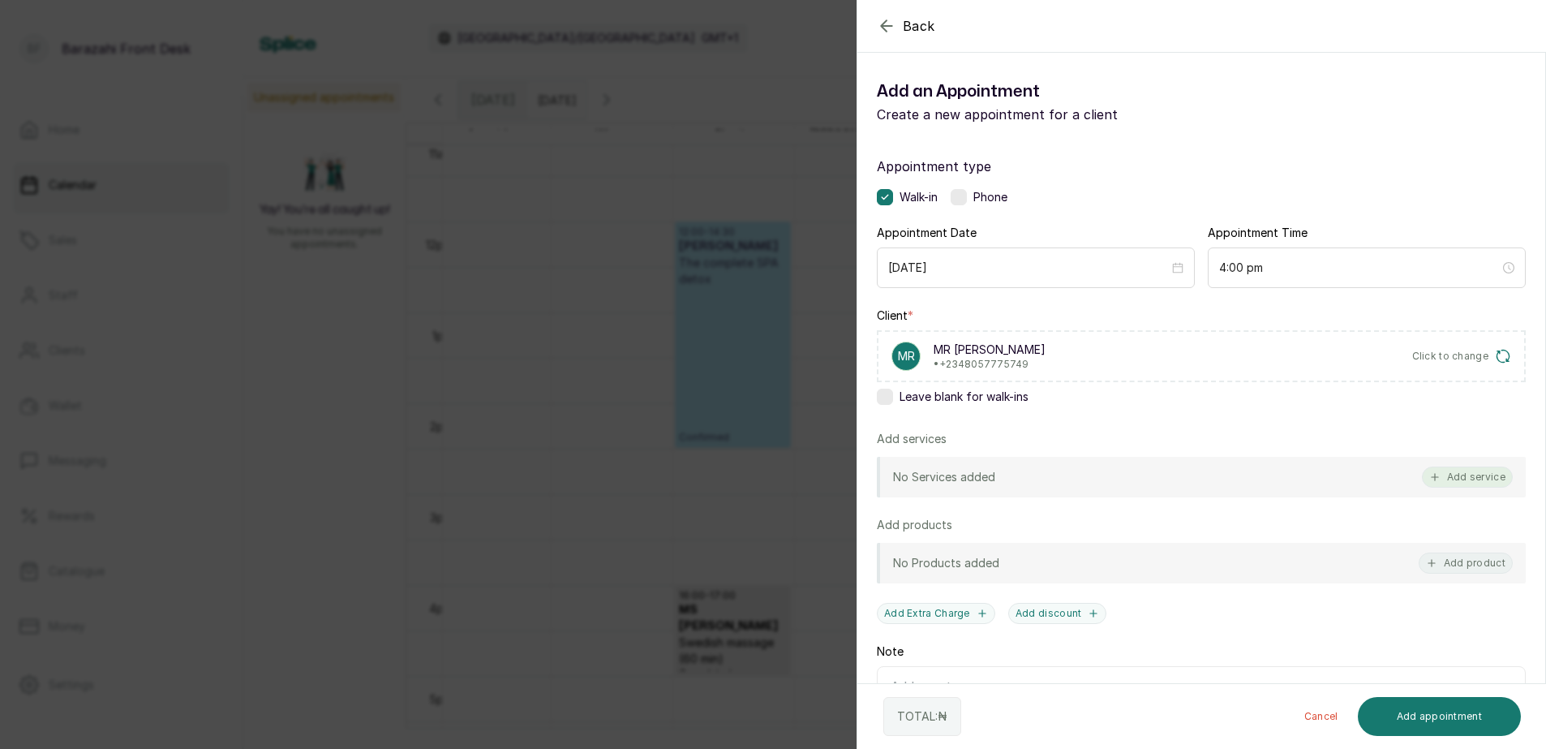
click at [1456, 473] on button "Add service" at bounding box center [1467, 477] width 91 height 21
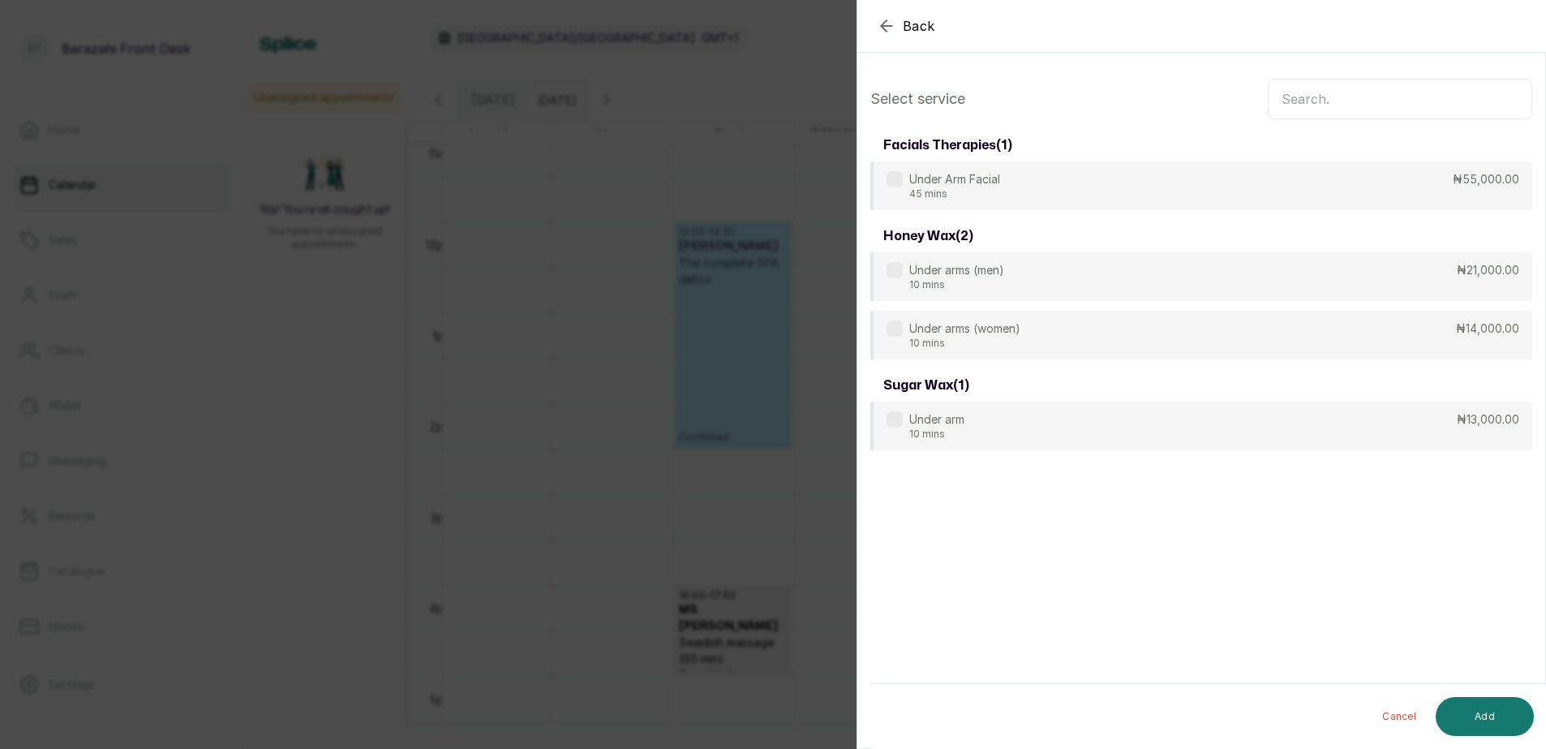
click at [1338, 97] on input "text" at bounding box center [1400, 99] width 265 height 41
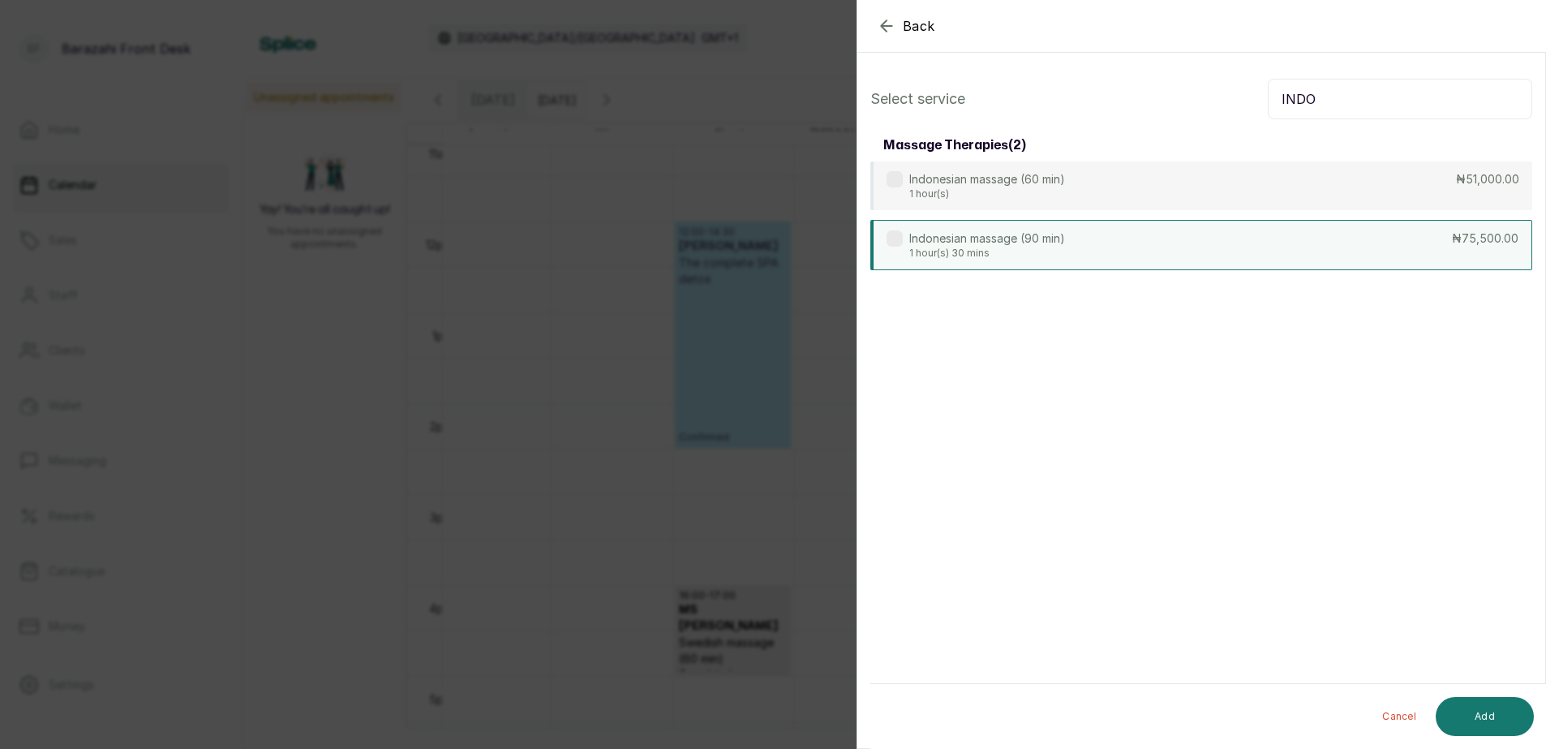
type input "INDO"
click at [1282, 235] on div "Indonesian massage (90 min) 1 hour(s) 30 mins ₦75,500.00" at bounding box center [1202, 245] width 662 height 50
click at [1475, 708] on button "Add" at bounding box center [1485, 716] width 98 height 39
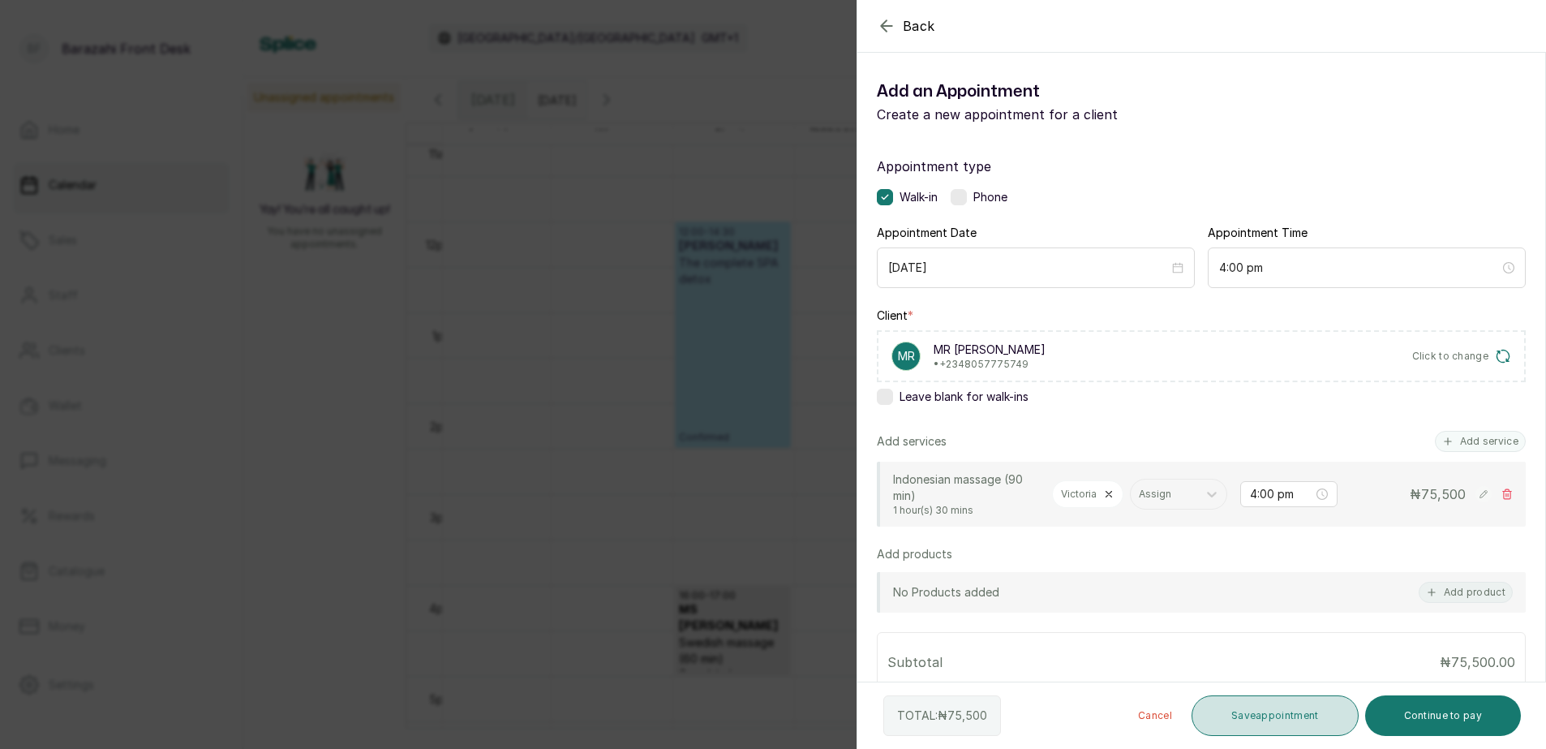
click at [1283, 716] on button "Save appointment" at bounding box center [1275, 715] width 167 height 41
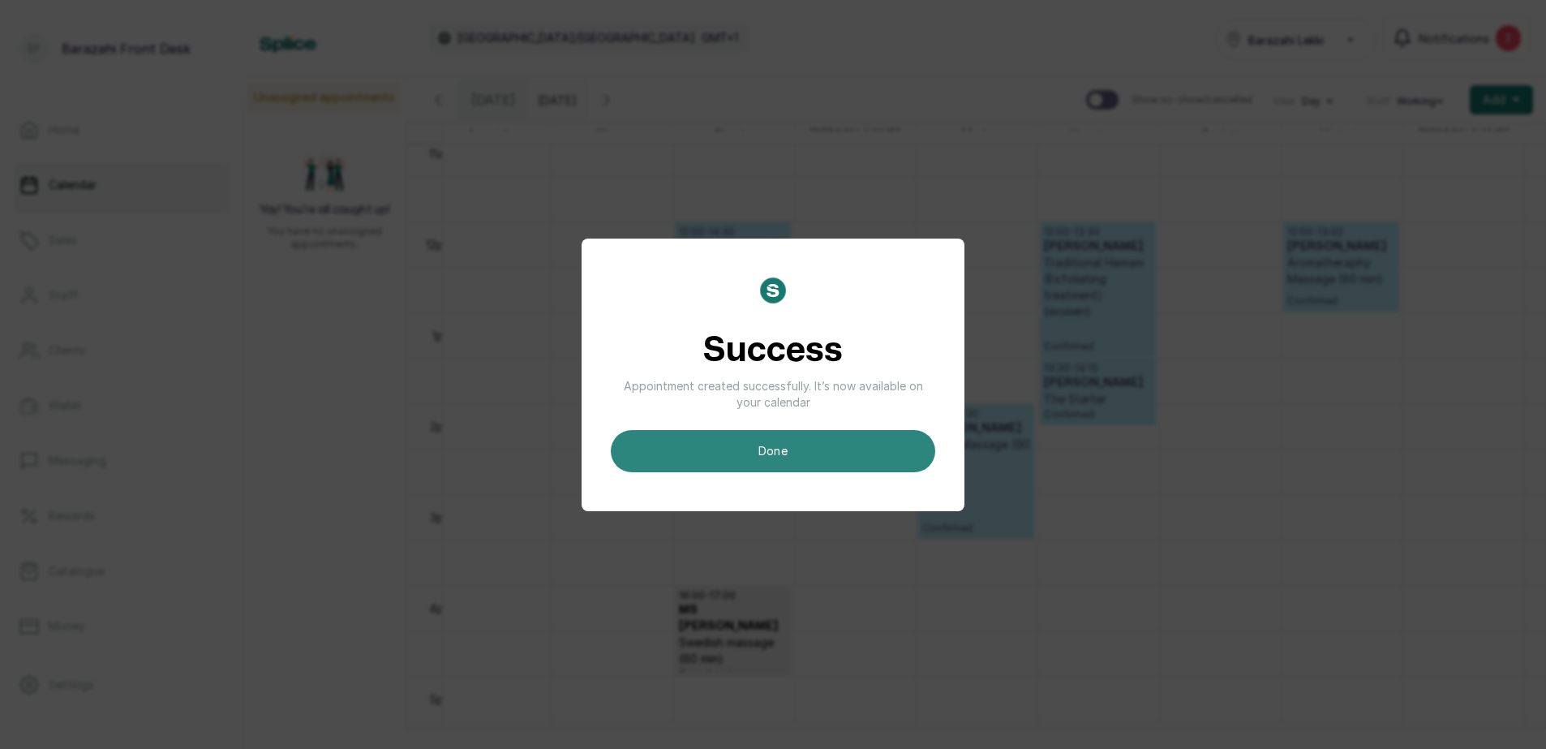
click at [873, 471] on button "done" at bounding box center [773, 451] width 325 height 42
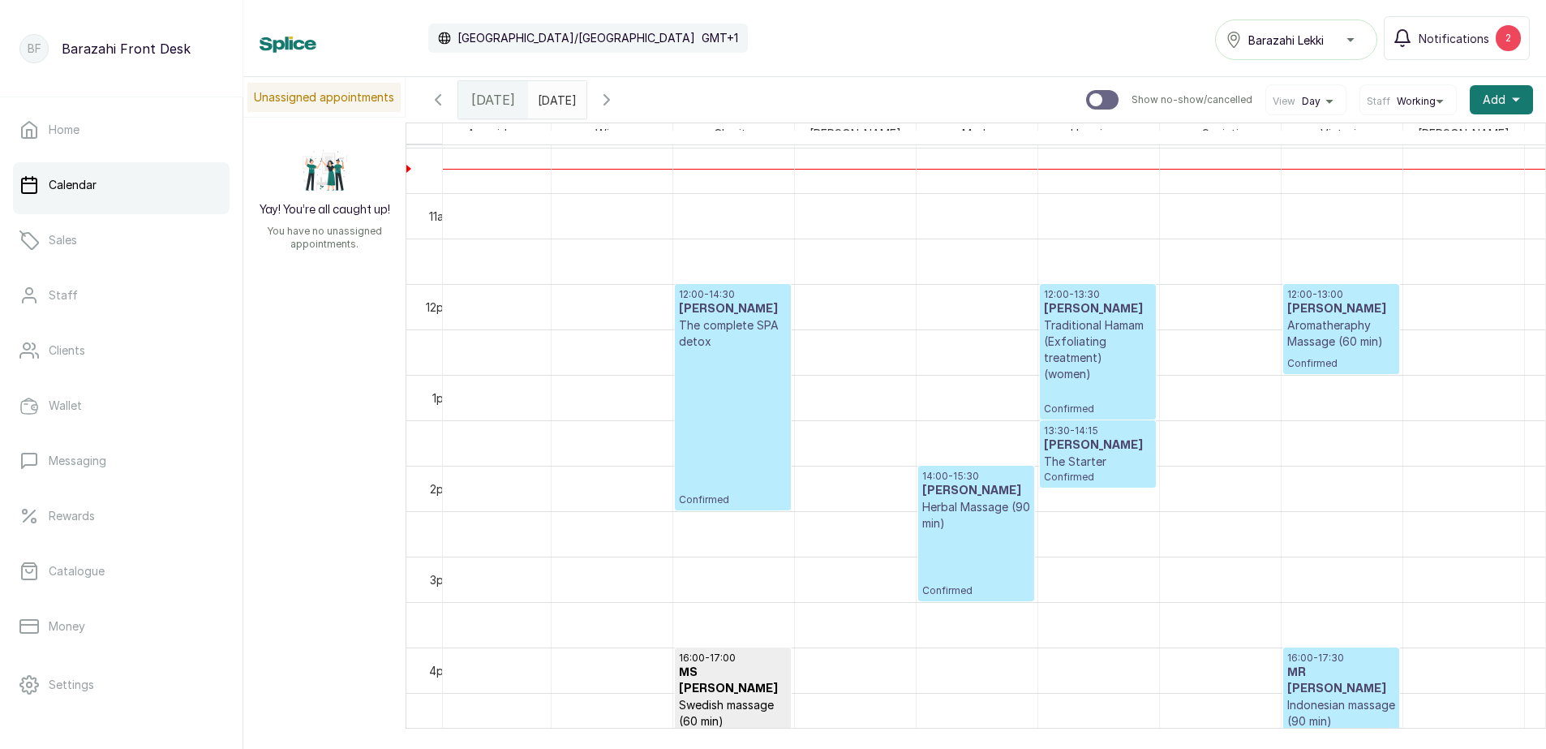
scroll to position [1055, 257]
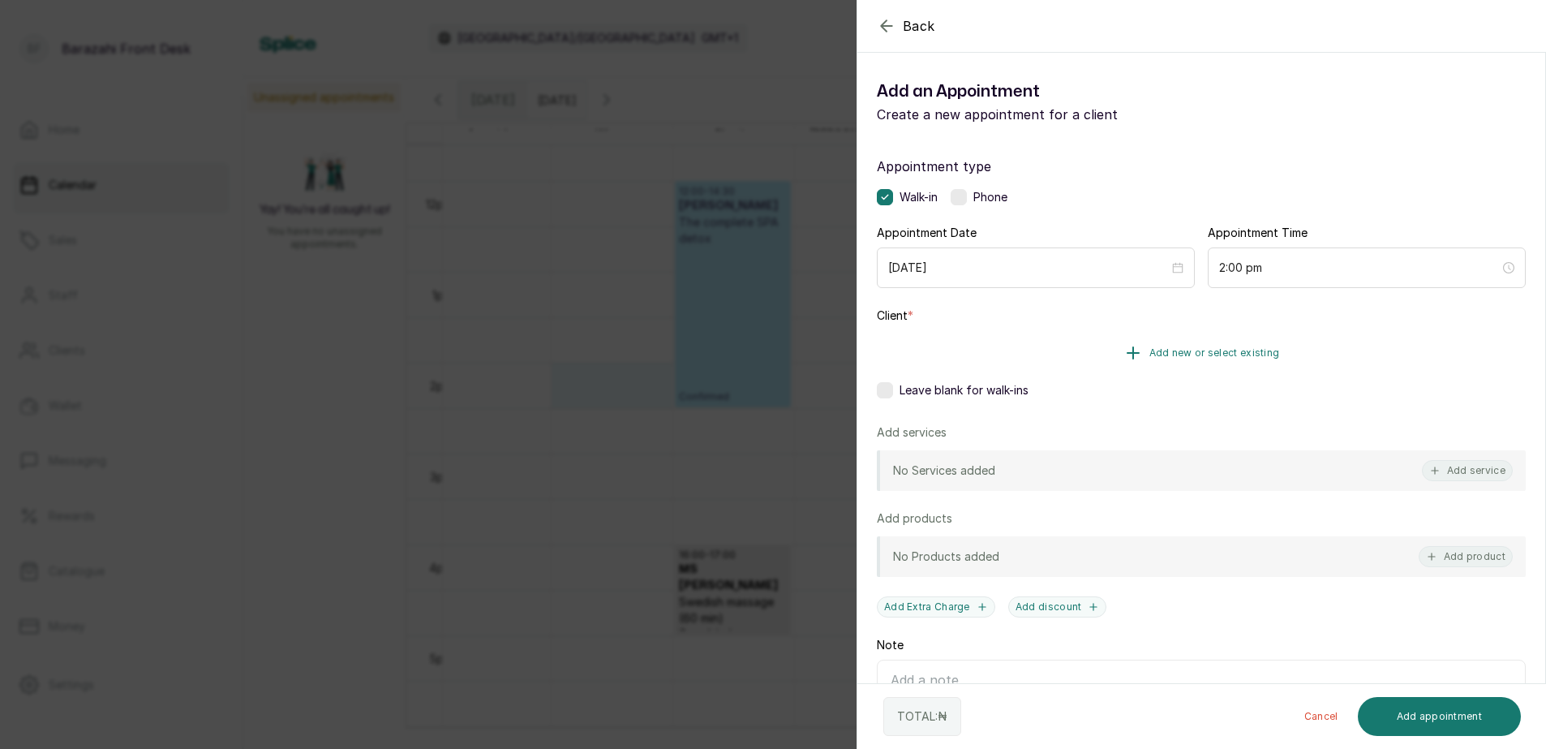
click at [1228, 355] on span "Add new or select existing" at bounding box center [1215, 352] width 131 height 13
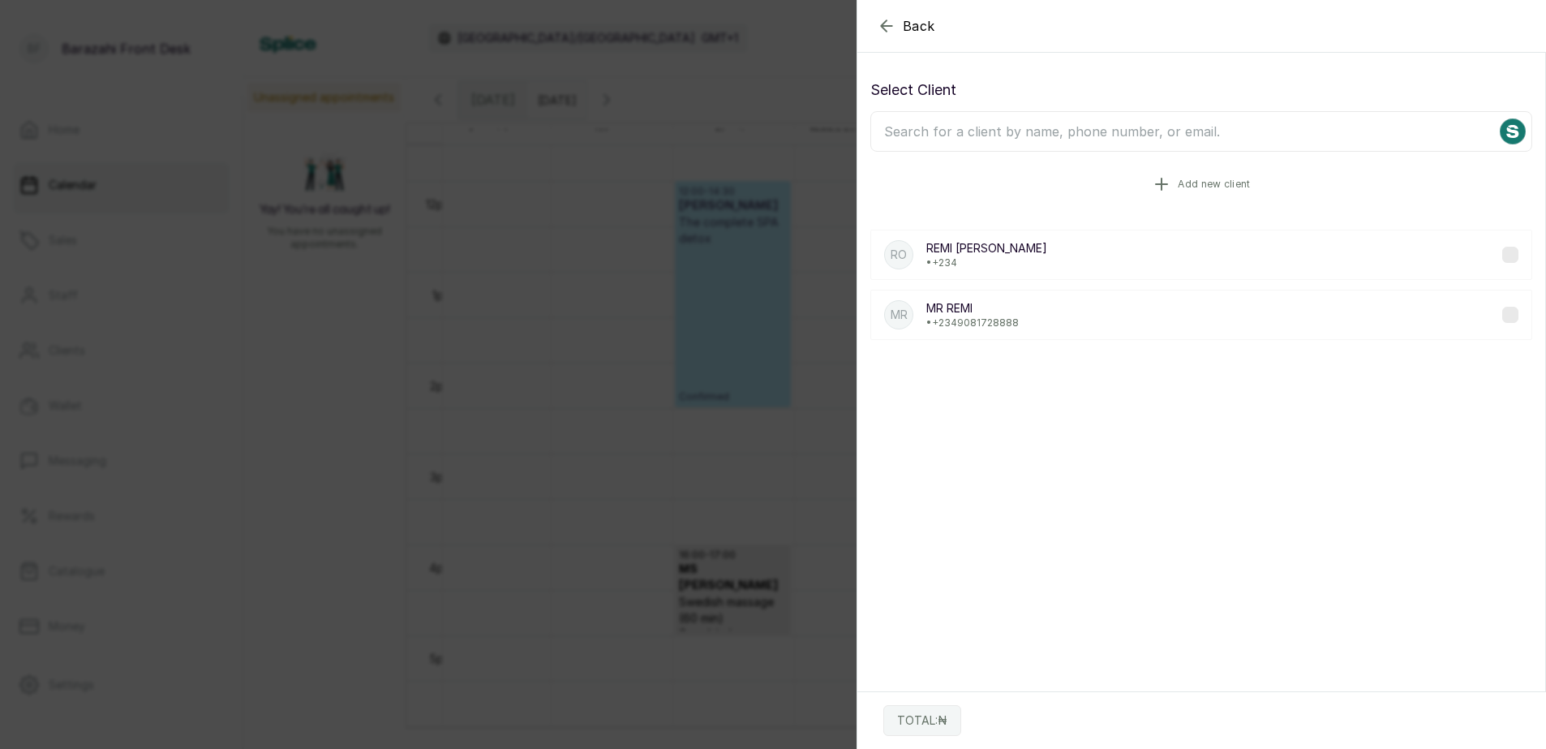
click at [1182, 183] on span "Add new client" at bounding box center [1214, 184] width 72 height 13
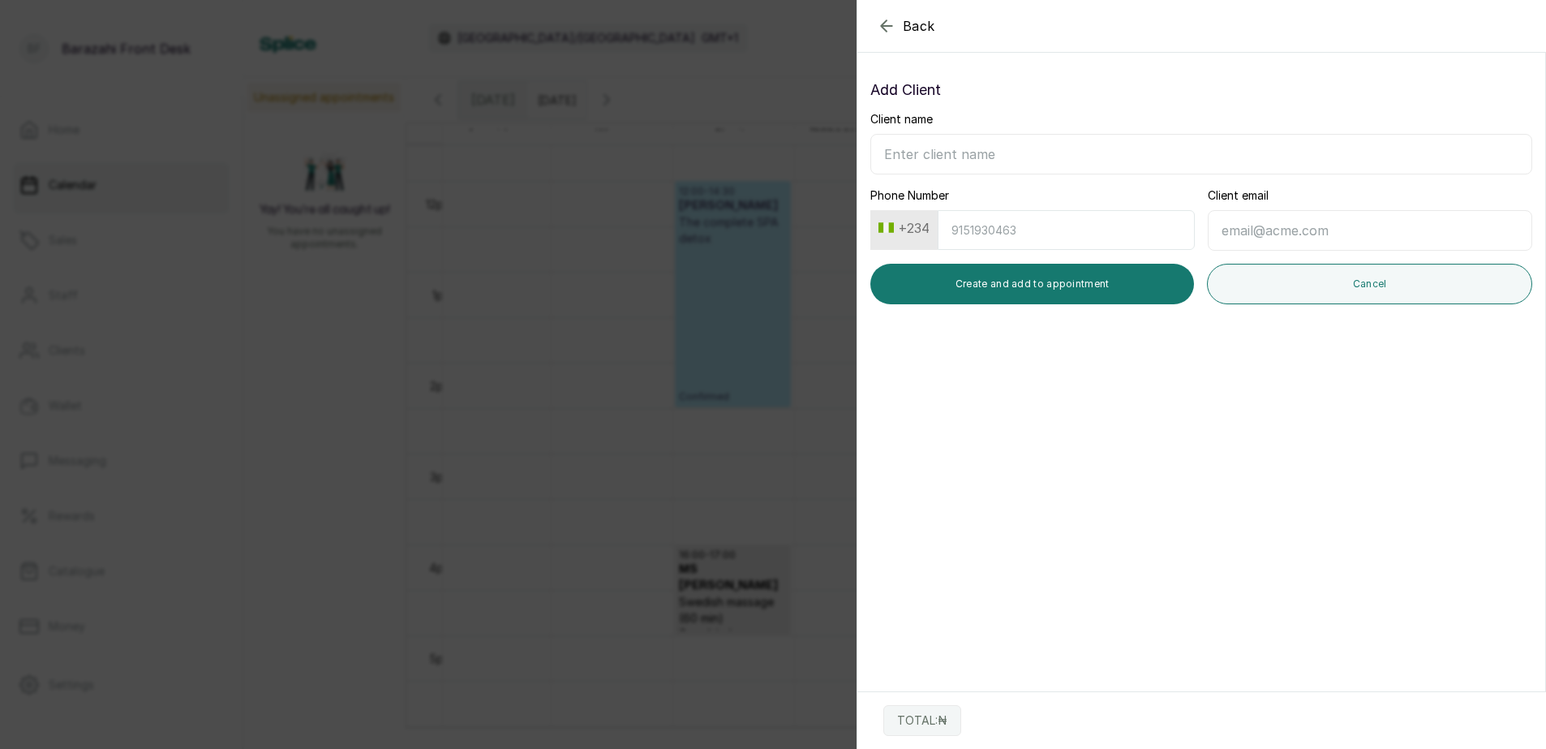
click at [974, 147] on input "Client name" at bounding box center [1202, 154] width 662 height 41
type input "MS JEWEL"
click at [983, 230] on input "Phone Number" at bounding box center [1066, 230] width 257 height 40
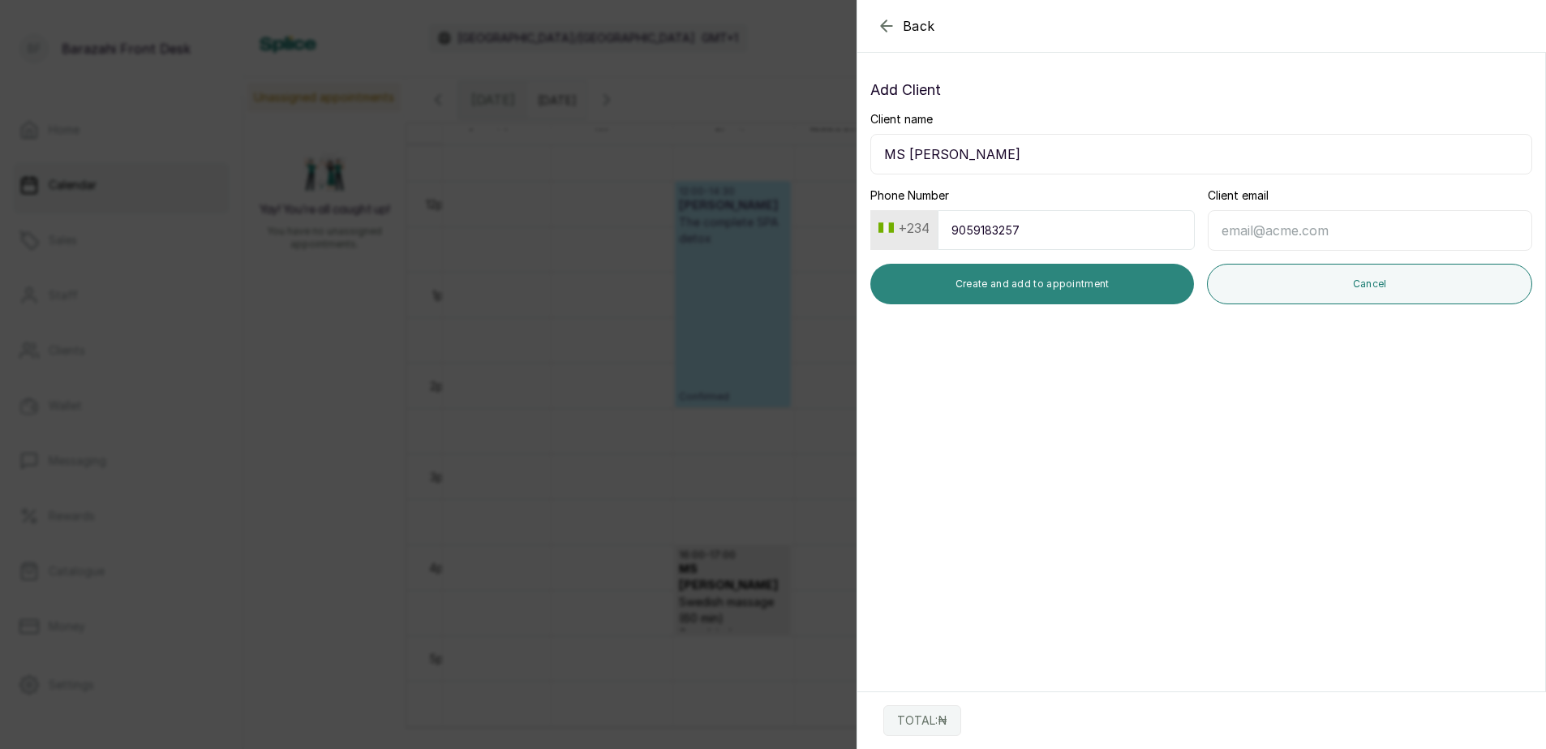
type input "9059183257"
click at [1016, 282] on button "Create and add to appointment" at bounding box center [1033, 284] width 324 height 41
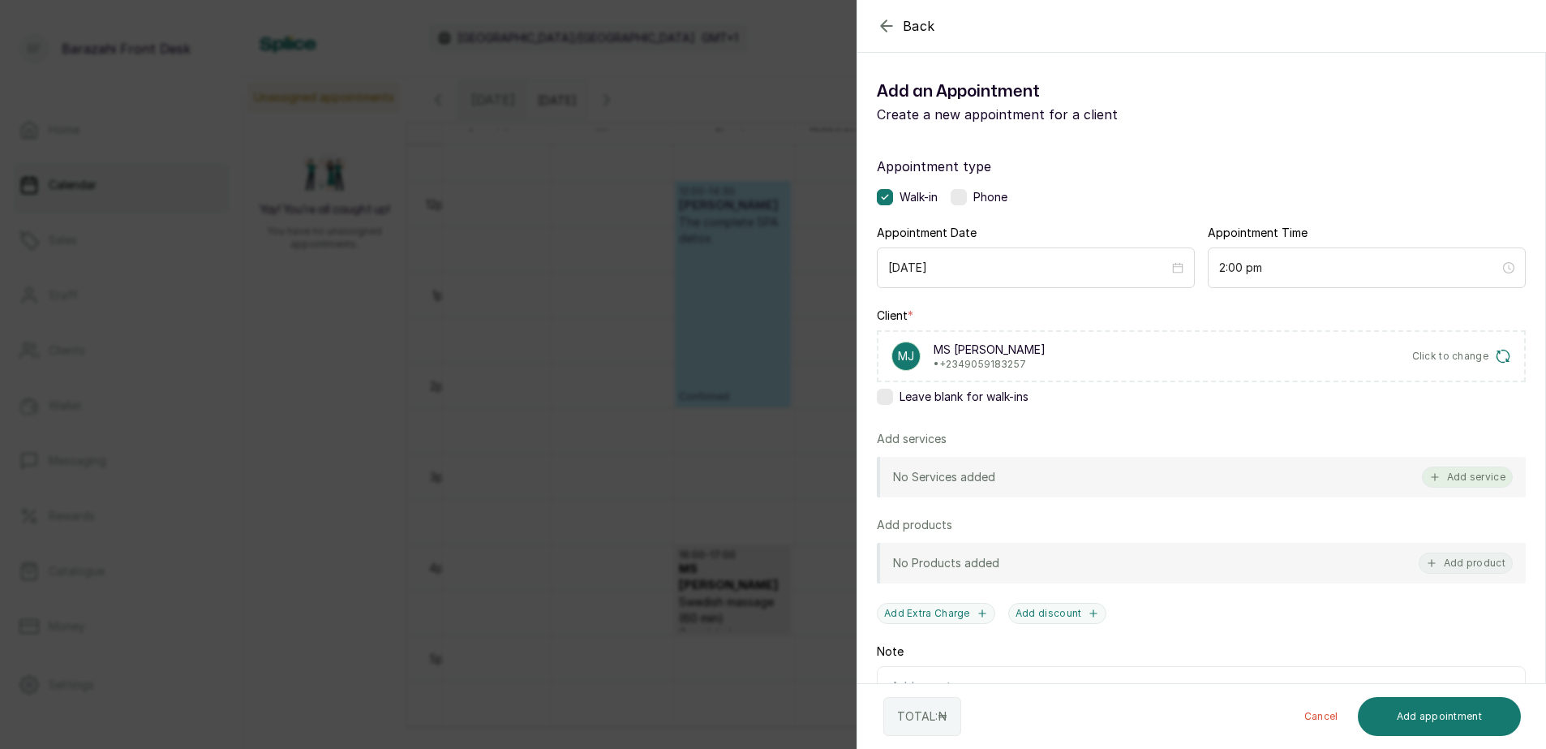
click at [1456, 475] on button "Add service" at bounding box center [1467, 477] width 91 height 21
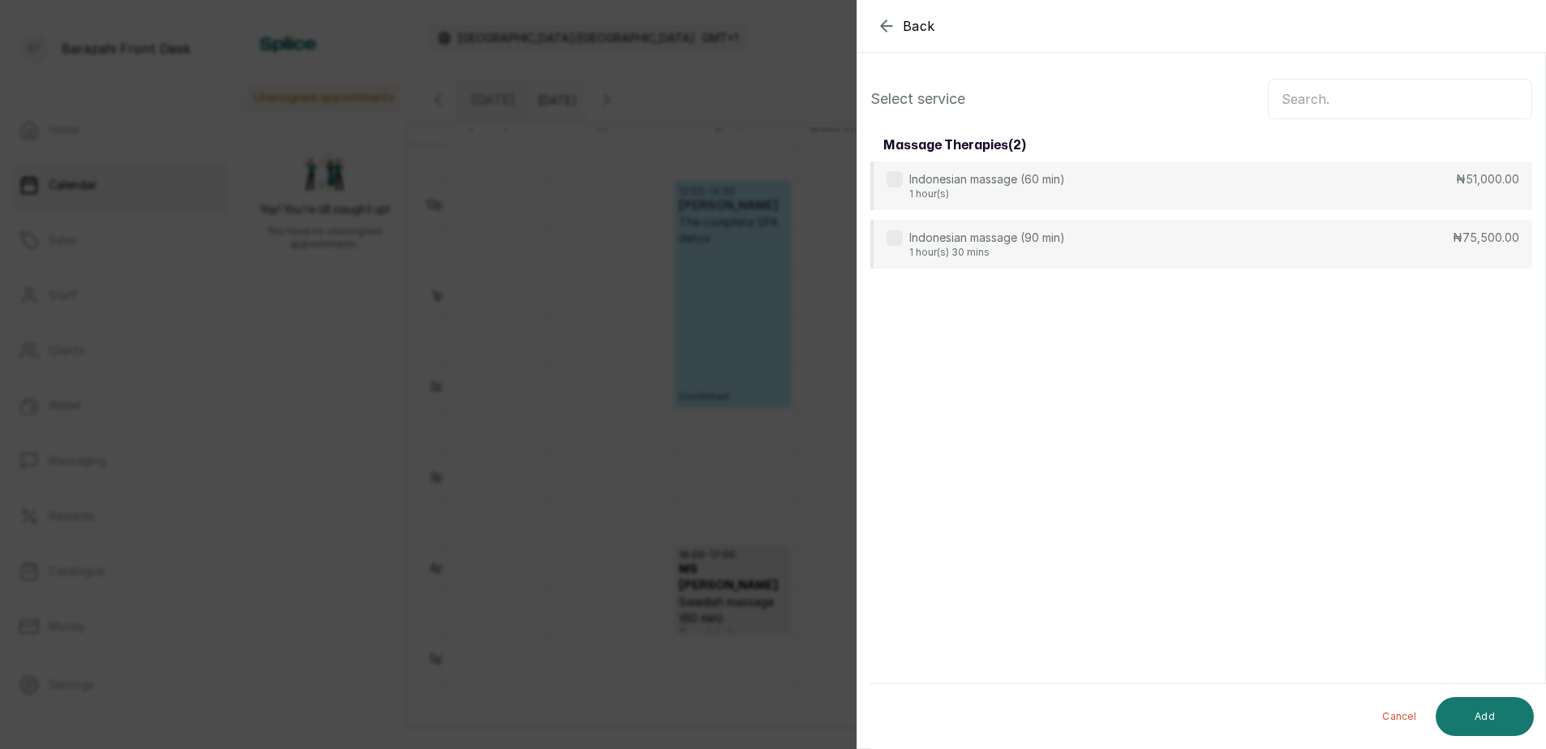
click at [1288, 99] on input "text" at bounding box center [1400, 99] width 265 height 41
type input "AROMA"
click at [1254, 191] on div "Aromatheraphy Massage (60 min) 1 hour(s) ₦51,500.00" at bounding box center [1202, 186] width 662 height 50
click at [1477, 712] on button "Add" at bounding box center [1485, 716] width 98 height 39
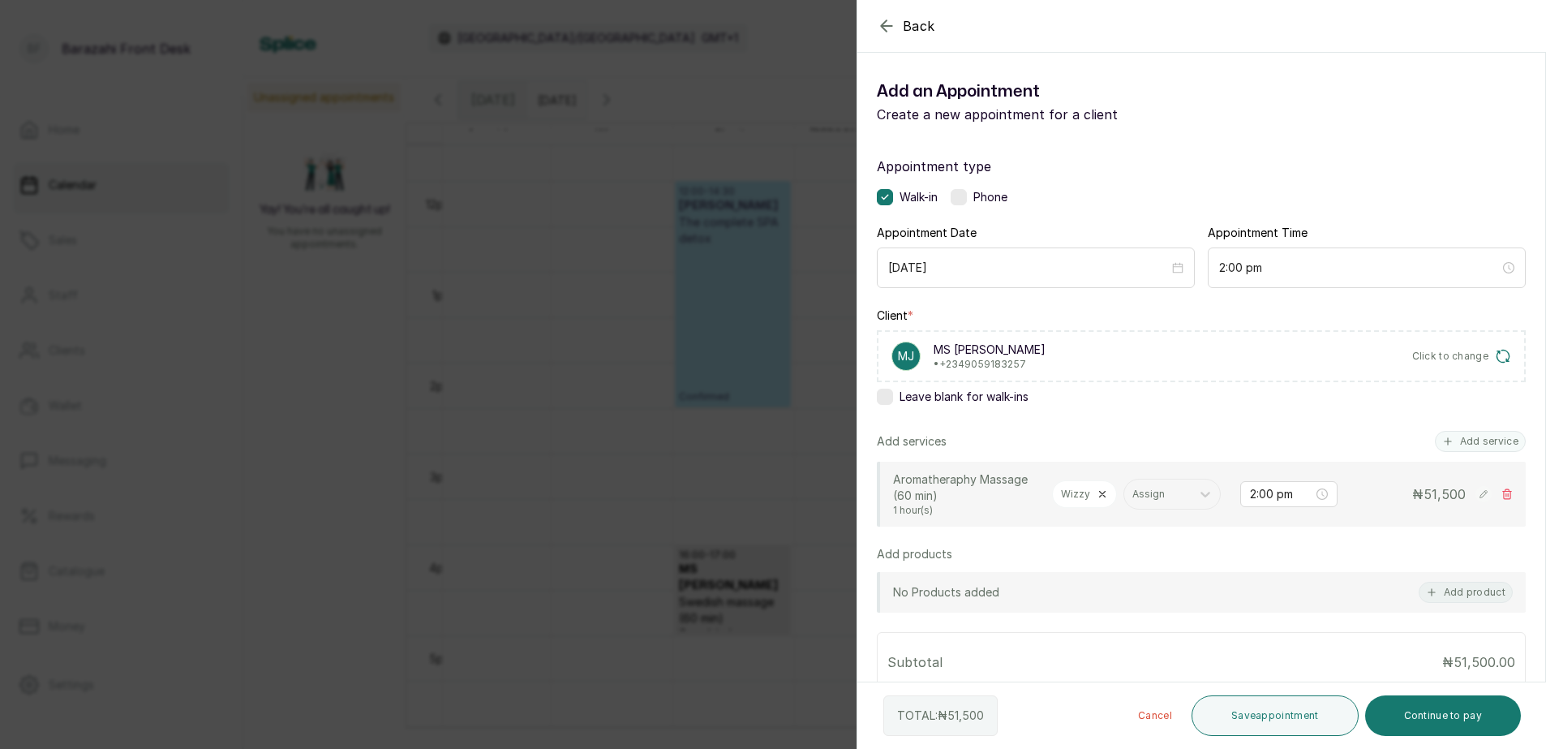
click at [1101, 488] on icon at bounding box center [1102, 493] width 11 height 11
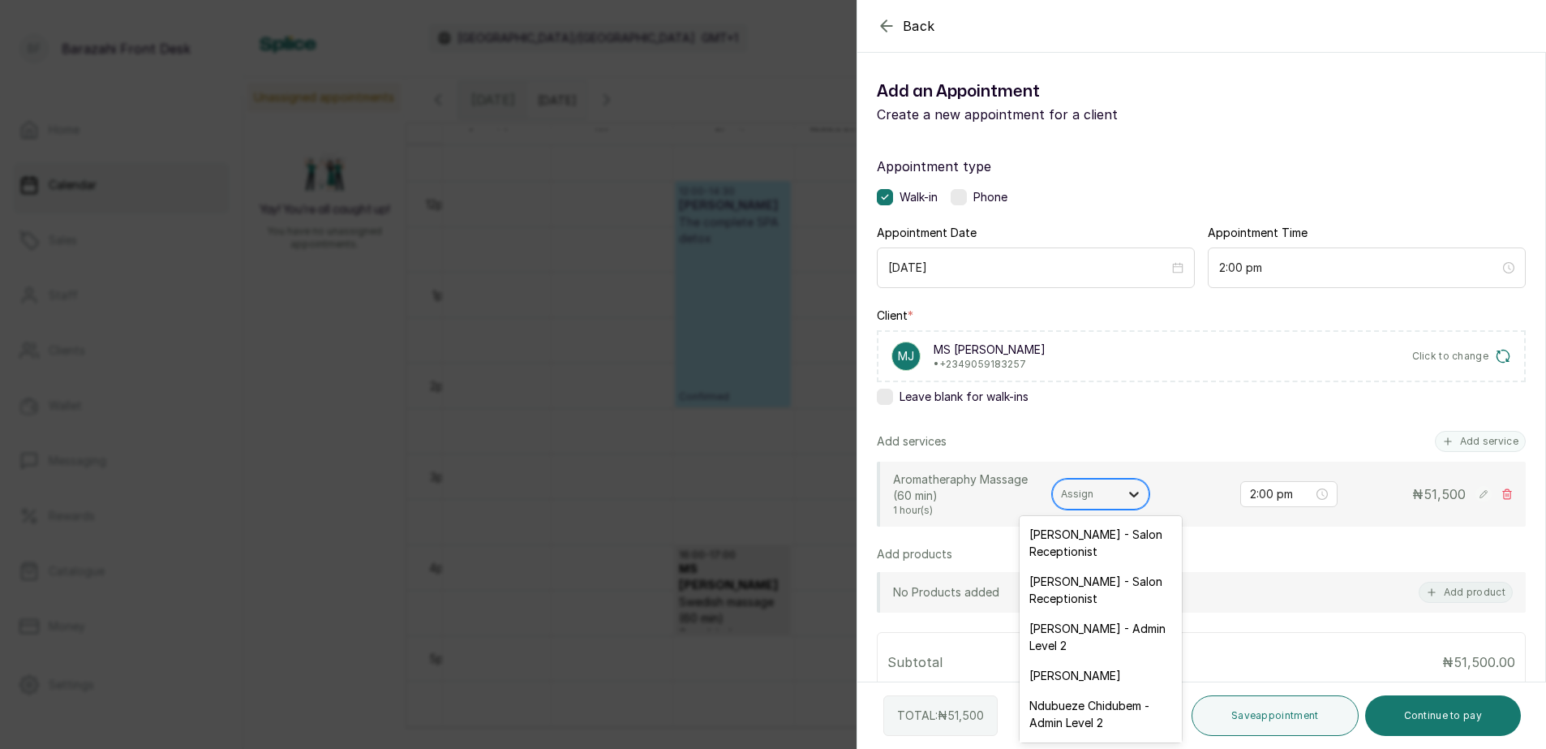
click at [1129, 495] on icon at bounding box center [1134, 494] width 16 height 16
type input "SEYI"
click at [1135, 538] on div "Oluwaseyi Uzor - Spa Therapist" at bounding box center [1101, 542] width 162 height 47
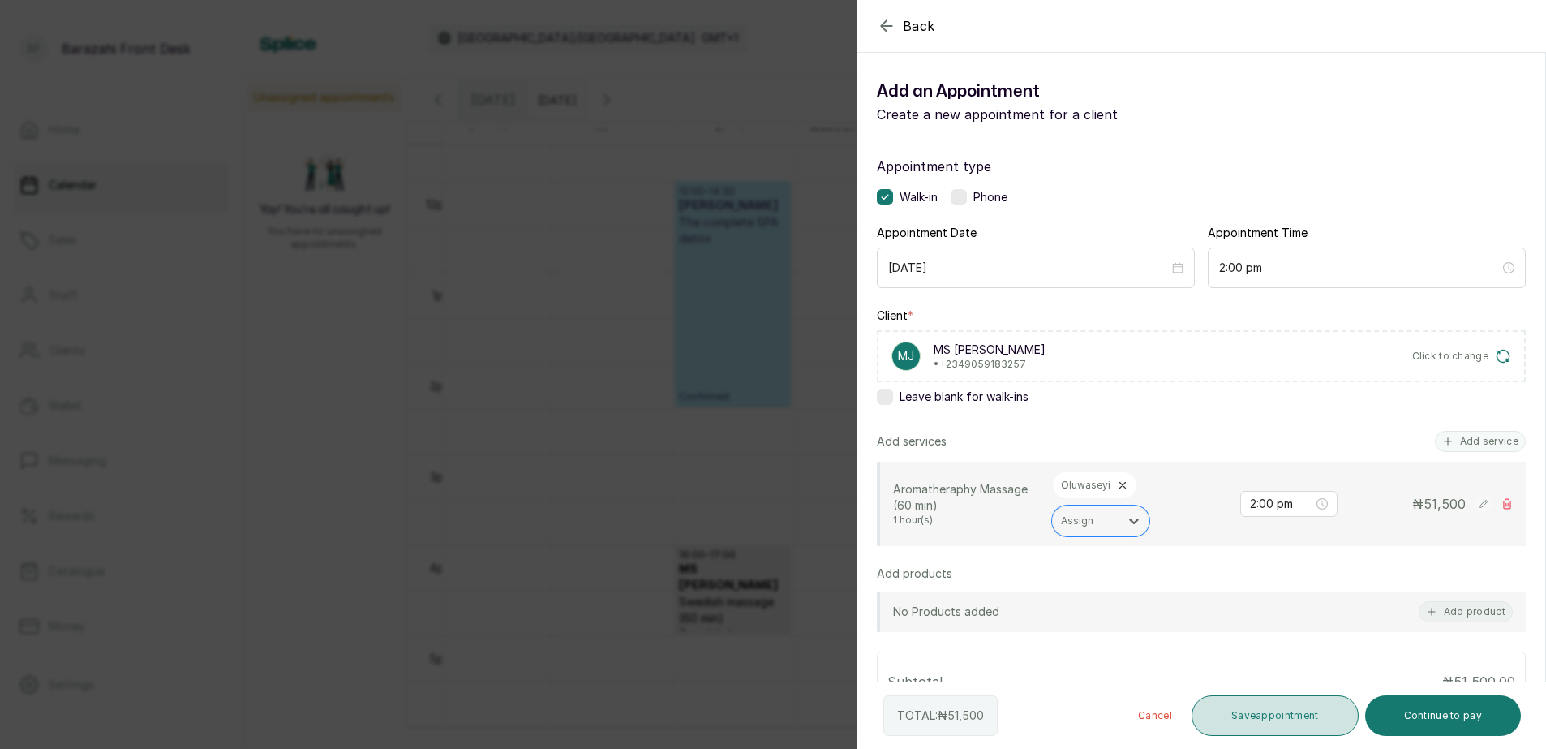
click at [1283, 710] on button "Save appointment" at bounding box center [1275, 715] width 167 height 41
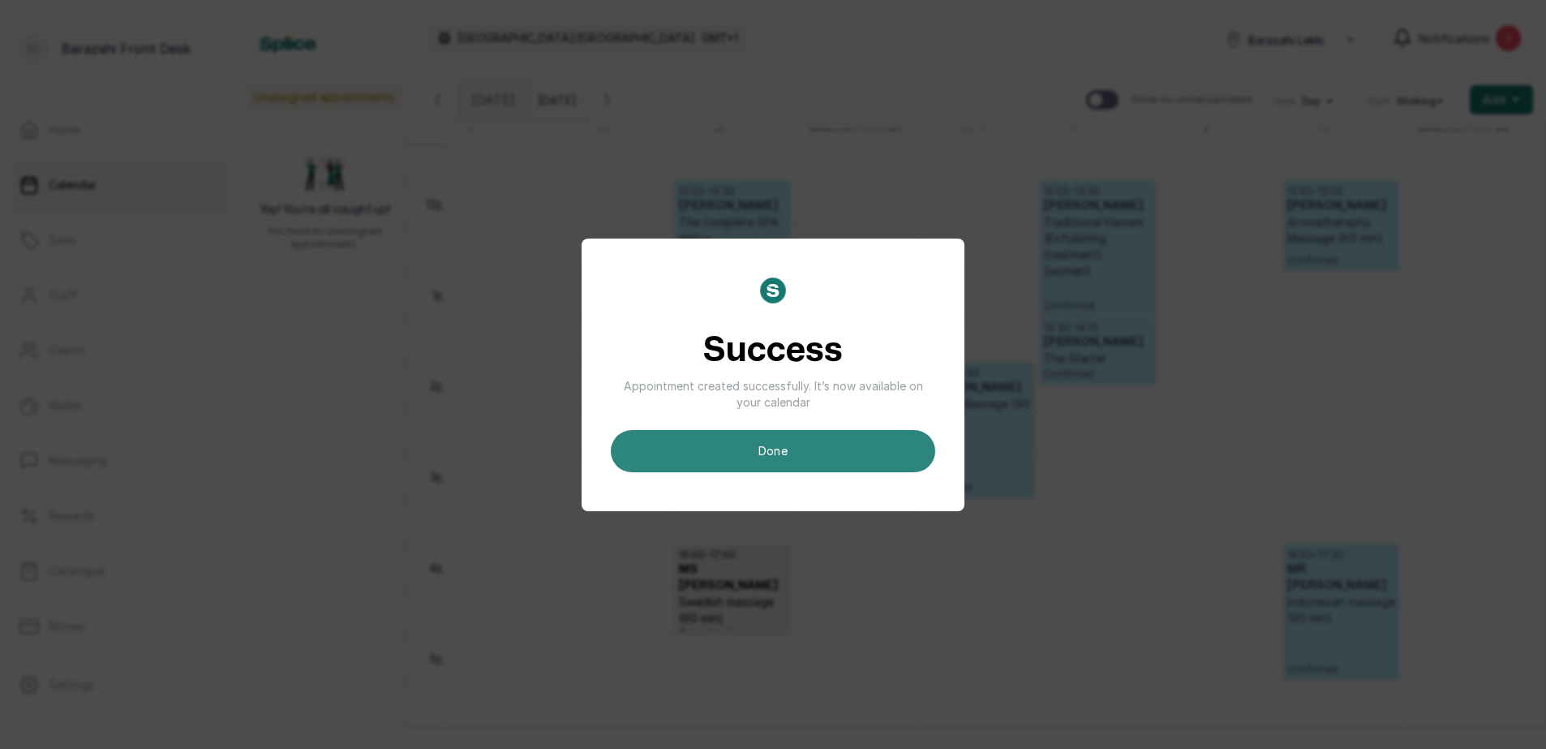
click at [882, 449] on button "done" at bounding box center [773, 451] width 325 height 42
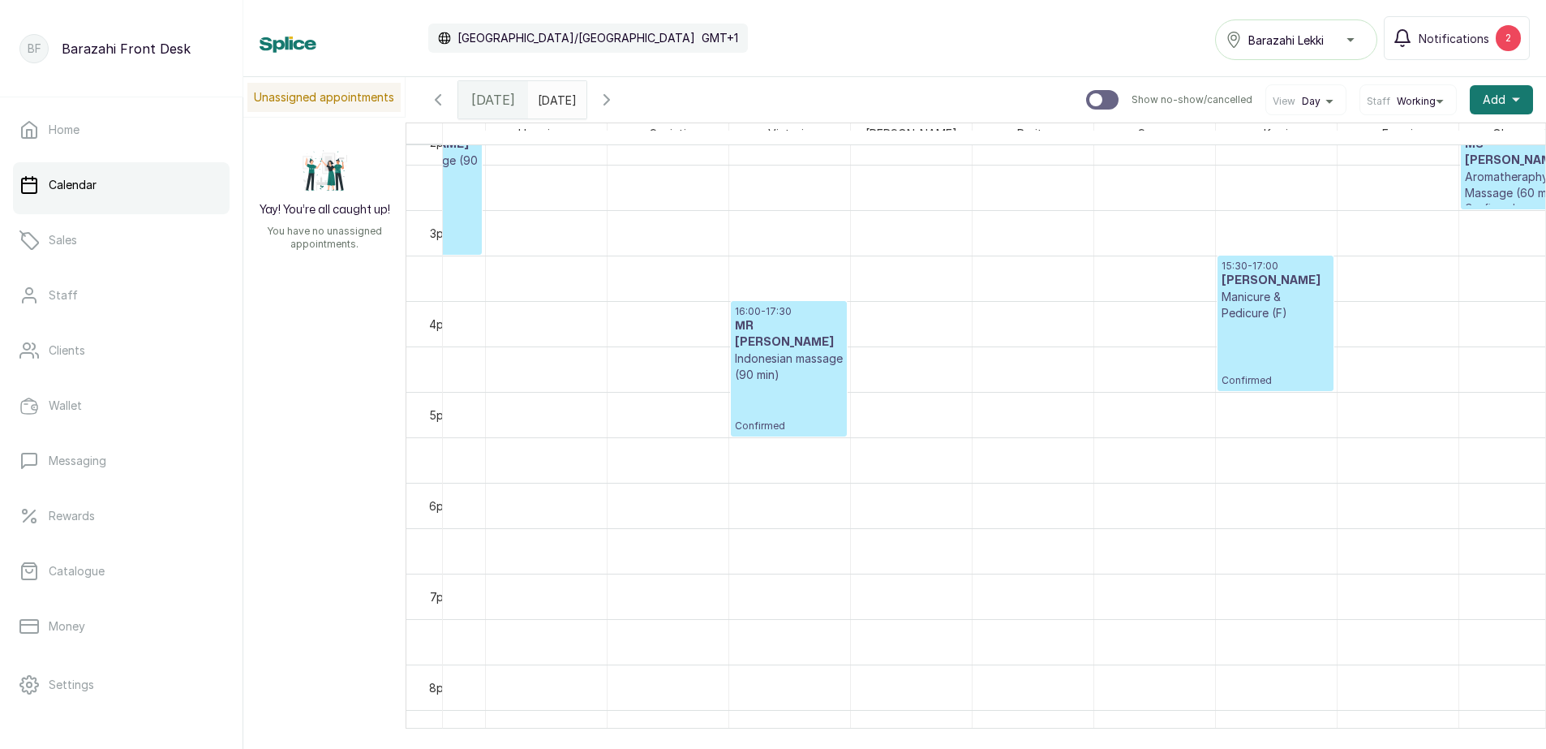
scroll to position [0, 483]
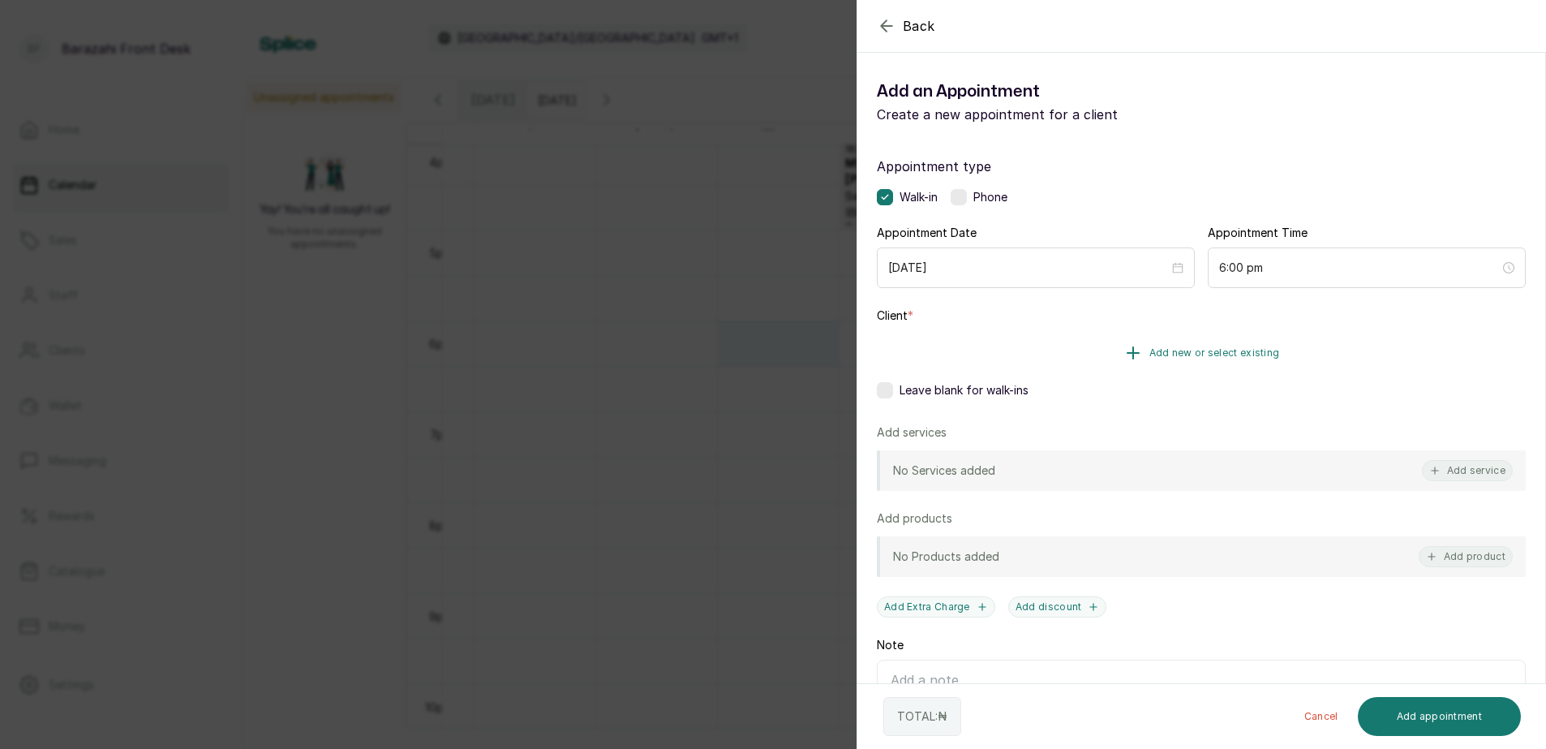
click at [1204, 352] on span "Add new or select existing" at bounding box center [1215, 352] width 131 height 13
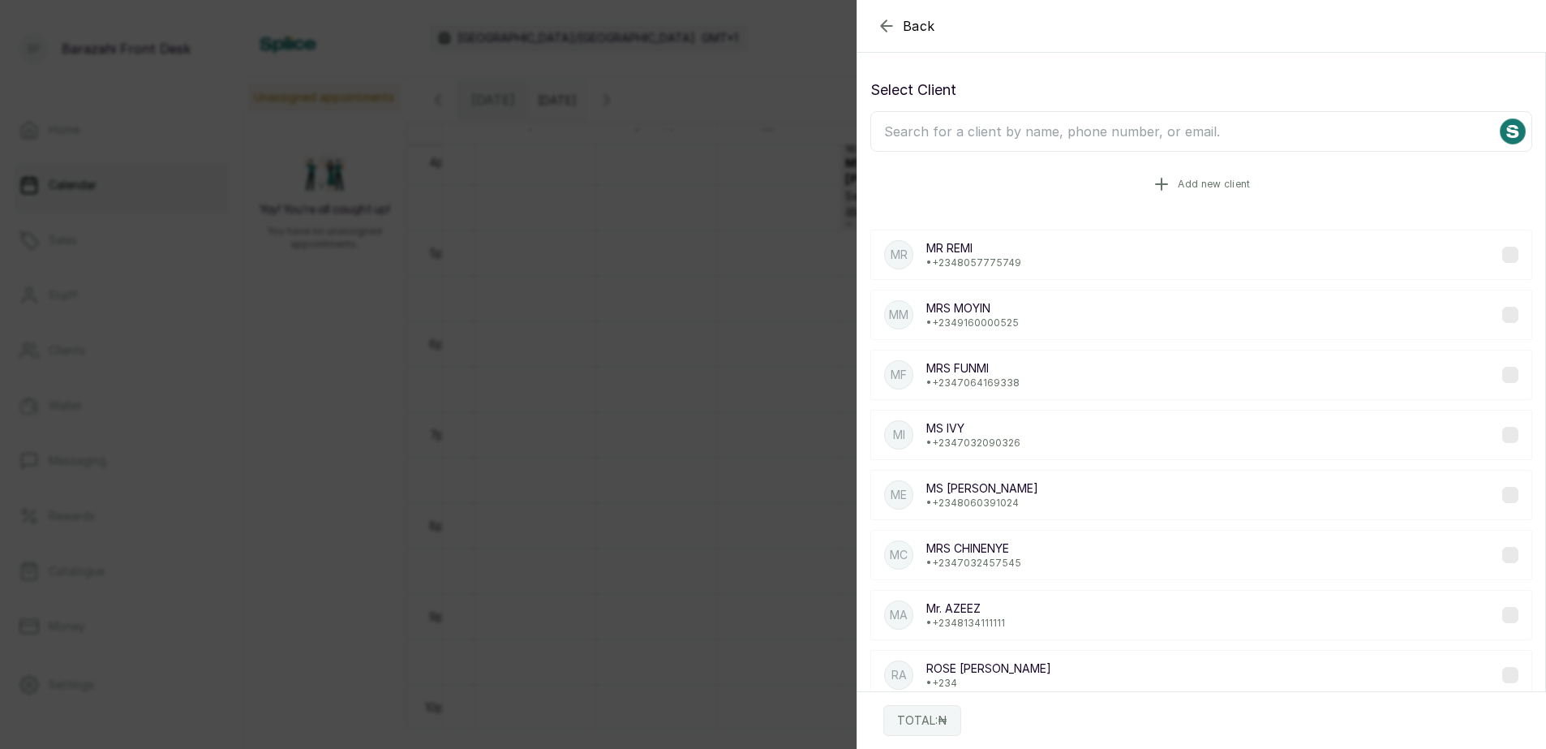
click at [1174, 177] on button "Add new client" at bounding box center [1202, 183] width 662 height 45
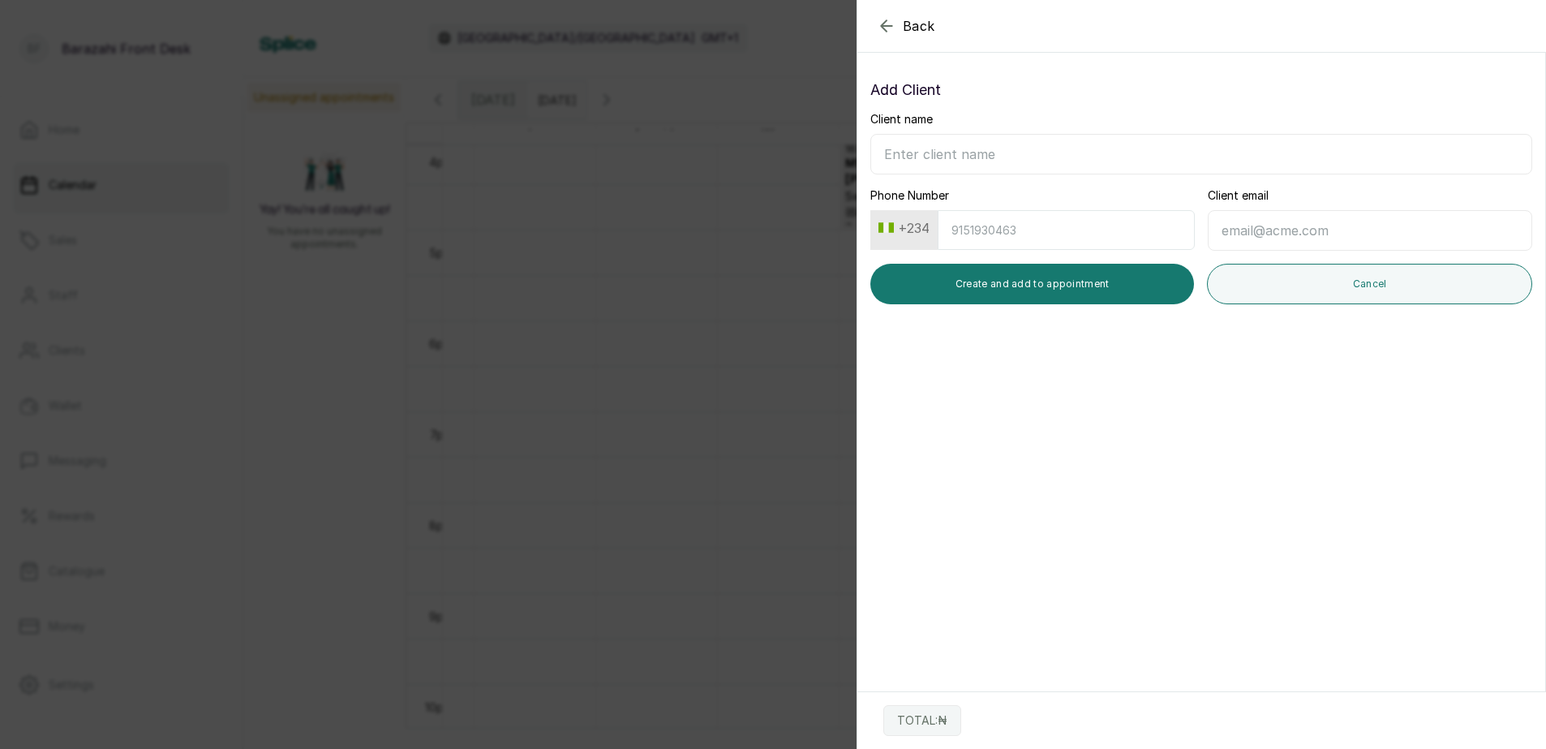
click at [1072, 142] on input "Client name" at bounding box center [1202, 154] width 662 height 41
drag, startPoint x: 886, startPoint y: 152, endPoint x: 988, endPoint y: 149, distance: 102.3
click at [988, 149] on input "ABIOLA FA" at bounding box center [1202, 154] width 662 height 41
type input "ABIOLA FA"
click at [883, 24] on icon "button" at bounding box center [886, 25] width 11 height 11
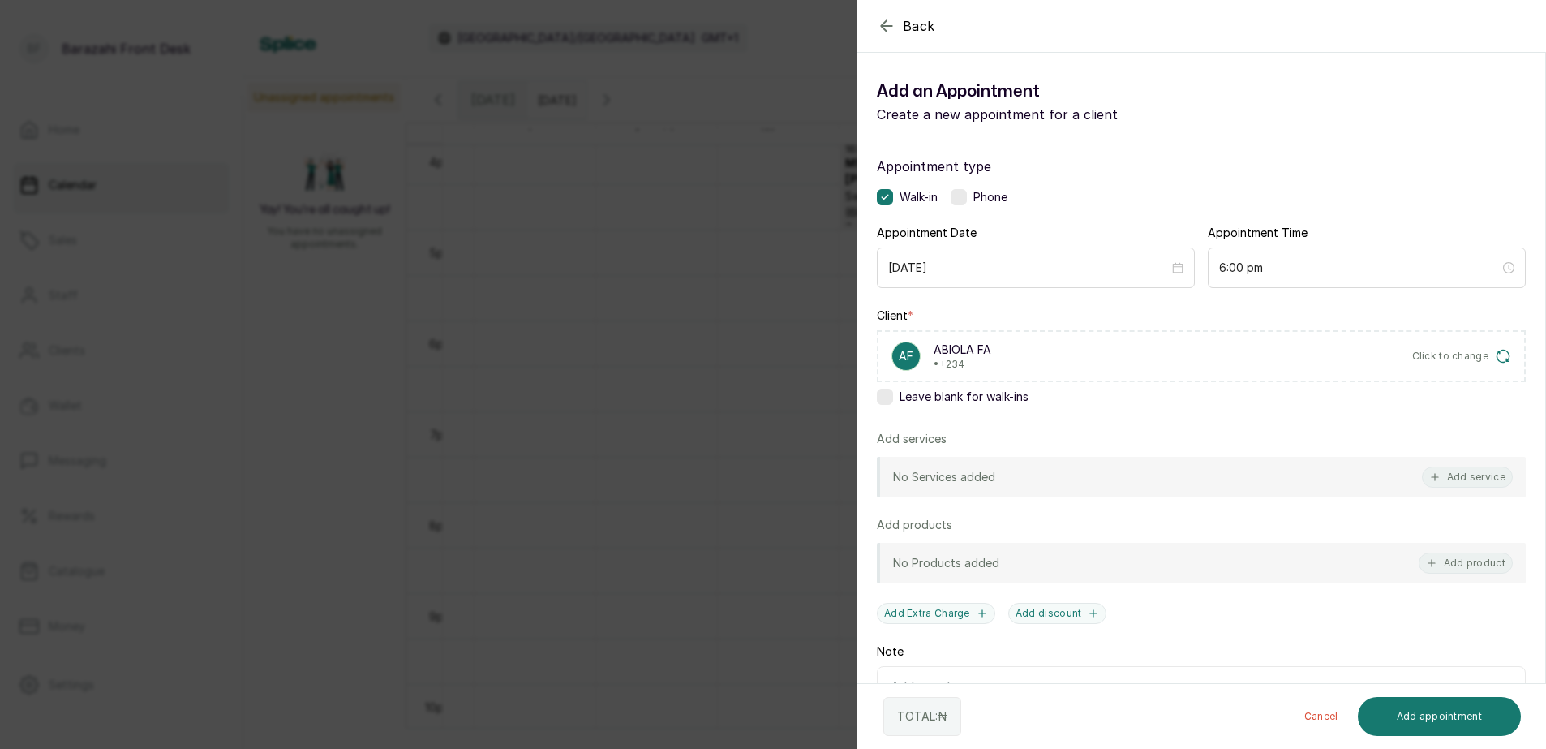
click at [886, 24] on icon "button" at bounding box center [886, 25] width 19 height 19
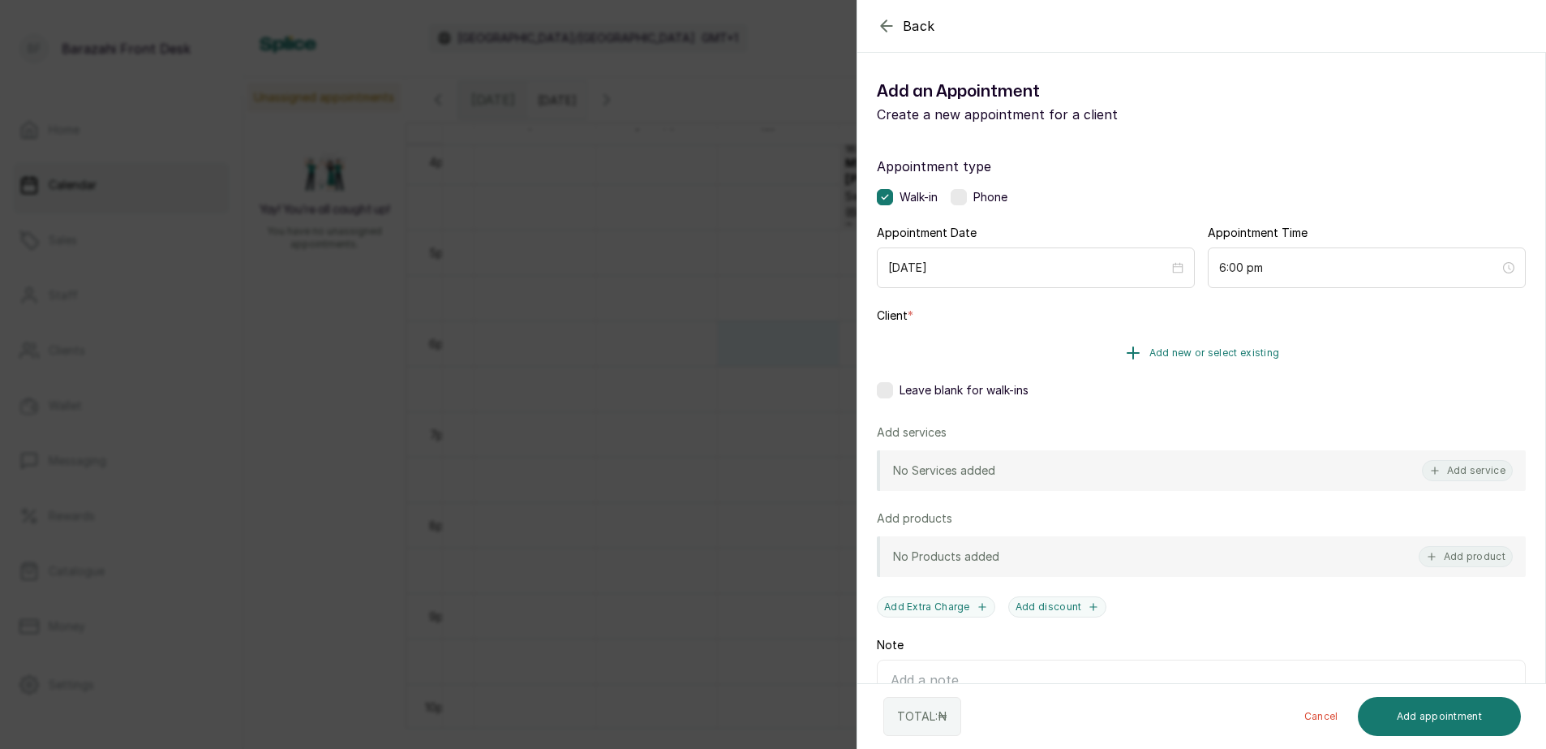
click at [1212, 347] on span "Add new or select existing" at bounding box center [1215, 352] width 131 height 13
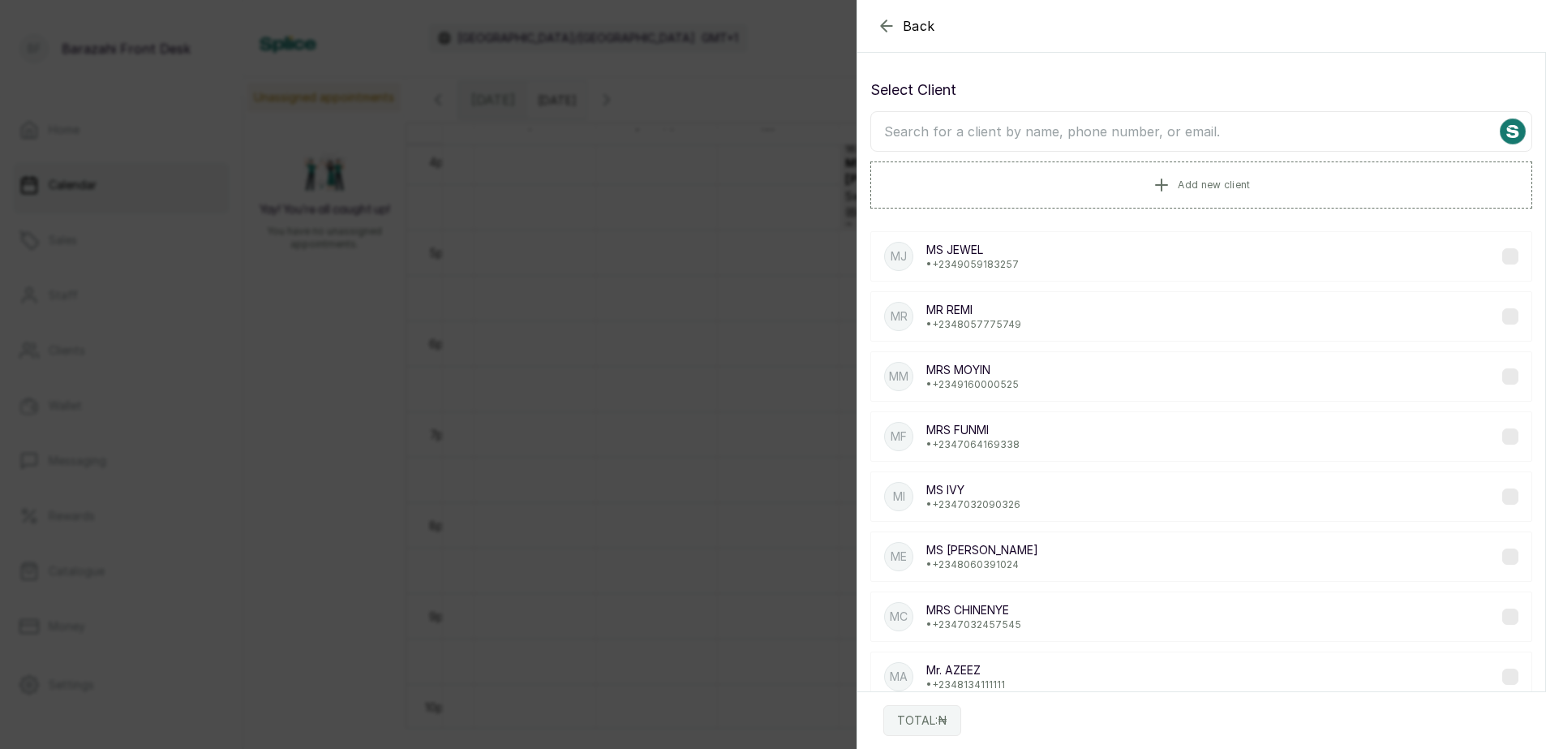
click at [1041, 133] on input "text" at bounding box center [1202, 131] width 662 height 41
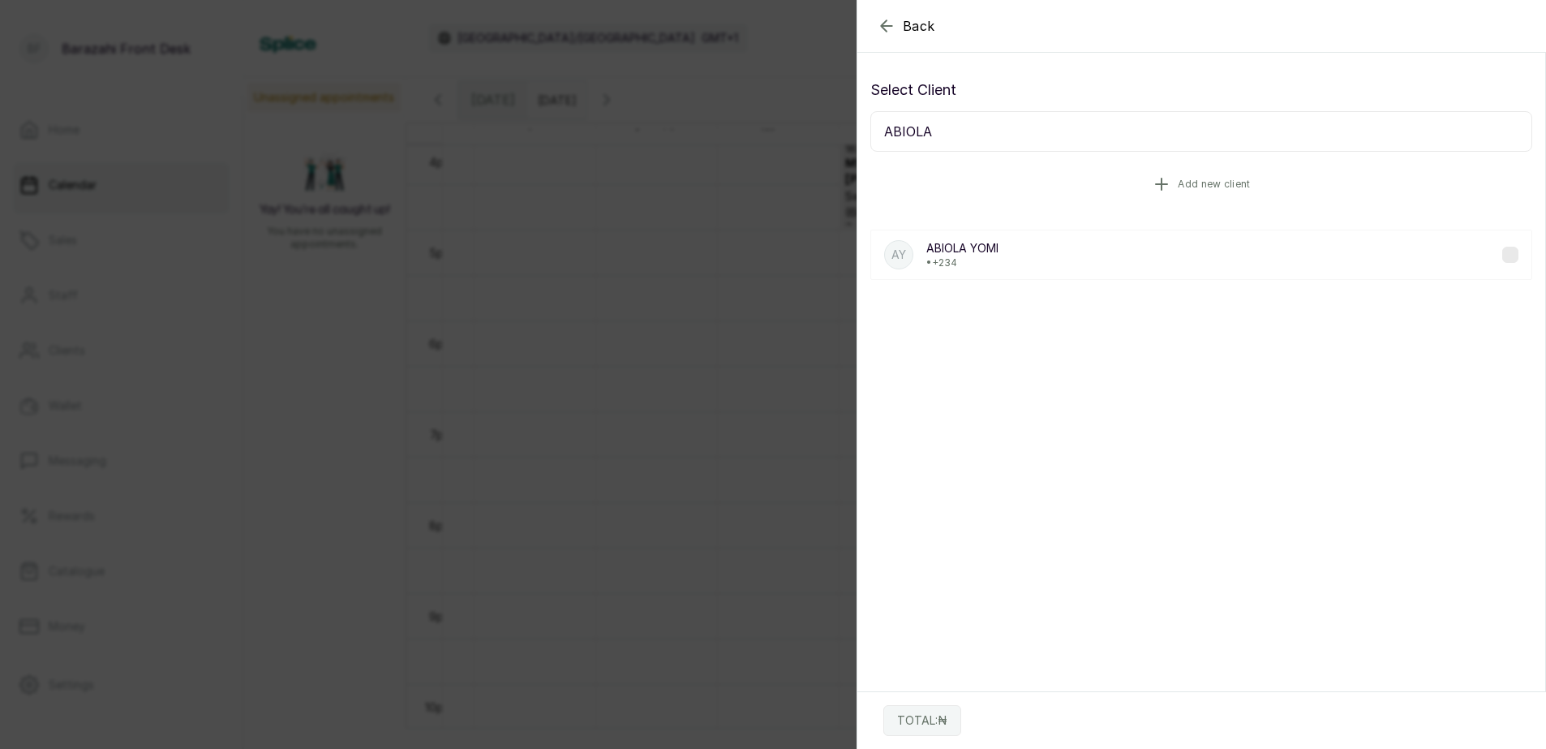
type input "ABIOLA"
click at [1203, 183] on span "Add new client" at bounding box center [1214, 184] width 72 height 13
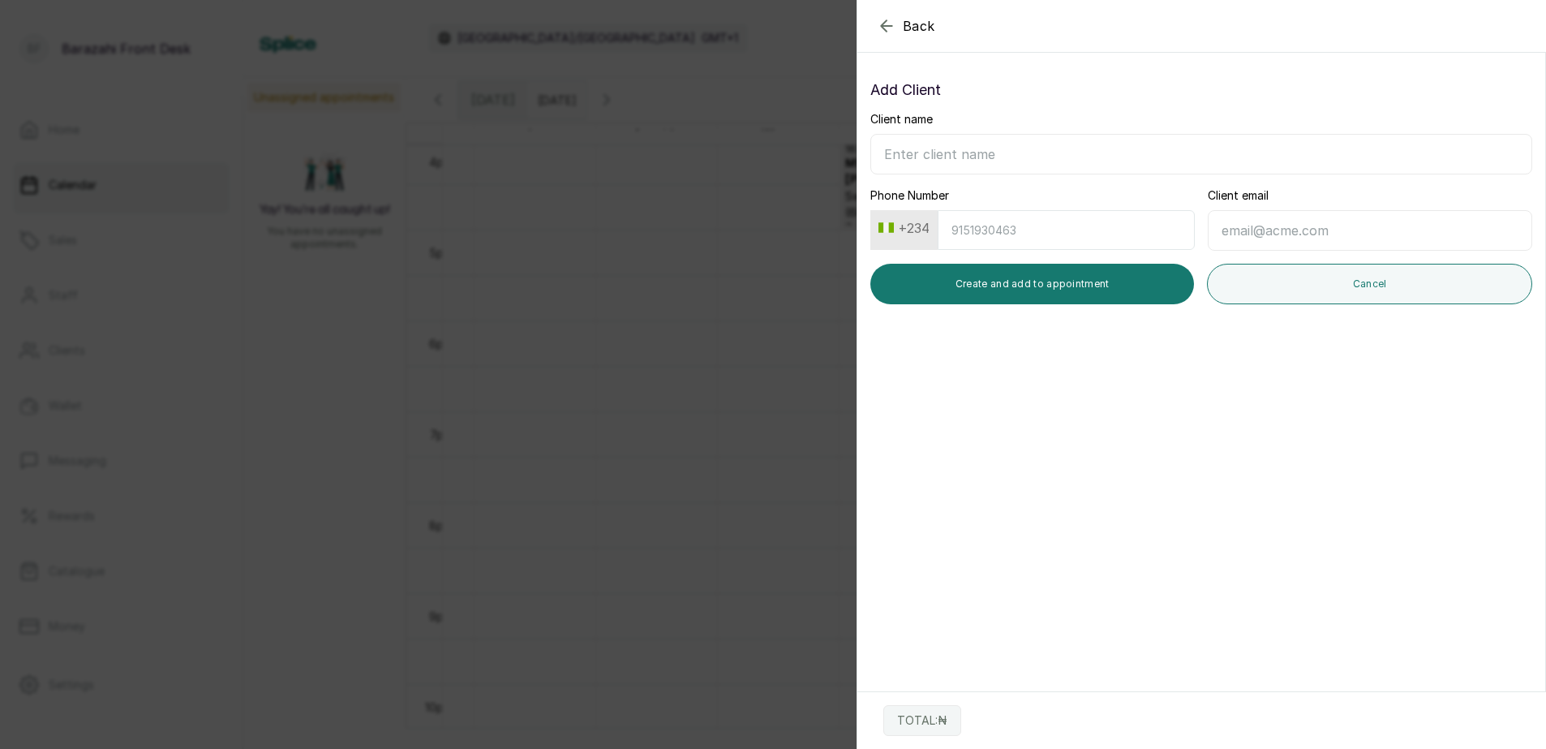
click at [998, 156] on input "Client name" at bounding box center [1202, 154] width 662 height 41
click at [912, 150] on input "ABILOLA" at bounding box center [1202, 154] width 662 height 41
click at [1000, 165] on input "ABIOLA" at bounding box center [1202, 154] width 662 height 41
type input "ABIOLA FALUSI"
click at [1020, 231] on input "Phone Number" at bounding box center [1066, 230] width 257 height 40
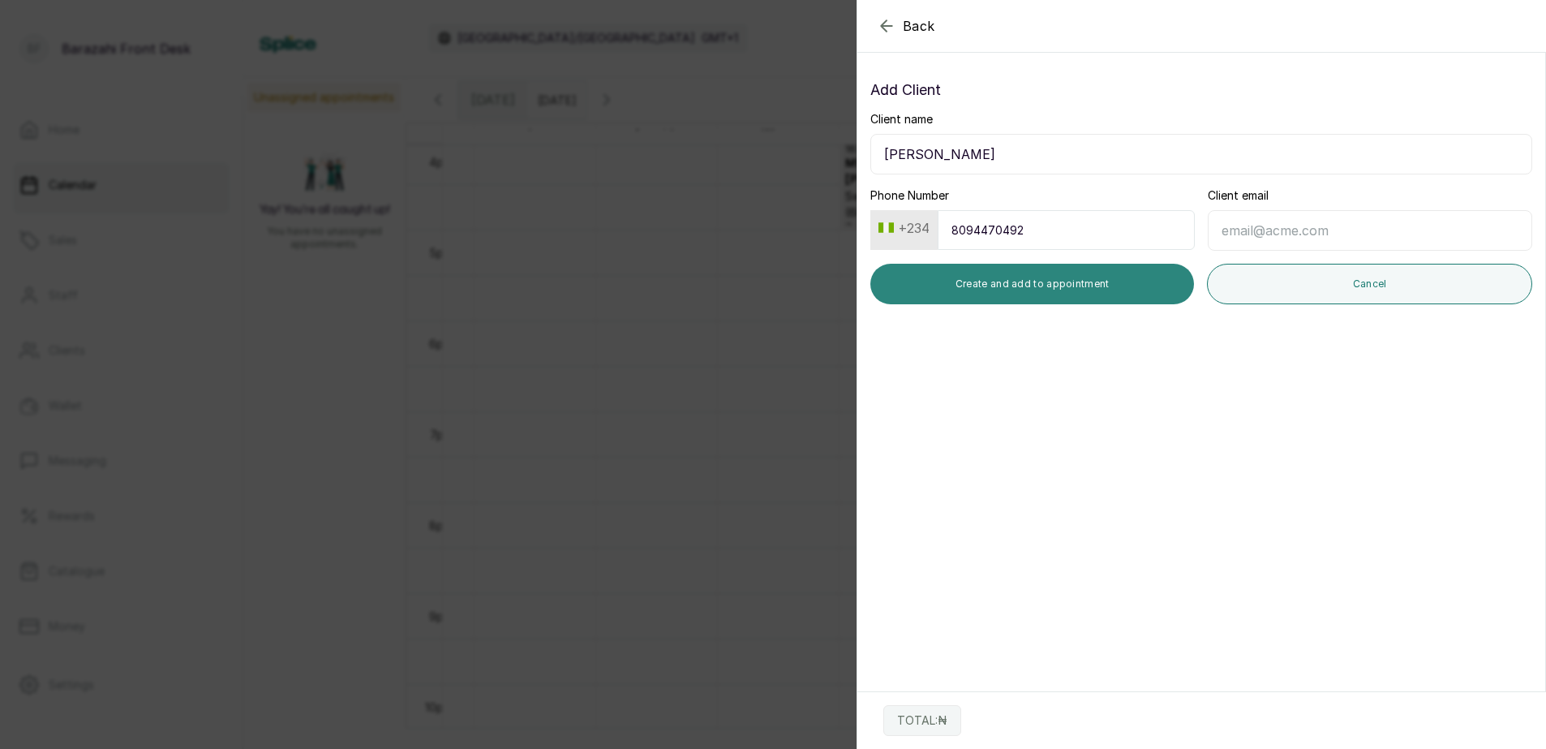
type input "8094470492"
click at [1048, 281] on button "Create and add to appointment" at bounding box center [1033, 284] width 324 height 41
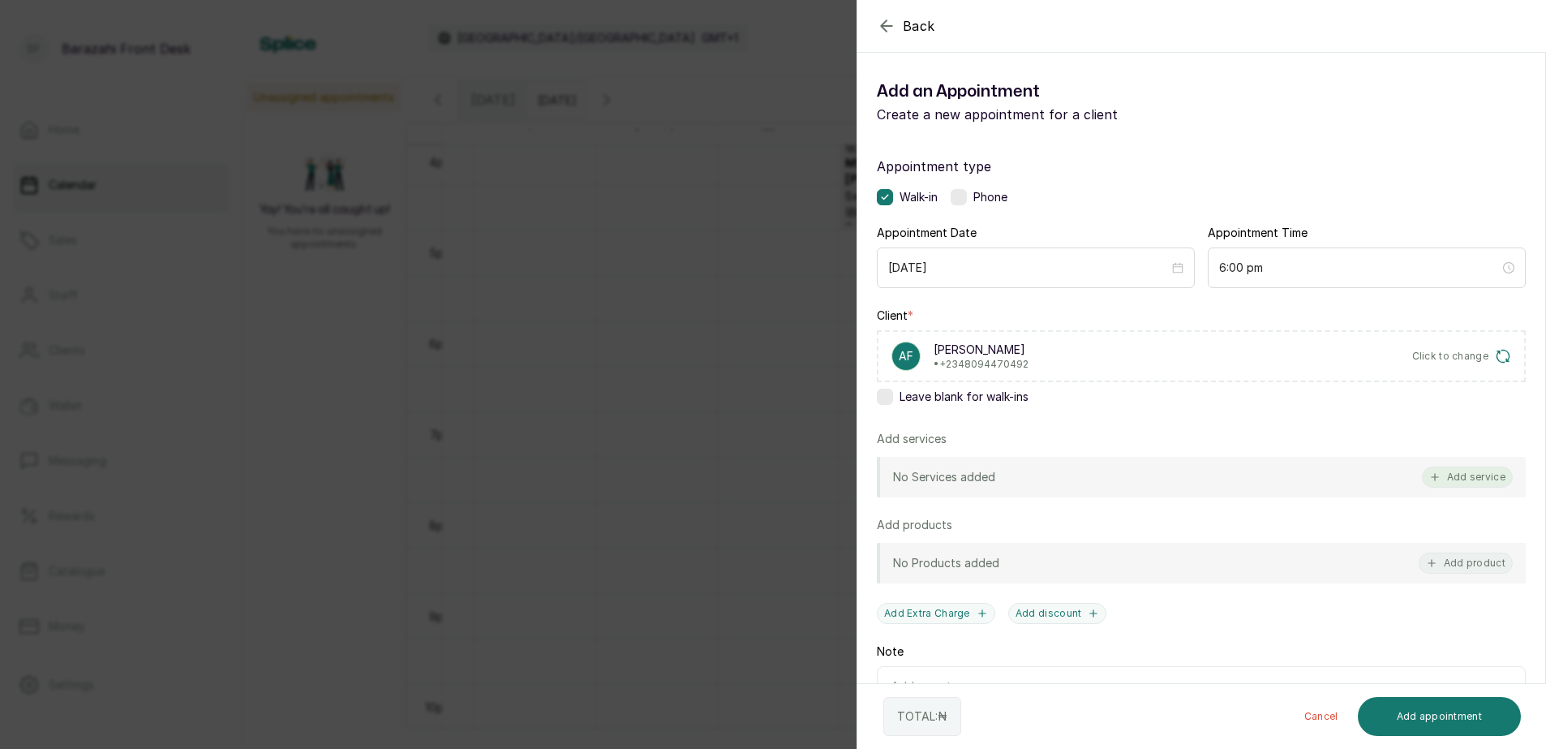
click at [1462, 476] on button "Add service" at bounding box center [1467, 477] width 91 height 21
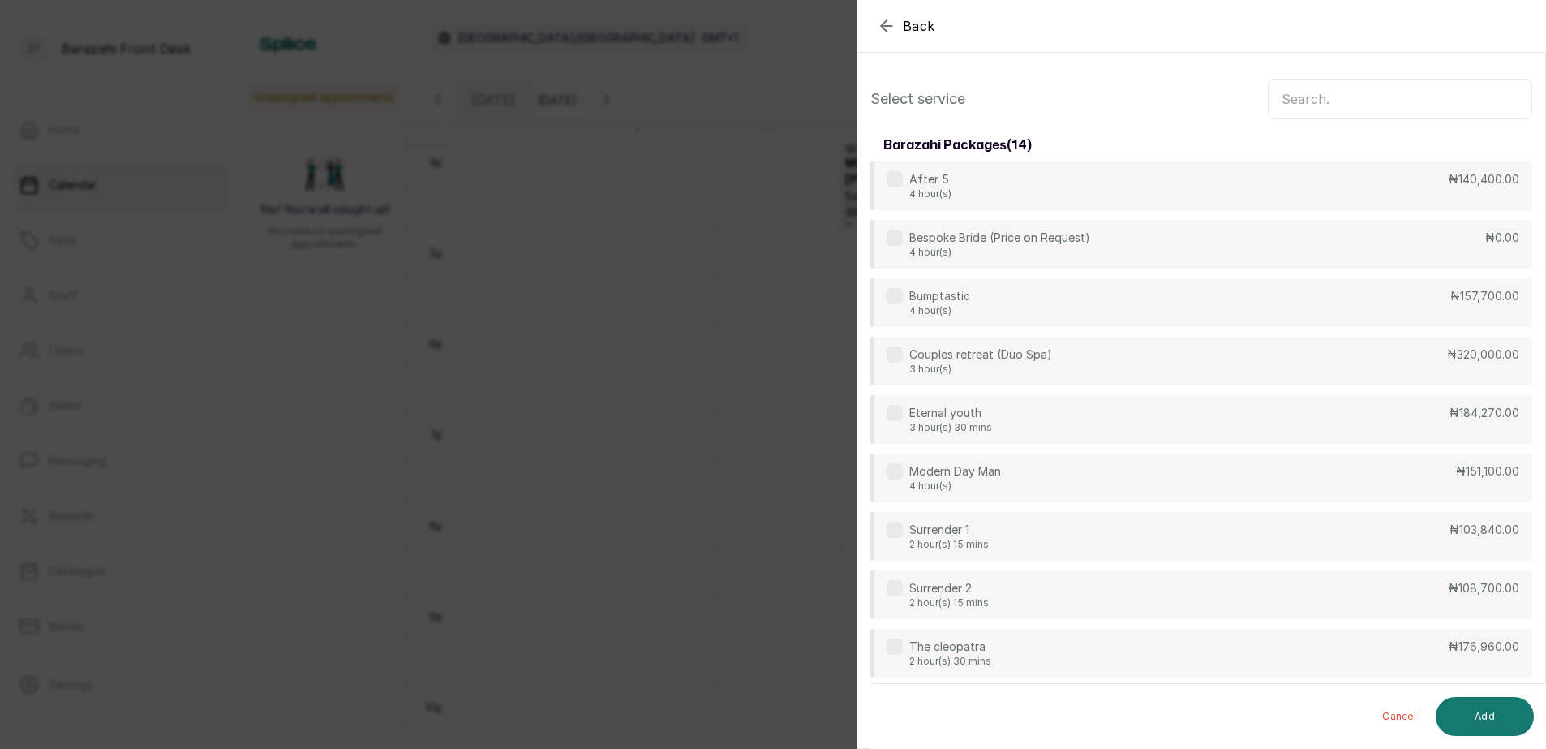
click at [1322, 99] on input "text" at bounding box center [1400, 99] width 265 height 41
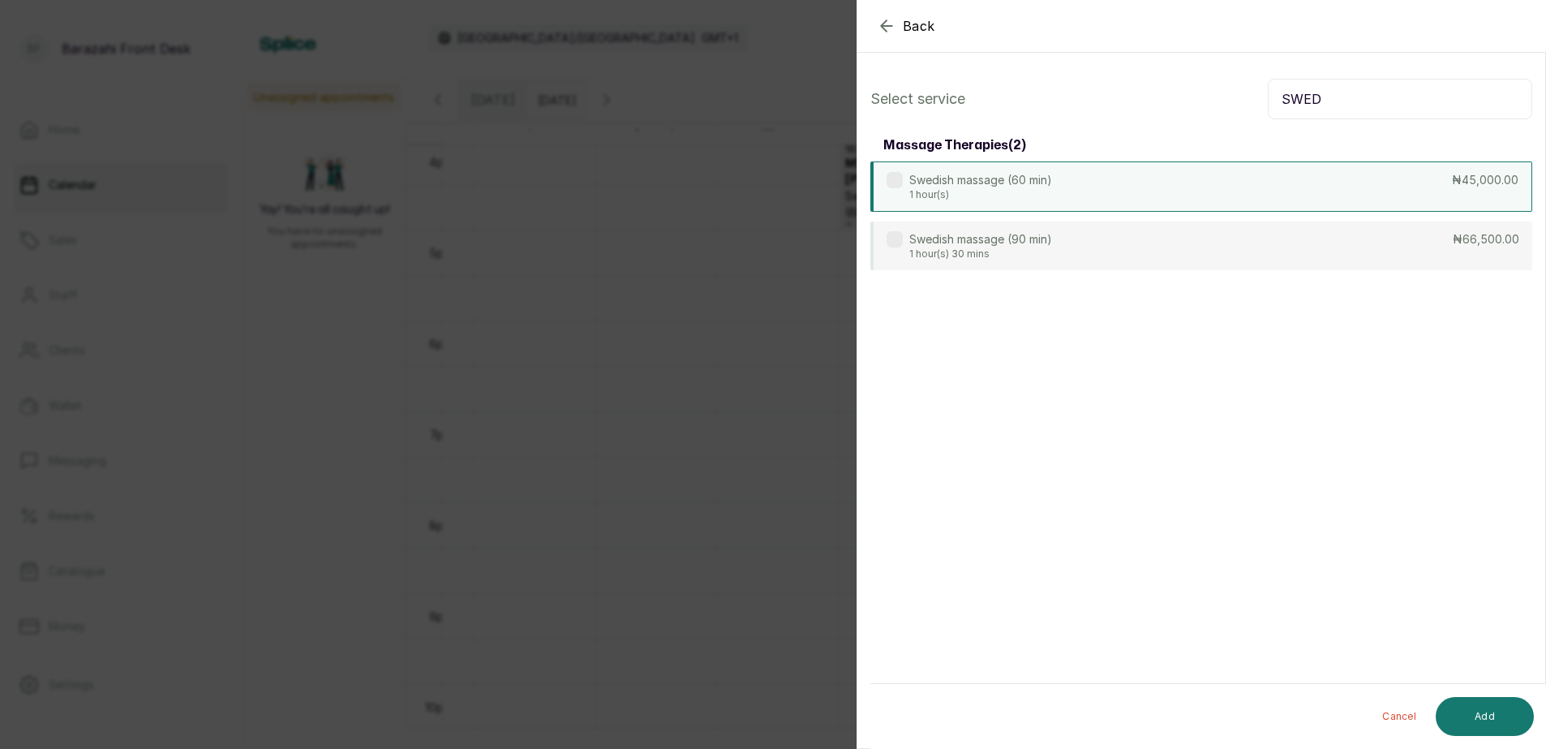
type input "SWED"
click at [1258, 179] on div "Swedish massage (60 min) 1 hour(s) ₦45,000.00" at bounding box center [1202, 186] width 662 height 50
click at [1469, 708] on button "Add" at bounding box center [1485, 716] width 98 height 39
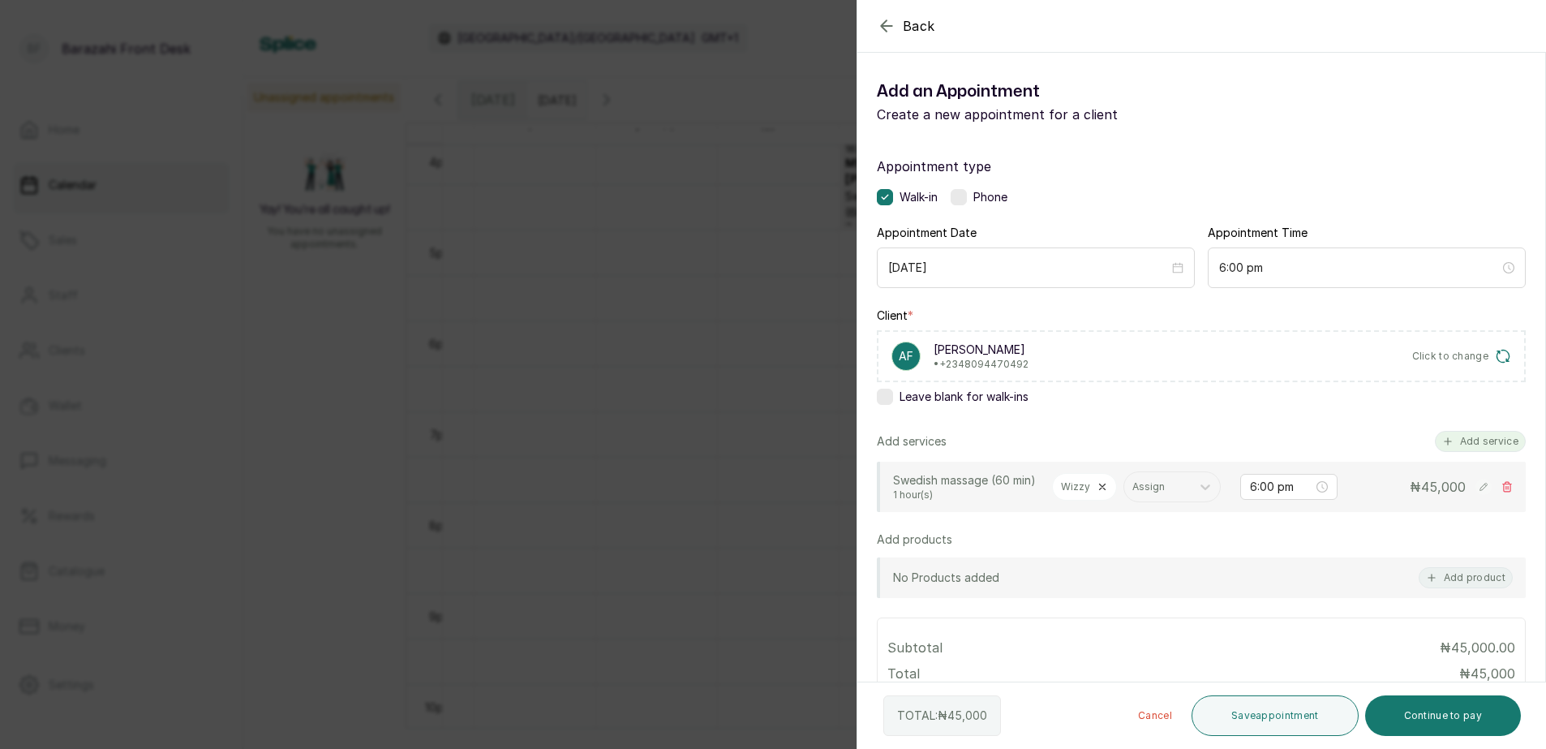
click at [1457, 440] on button "Add service" at bounding box center [1480, 441] width 91 height 21
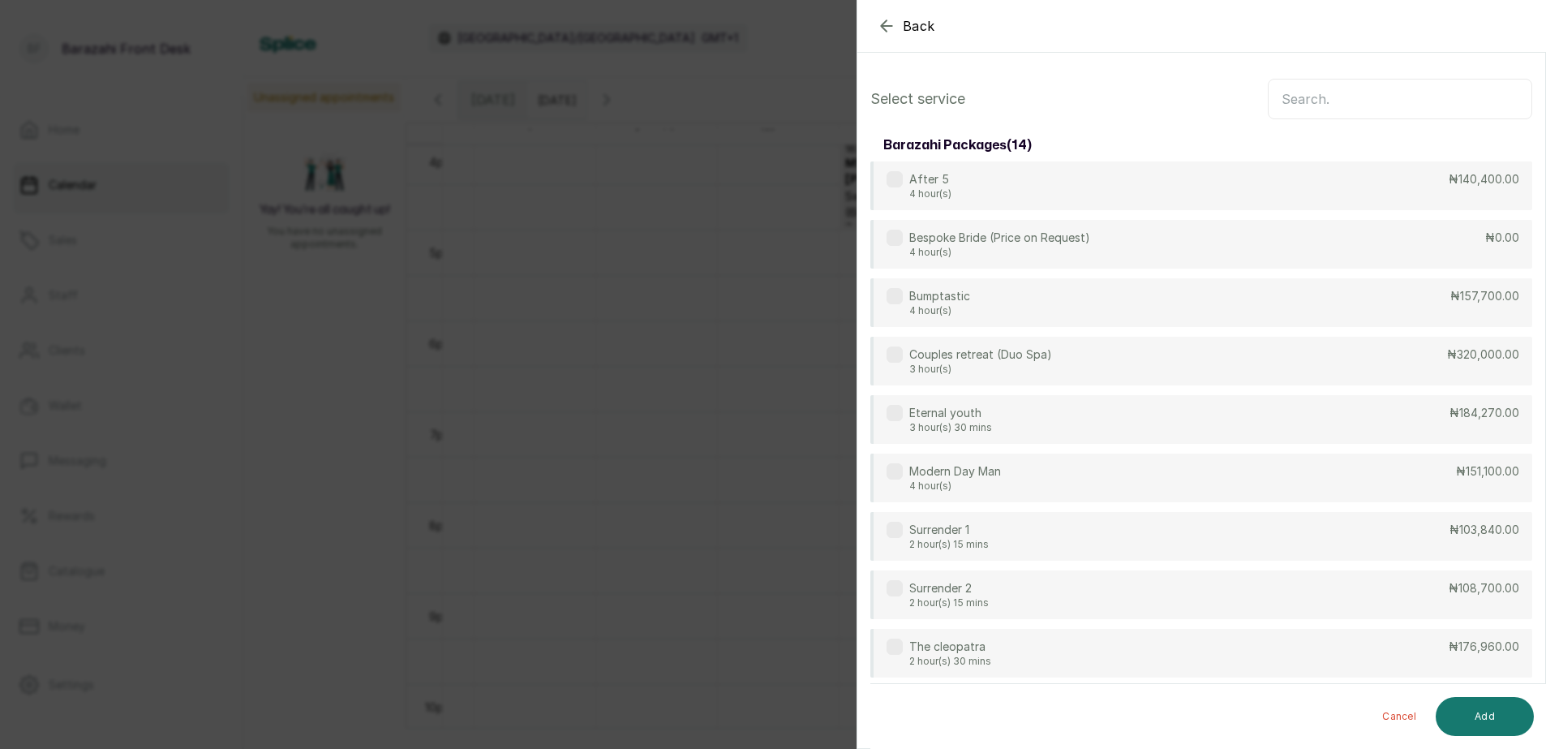
click at [1301, 93] on input "text" at bounding box center [1400, 99] width 265 height 41
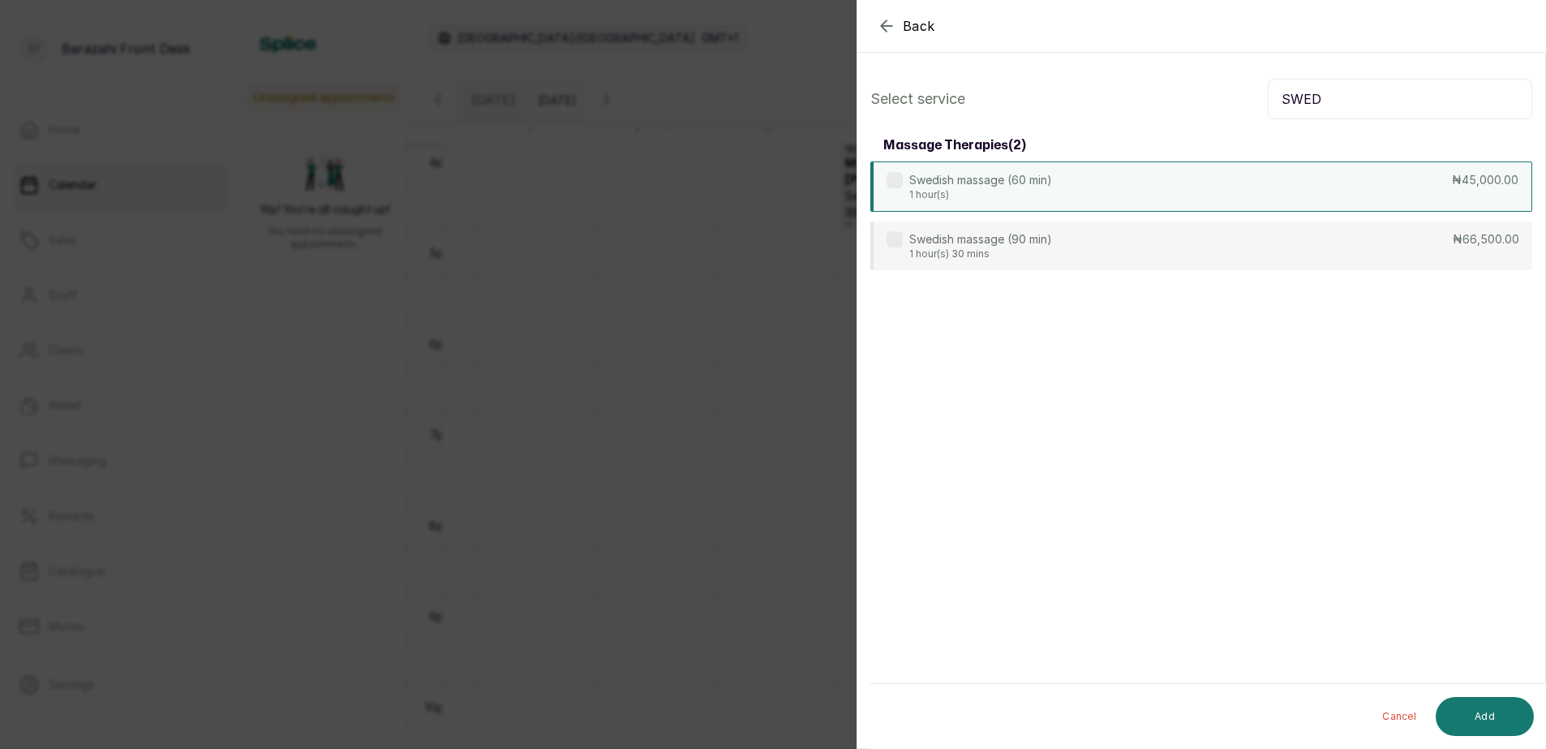
type input "SWED"
click at [1271, 194] on div "Swedish massage (60 min) 1 hour(s) ₦45,000.00" at bounding box center [1202, 186] width 662 height 50
click at [1490, 712] on button "Add" at bounding box center [1485, 716] width 98 height 39
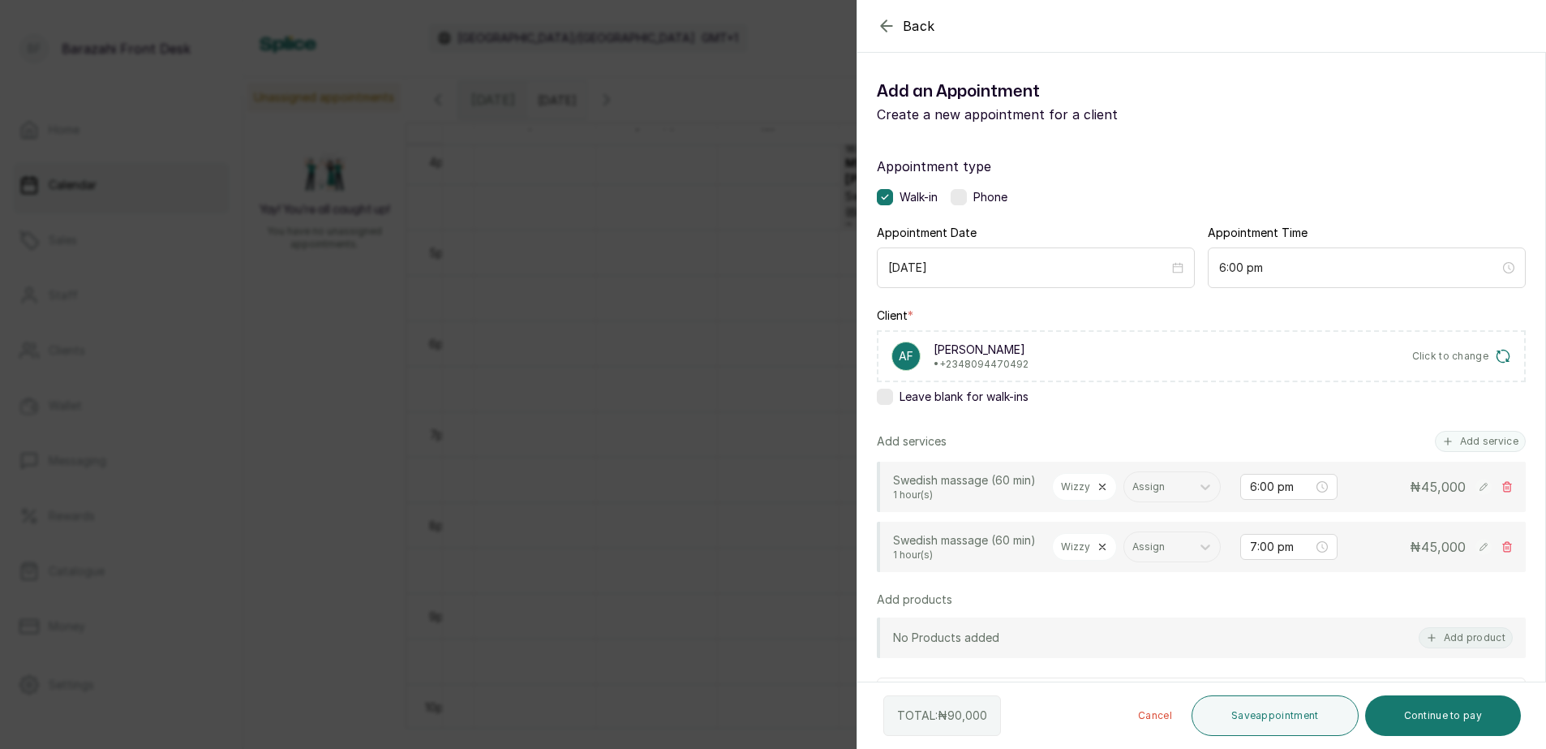
scroll to position [243, 0]
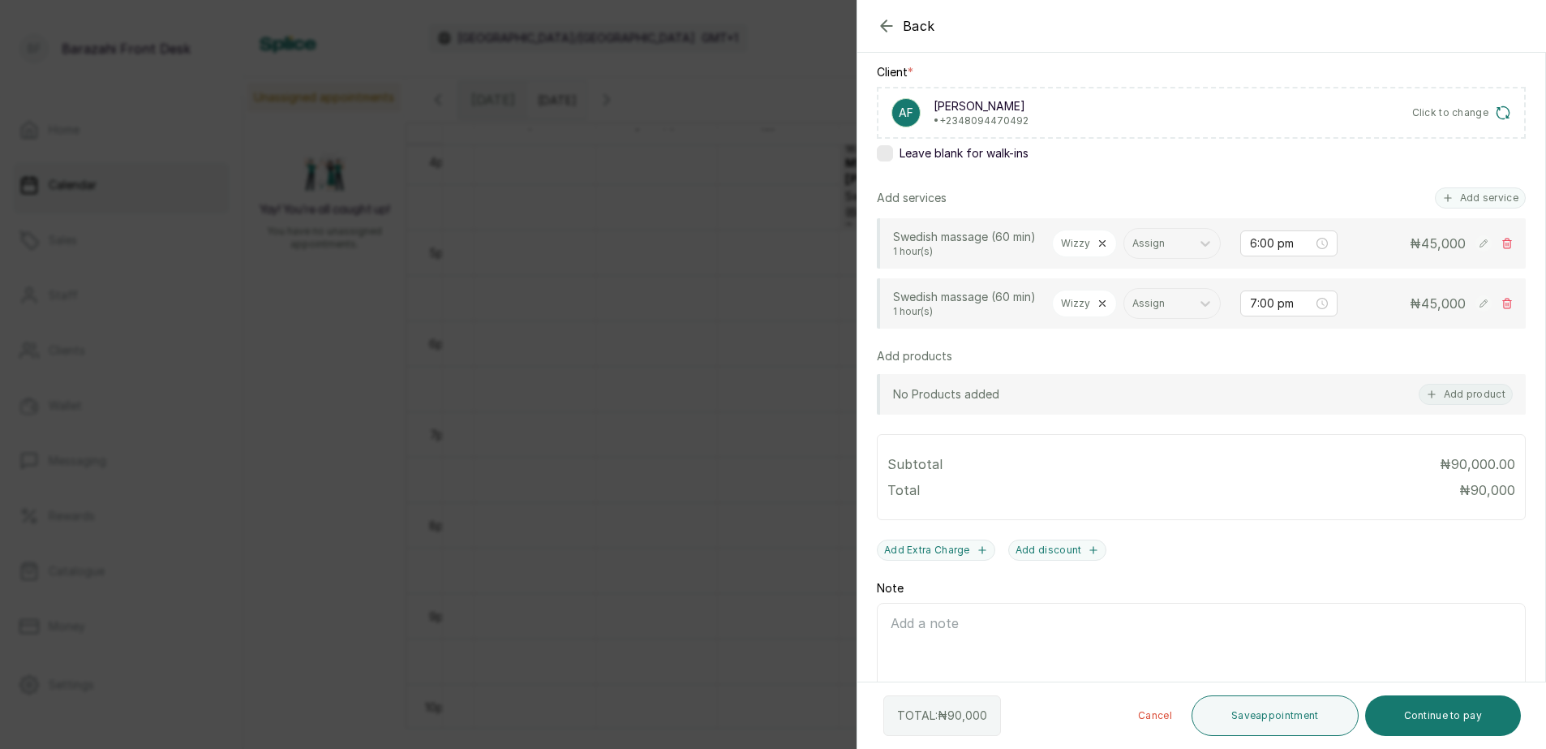
click at [1103, 241] on icon at bounding box center [1103, 244] width 6 height 6
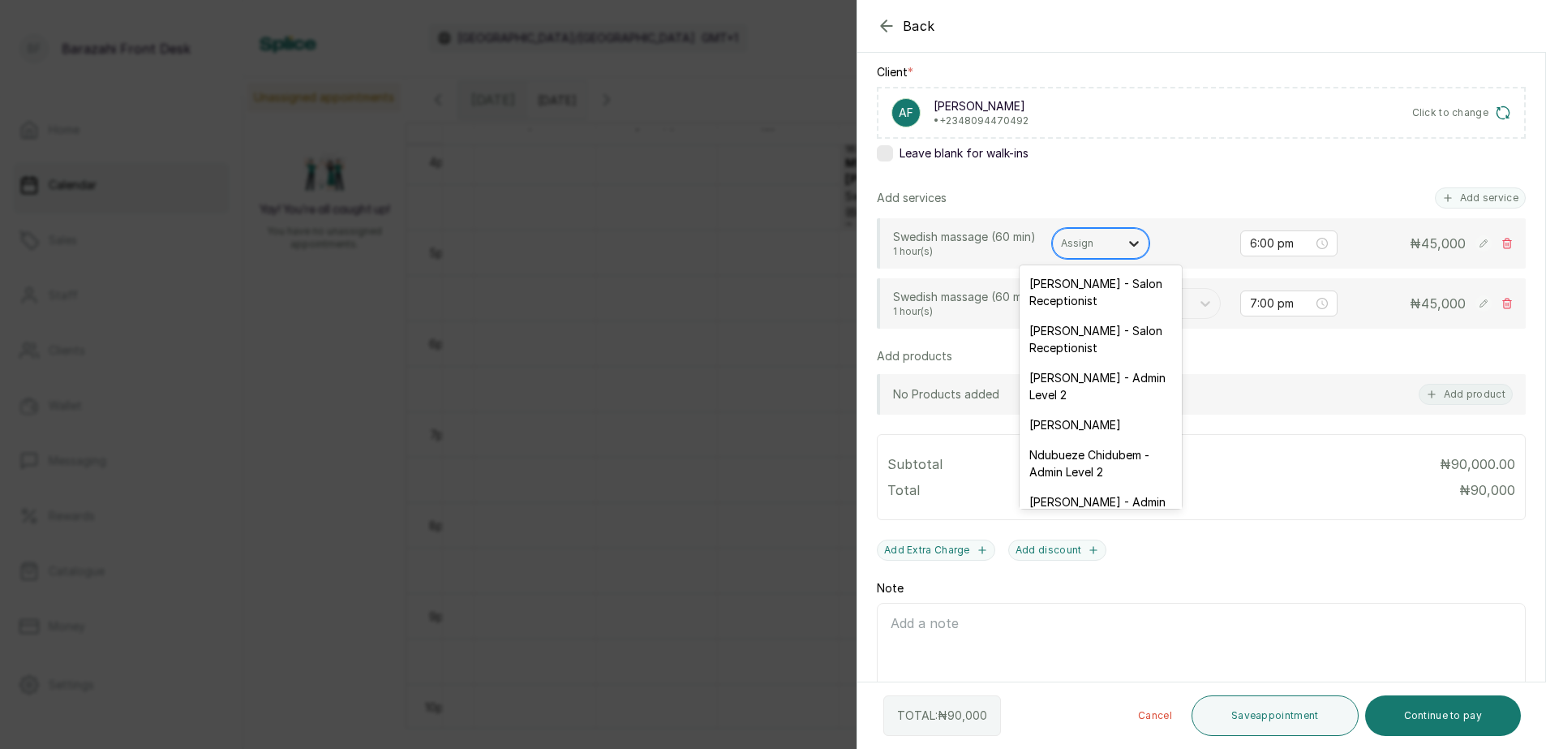
click at [1133, 244] on icon at bounding box center [1134, 244] width 10 height 6
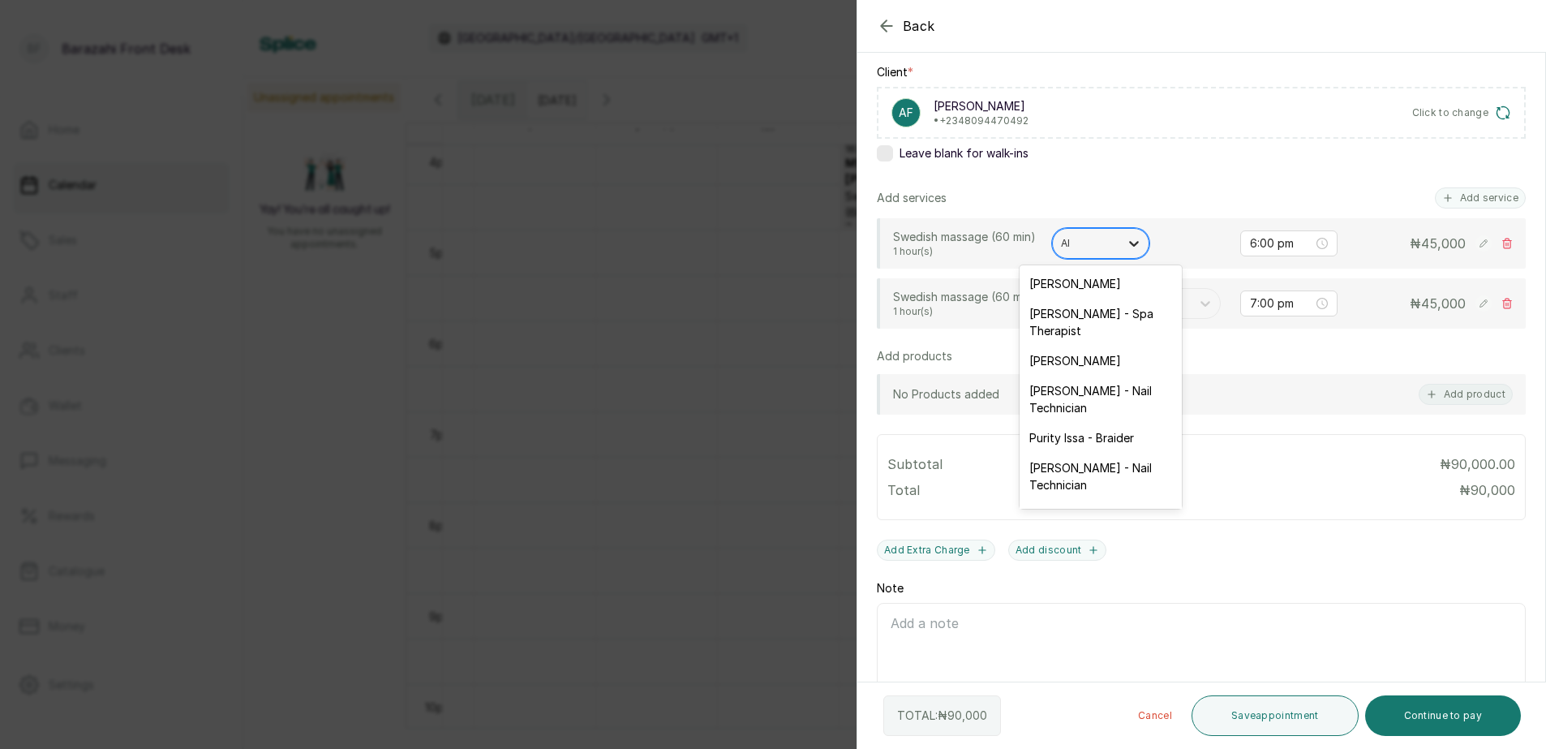
type input "AIS"
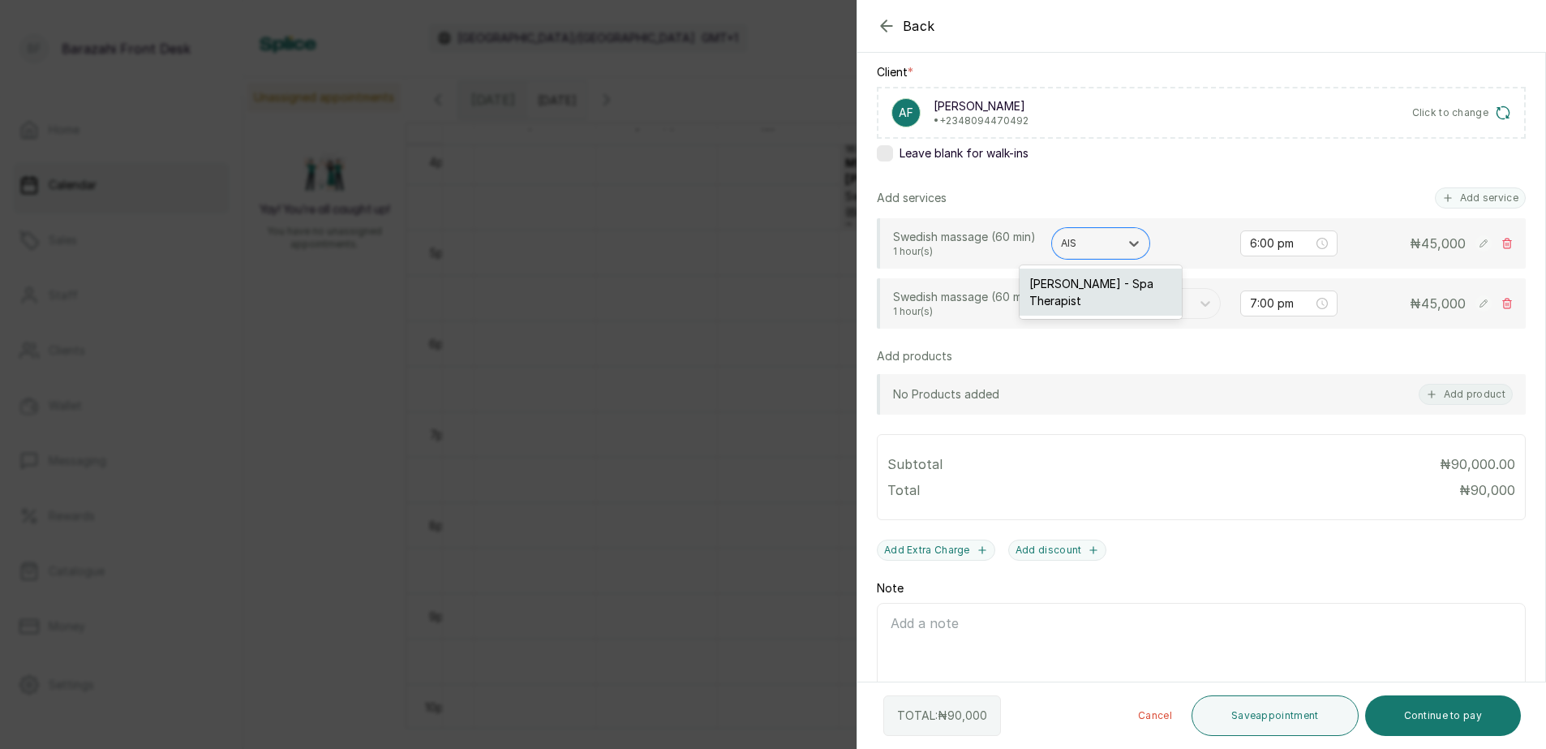
click at [1120, 287] on div "Aisha Usman - Spa Therapist" at bounding box center [1101, 292] width 162 height 47
click at [1094, 317] on div "Wizzy" at bounding box center [1084, 304] width 65 height 28
click at [1103, 309] on icon at bounding box center [1102, 303] width 11 height 11
click at [1136, 312] on icon at bounding box center [1134, 303] width 16 height 16
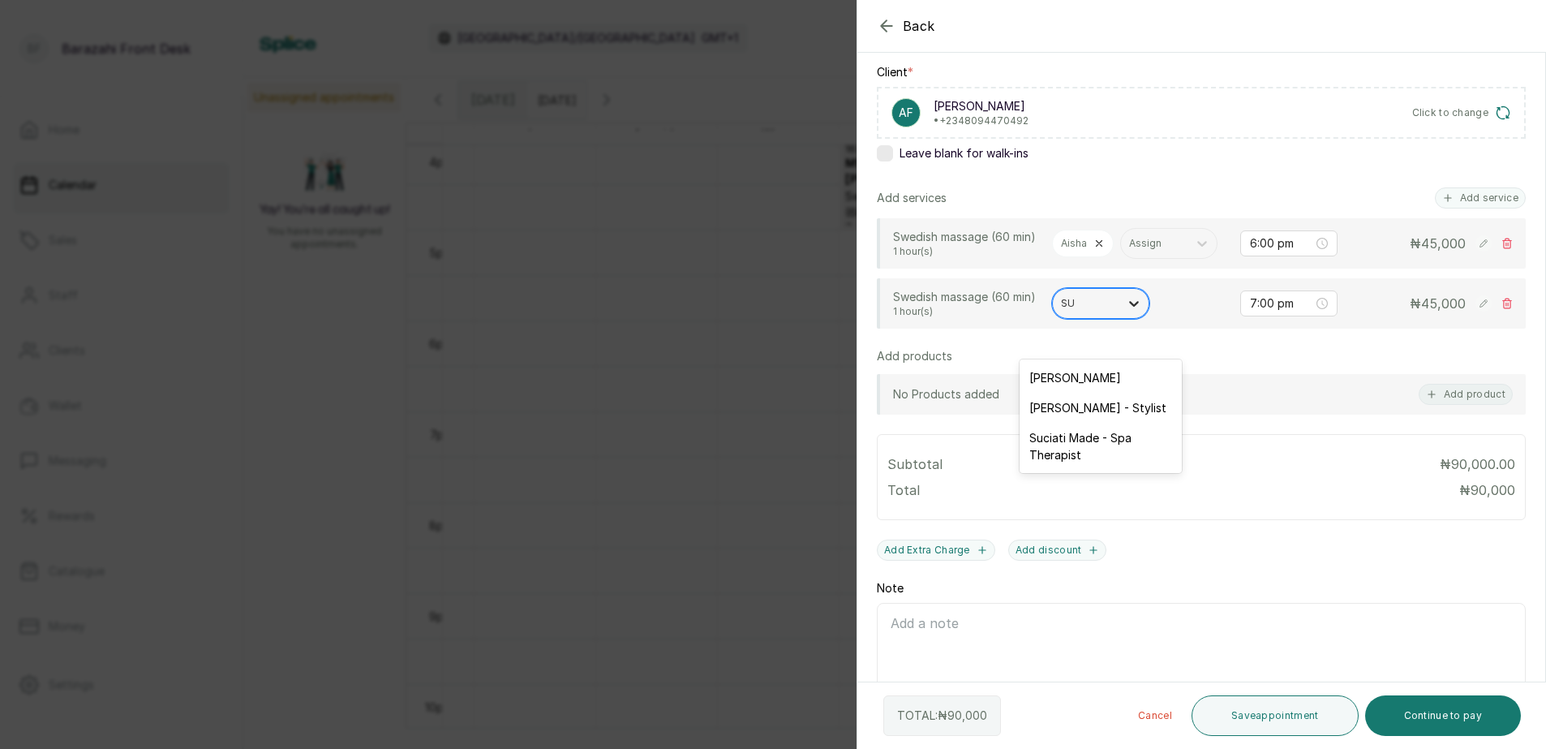
type input "SUC"
click at [1138, 381] on div "Suciati Made - Spa Therapist" at bounding box center [1101, 386] width 162 height 47
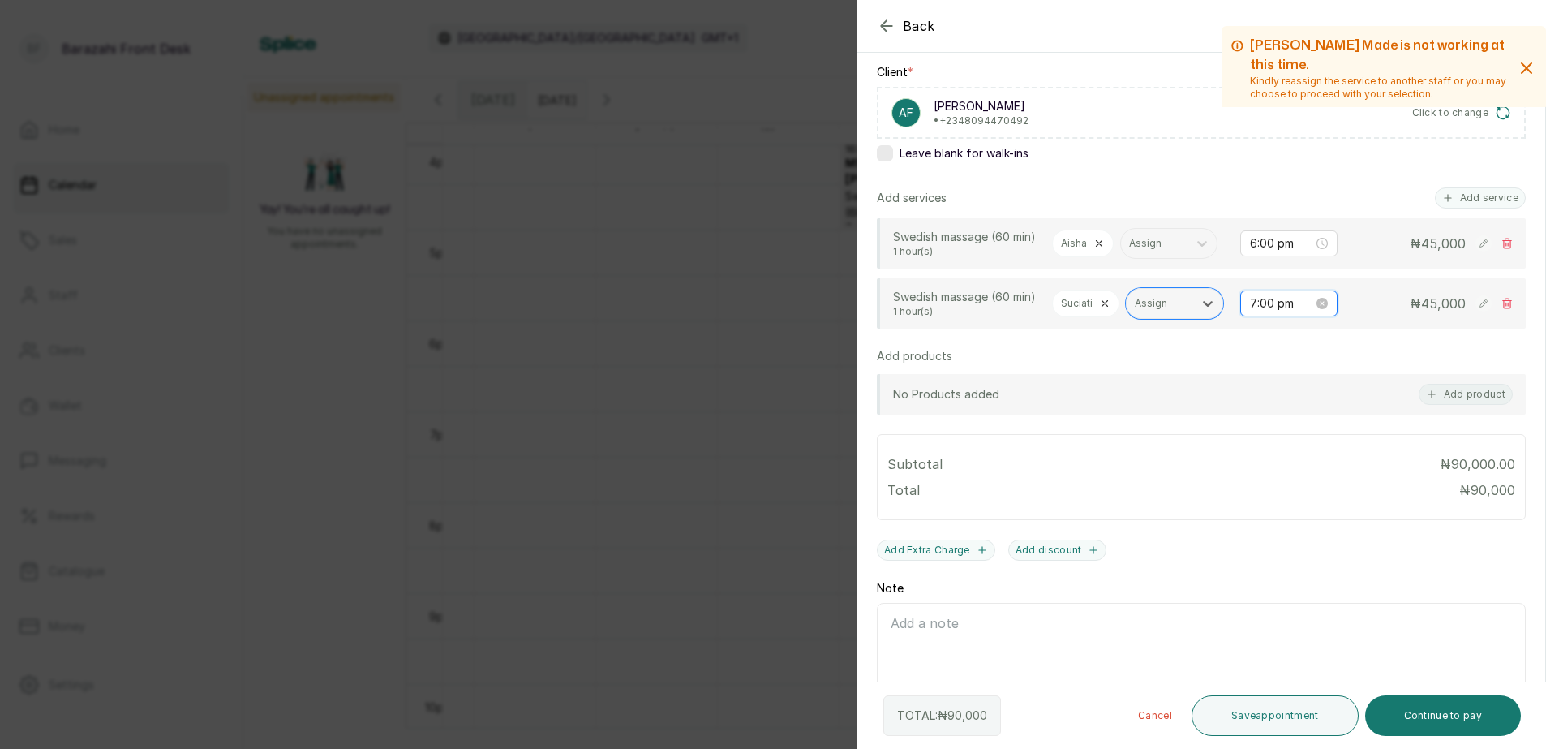
click at [1250, 312] on input "7:00 pm" at bounding box center [1281, 304] width 63 height 18
click at [1250, 312] on input "7:00 pm" at bounding box center [1282, 304] width 65 height 18
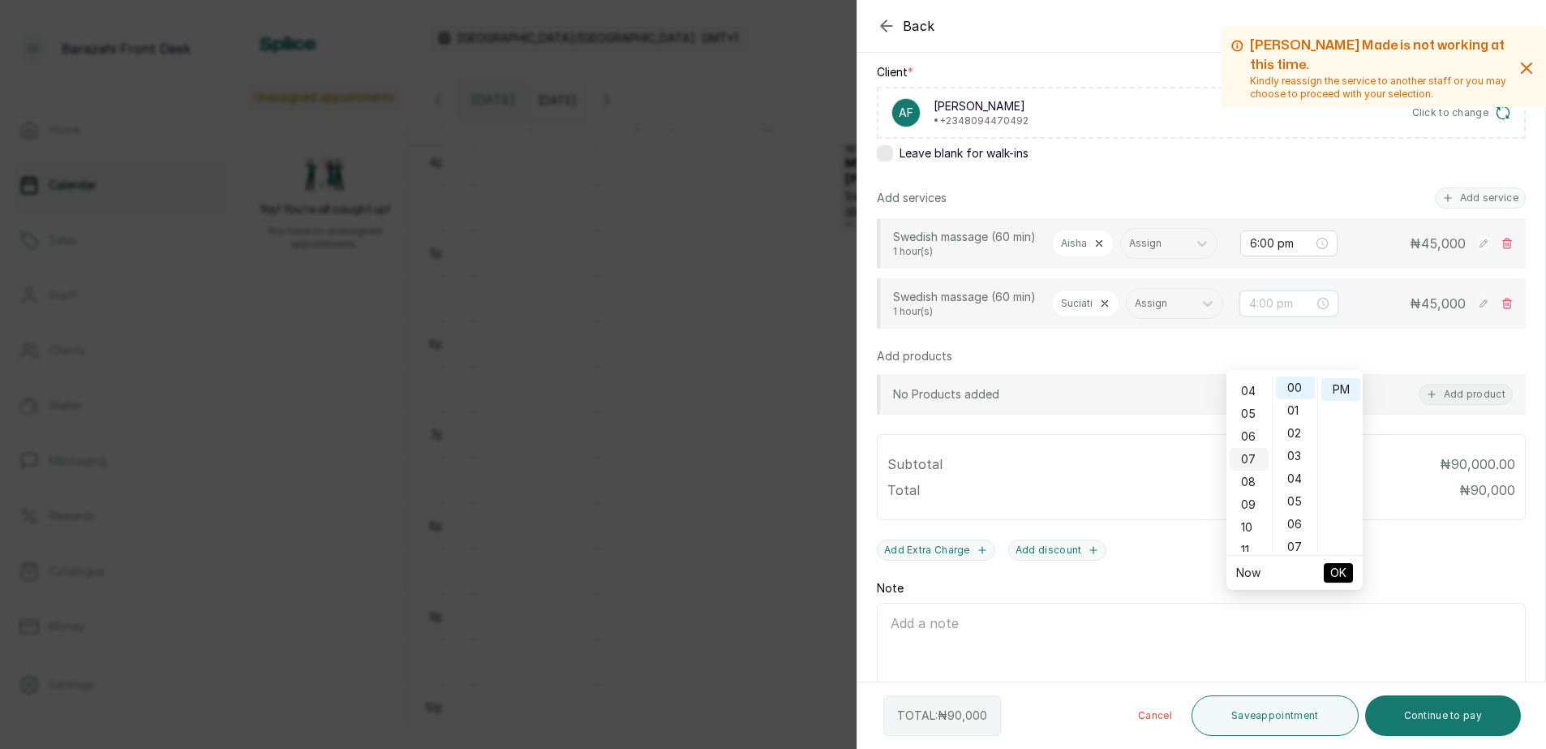
scroll to position [81, 0]
click at [1252, 439] on div "06" at bounding box center [1249, 443] width 39 height 23
type input "6:00 pm"
click at [1331, 567] on span "OK" at bounding box center [1339, 572] width 16 height 31
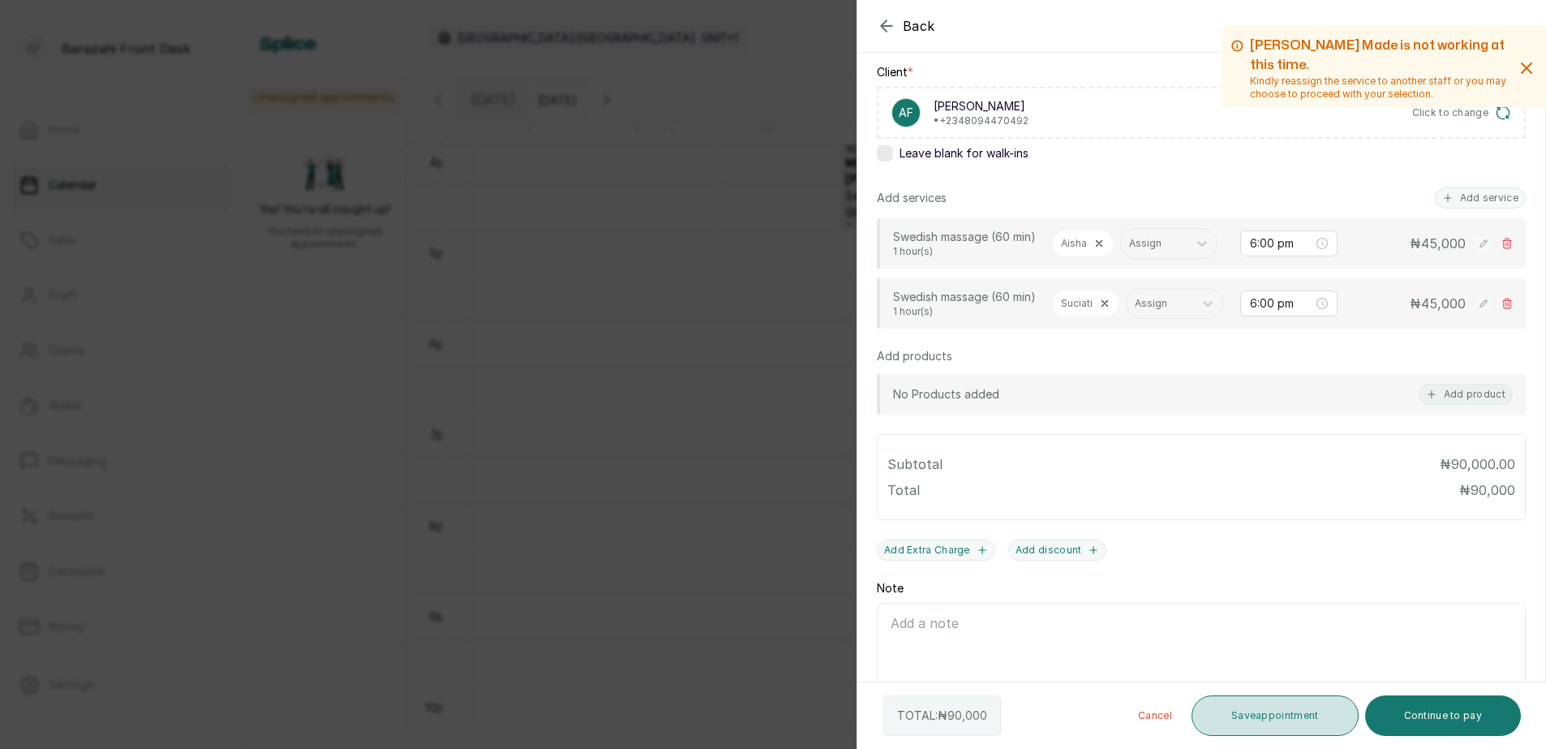
click at [1254, 711] on button "Save appointment" at bounding box center [1275, 715] width 167 height 41
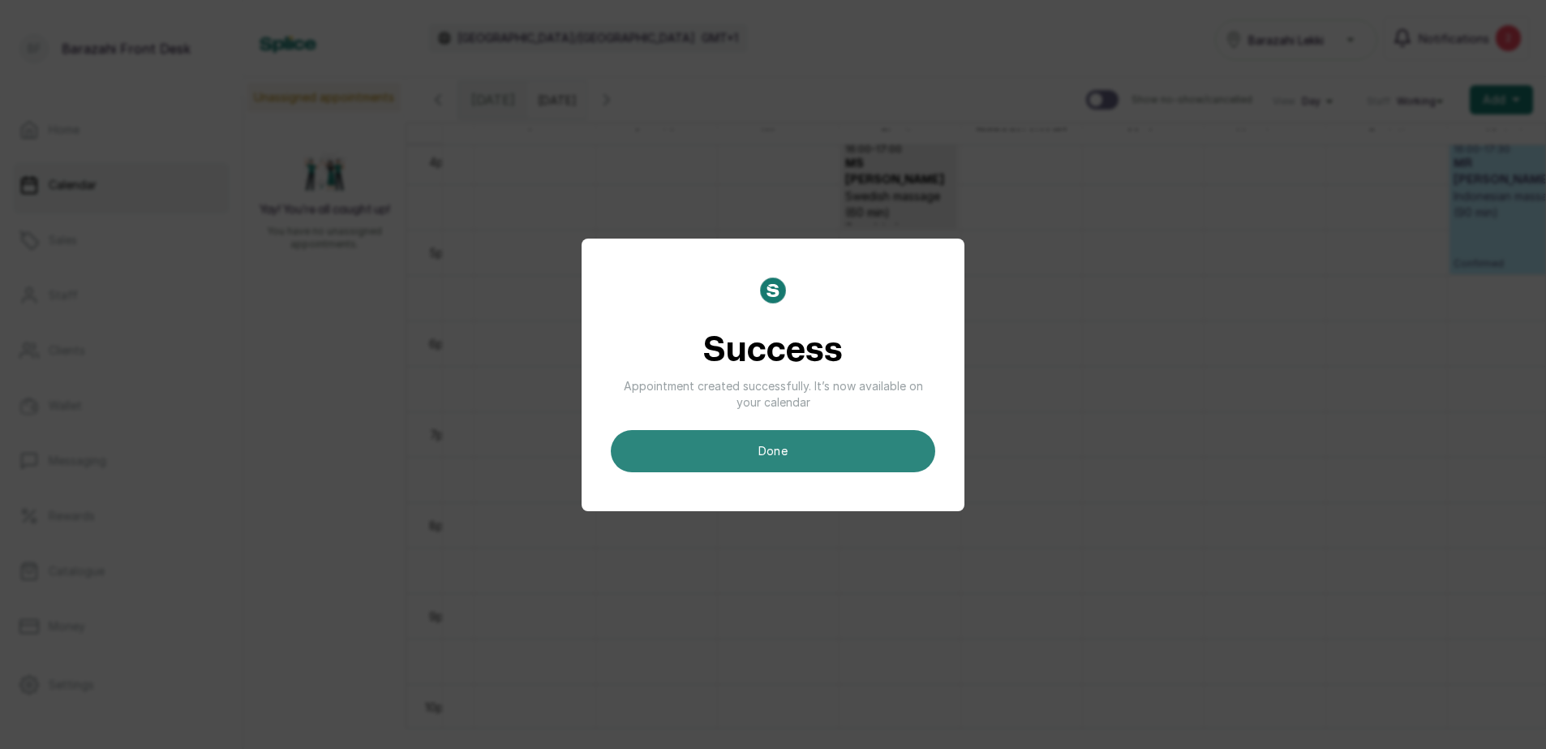
click at [825, 441] on button "done" at bounding box center [773, 451] width 325 height 42
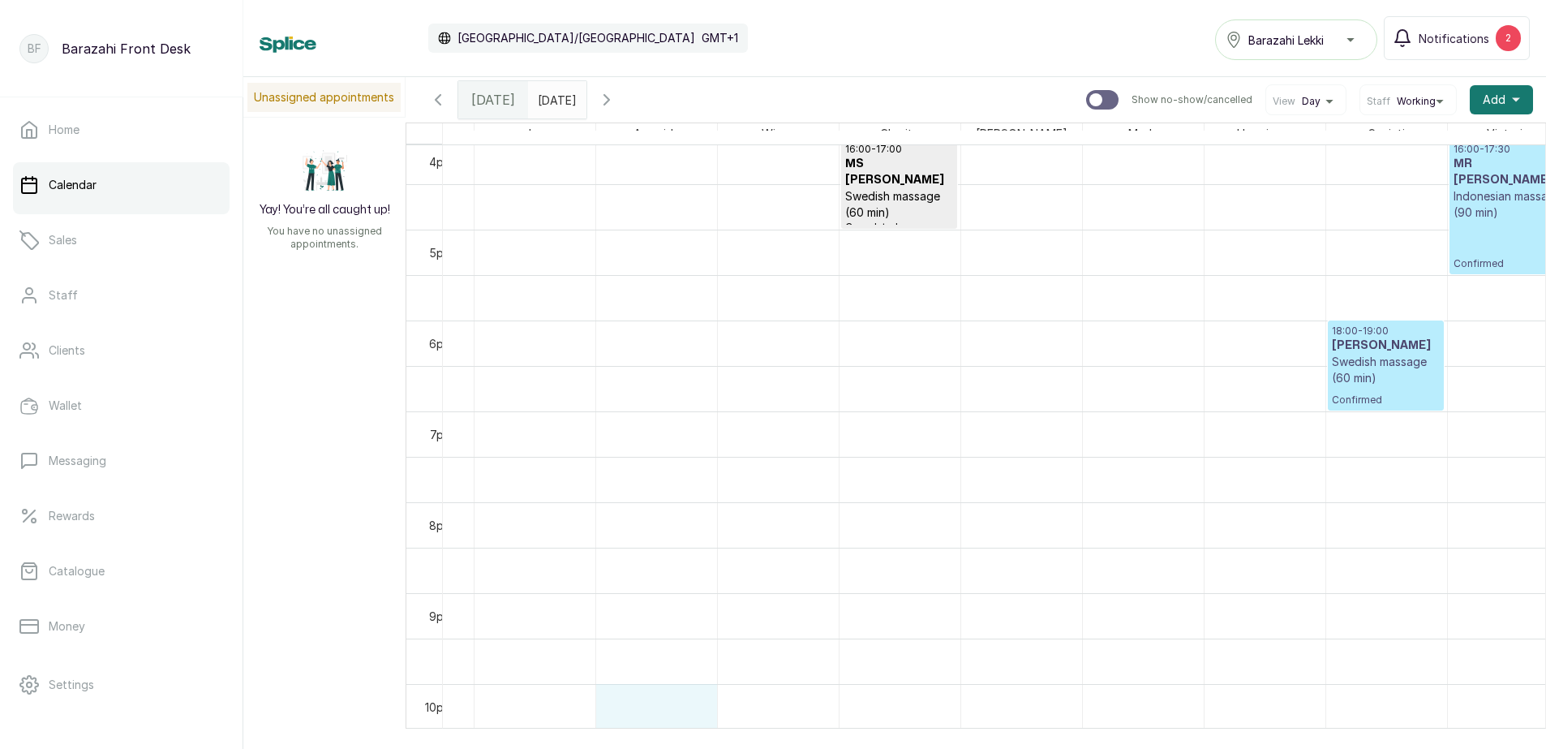
scroll to position [1471, 91]
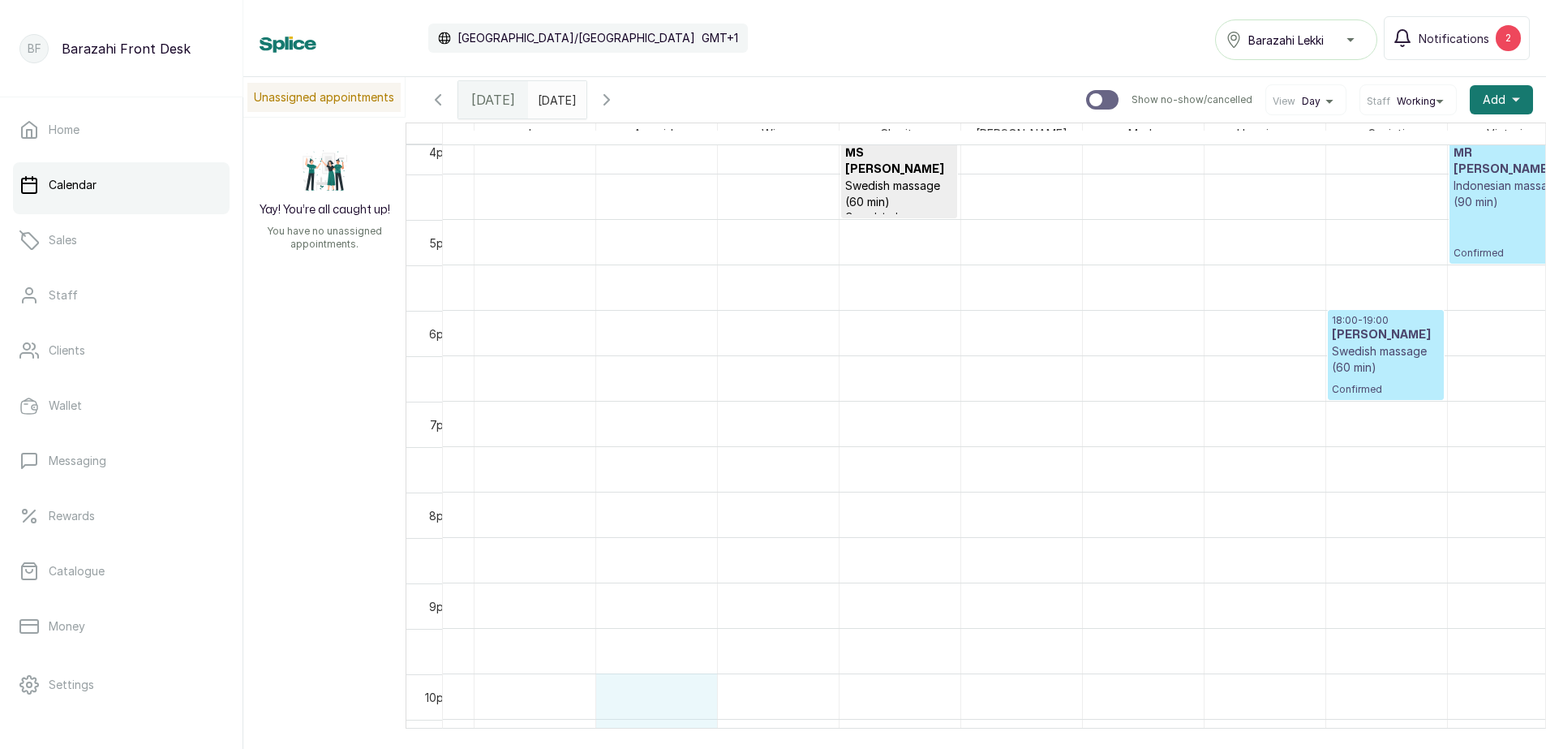
drag, startPoint x: 652, startPoint y: 713, endPoint x: 772, endPoint y: 722, distance: 121.2
click at [772, 722] on table "Adeola Joy Ayomide Wizzy Charity Michael Made Happiness Suciati Victoria ROSELY…" at bounding box center [976, 441] width 1141 height 637
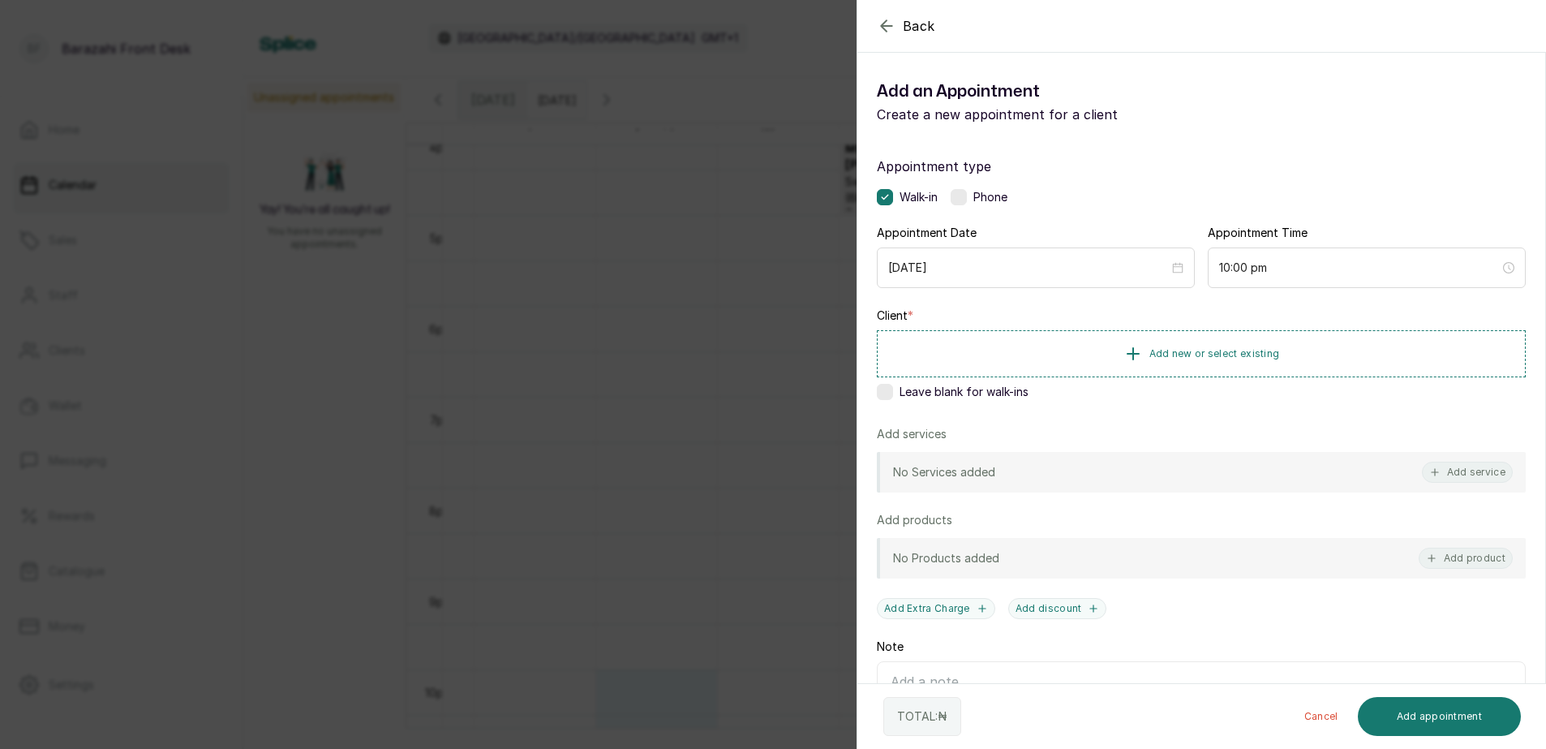
scroll to position [1475, 0]
click at [884, 27] on icon "button" at bounding box center [886, 25] width 19 height 19
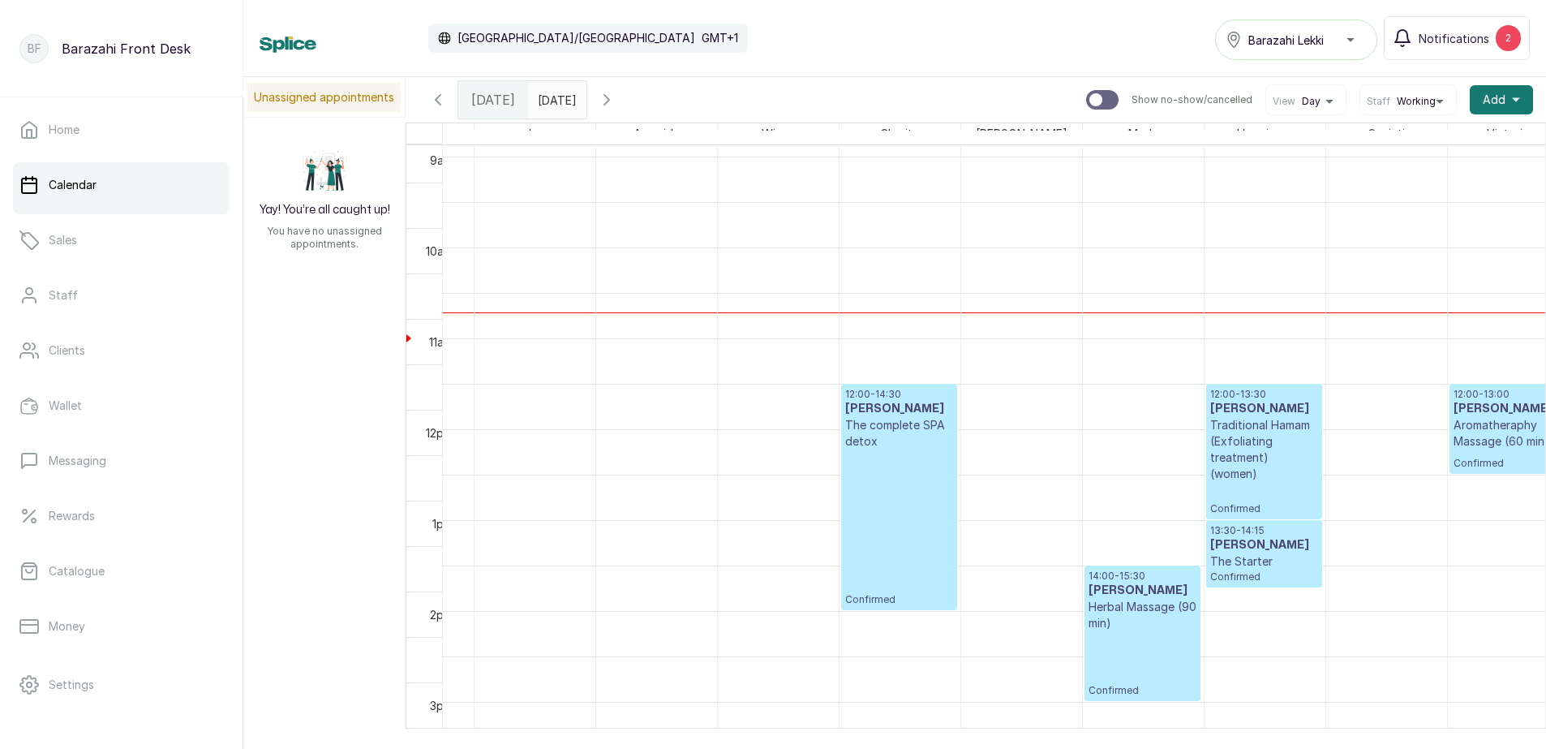
scroll to position [826, 91]
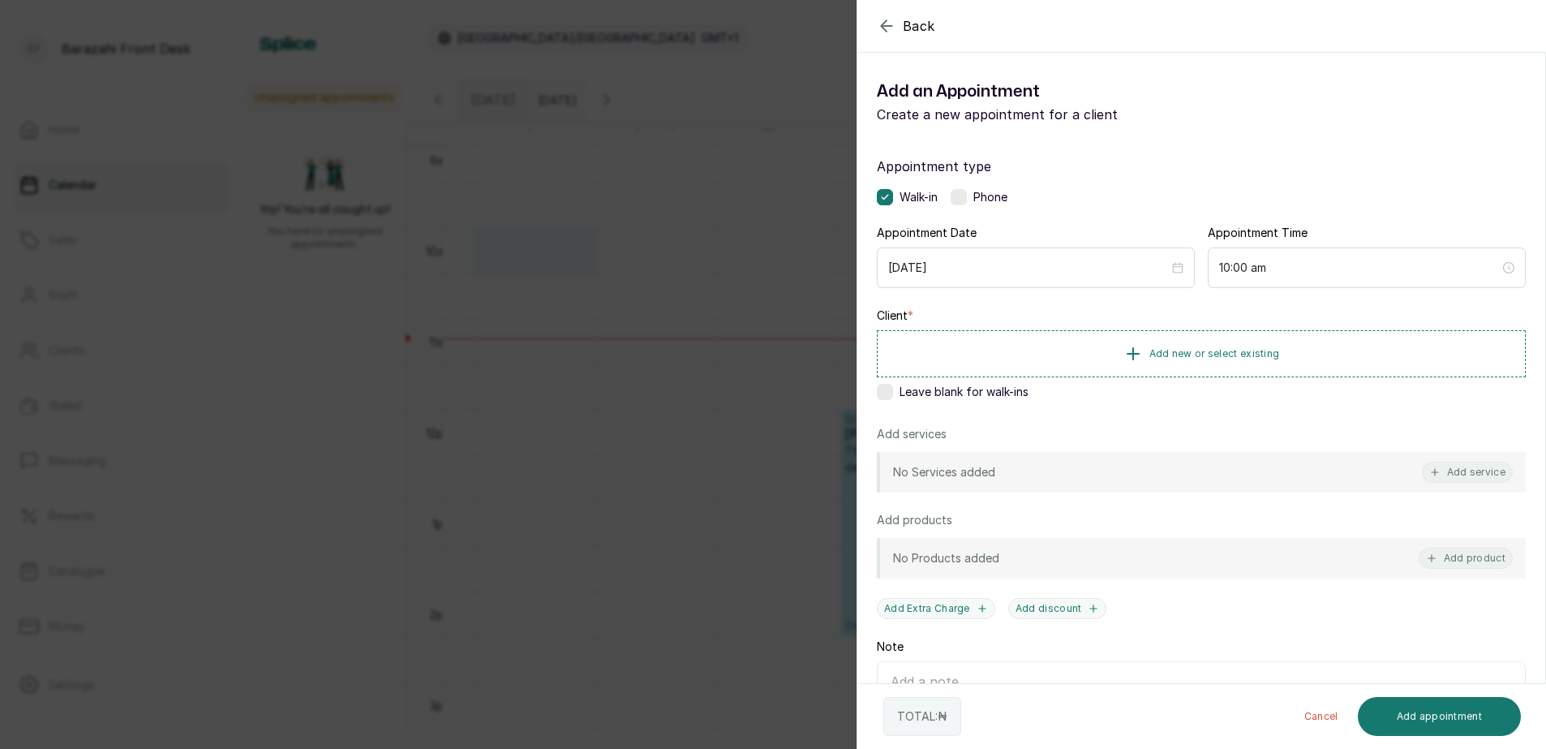
click at [886, 392] on label at bounding box center [885, 392] width 16 height 16
click at [1456, 473] on button "Add service" at bounding box center [1467, 472] width 91 height 21
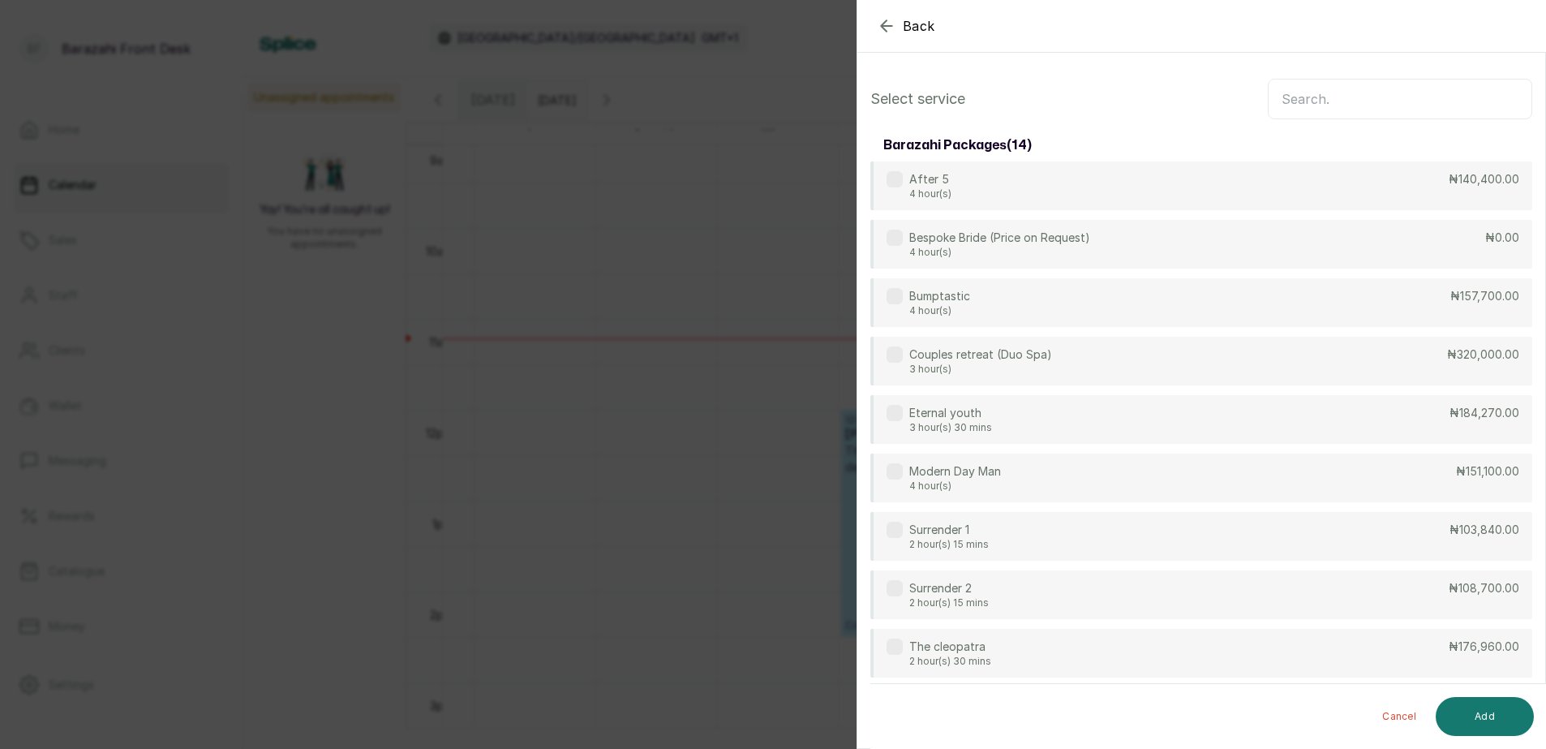
click at [1402, 95] on input "text" at bounding box center [1400, 99] width 265 height 41
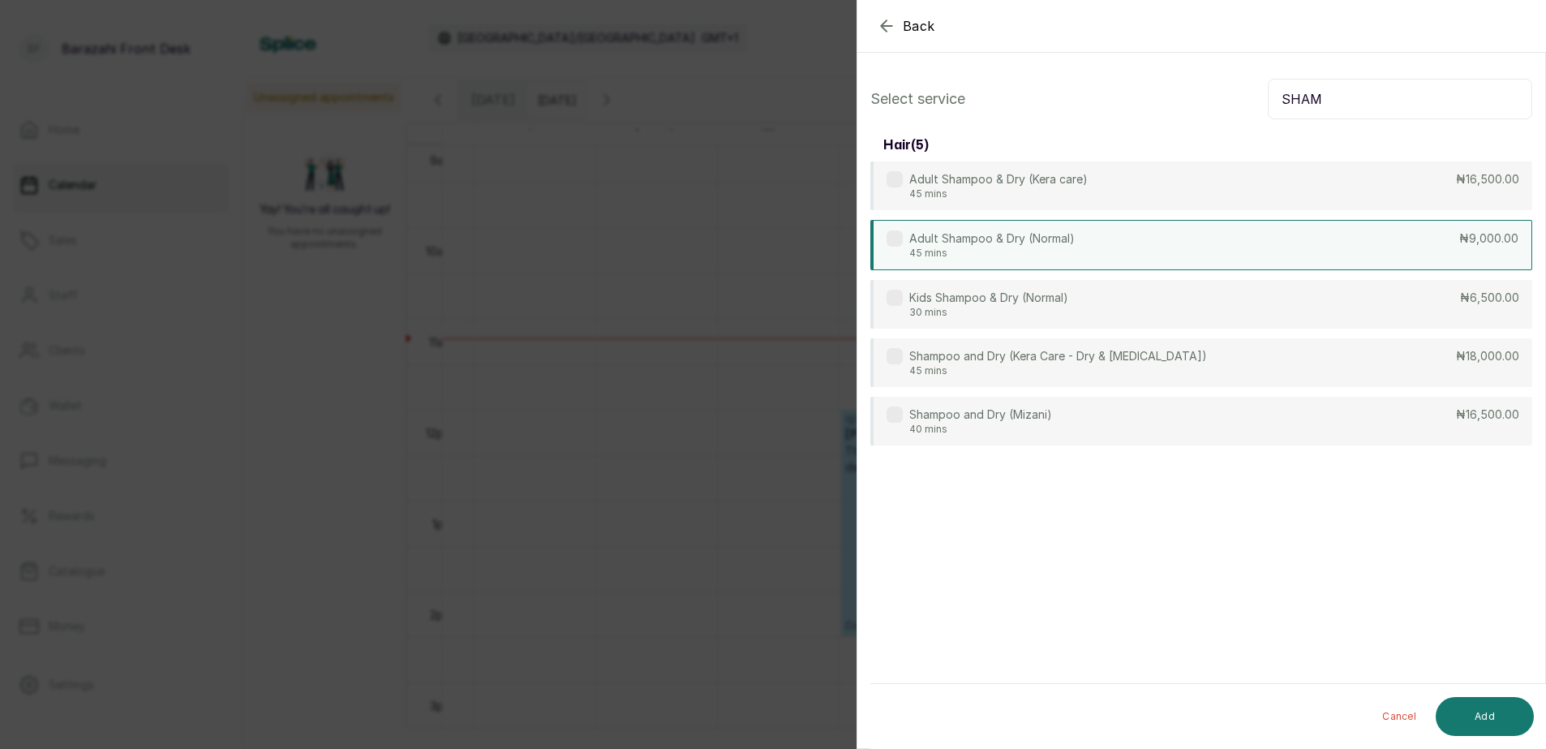
type input "SHAM"
click at [1383, 266] on div "Adult Shampoo & Dry (Normal) 45 mins ₦9,000.00" at bounding box center [1202, 245] width 662 height 50
drag, startPoint x: 1372, startPoint y: 324, endPoint x: 1358, endPoint y: 317, distance: 15.2
click at [1371, 323] on div "Kids Shampoo & Dry (Normal) 30 mins ₦6,500.00" at bounding box center [1202, 305] width 662 height 50
click at [894, 249] on div "Adult Shampoo & Dry (Normal) 45 mins" at bounding box center [981, 244] width 188 height 29
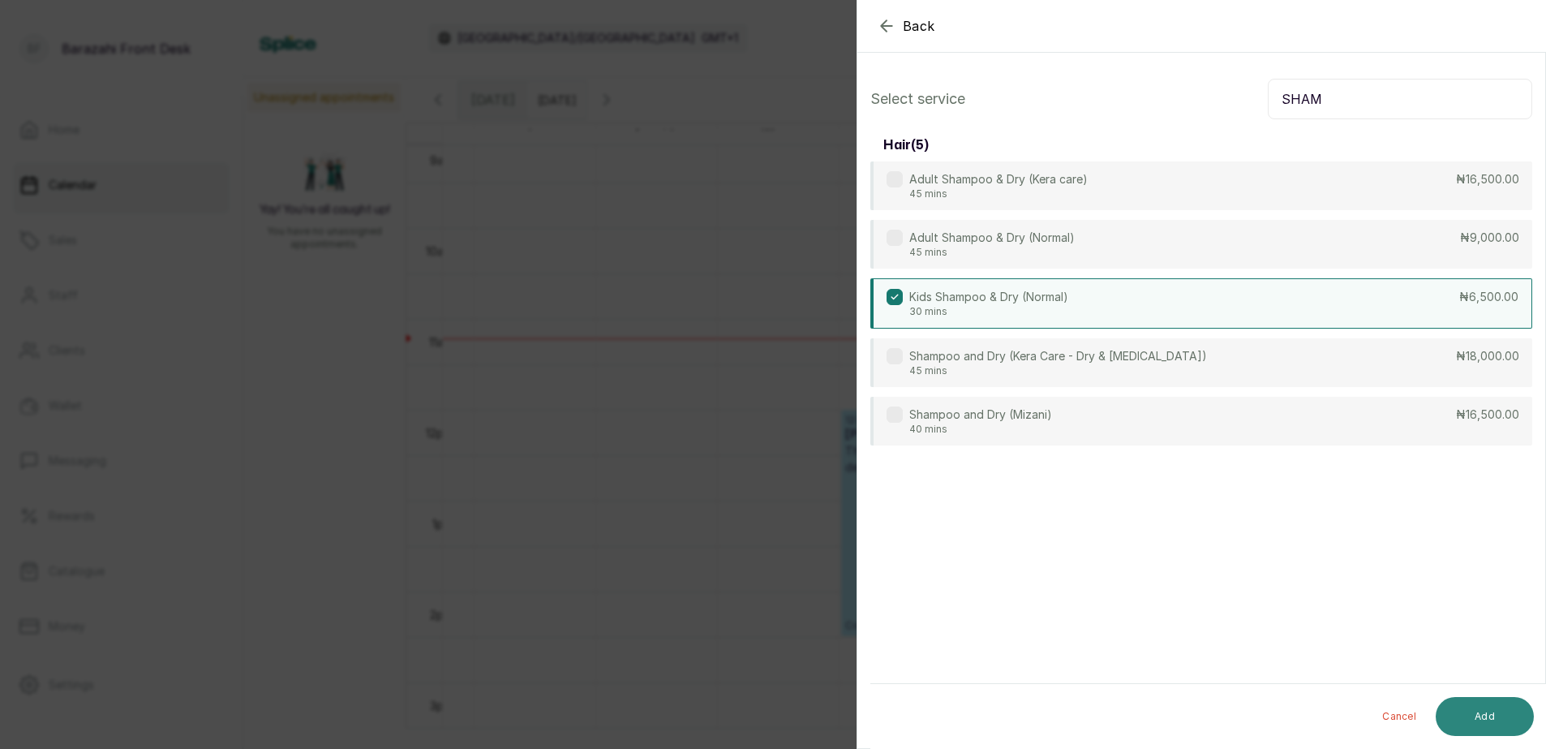
click at [1484, 708] on button "Add" at bounding box center [1485, 716] width 98 height 39
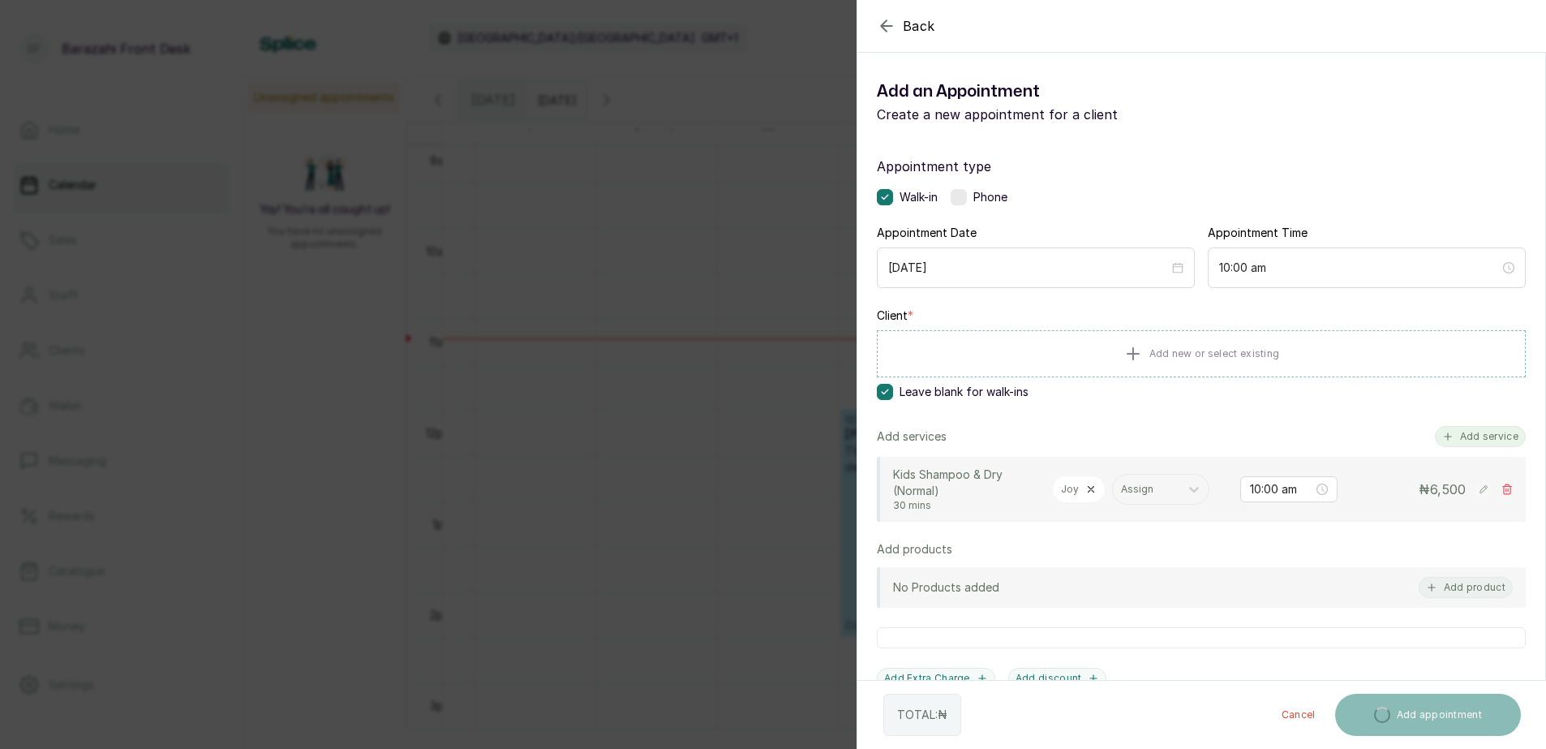
click at [1450, 440] on button "Add service" at bounding box center [1480, 436] width 91 height 21
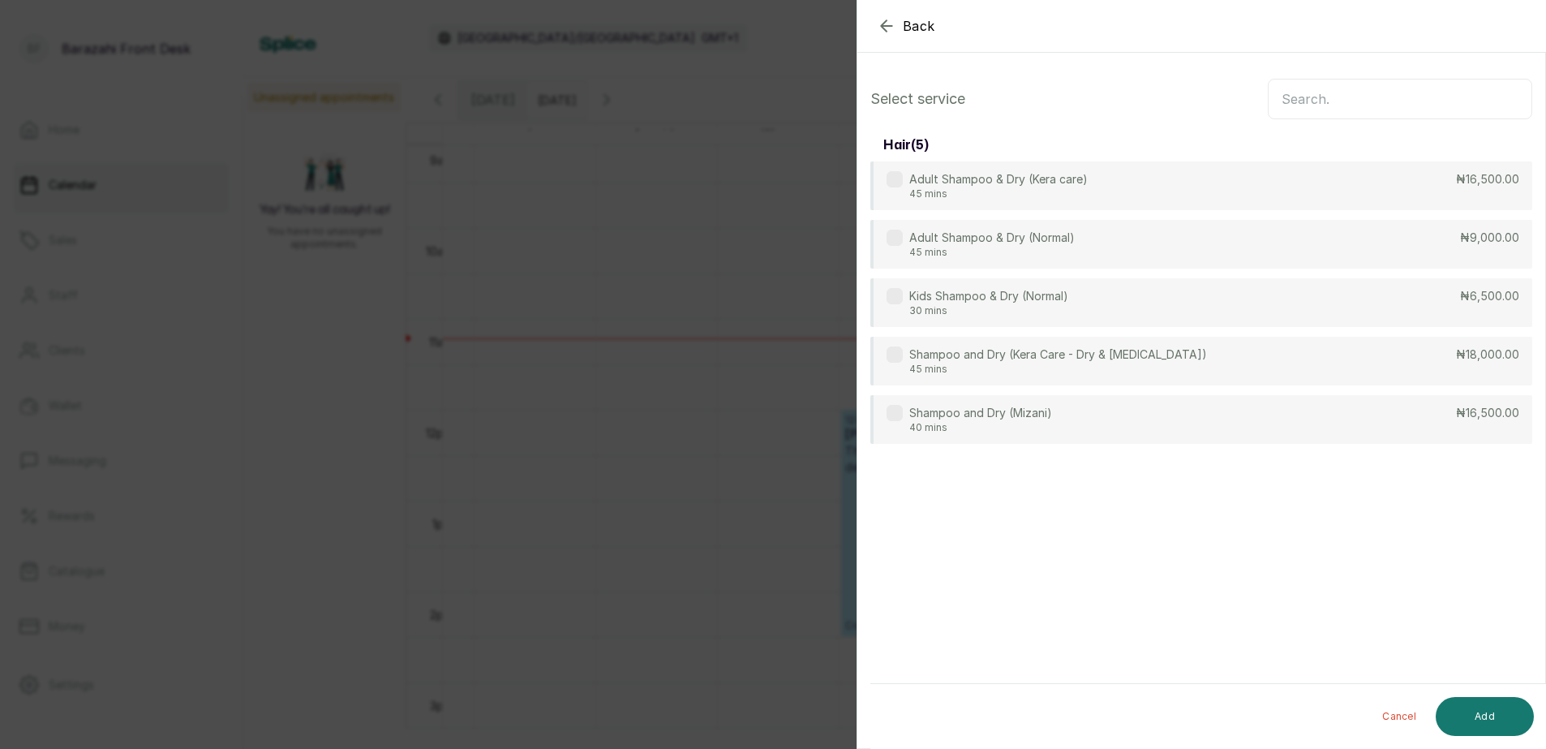
click at [1327, 101] on input "text" at bounding box center [1400, 99] width 265 height 41
type input "SHAM"
click at [1369, 286] on div "Kids Shampoo & Dry (Normal) 30 mins ₦6,500.00" at bounding box center [1202, 303] width 662 height 50
click at [1489, 707] on button "Add" at bounding box center [1485, 716] width 98 height 39
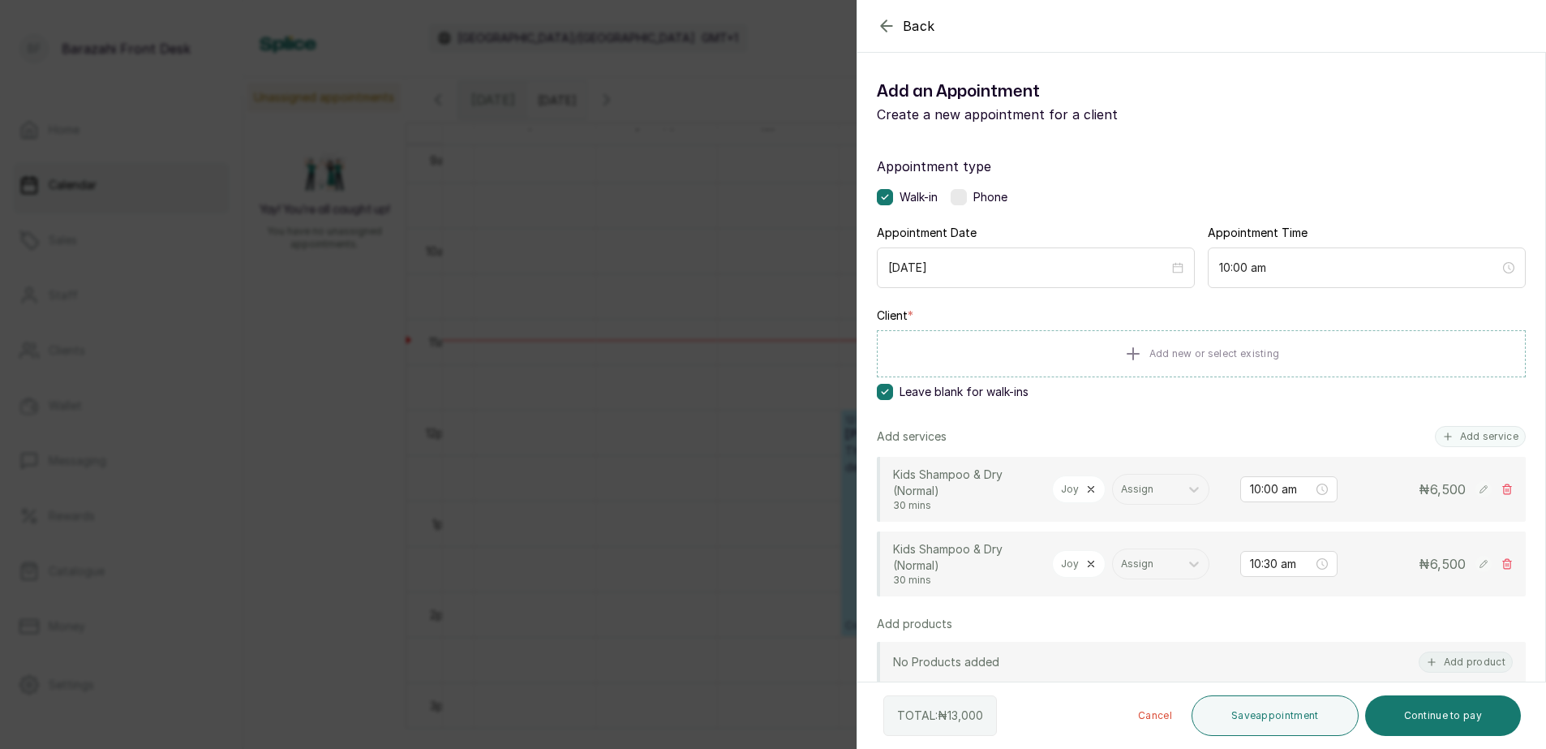
scroll to position [81, 0]
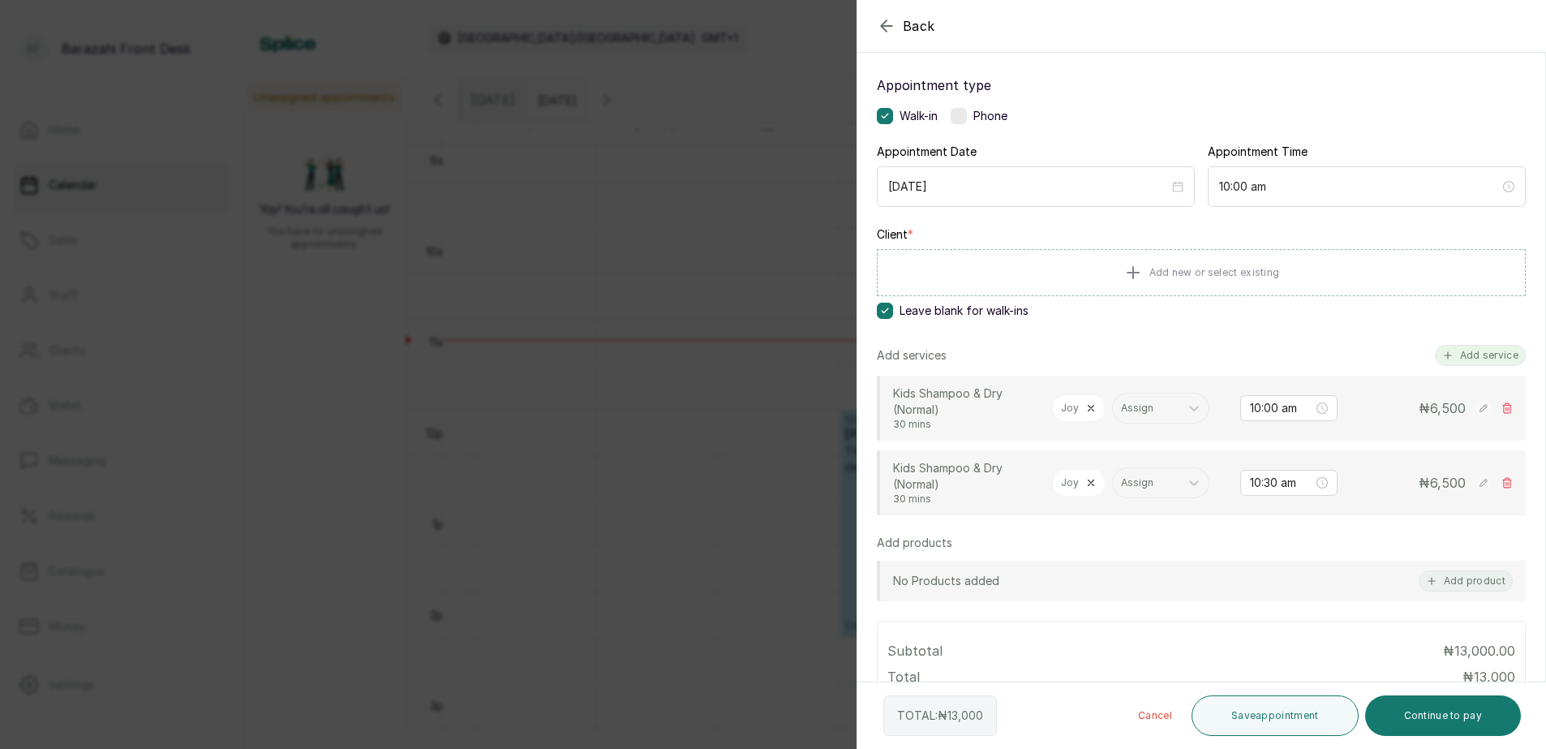
click at [1465, 356] on button "Add service" at bounding box center [1480, 355] width 91 height 21
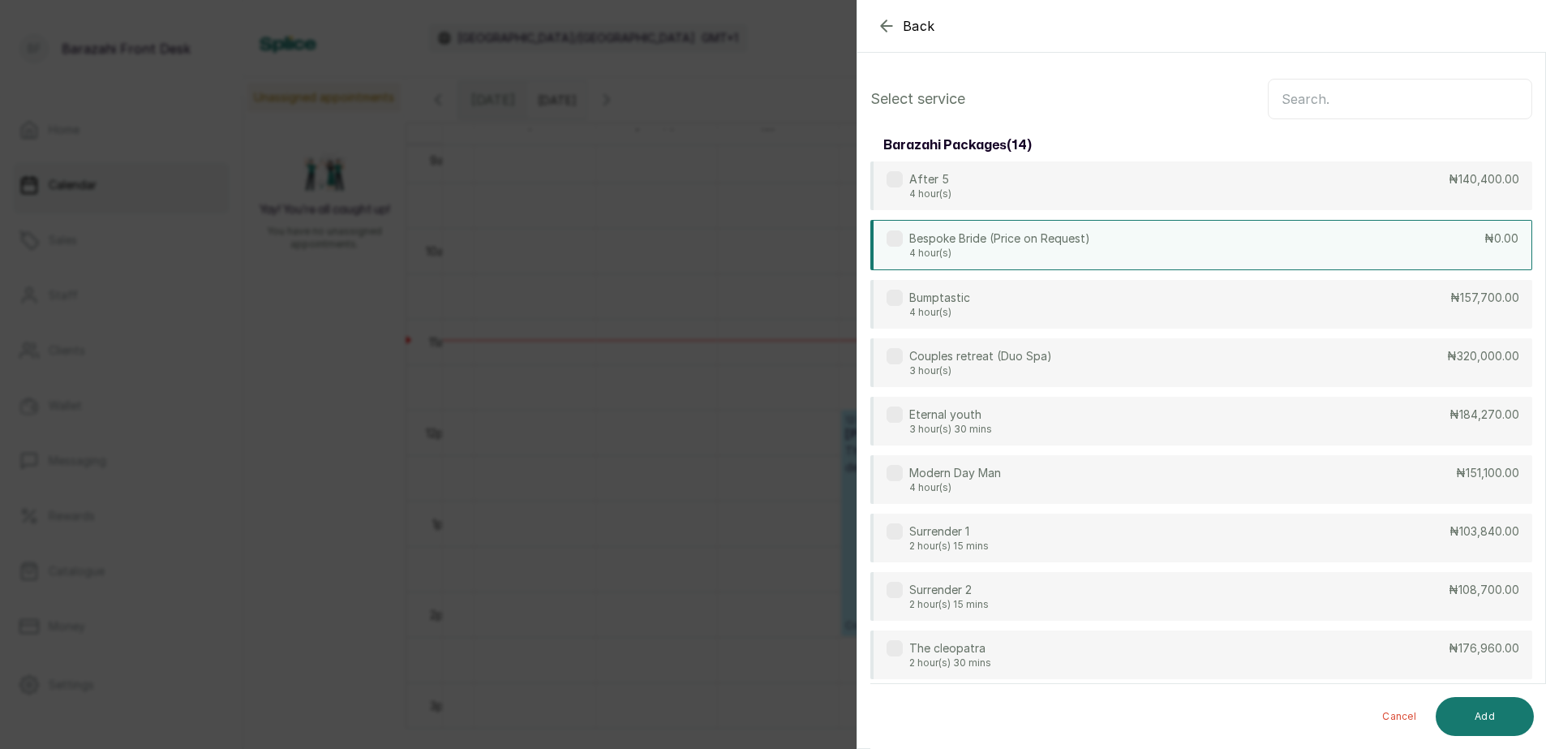
click at [1441, 243] on div "Bespoke Bride (Price on Request) 4 hour(s) ₦0.00" at bounding box center [1202, 245] width 662 height 50
click at [935, 246] on p "Bespoke Bride (Price on Request)" at bounding box center [1000, 238] width 181 height 16
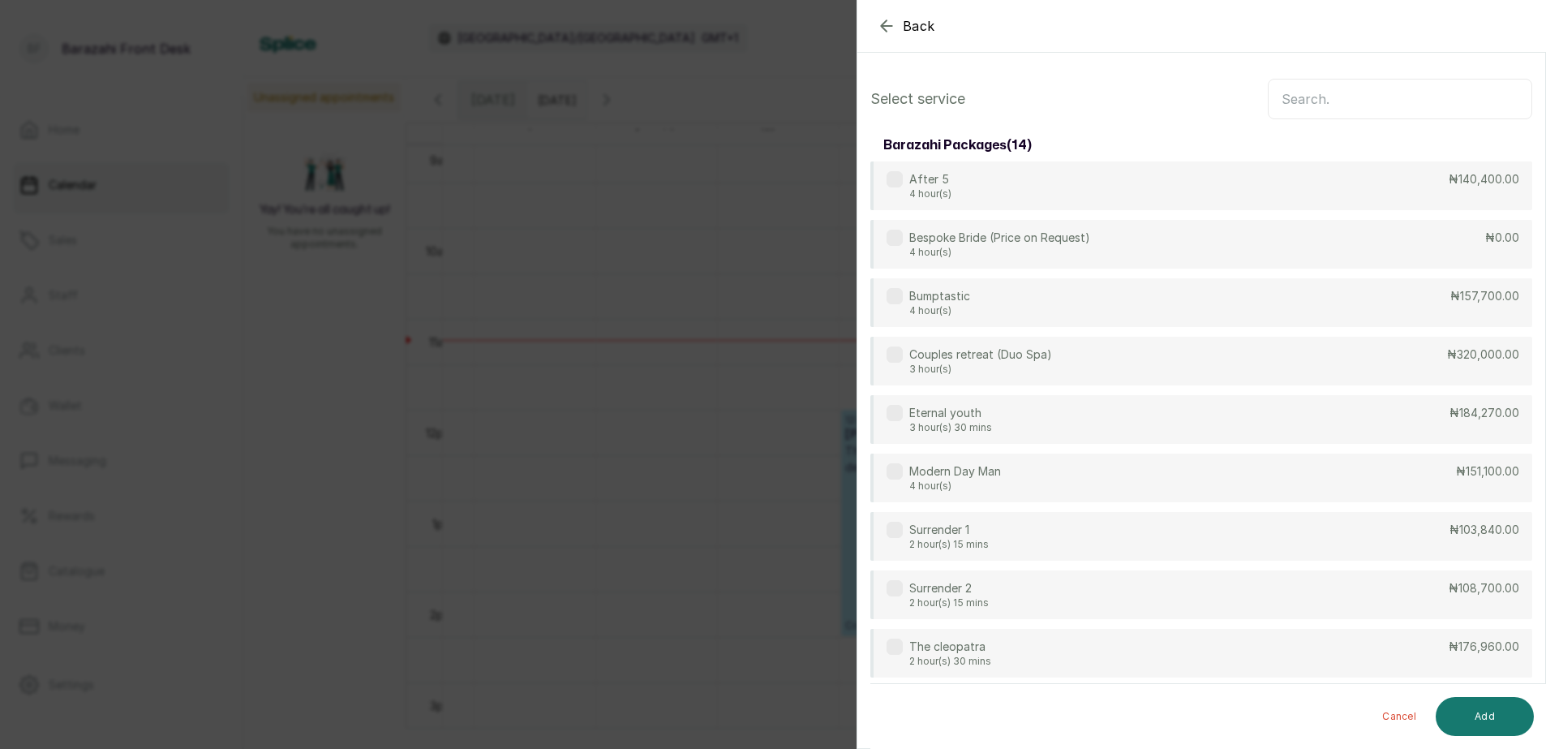
click at [1418, 96] on input "text" at bounding box center [1400, 99] width 265 height 41
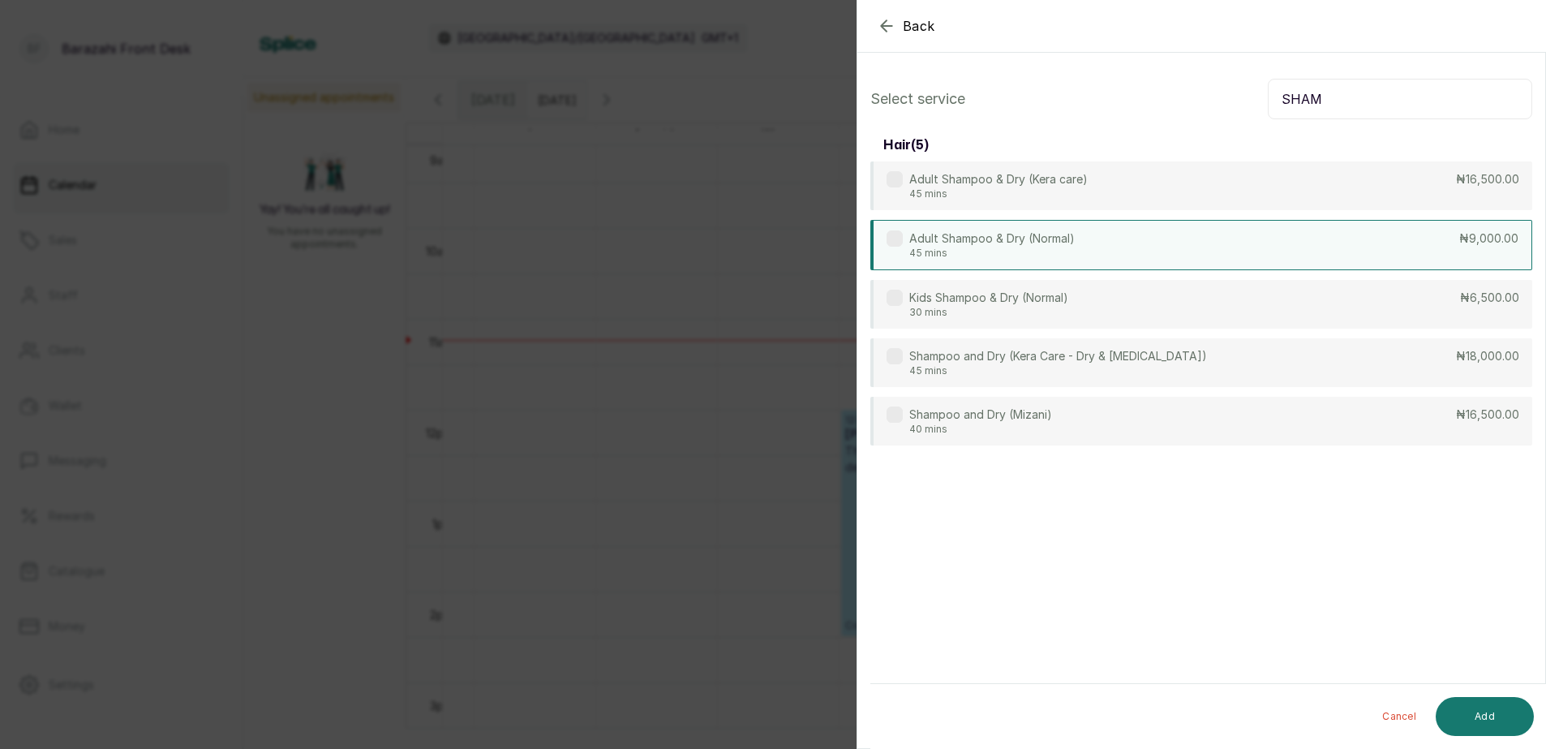
type input "SHAM"
click at [1421, 244] on div "Adult Shampoo & Dry (Normal) 45 mins ₦9,000.00" at bounding box center [1202, 245] width 662 height 50
click at [1485, 712] on button "Add" at bounding box center [1485, 716] width 98 height 39
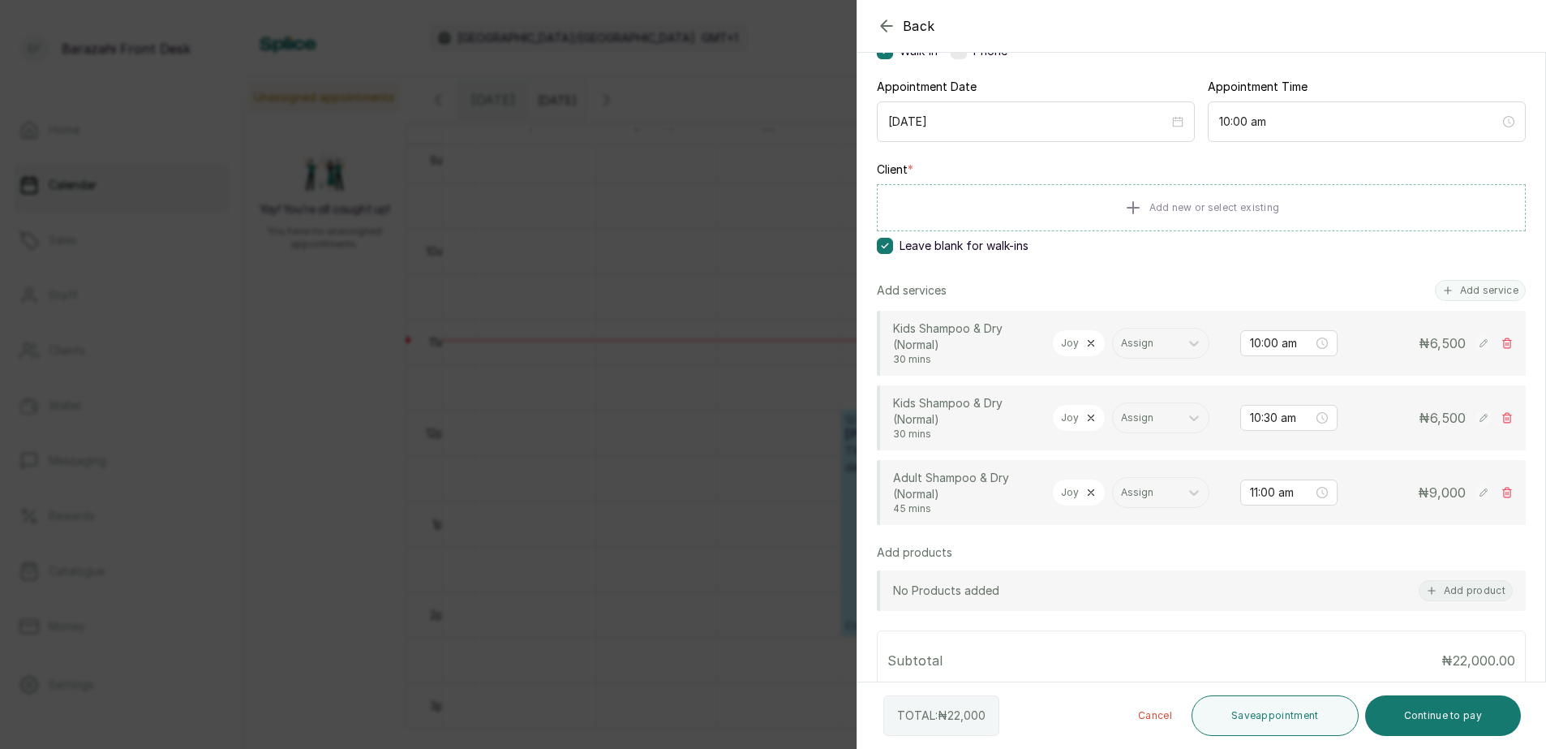
scroll to position [243, 0]
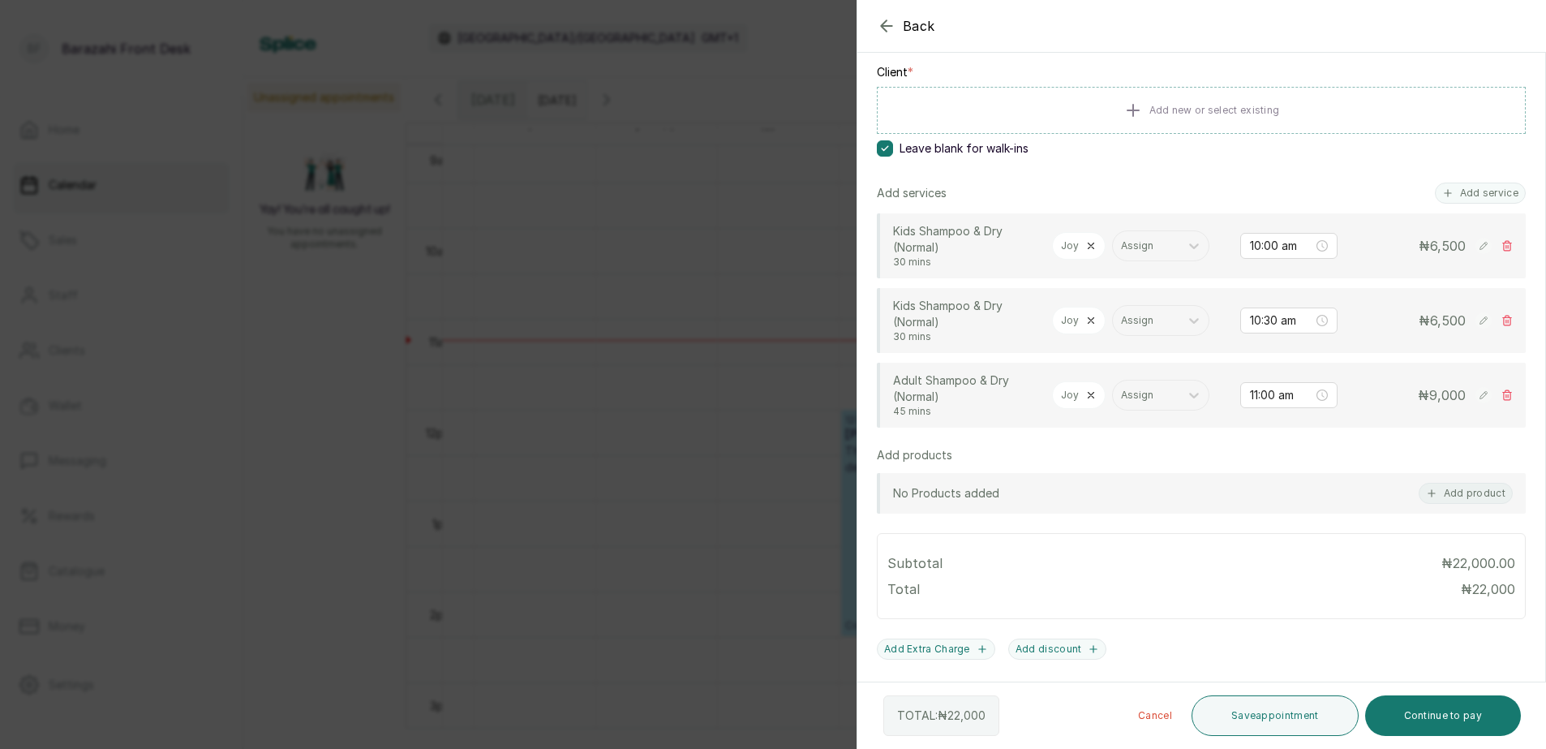
click at [1092, 318] on icon at bounding box center [1092, 321] width 6 height 6
click at [1116, 332] on div "Assign" at bounding box center [1100, 320] width 97 height 31
type input "PUR"
click at [1108, 363] on div "Purity Issa - Braider" at bounding box center [1101, 361] width 162 height 30
click at [1090, 401] on icon at bounding box center [1091, 394] width 11 height 11
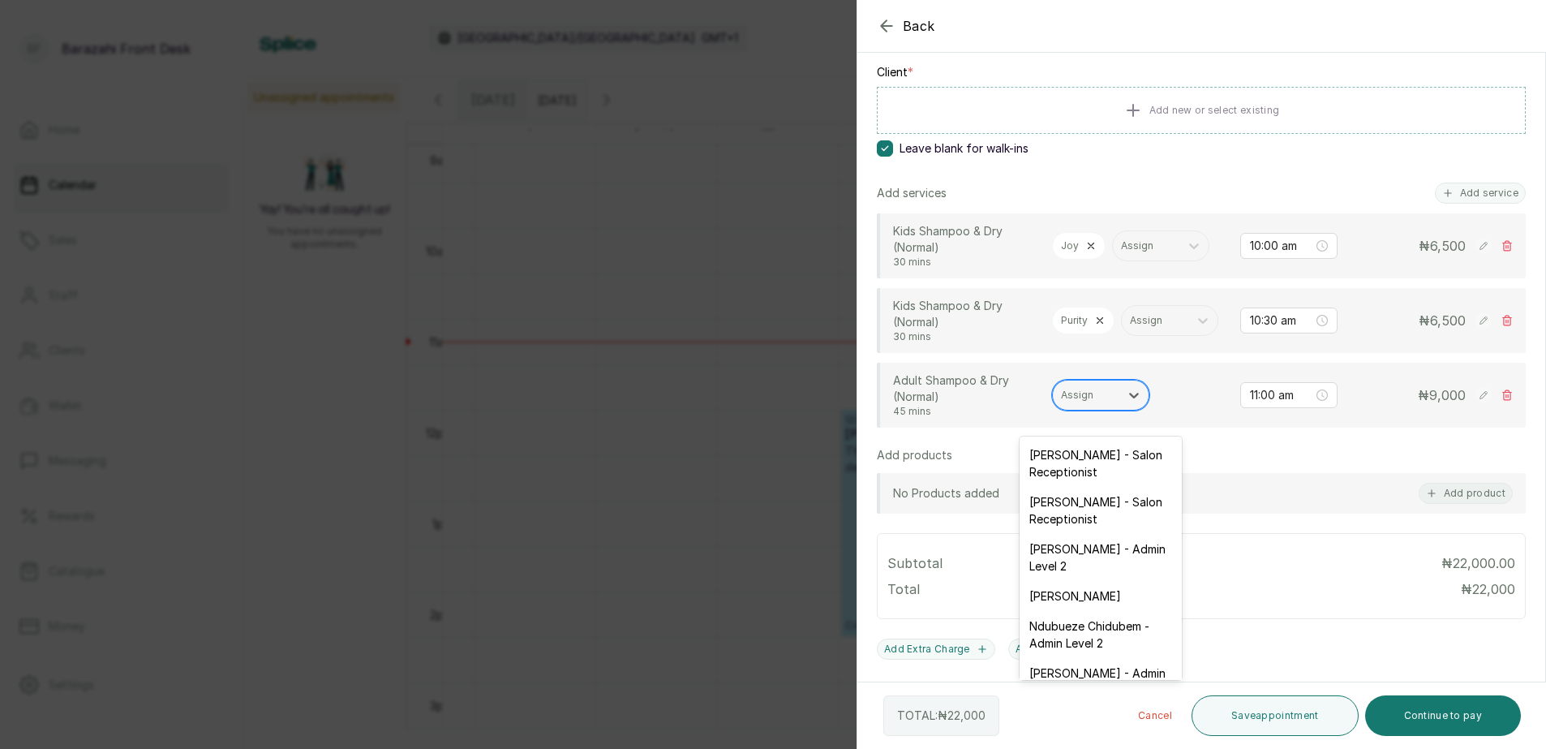
click at [1090, 402] on div at bounding box center [1086, 395] width 50 height 15
type input "ADE"
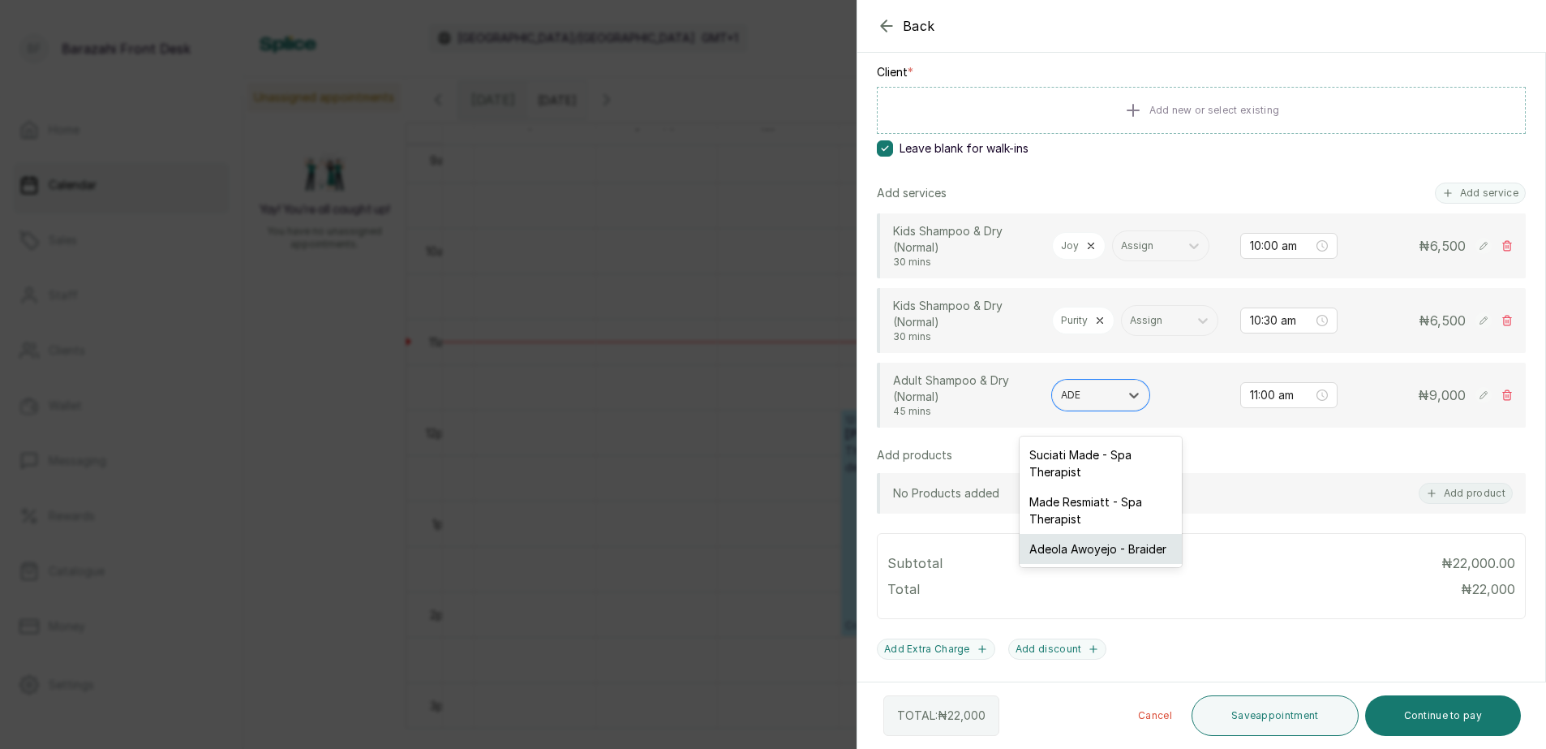
click at [1096, 553] on div "Adeola Awoyejo - Braider" at bounding box center [1101, 549] width 162 height 30
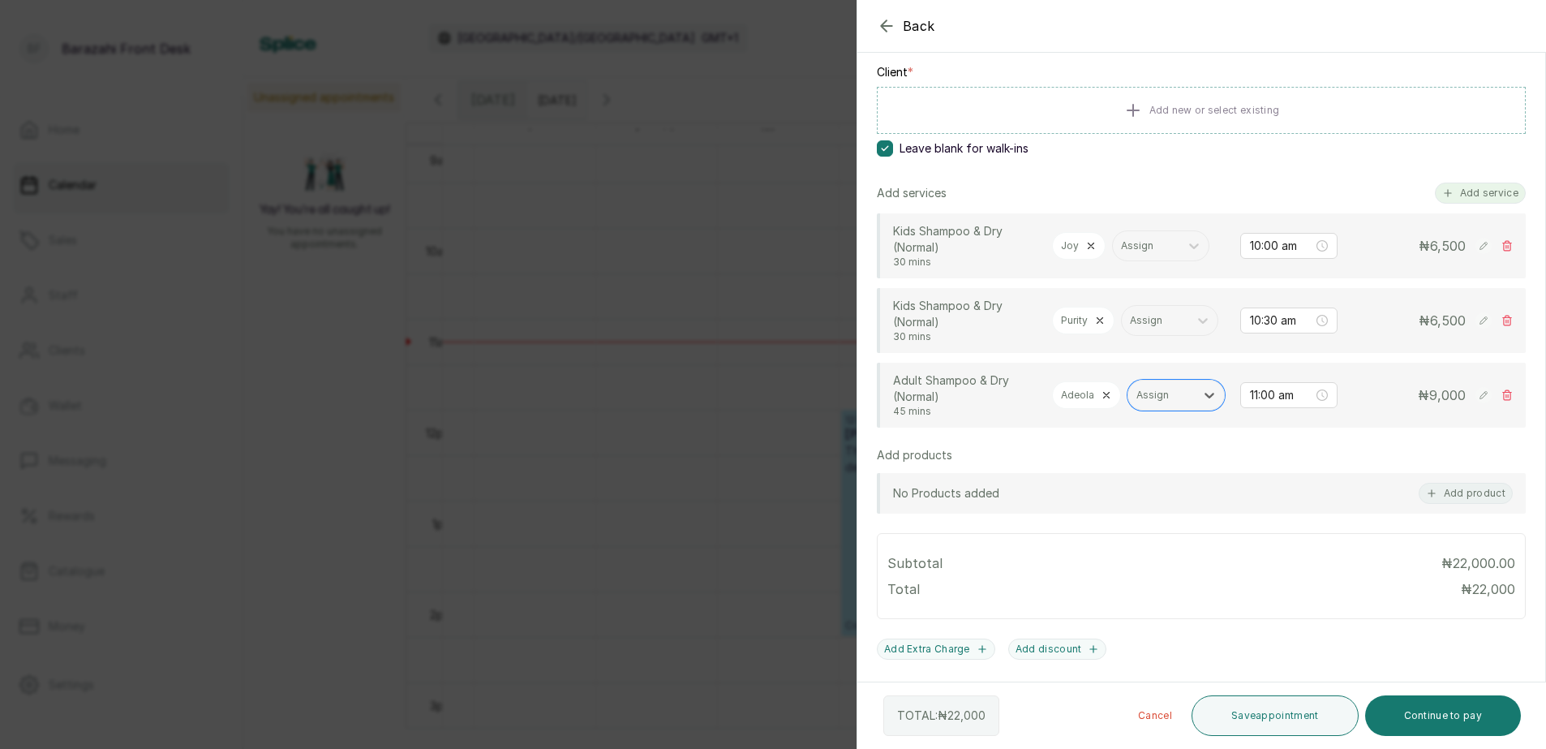
click at [1447, 196] on button "Add service" at bounding box center [1480, 193] width 91 height 21
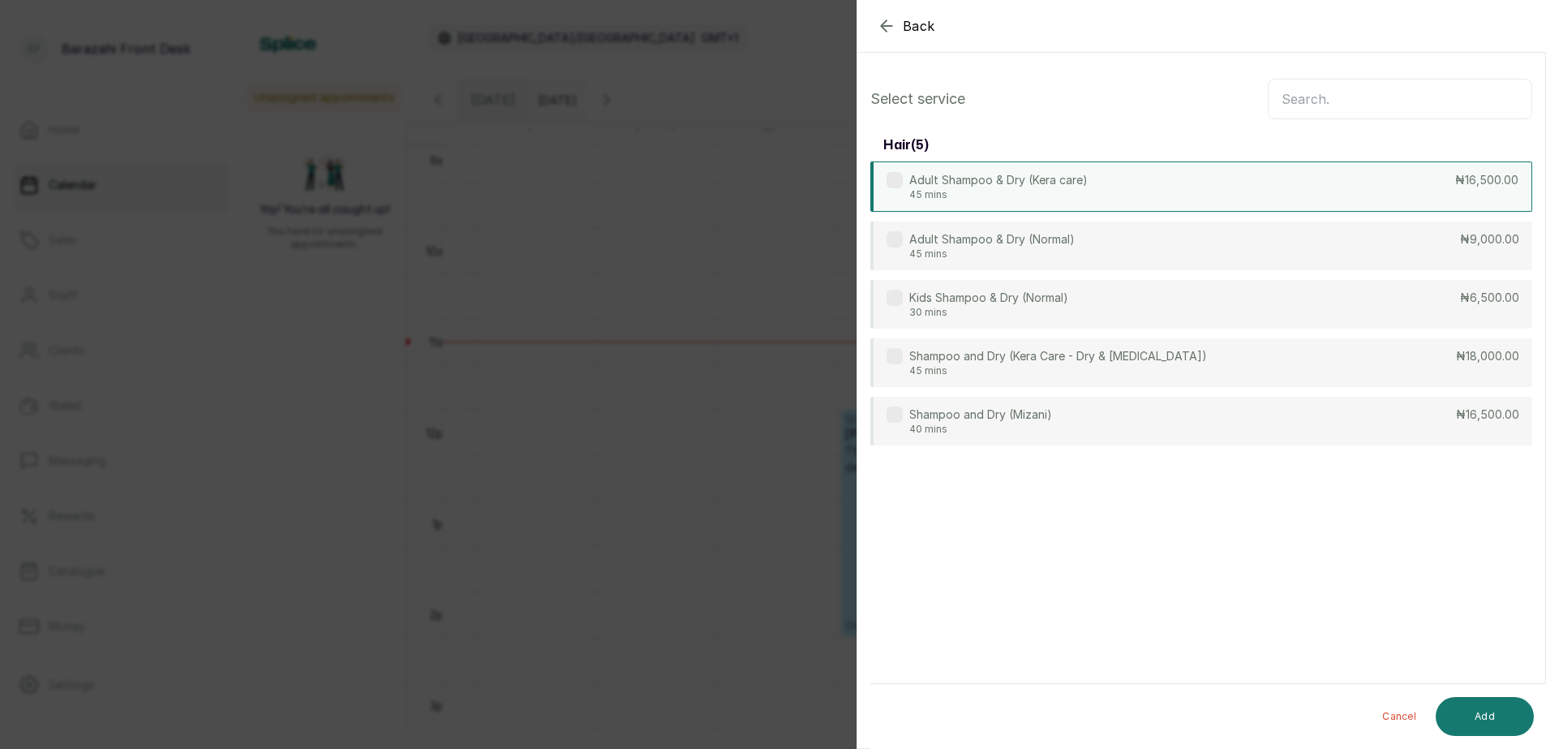
scroll to position [0, 0]
click at [1423, 105] on input "text" at bounding box center [1400, 99] width 265 height 41
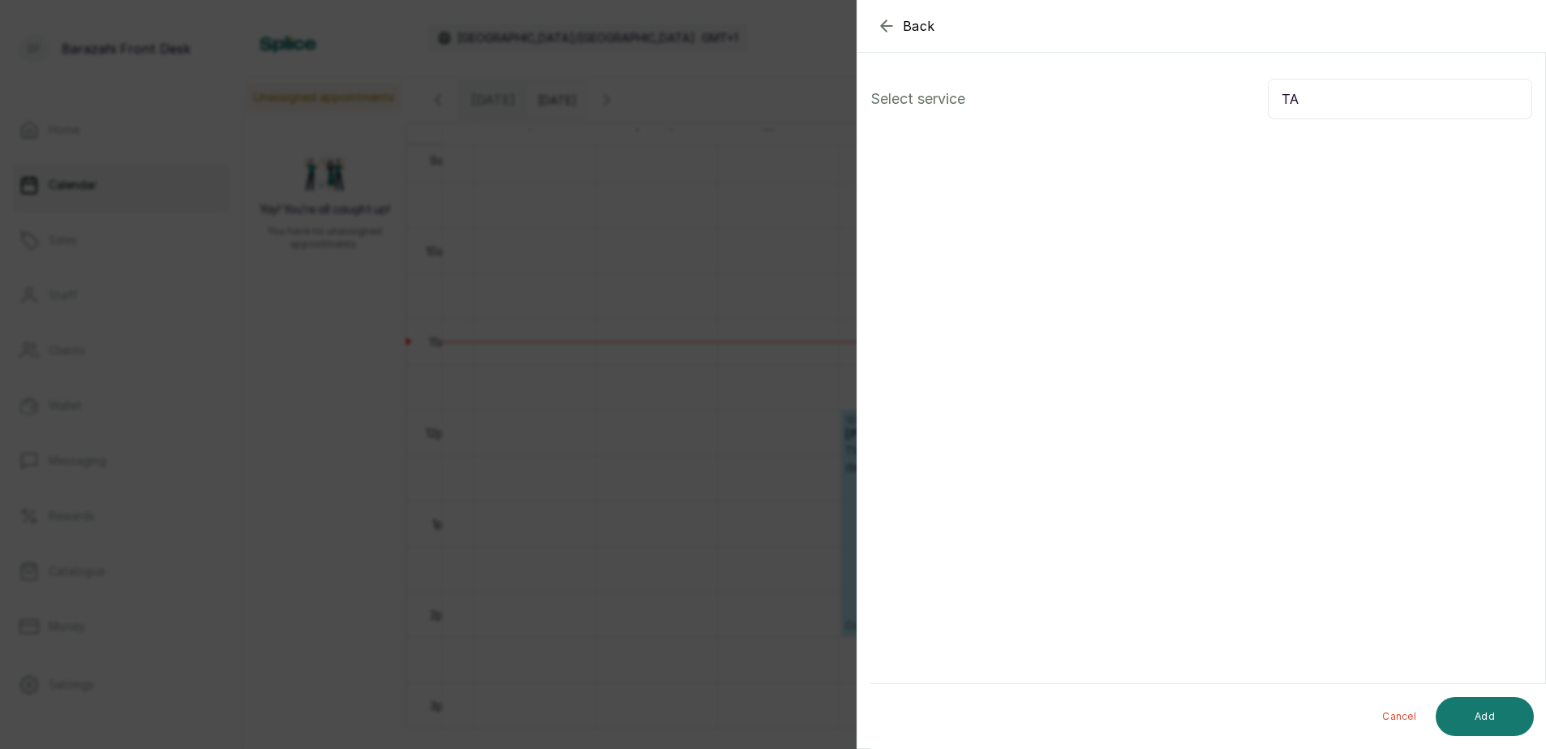
type input "T"
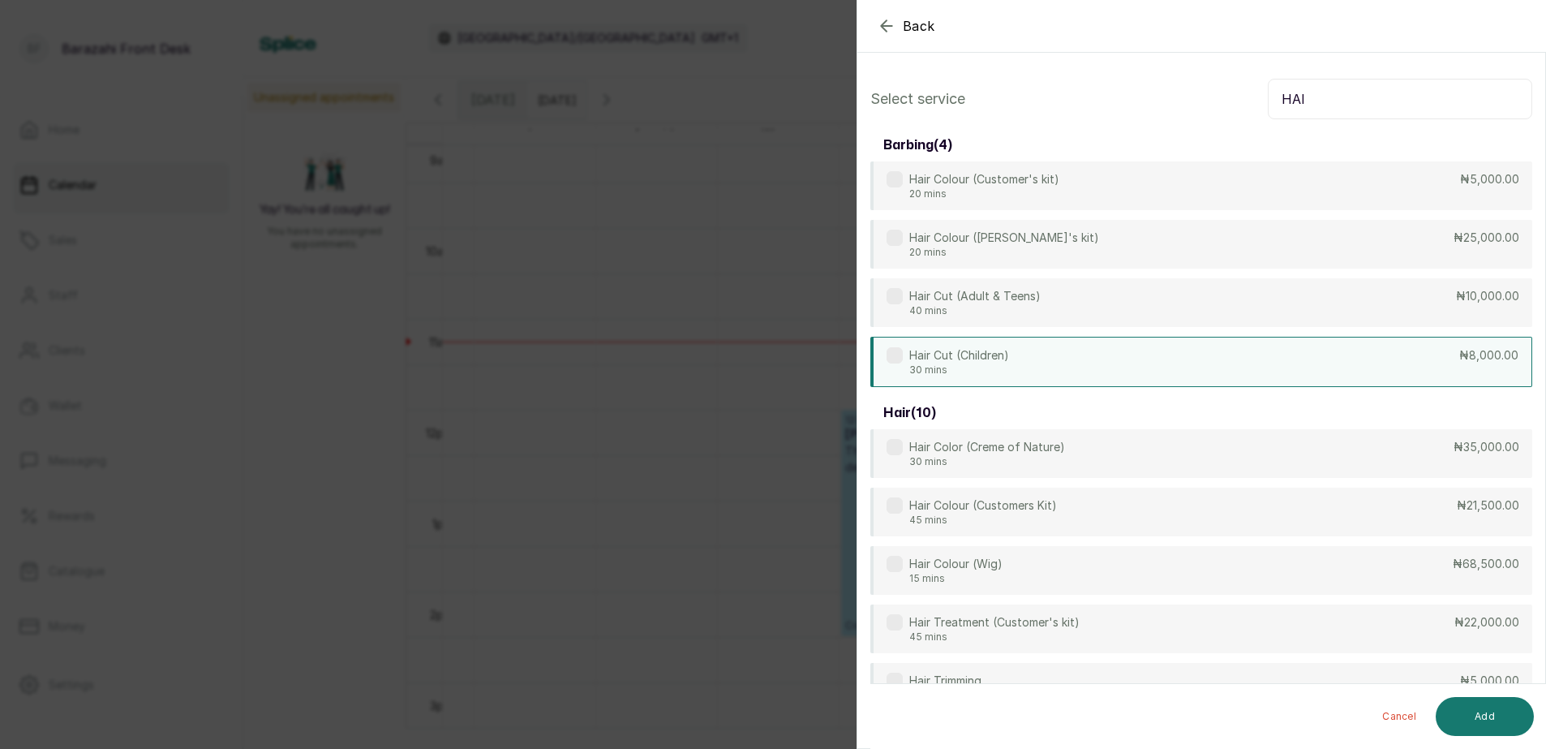
type input "HAI"
click at [1321, 364] on div "Hair Cut (Children) 30 mins ₦8,000.00" at bounding box center [1202, 362] width 662 height 50
click at [1486, 716] on button "Add" at bounding box center [1485, 716] width 98 height 39
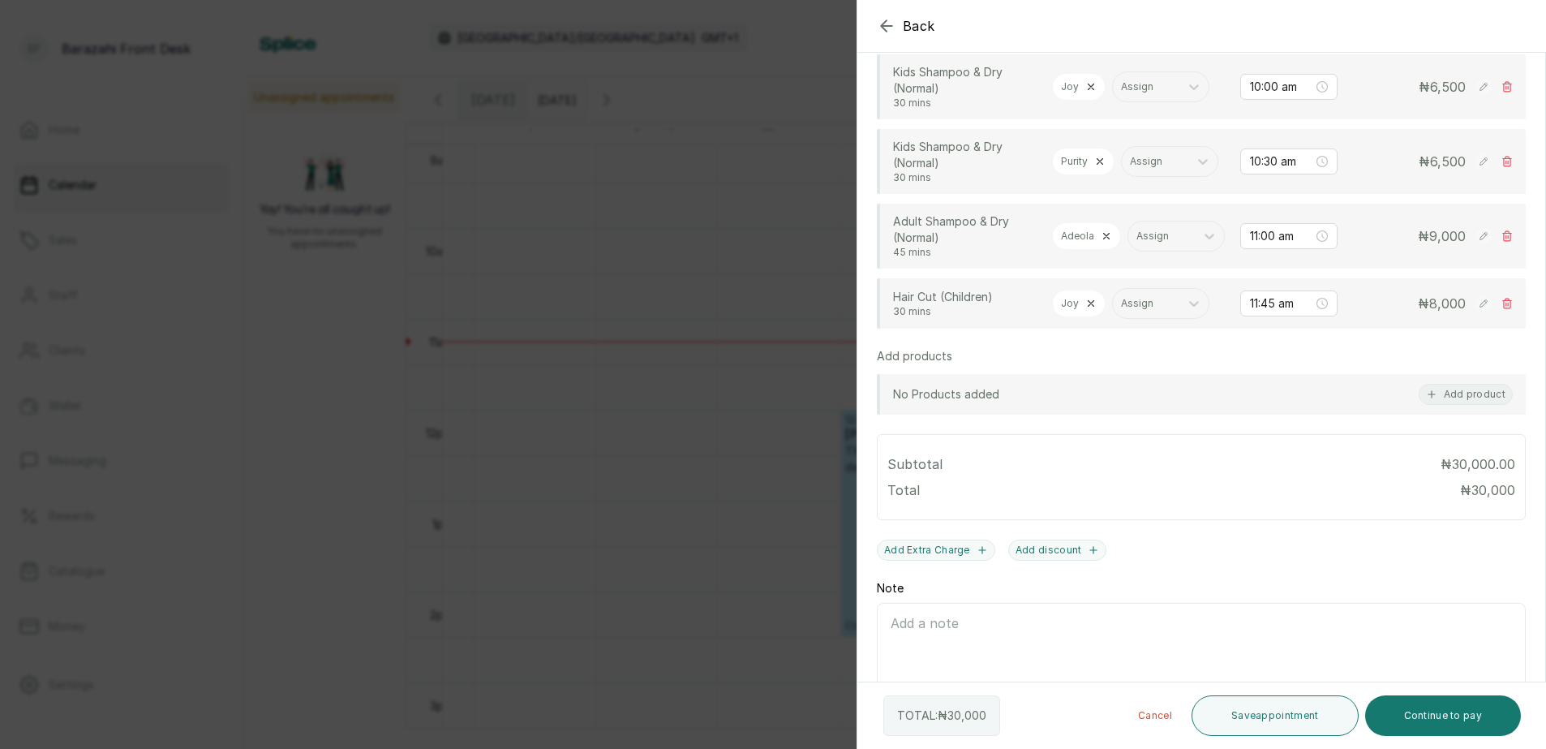
scroll to position [406, 0]
click at [1089, 306] on icon at bounding box center [1091, 300] width 11 height 11
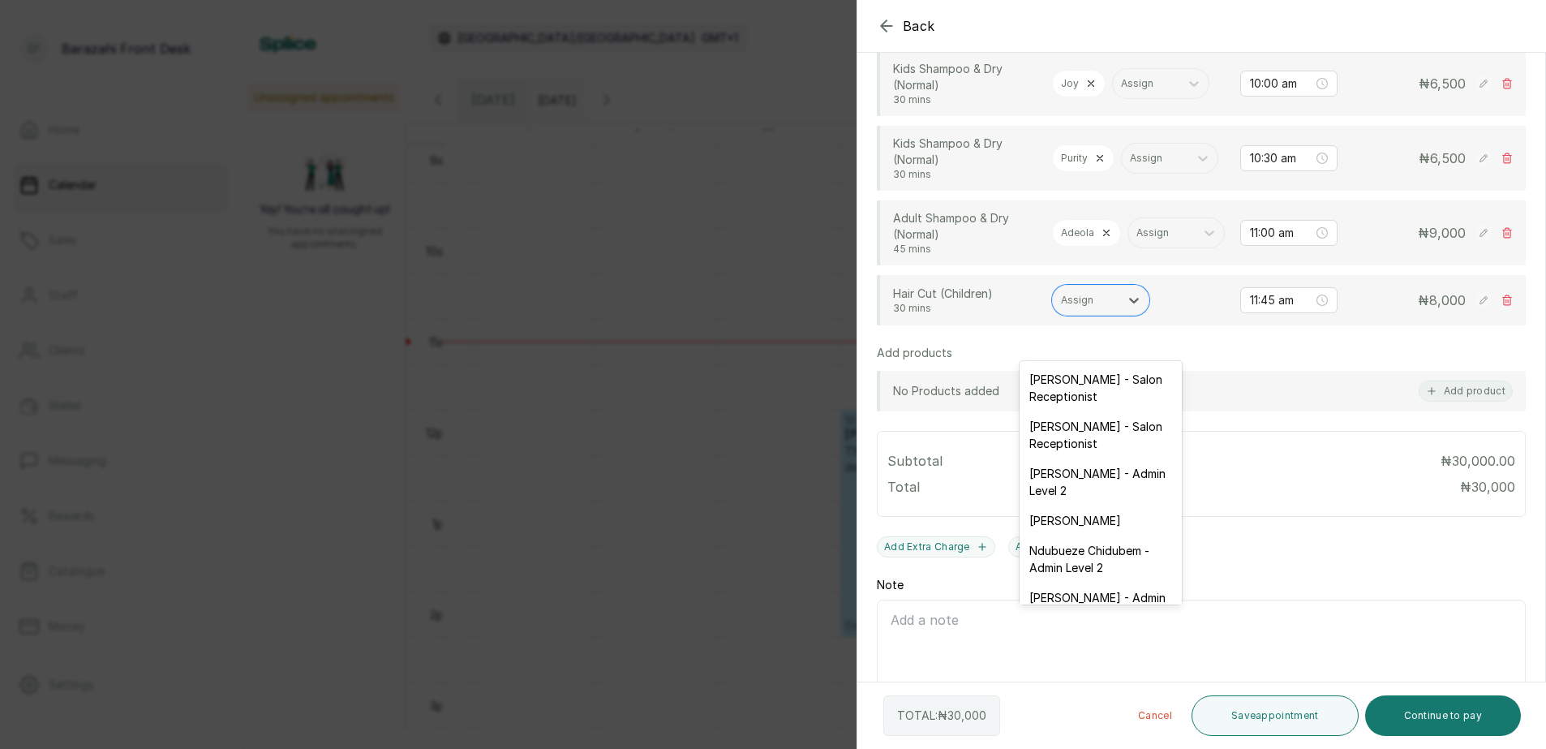
click at [1089, 308] on div at bounding box center [1086, 300] width 50 height 15
type input "TA"
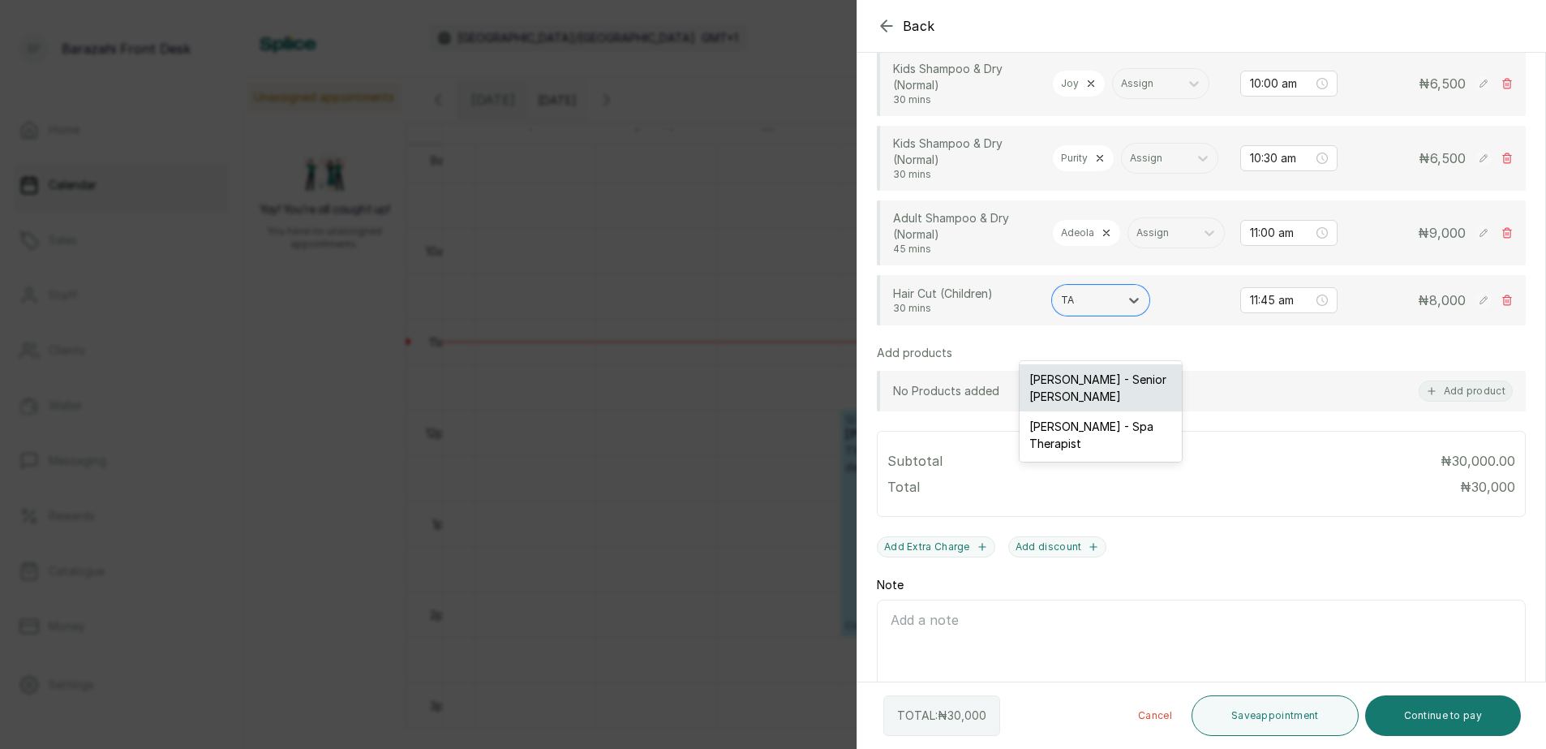
click at [1093, 389] on div "Taofeek Akanbi - Senior Barber" at bounding box center [1101, 387] width 162 height 47
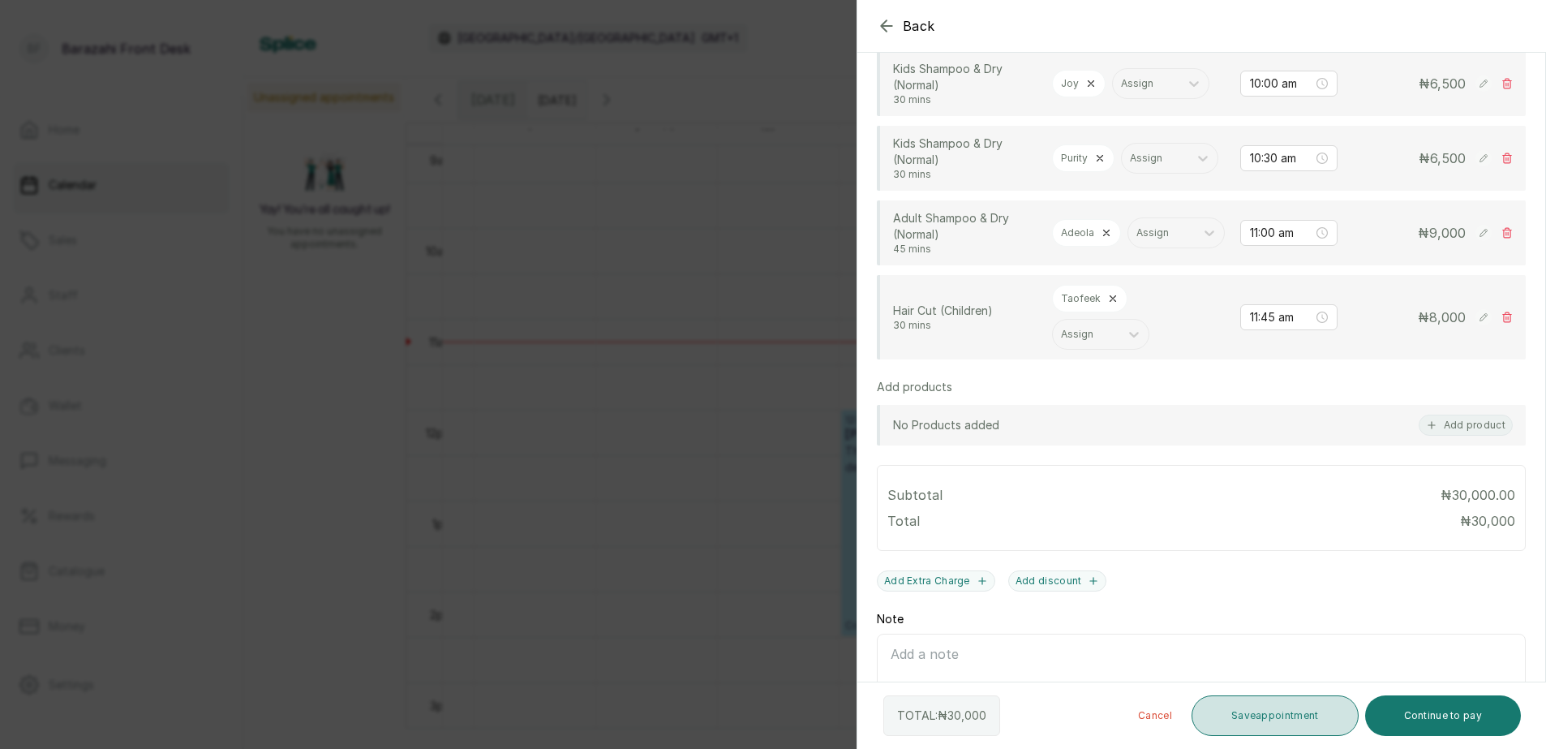
click at [1271, 708] on button "Save appointment" at bounding box center [1275, 715] width 167 height 41
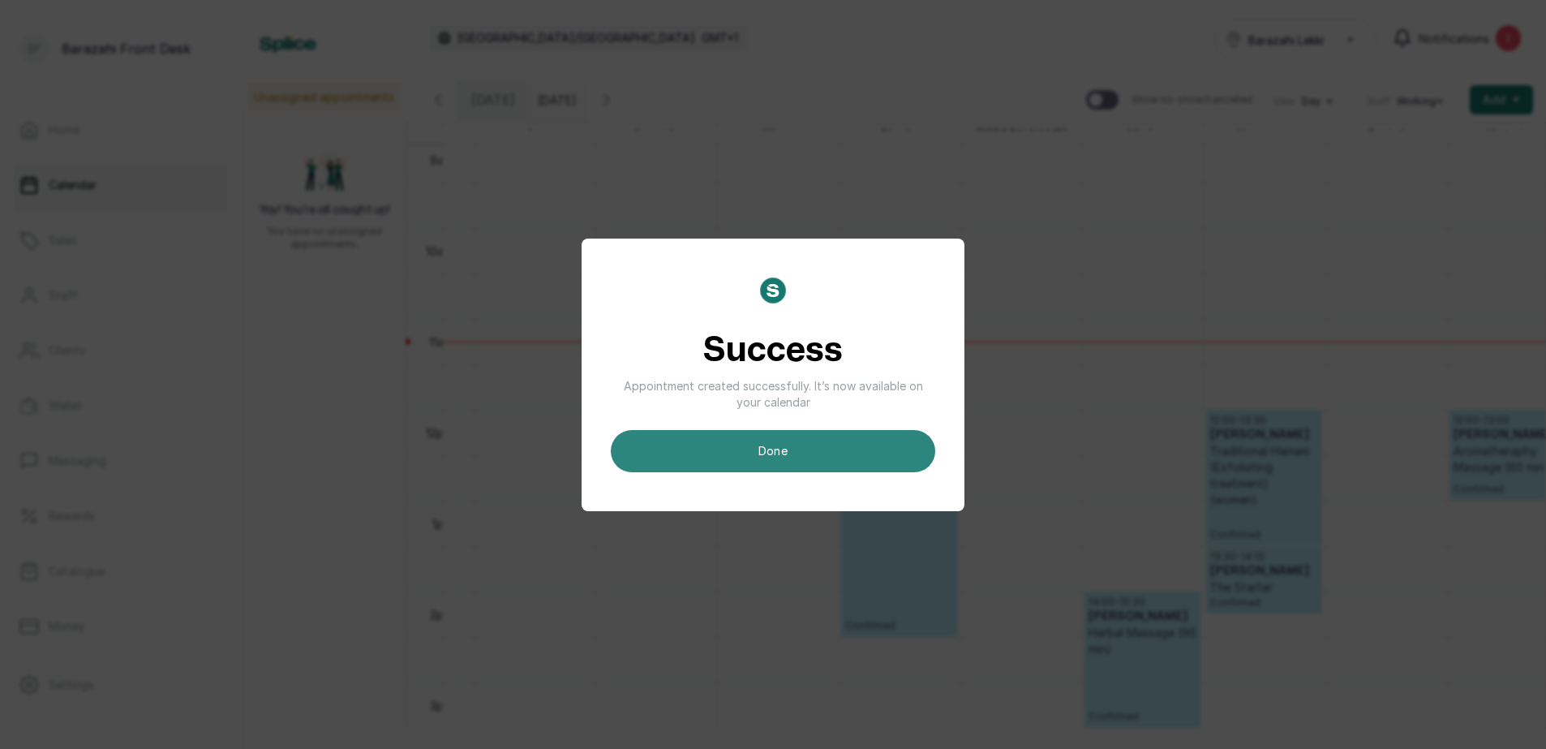
click at [815, 457] on button "done" at bounding box center [773, 451] width 325 height 42
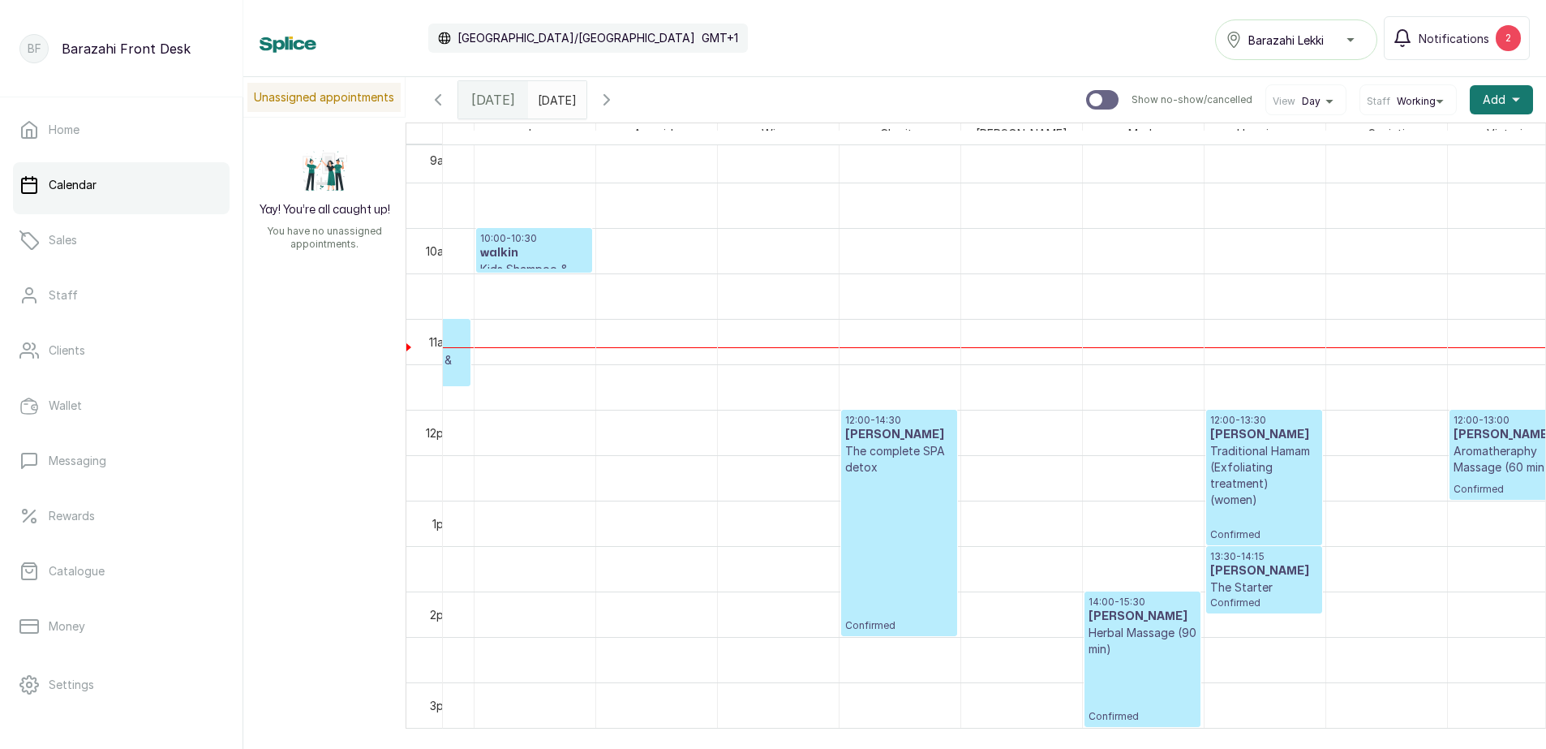
click at [540, 243] on p "10:00 - 10:30" at bounding box center [534, 238] width 108 height 13
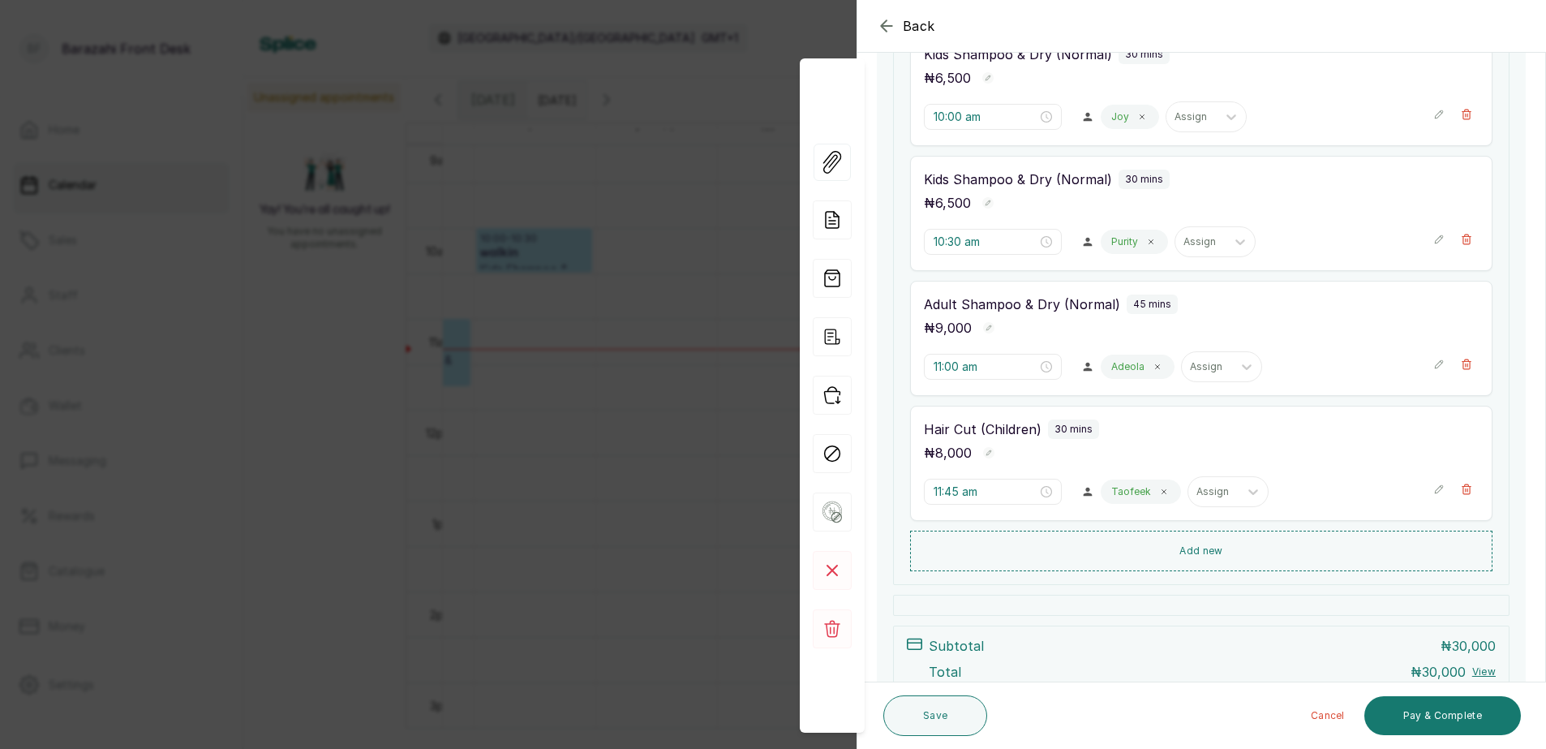
scroll to position [325, 0]
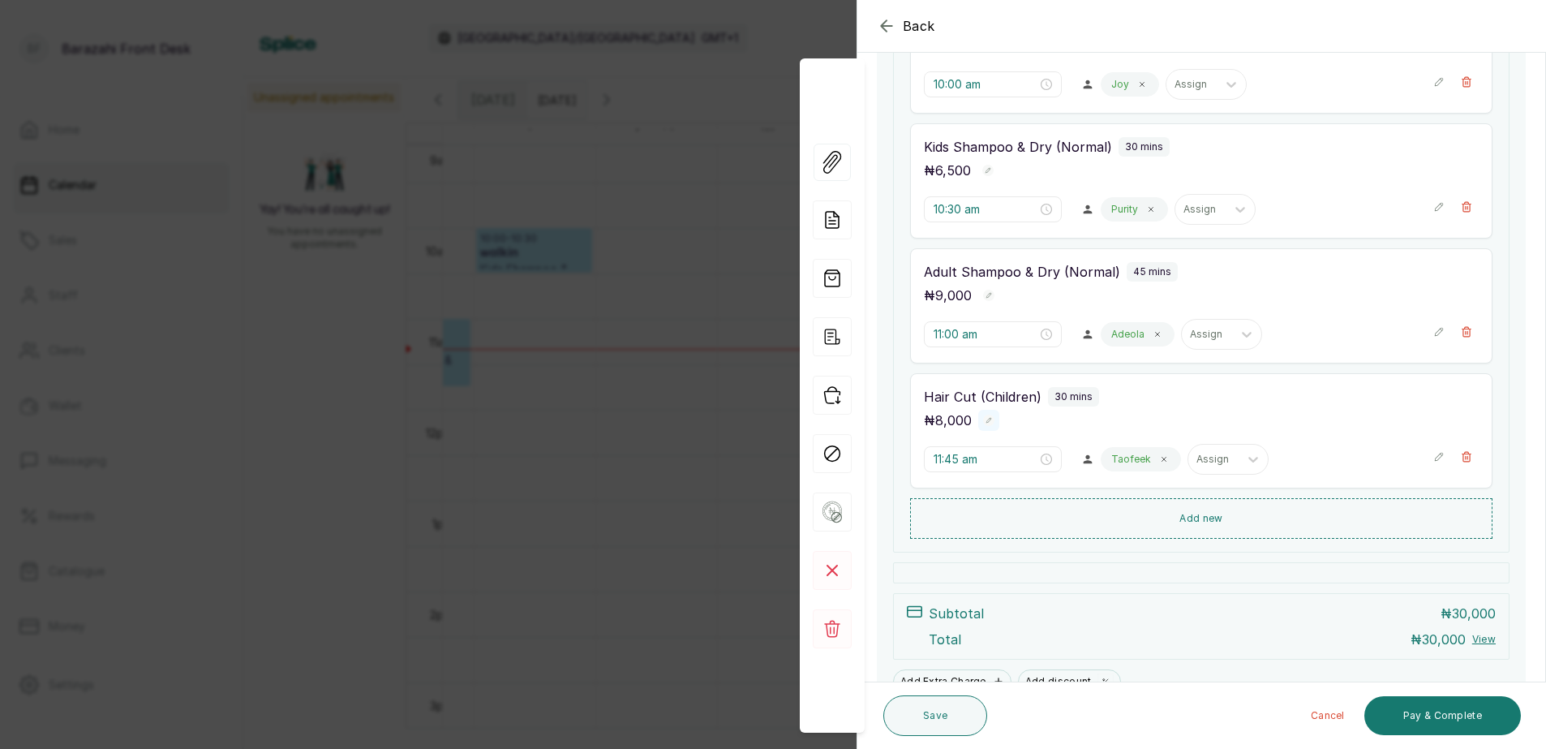
click at [983, 421] on rect "button" at bounding box center [988, 420] width 11 height 11
drag, startPoint x: 942, startPoint y: 423, endPoint x: 997, endPoint y: 424, distance: 55.2
click at [997, 424] on input "8,000" at bounding box center [963, 422] width 78 height 25
type input "24,000"
click at [1014, 421] on rect "button" at bounding box center [1019, 422] width 14 height 14
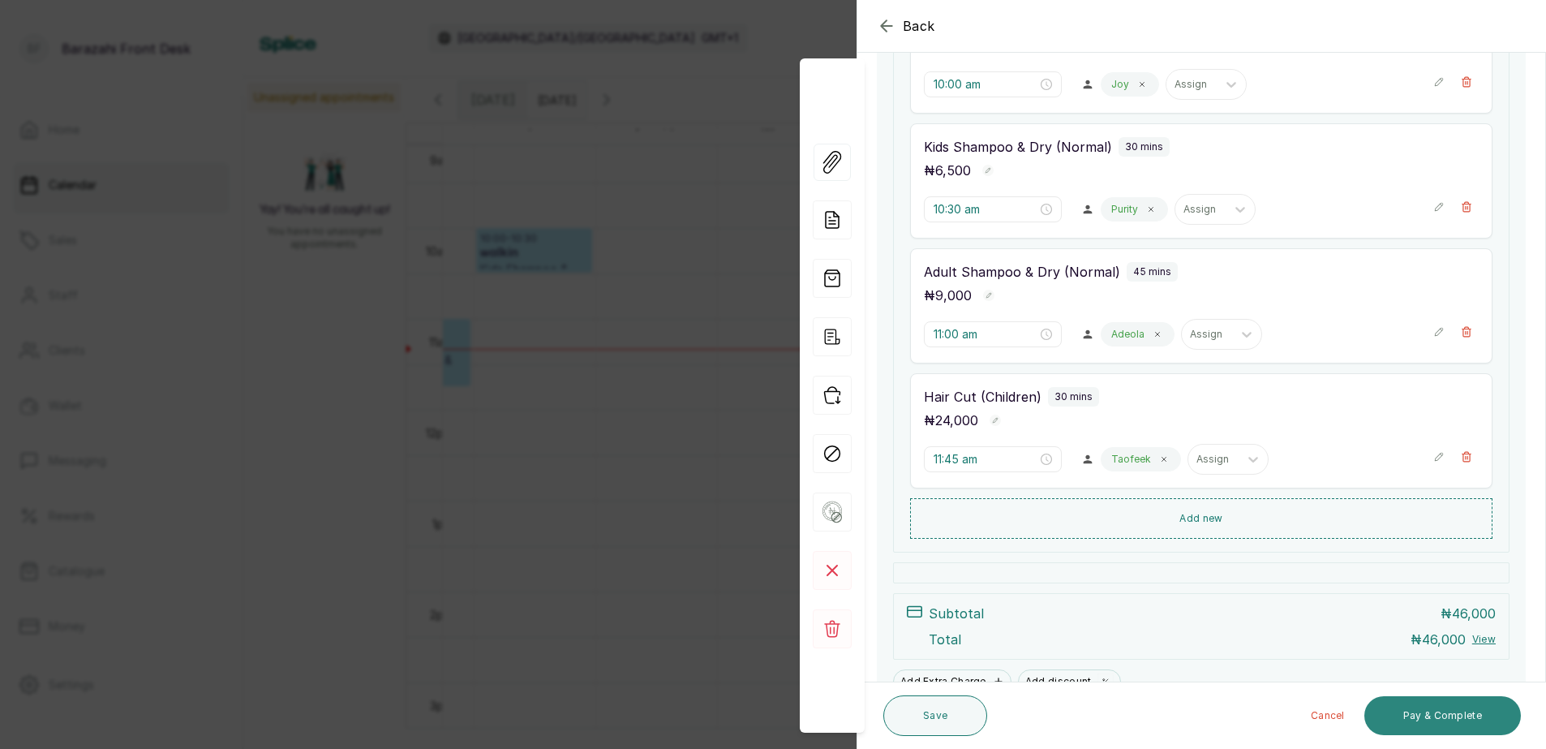
click at [1415, 712] on button "Pay & Complete" at bounding box center [1443, 715] width 157 height 39
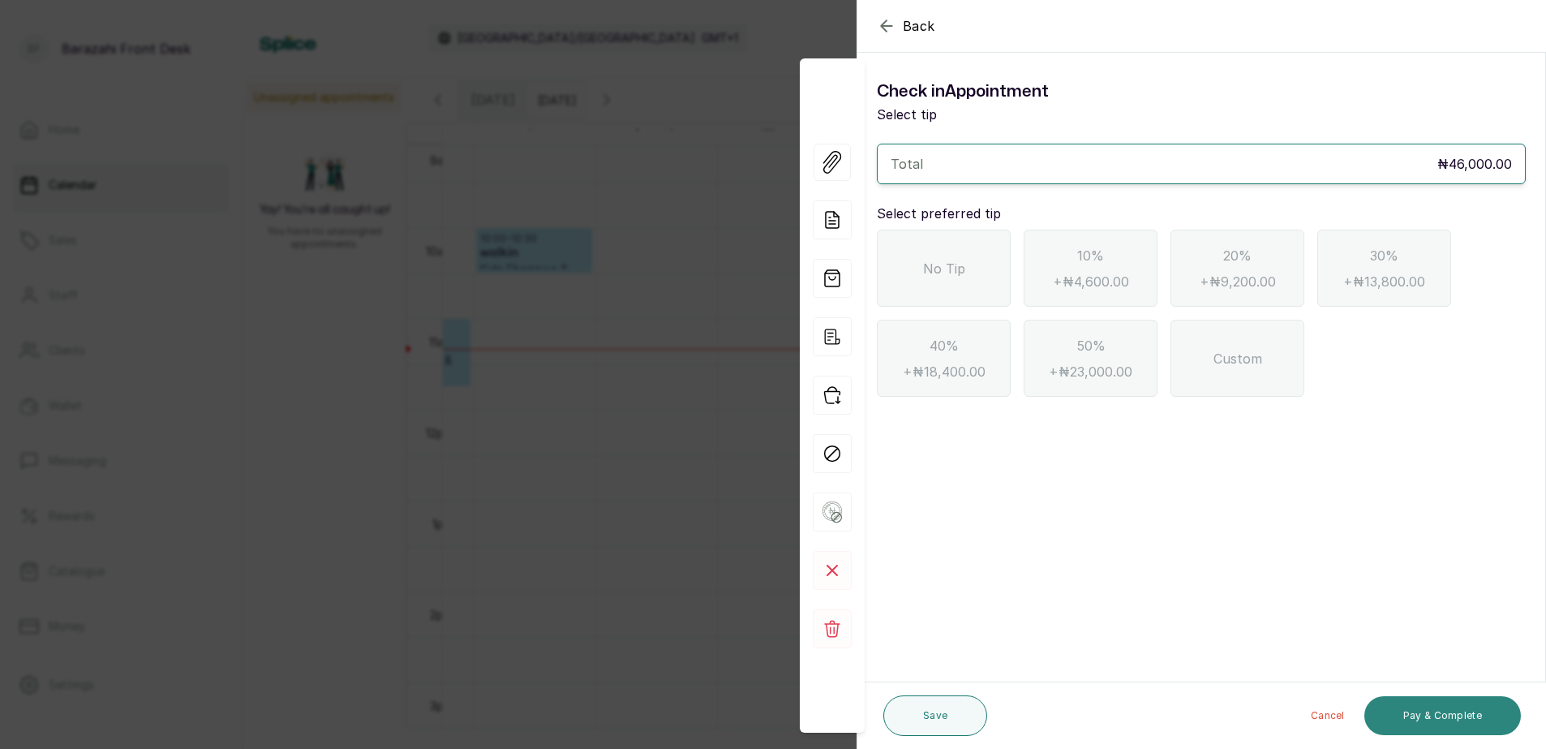
scroll to position [0, 0]
click at [969, 275] on div "No Tip" at bounding box center [944, 268] width 134 height 77
click at [1447, 711] on button "Pay & Complete" at bounding box center [1443, 715] width 157 height 39
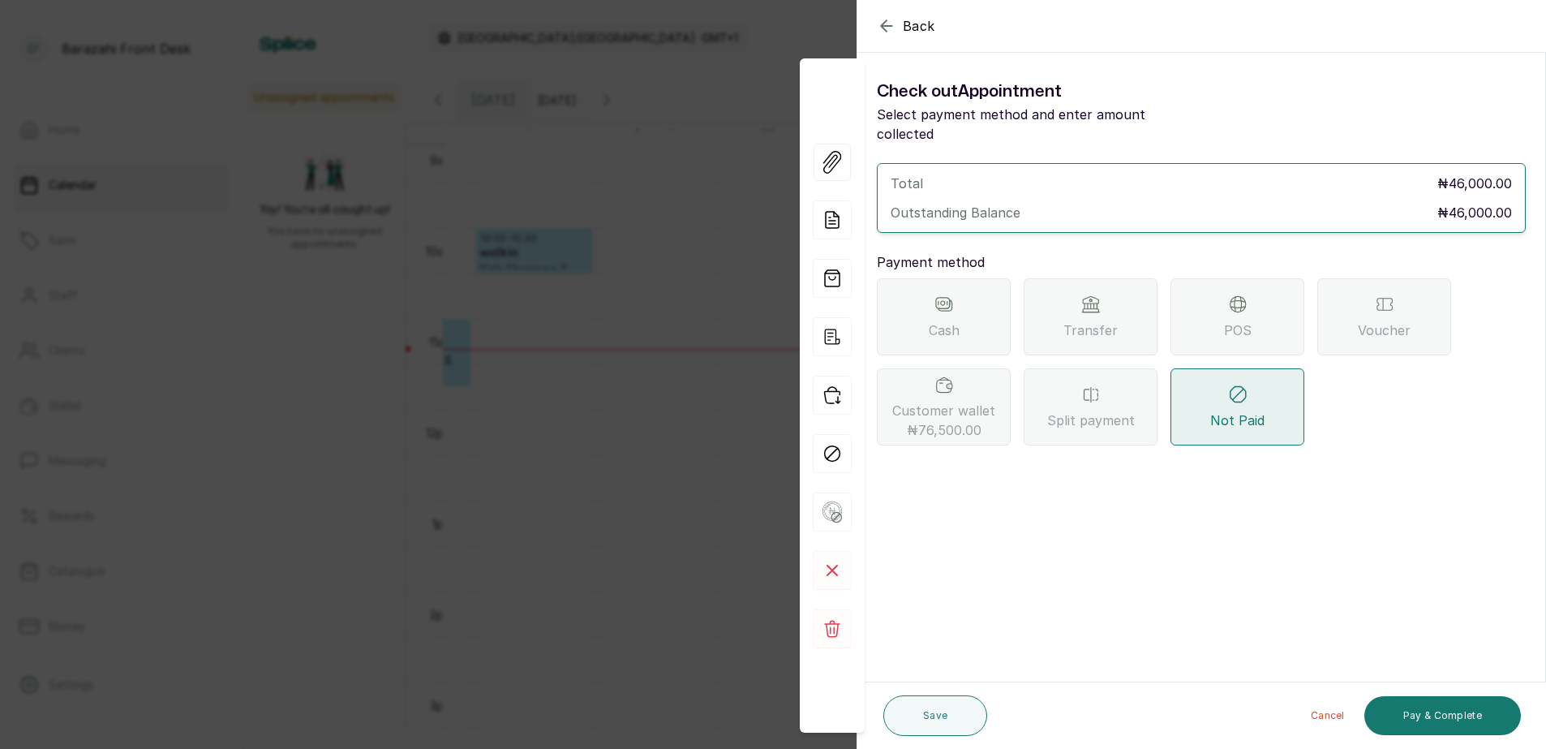
click at [1254, 314] on div "POS" at bounding box center [1238, 316] width 134 height 77
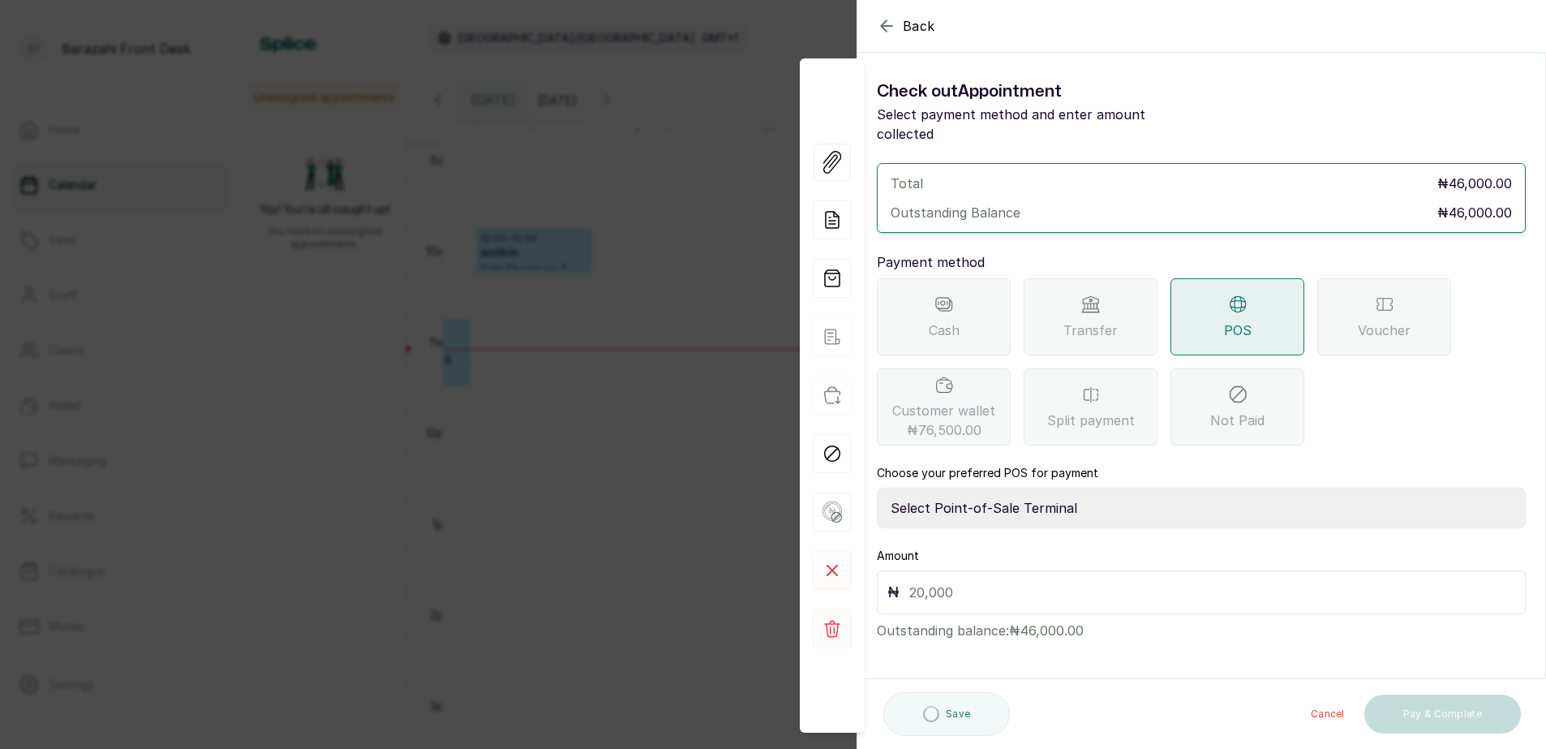
click at [988, 488] on select "Select Point-of-Sale Terminal Paystack POS Paystack-Titan Access POS Access Ban…" at bounding box center [1201, 508] width 649 height 41
select select "4d1b21be-96f6-4525-8484-90dd038af117"
click at [877, 488] on select "Select Point-of-Sale Terminal Paystack POS Paystack-Titan Access POS Access Ban…" at bounding box center [1201, 508] width 649 height 41
click at [1008, 581] on input "text" at bounding box center [1213, 592] width 606 height 23
type input "46,000"
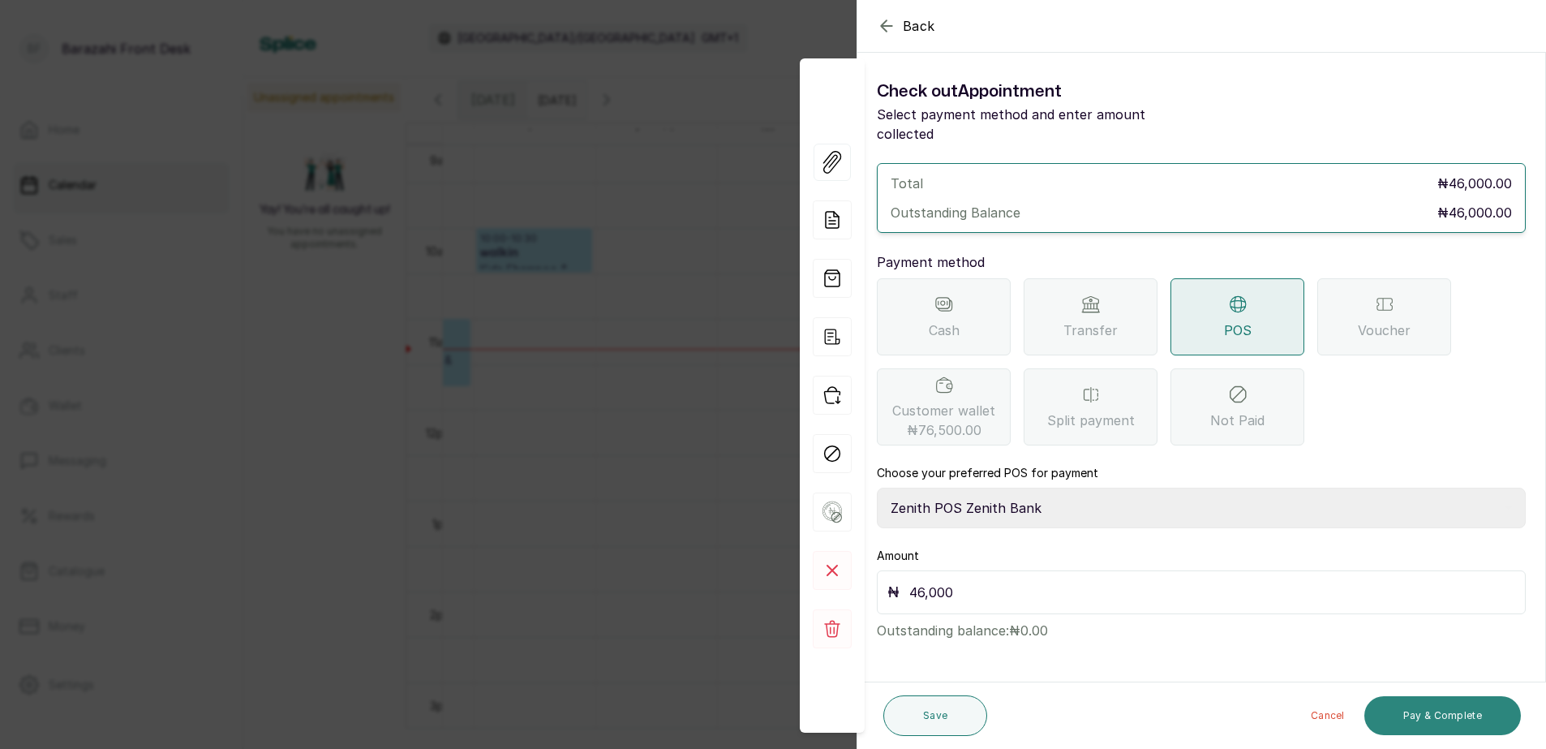
click at [1388, 704] on button "Pay & Complete" at bounding box center [1443, 715] width 157 height 39
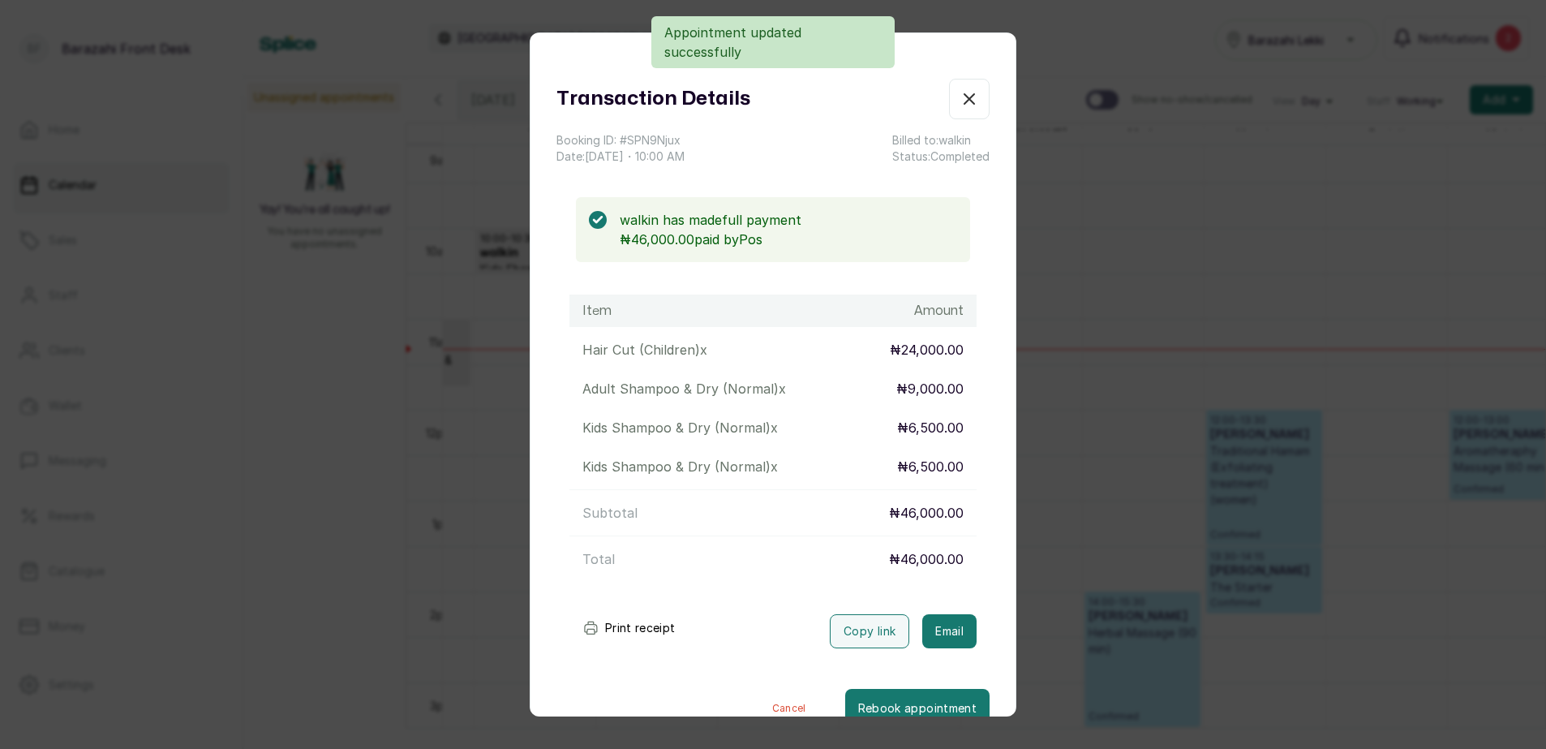
click at [633, 622] on button "Print receipt" at bounding box center [629, 628] width 119 height 32
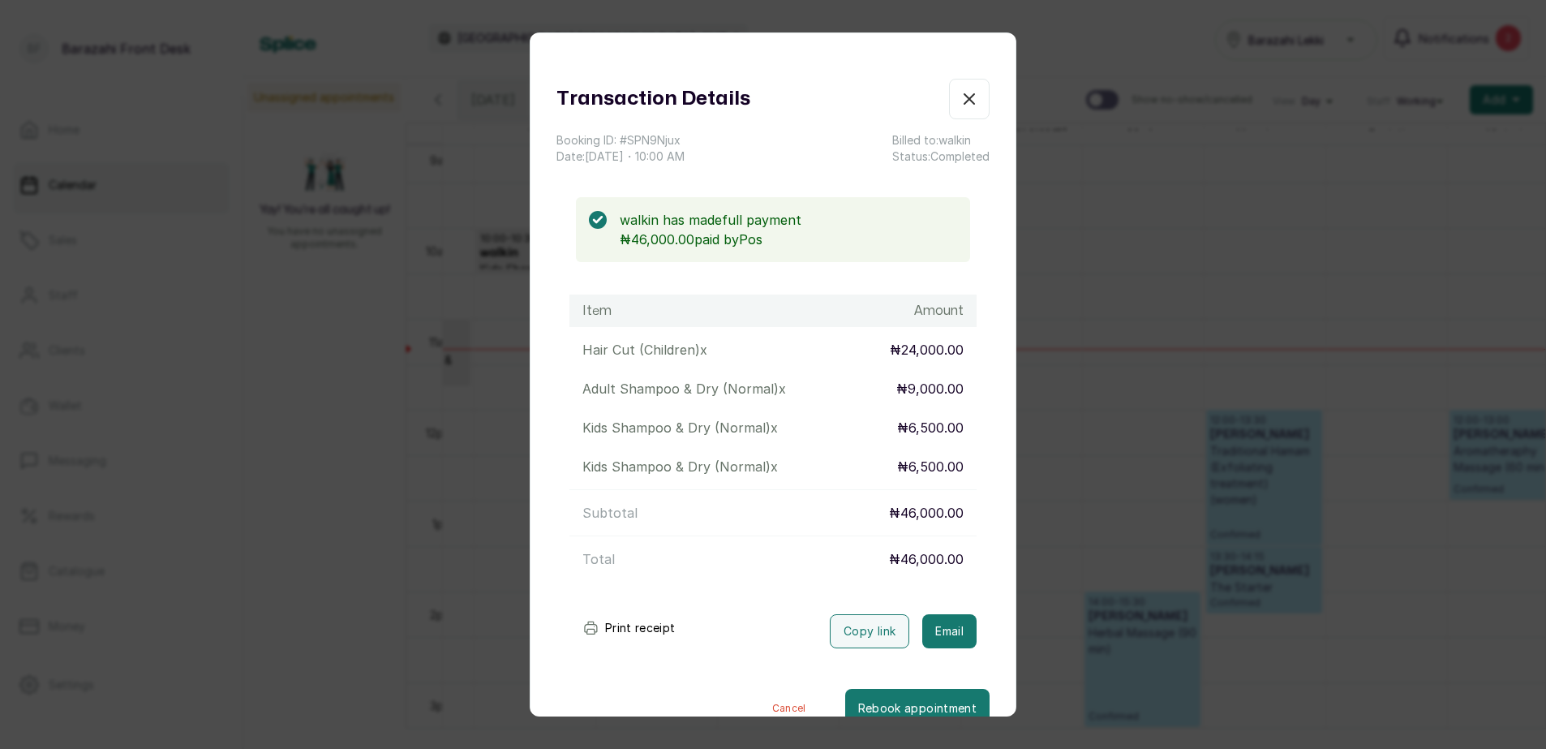
click at [960, 108] on icon "button" at bounding box center [969, 98] width 19 height 19
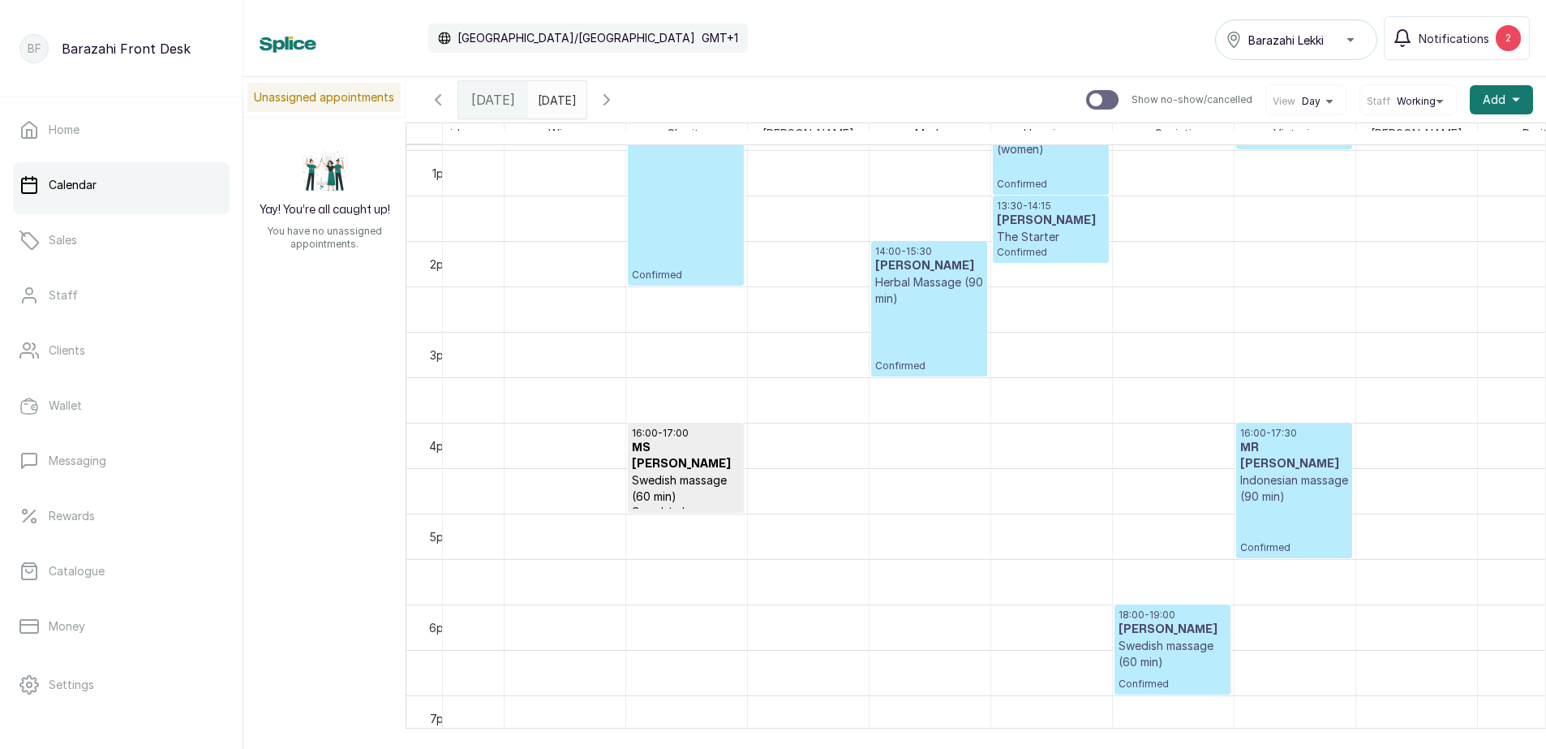
scroll to position [1258, 0]
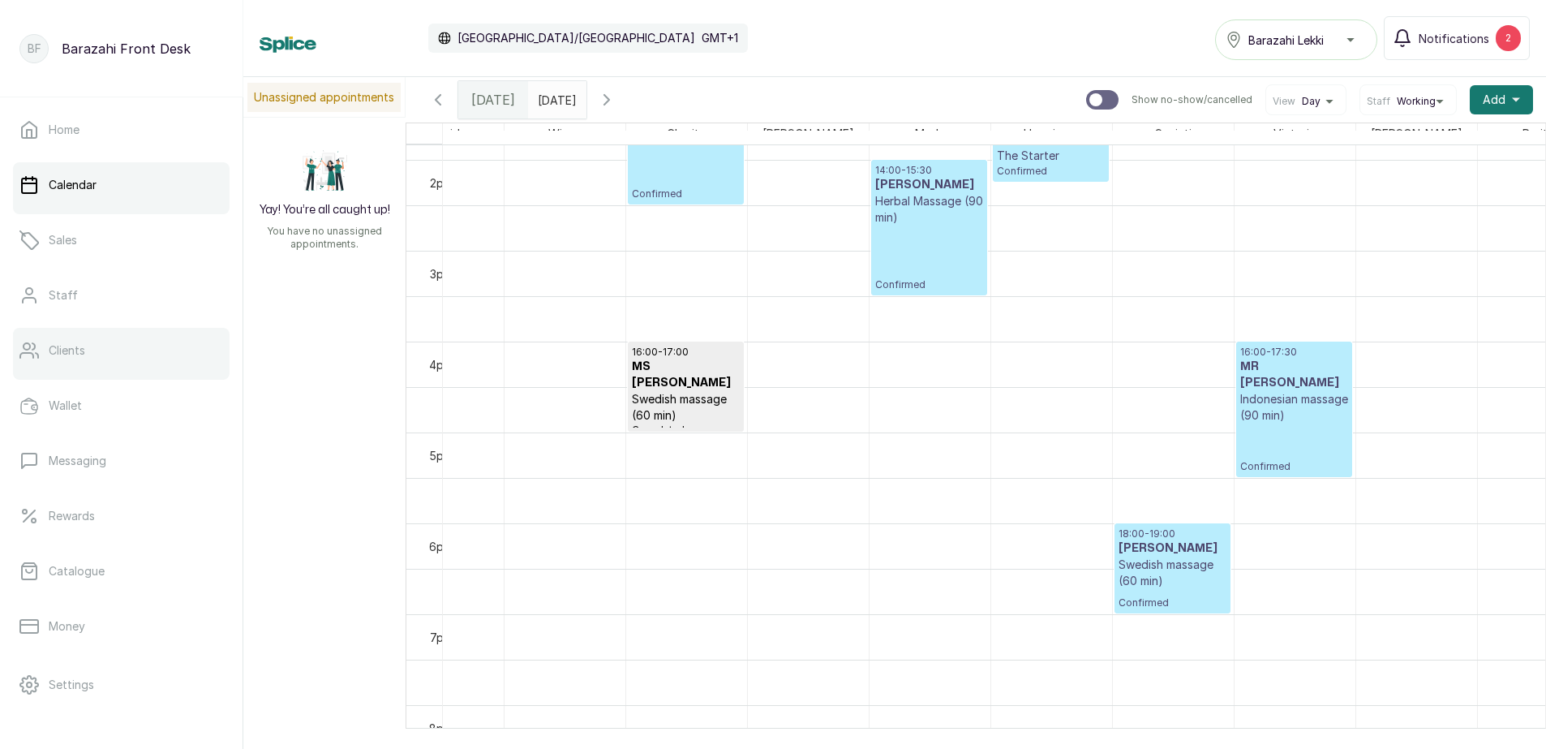
click at [66, 364] on link "Clients" at bounding box center [121, 350] width 217 height 45
